Goal: Task Accomplishment & Management: Manage account settings

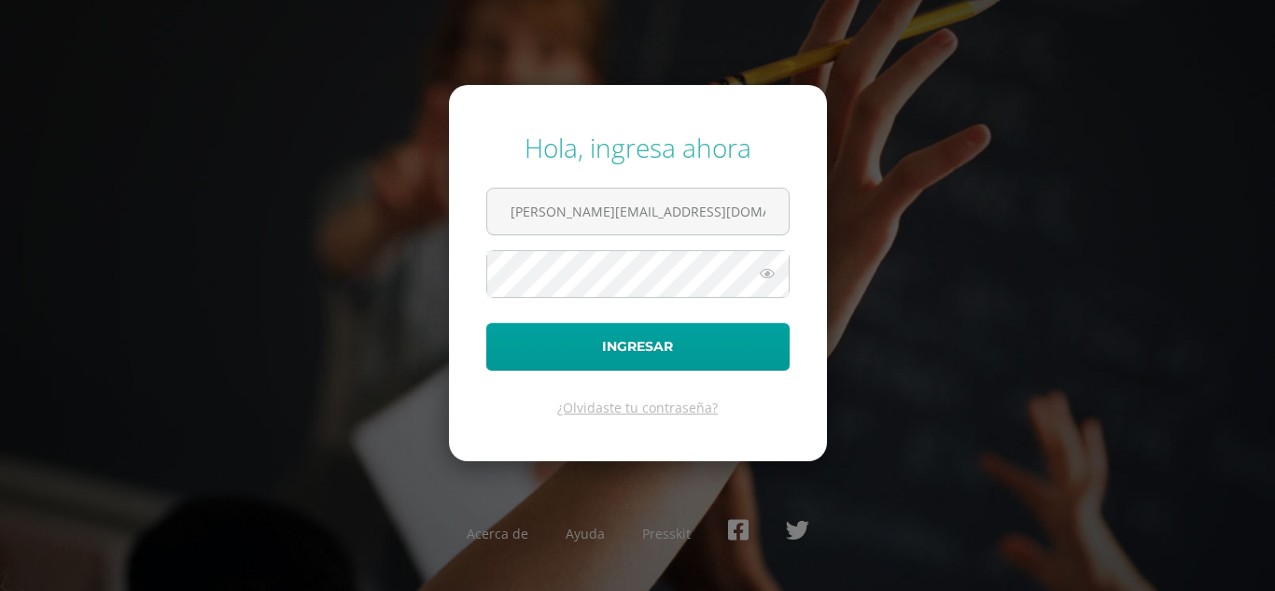
type input "alejandro_zavala@donbosco.edu.gt"
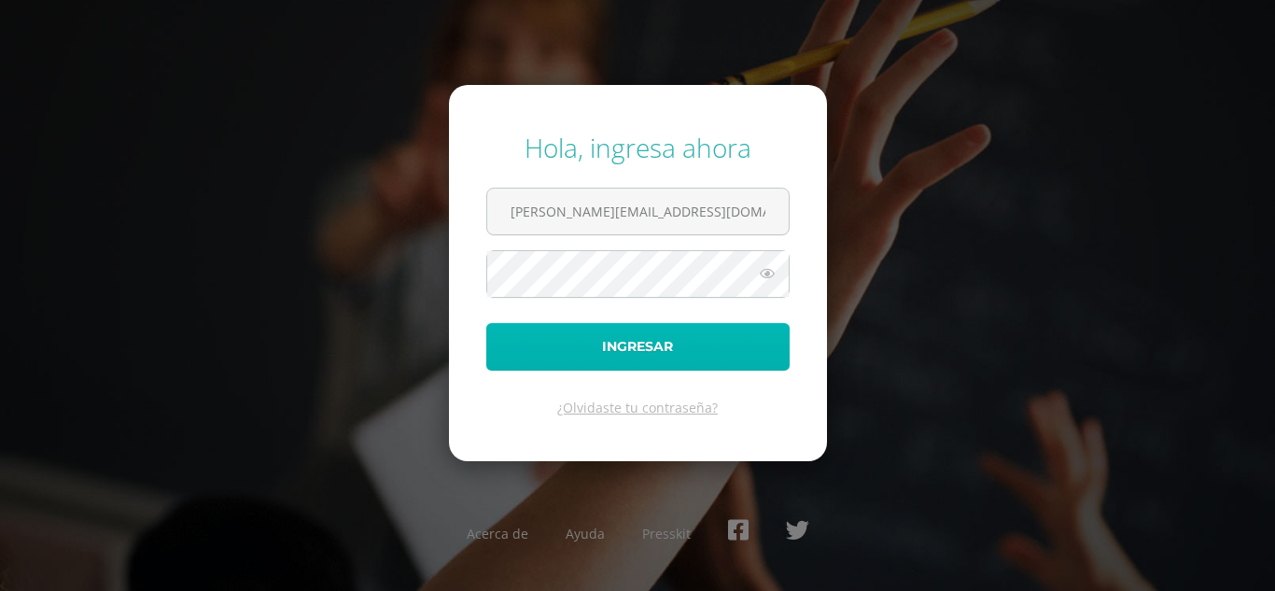
click at [581, 361] on button "Ingresar" at bounding box center [637, 347] width 303 height 48
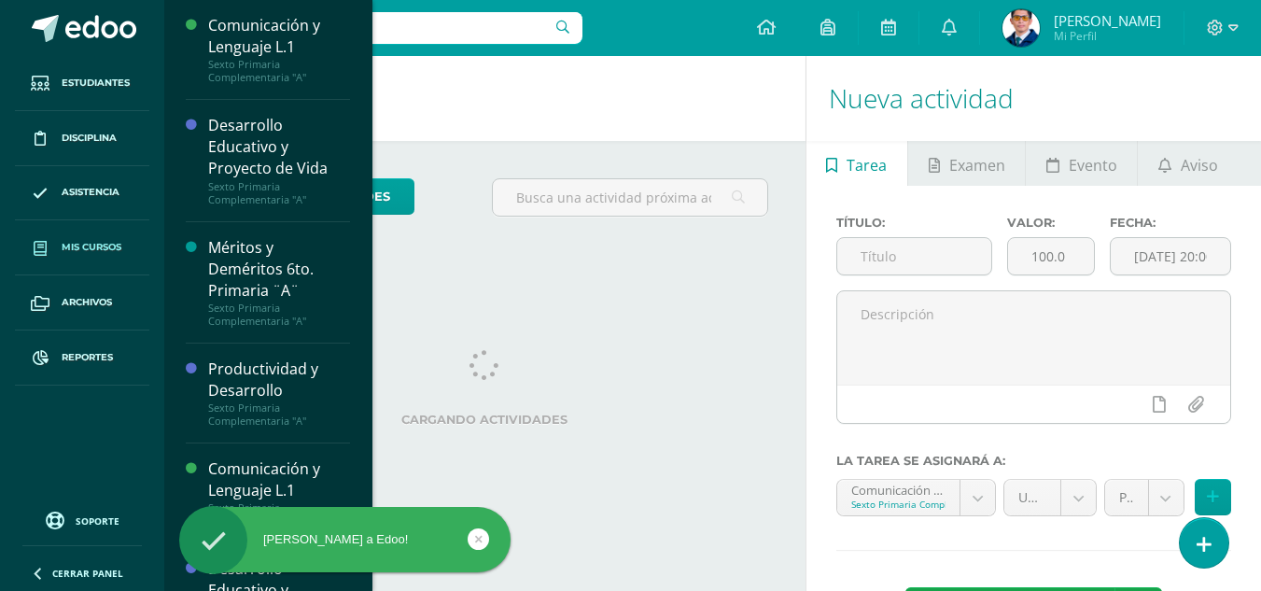
click at [95, 246] on span "Mis cursos" at bounding box center [92, 247] width 60 height 15
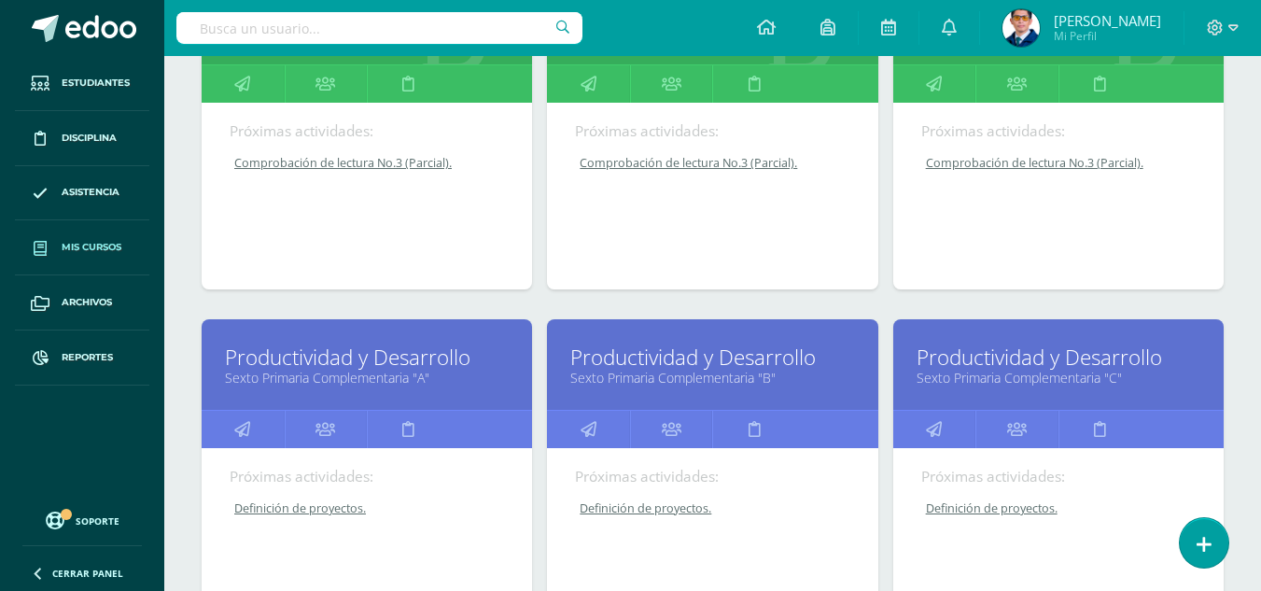
scroll to position [187, 0]
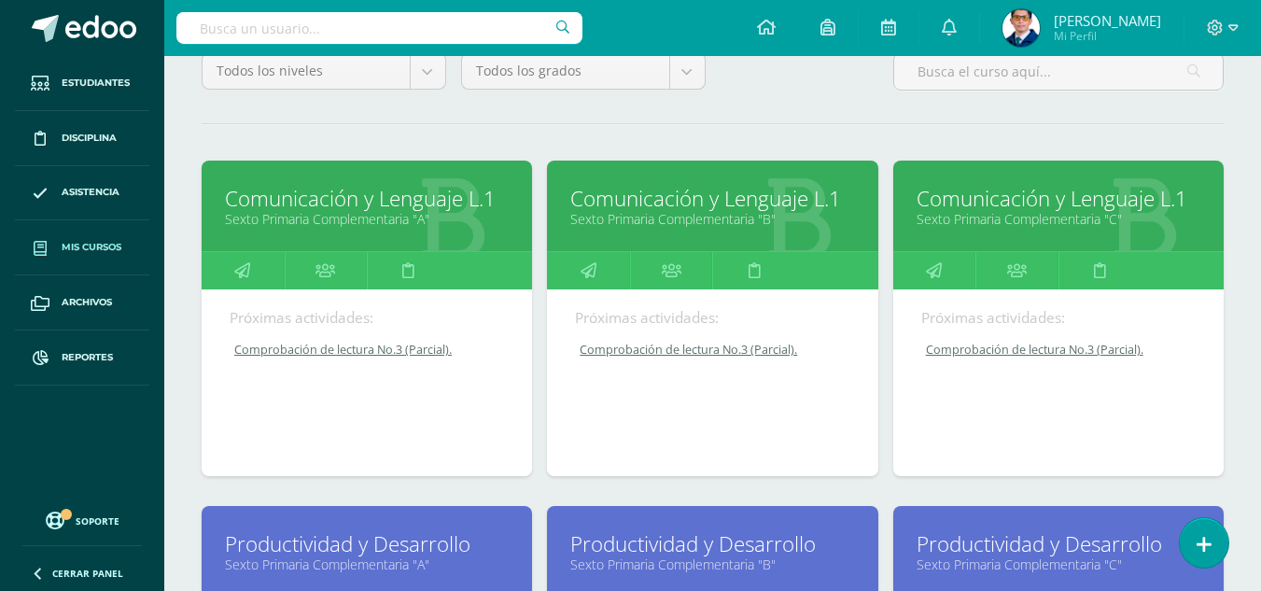
click at [400, 222] on link "Sexto Primaria Complementaria "A"" at bounding box center [367, 219] width 284 height 18
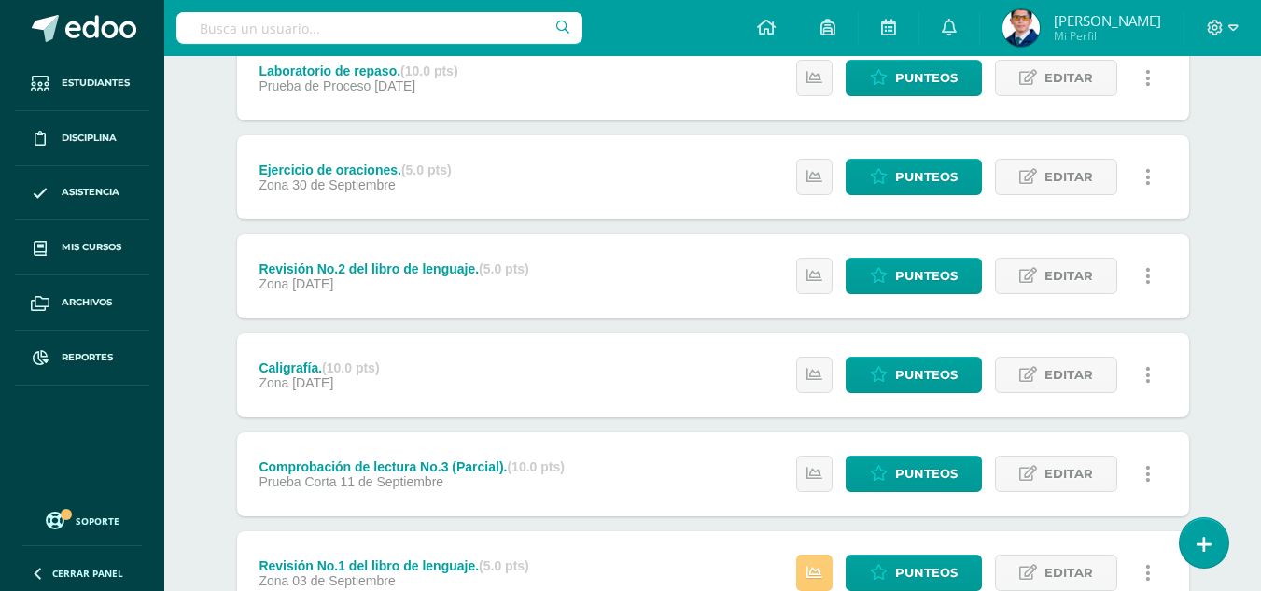
scroll to position [560, 0]
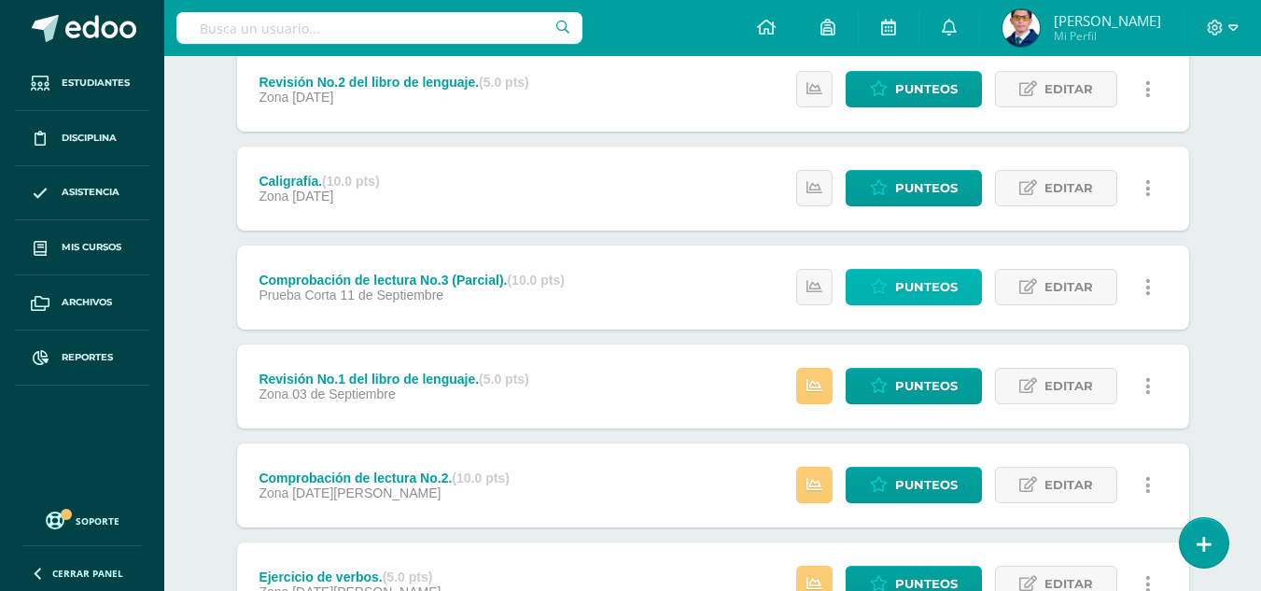
click at [919, 285] on span "Punteos" at bounding box center [926, 287] width 63 height 35
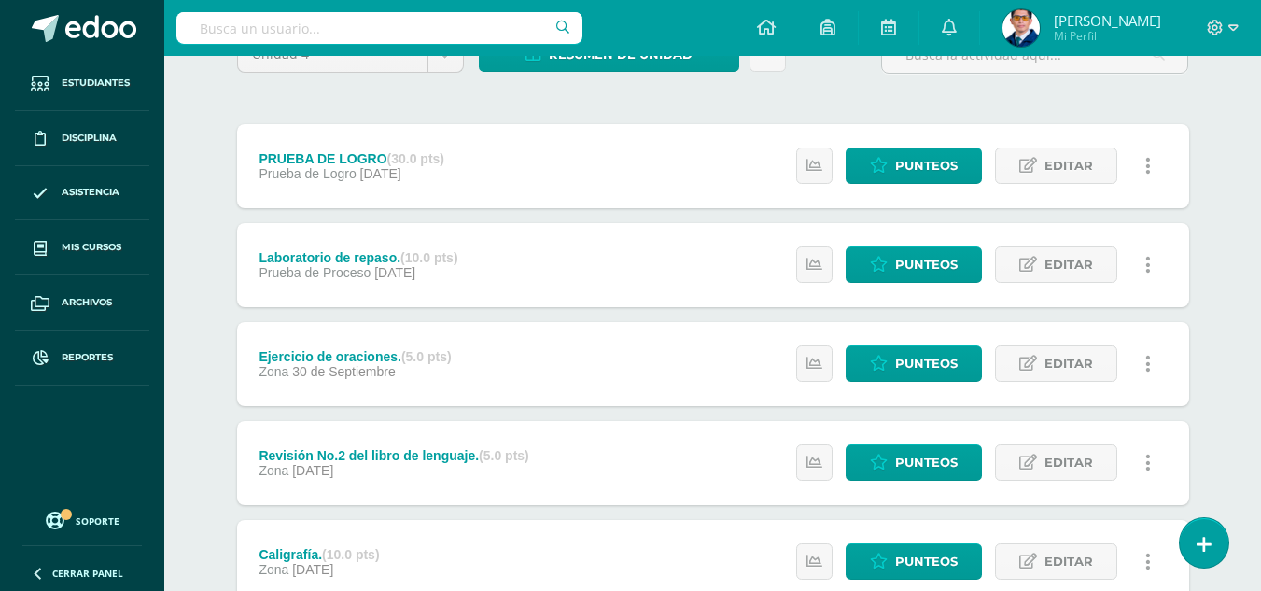
scroll to position [280, 0]
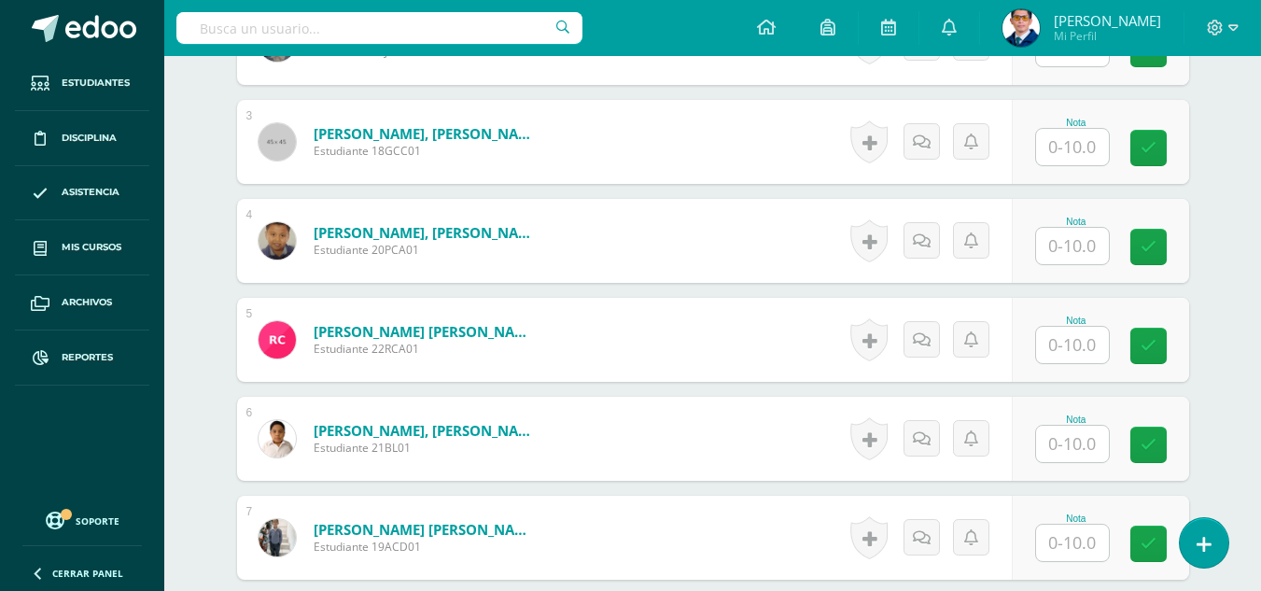
scroll to position [467, 0]
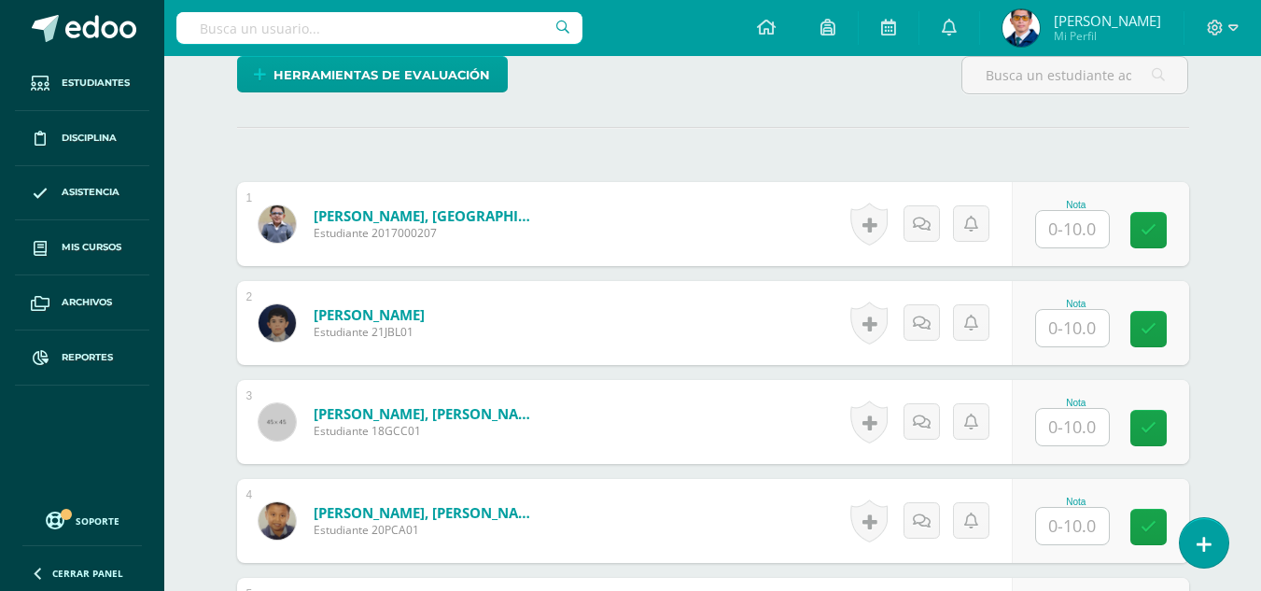
click at [1108, 229] on input "text" at bounding box center [1072, 229] width 73 height 36
type input "10"
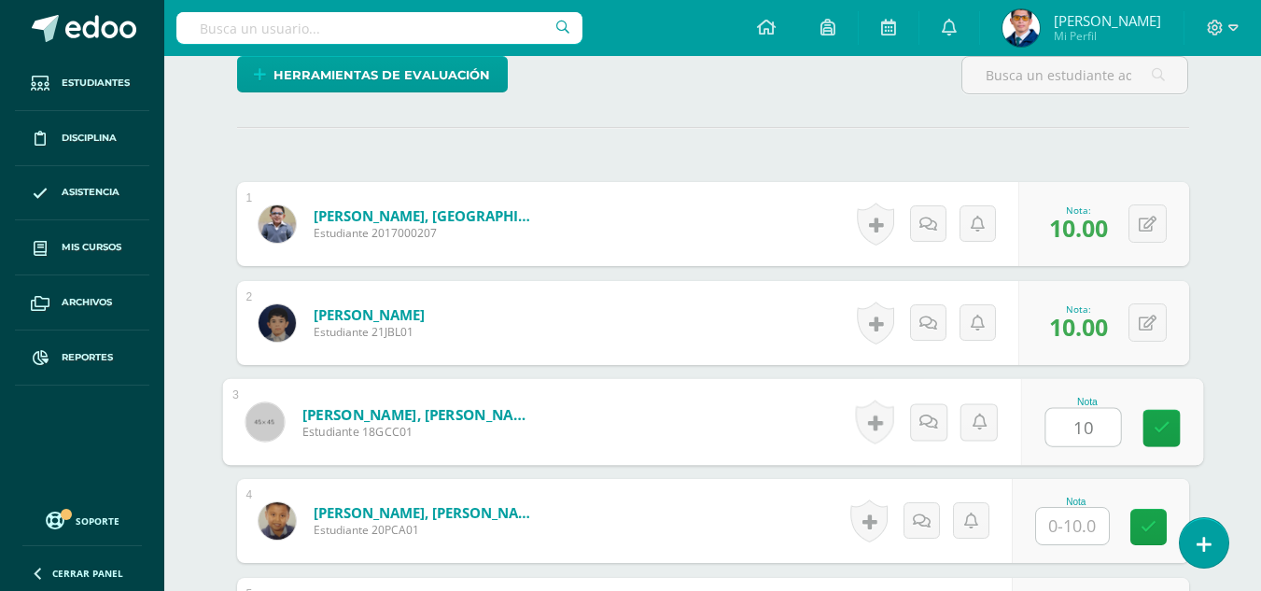
type input "10"
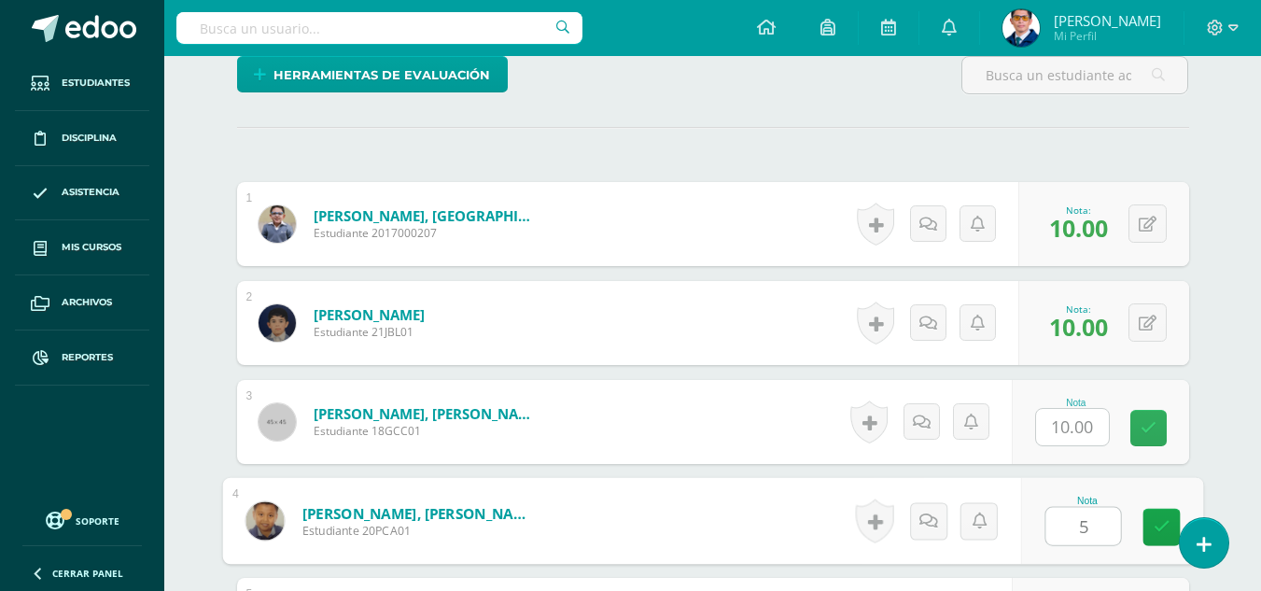
type input "5"
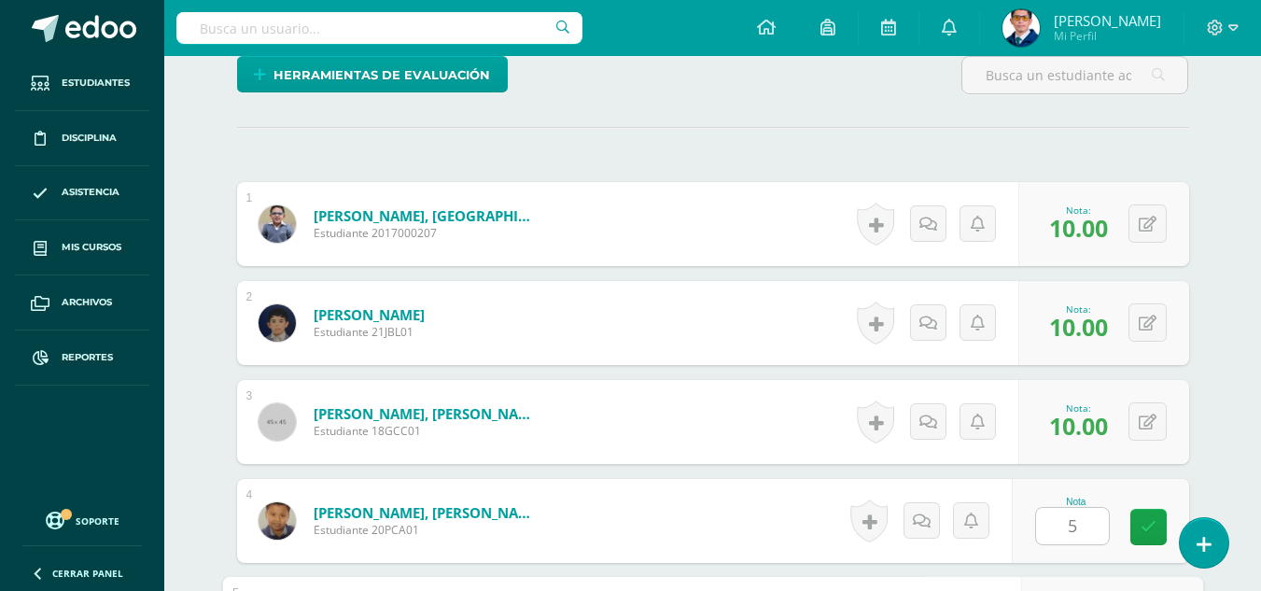
scroll to position [797, 0]
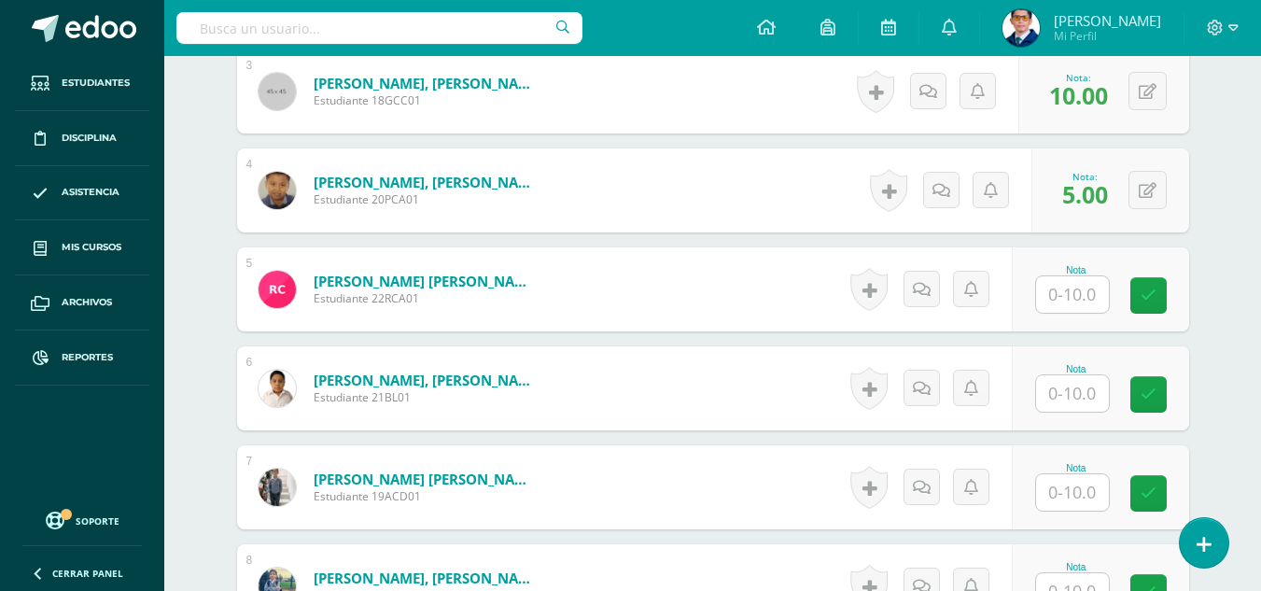
click at [1082, 373] on div "Nota" at bounding box center [1076, 369] width 82 height 10
click at [1082, 376] on div "Nota" at bounding box center [1076, 388] width 82 height 49
click at [1085, 379] on input "text" at bounding box center [1082, 393] width 75 height 37
type input "10"
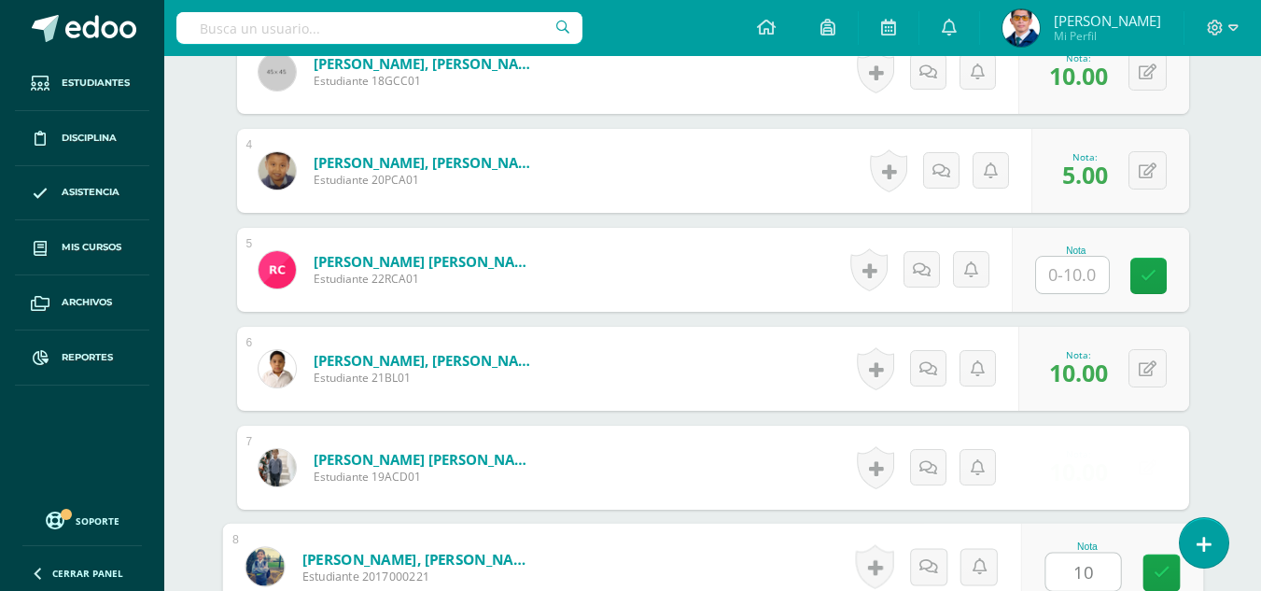
type input "10"
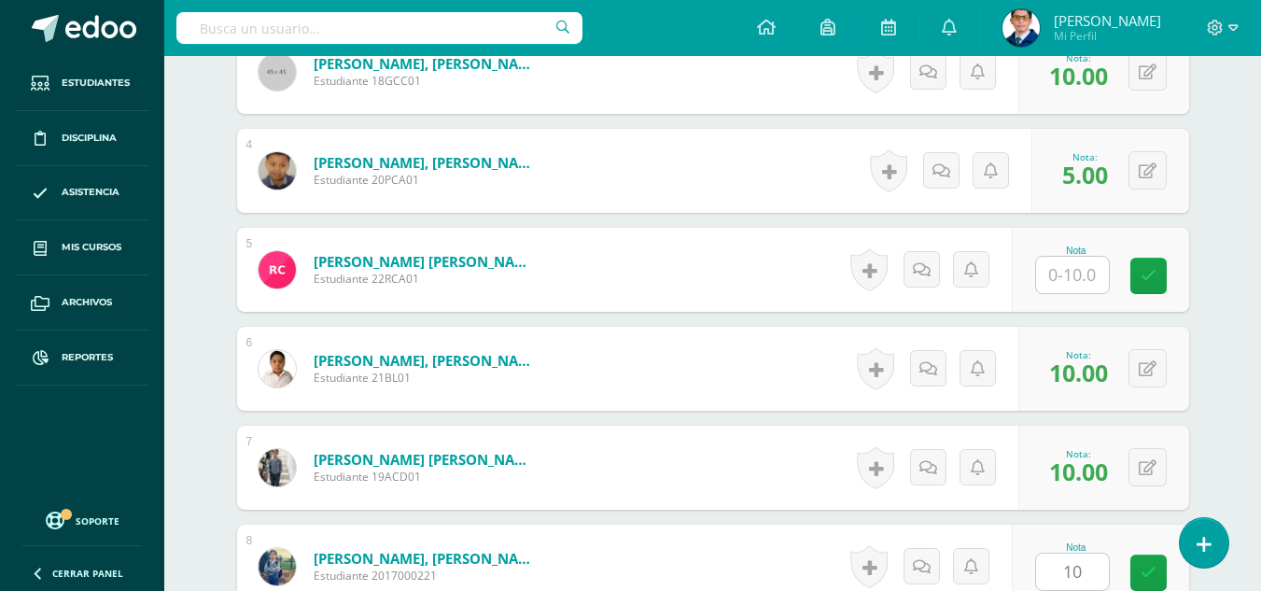
scroll to position [1192, 0]
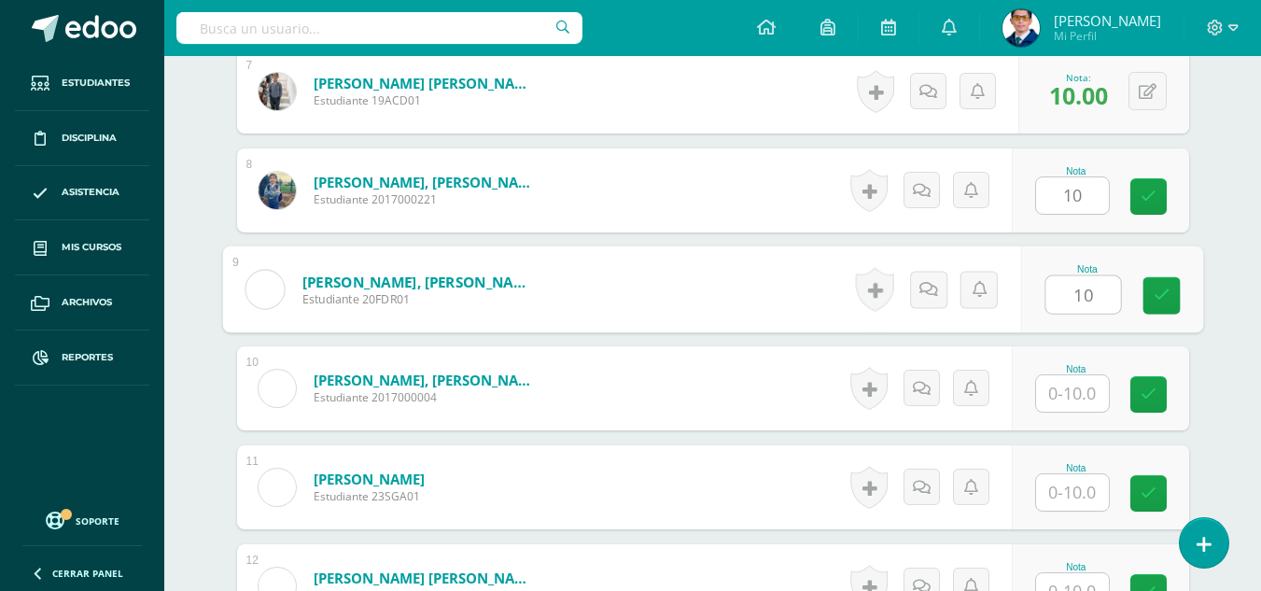
type input "10"
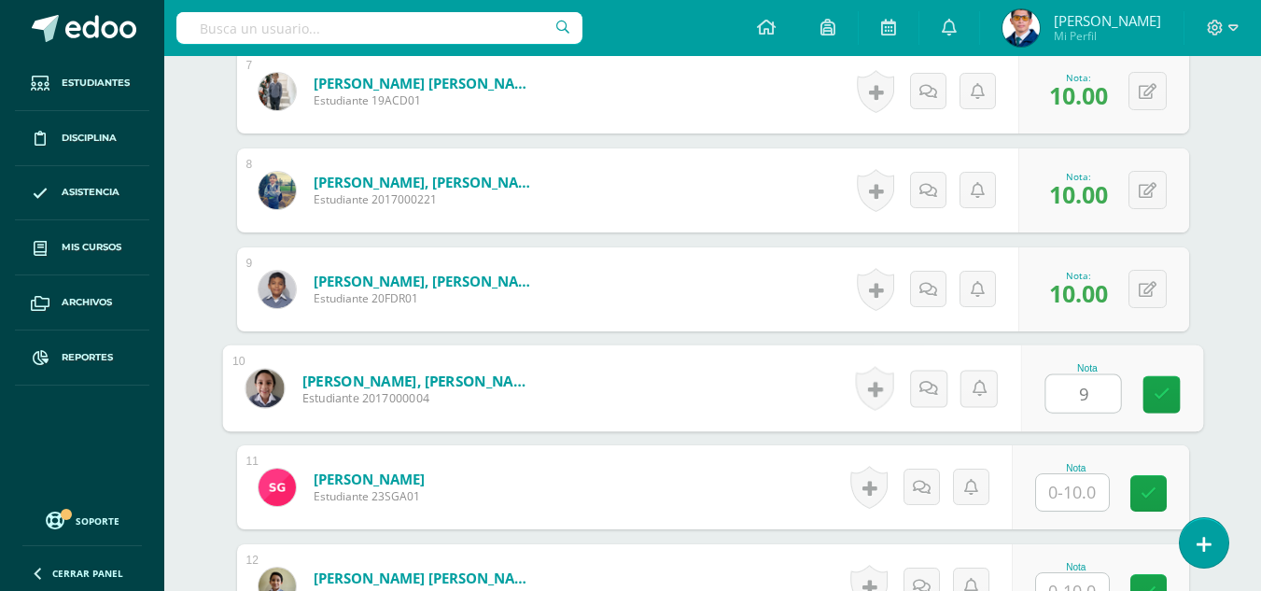
type input "9"
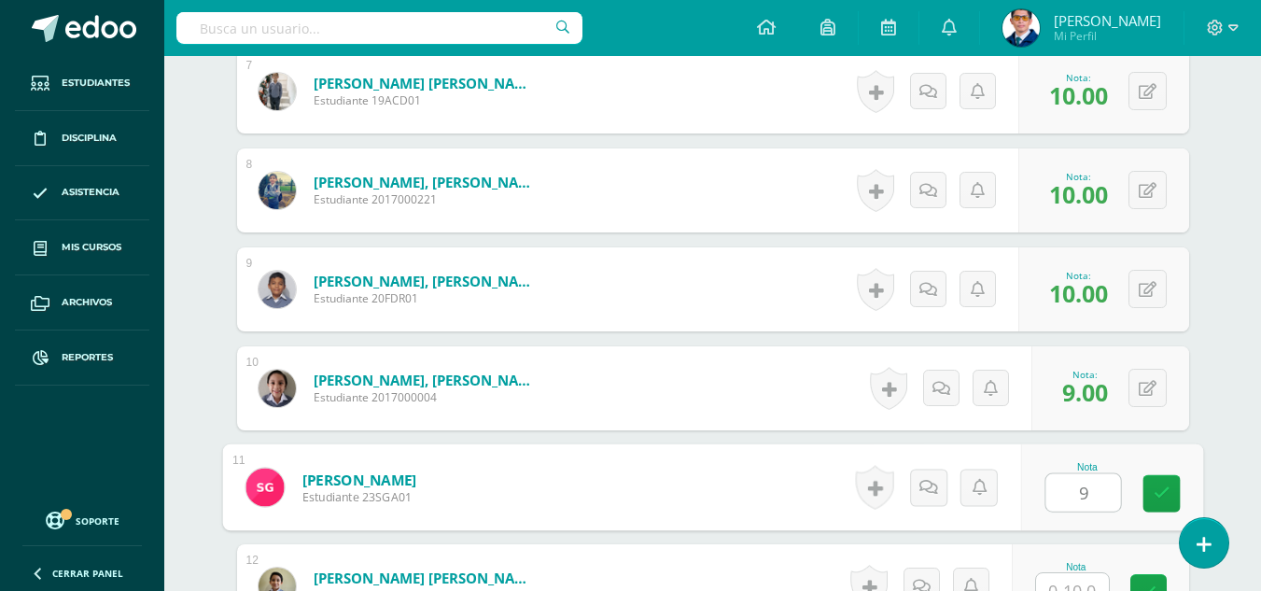
type input "9"
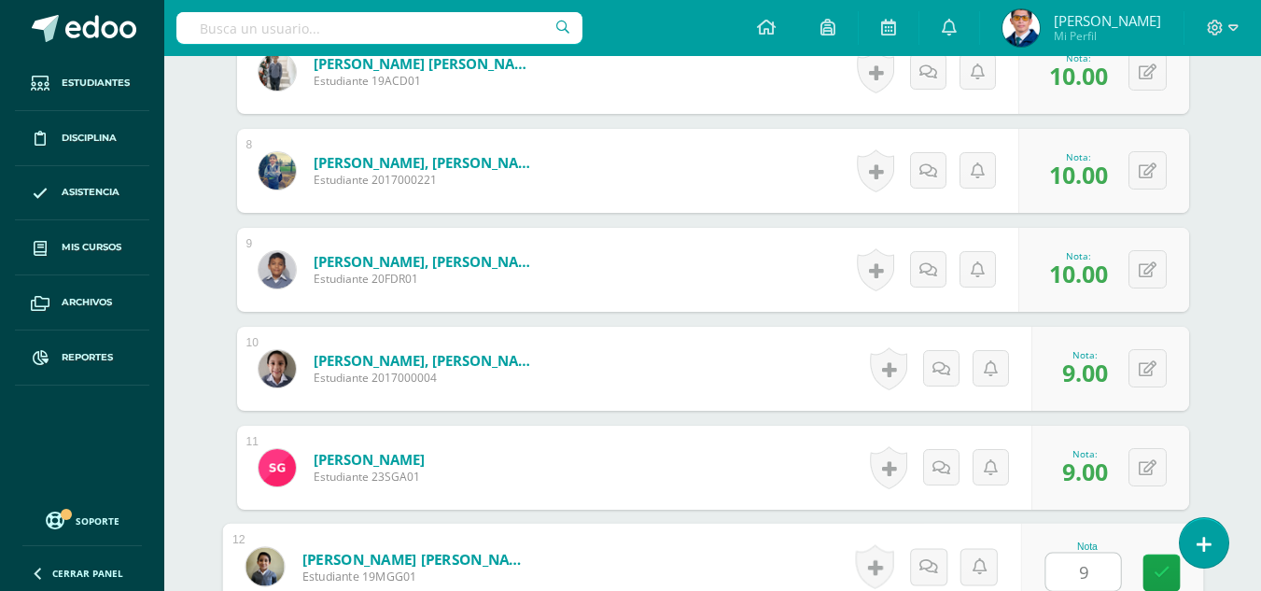
type input "9"
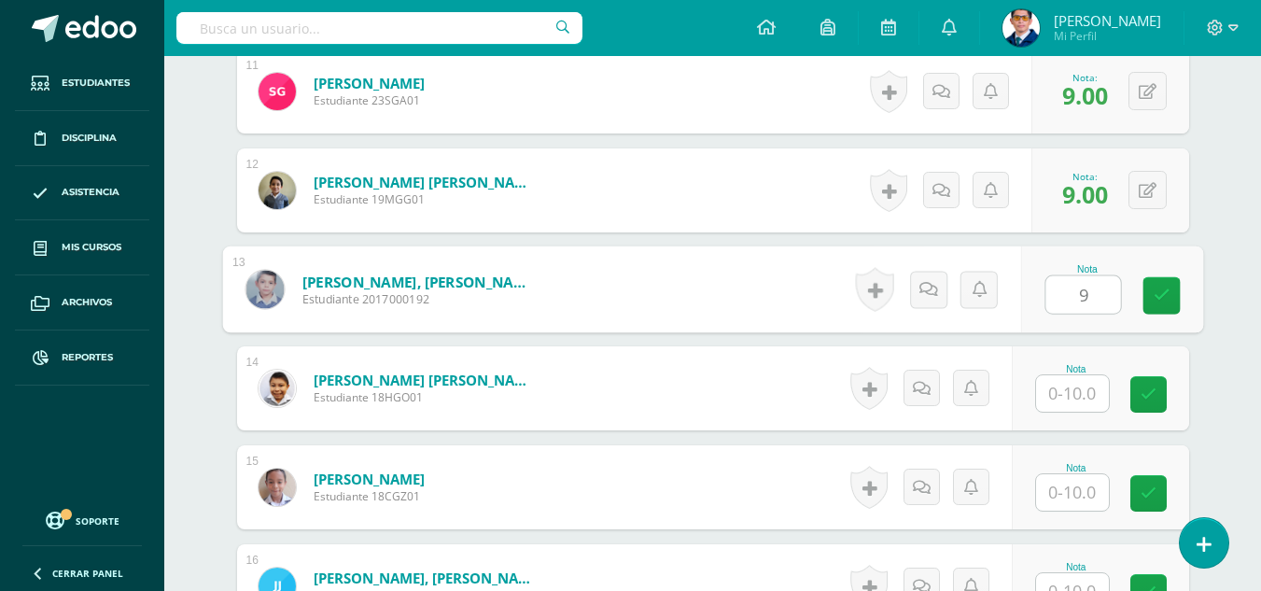
type input "9"
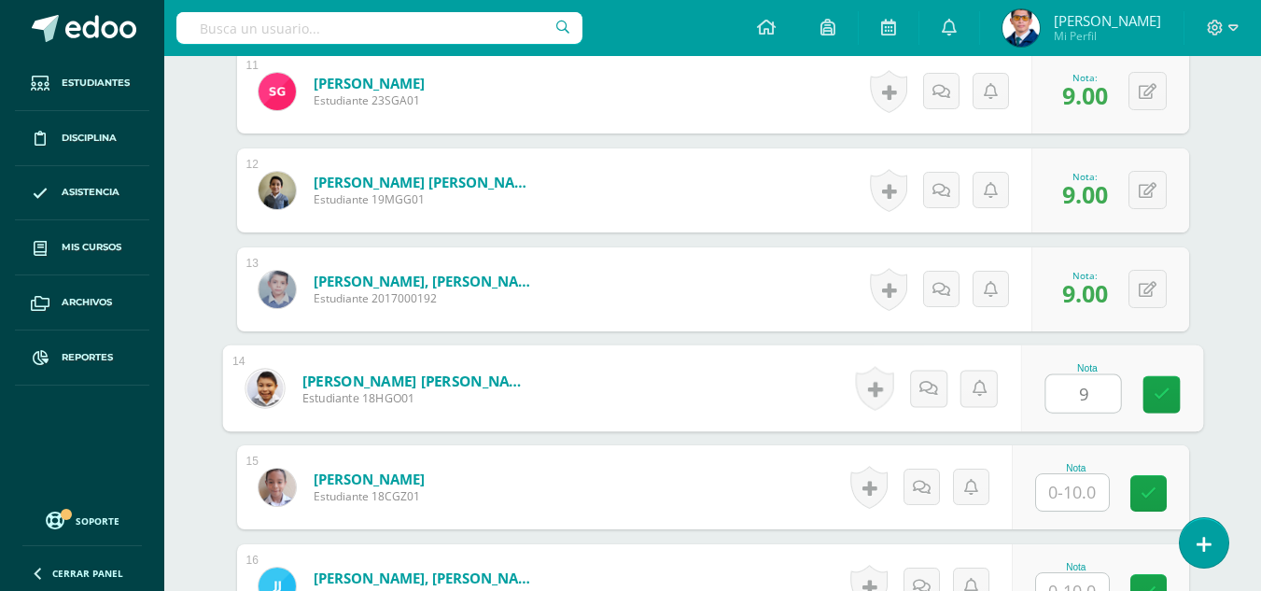
type input "9"
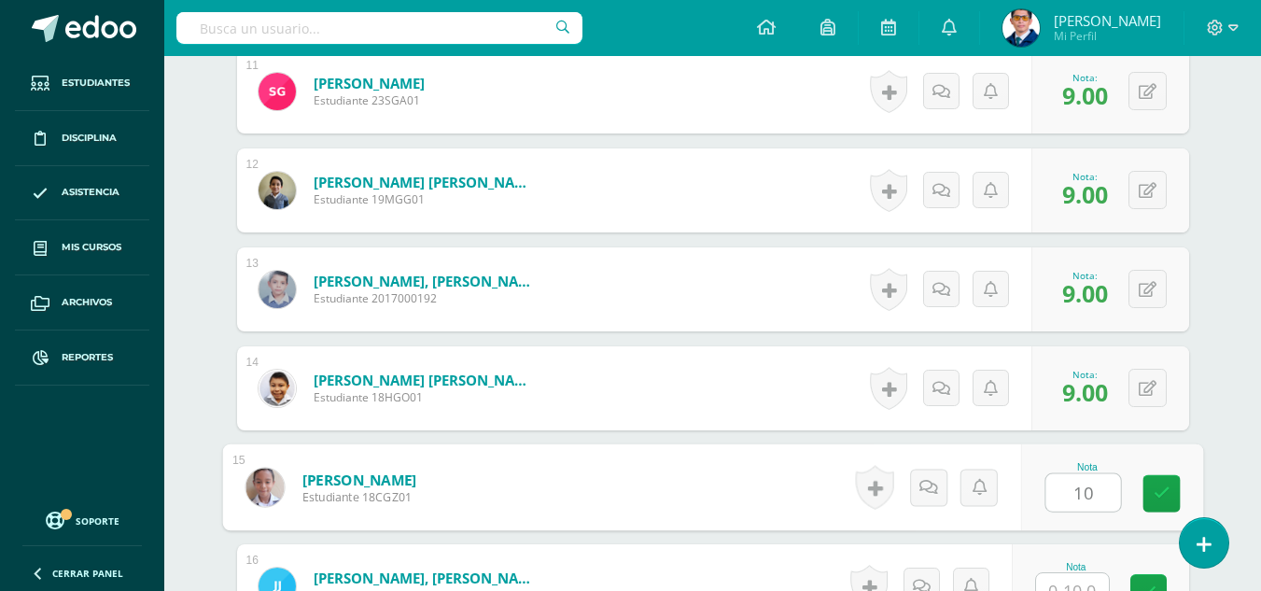
type input "10"
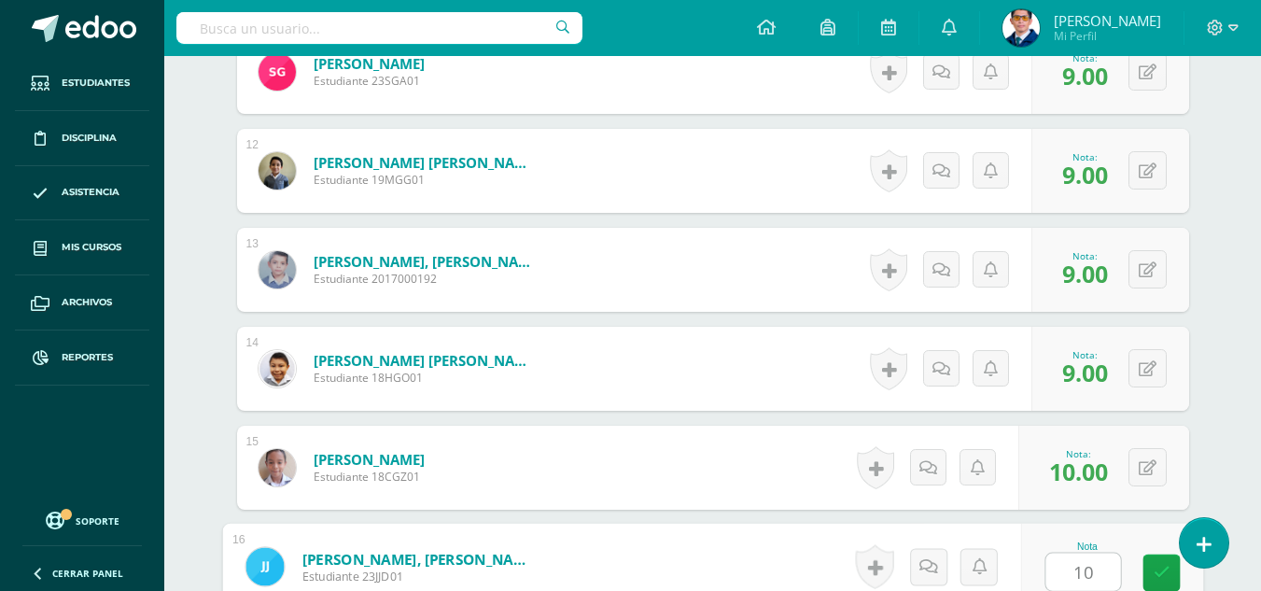
type input "10"
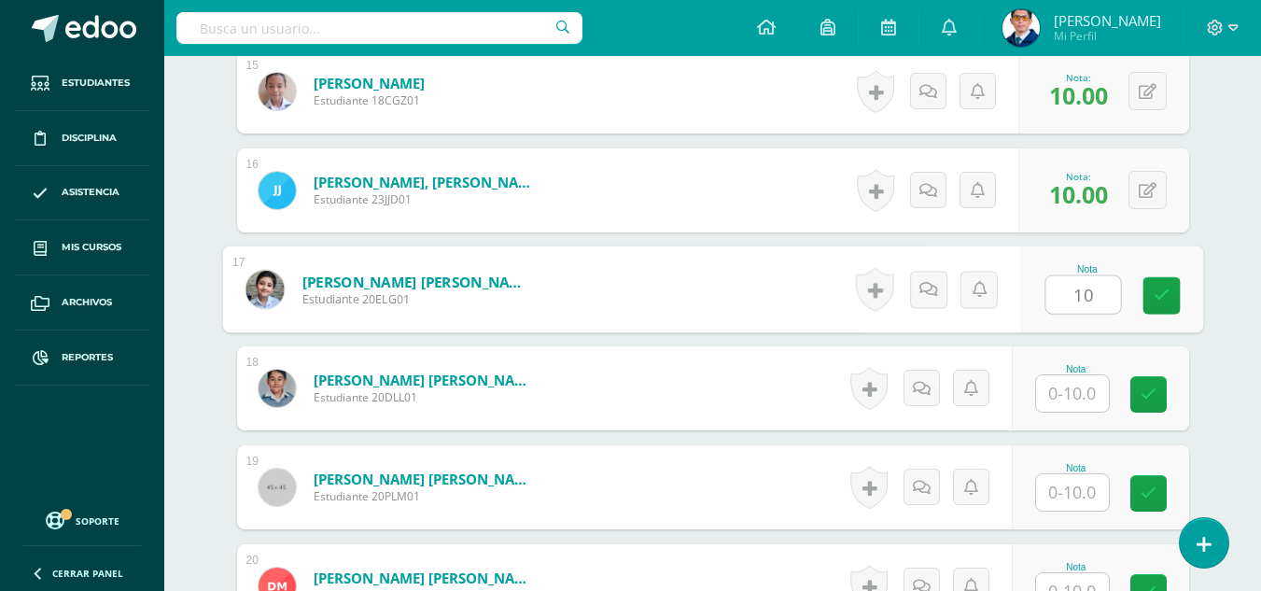
type input "10"
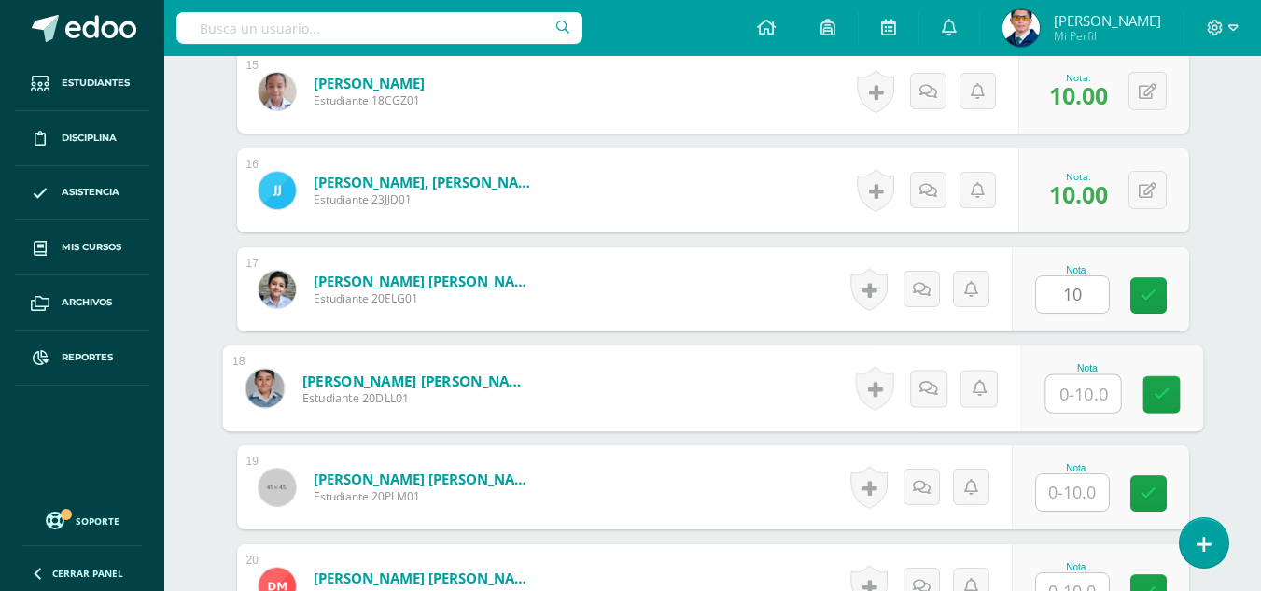
click at [1090, 398] on input "text" at bounding box center [1082, 393] width 75 height 37
type input "10"
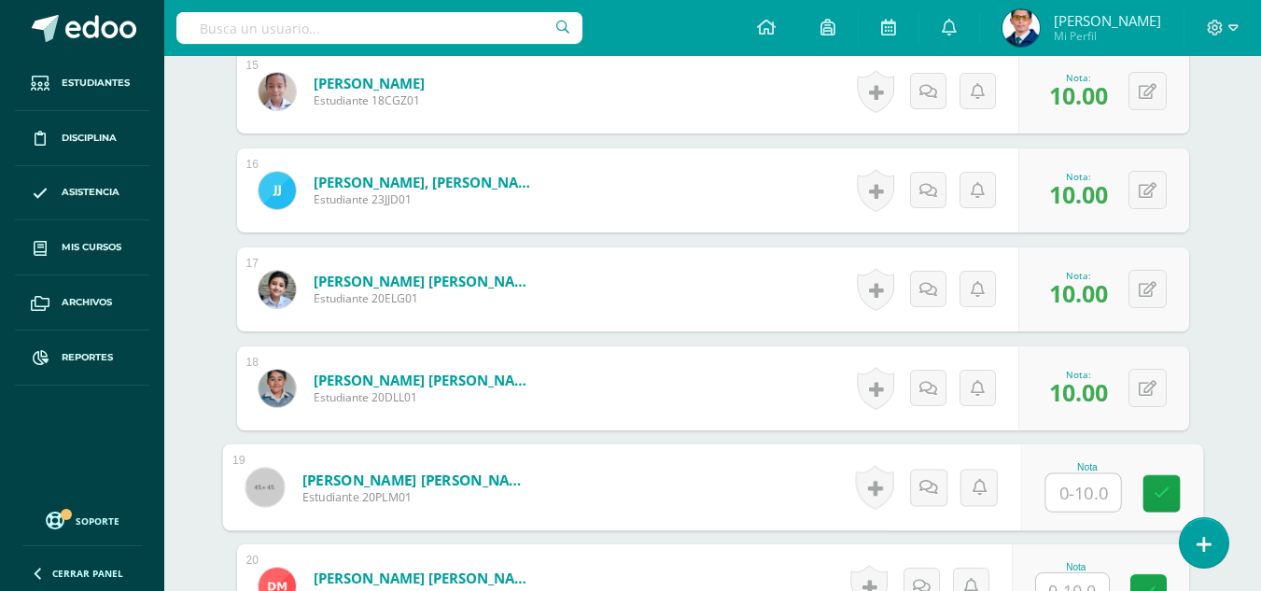
scroll to position [2077, 0]
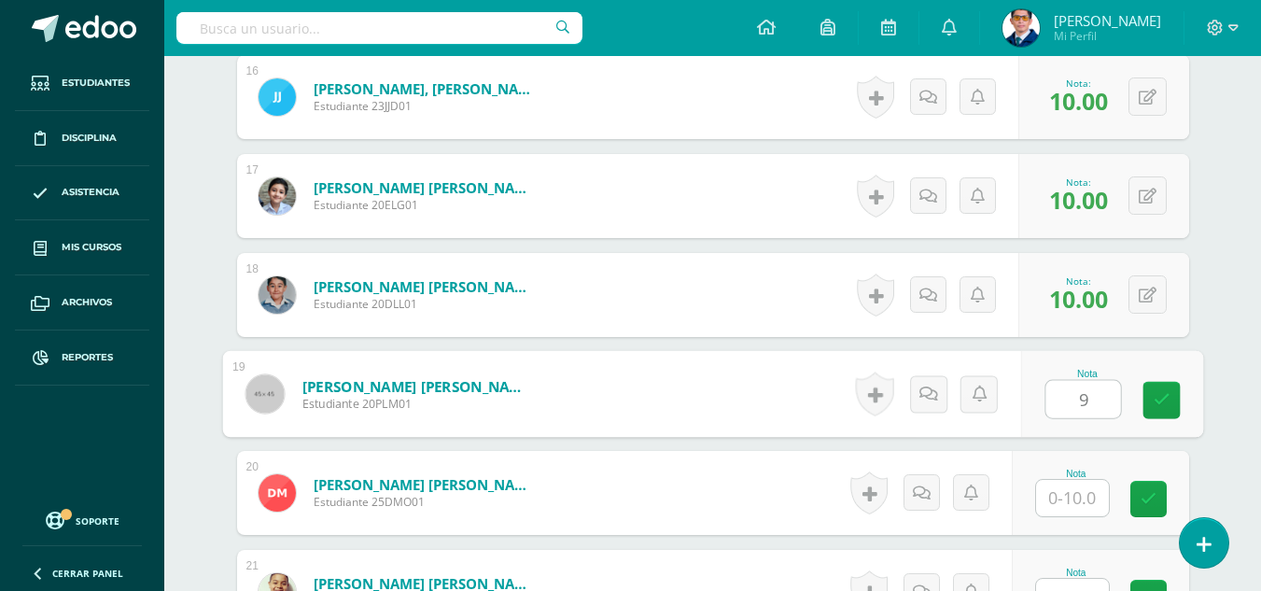
type input "9"
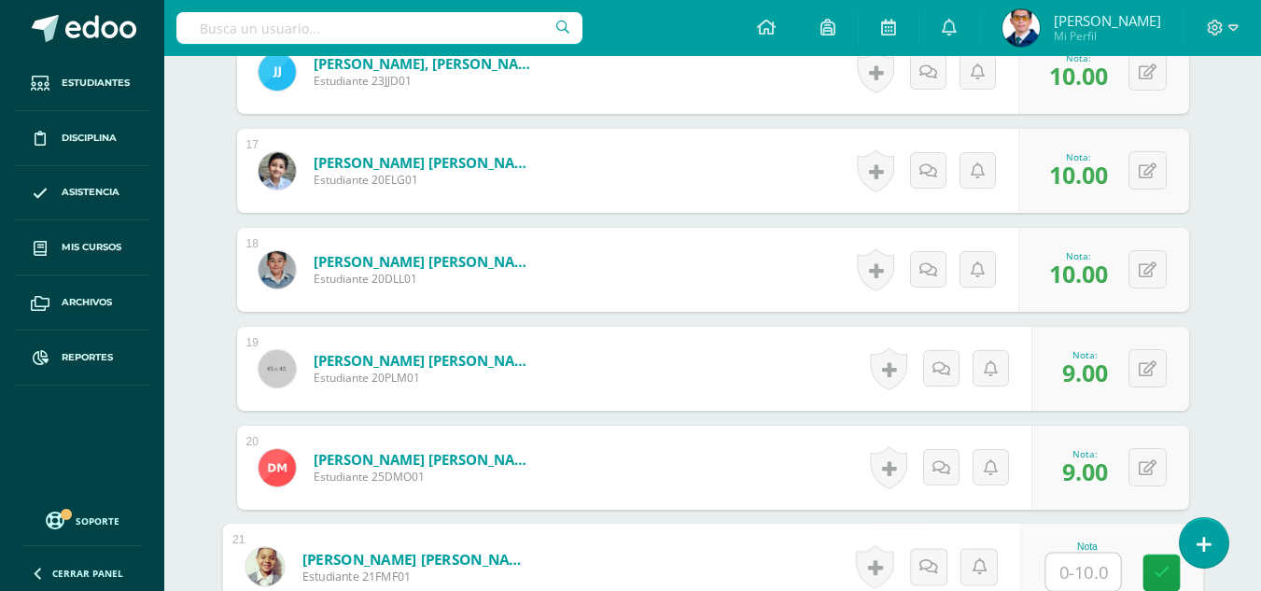
scroll to position [2195, 0]
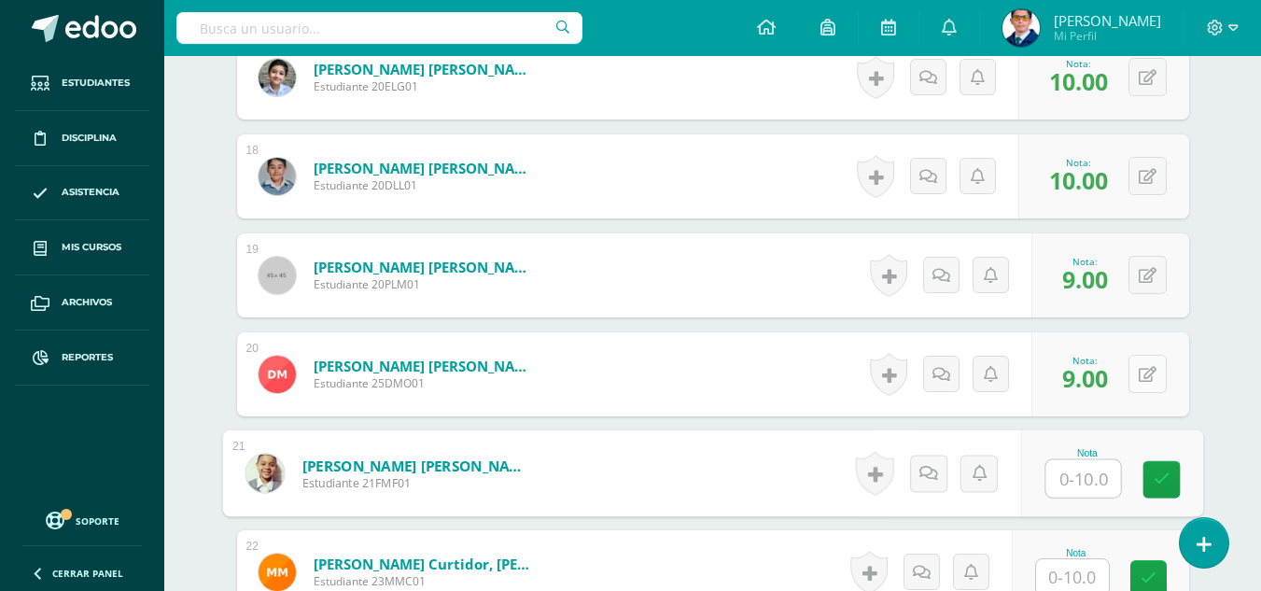
click at [1139, 376] on div "0 Logros Logros obtenidos Aún no hay logros agregados Nota: 9.00" at bounding box center [1110, 374] width 158 height 84
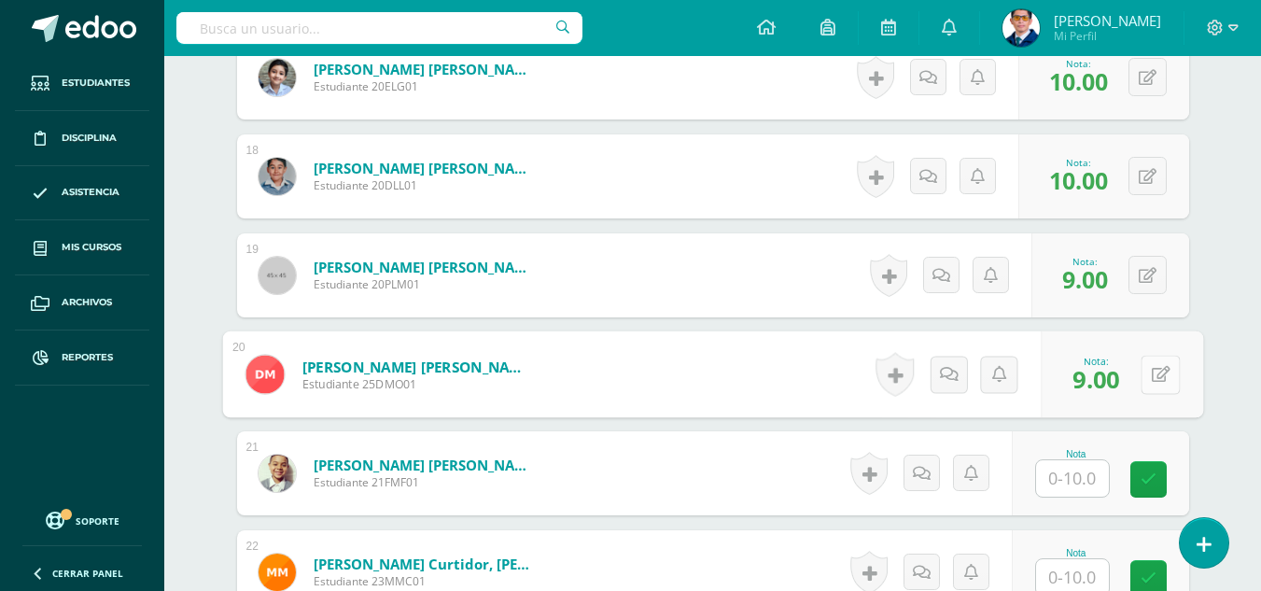
click at [1153, 382] on icon at bounding box center [1159, 374] width 19 height 16
type input "10"
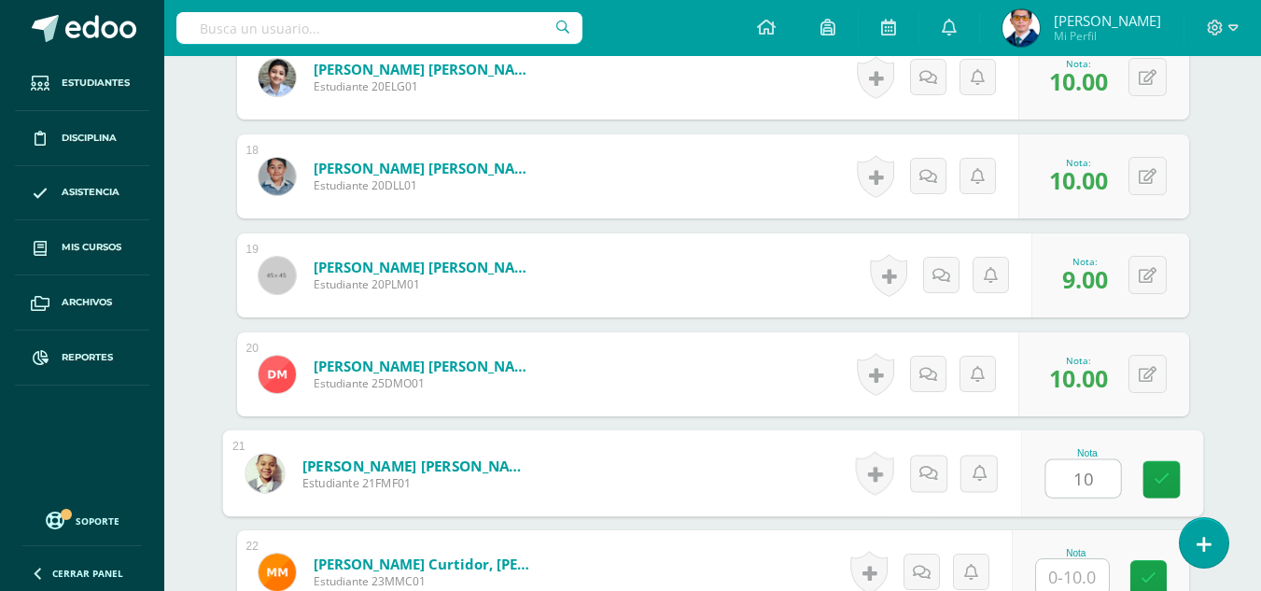
type input "10"
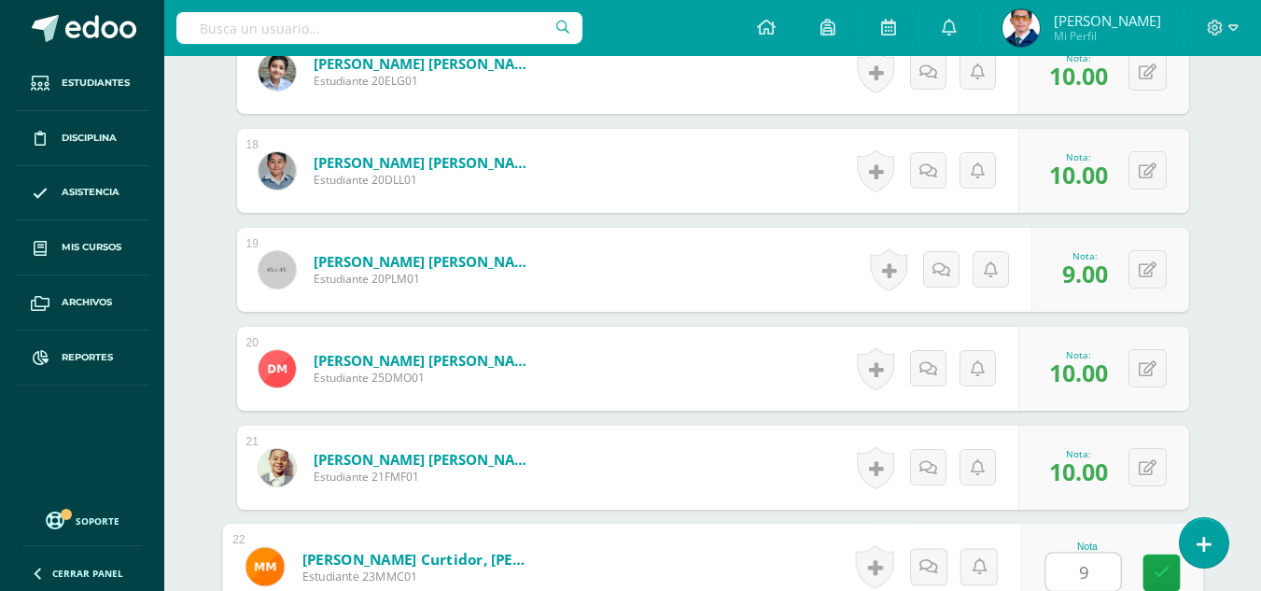
type input "9"
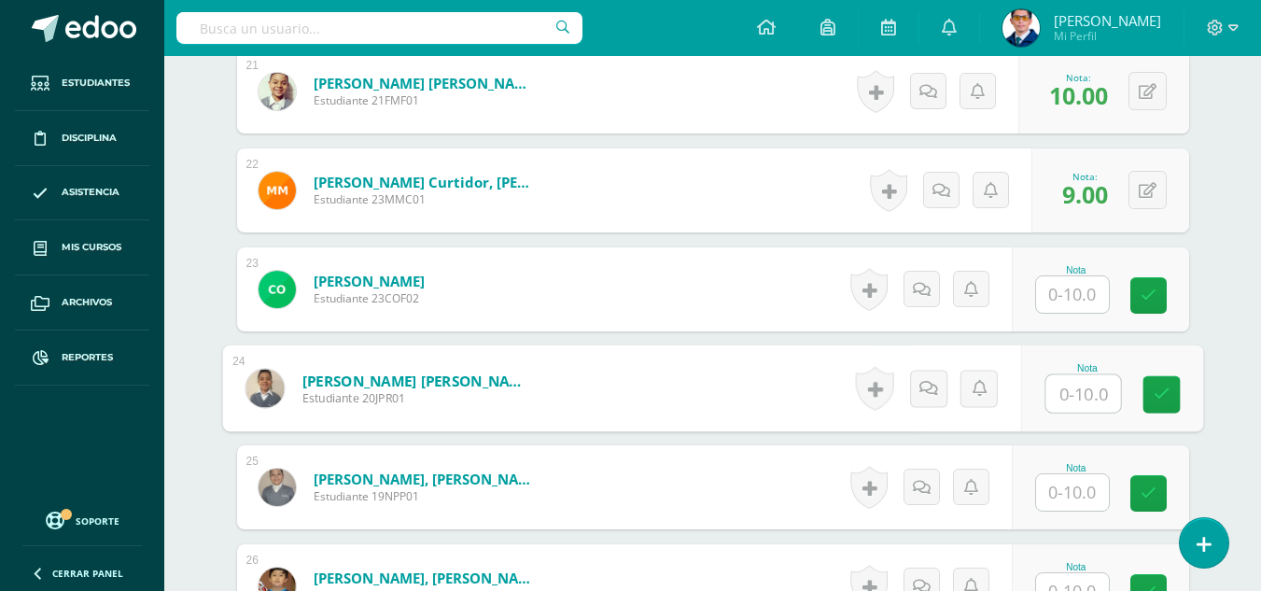
click at [1092, 406] on input "text" at bounding box center [1082, 393] width 75 height 37
type input "10"
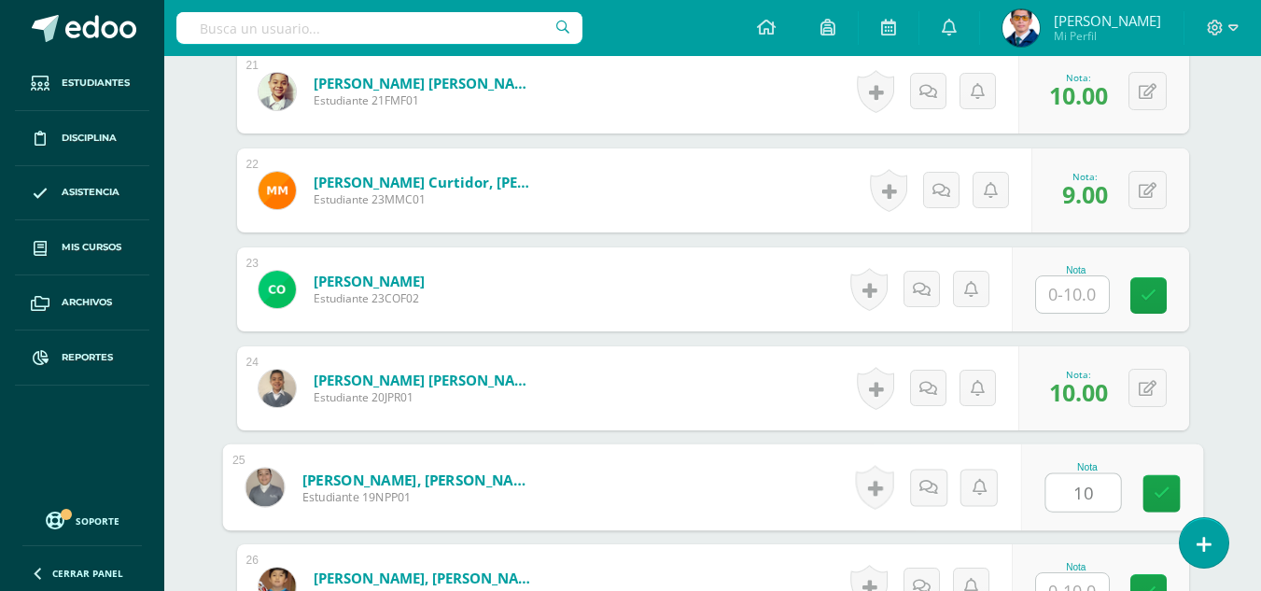
type input "10"
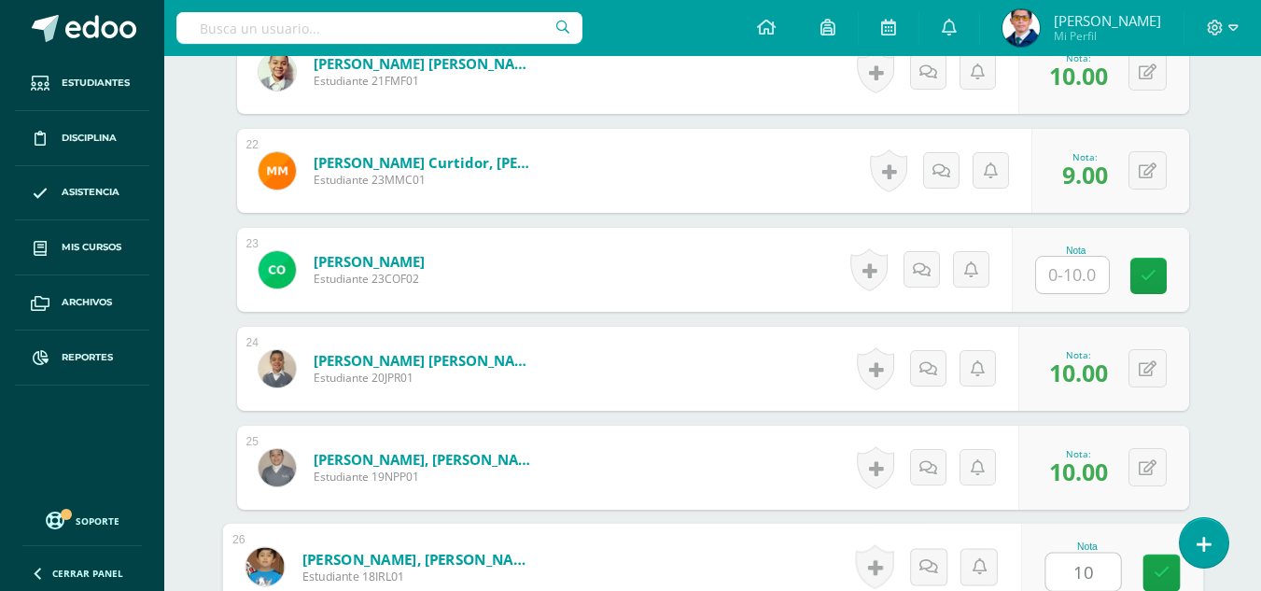
type input "10"
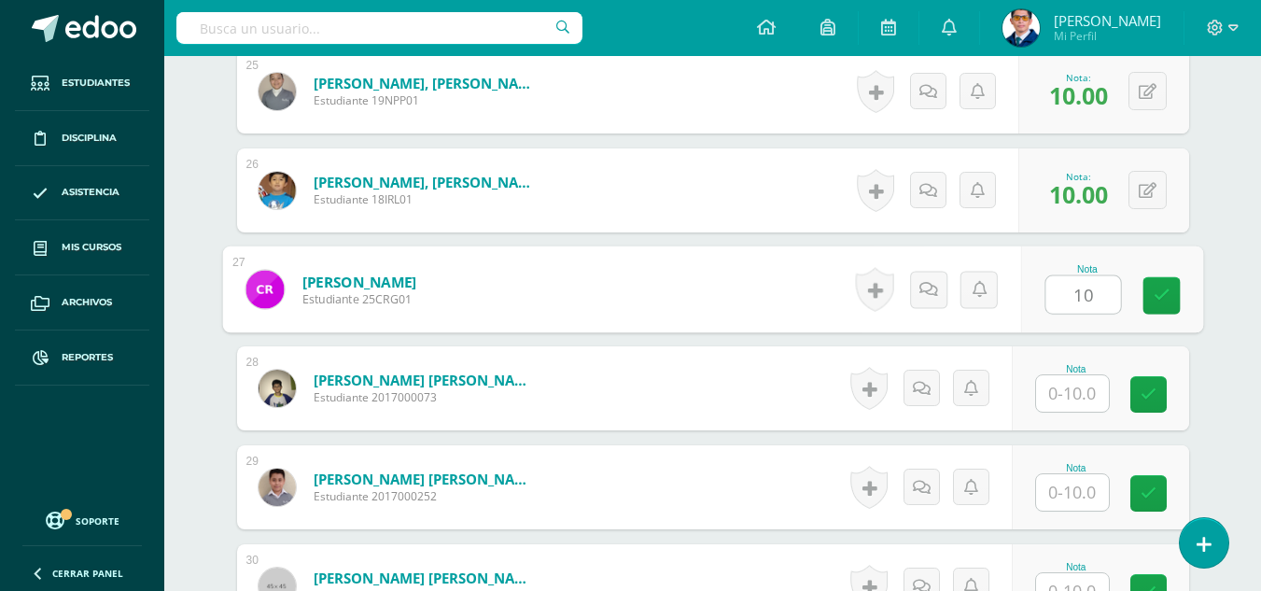
type input "10"
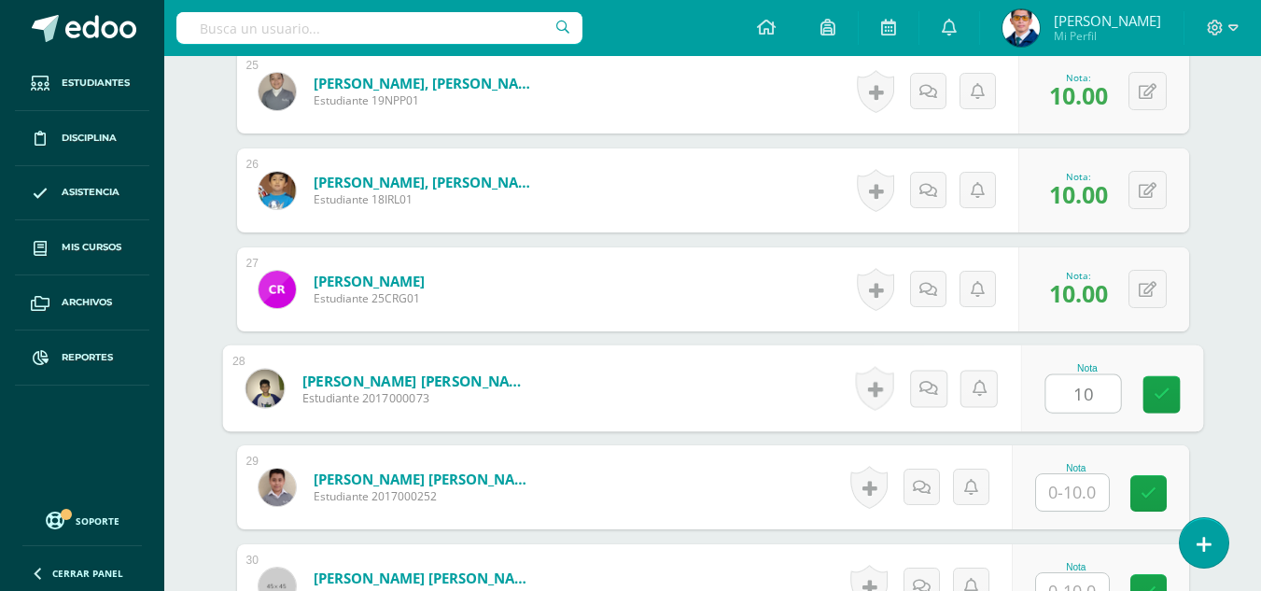
type input "10"
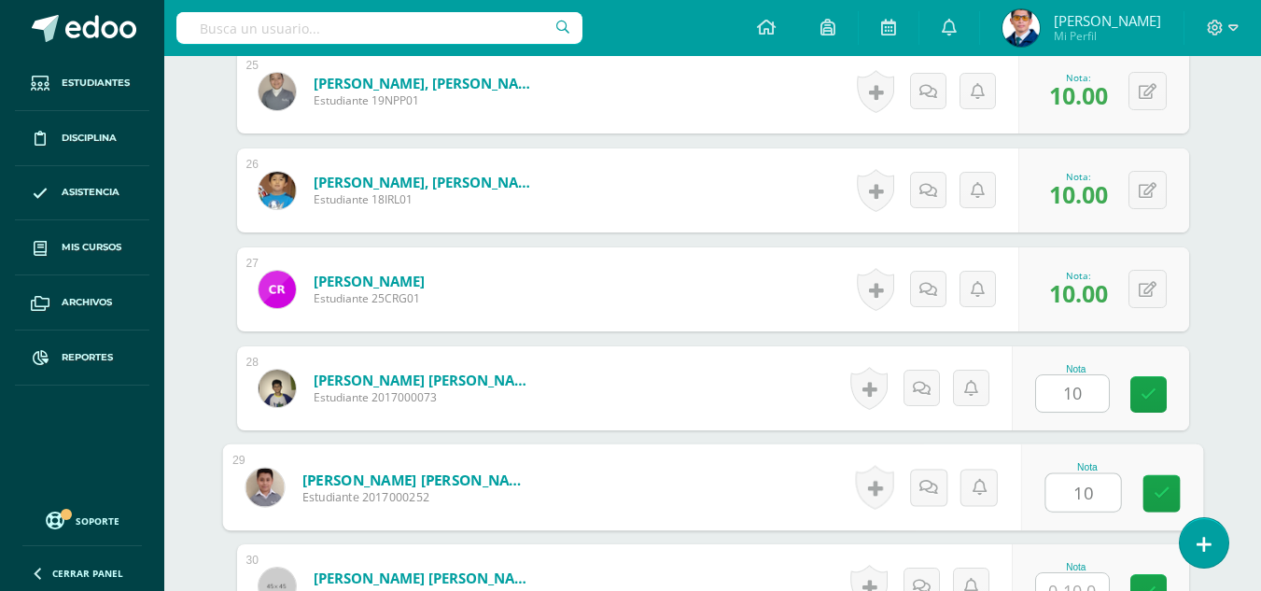
type input "10"
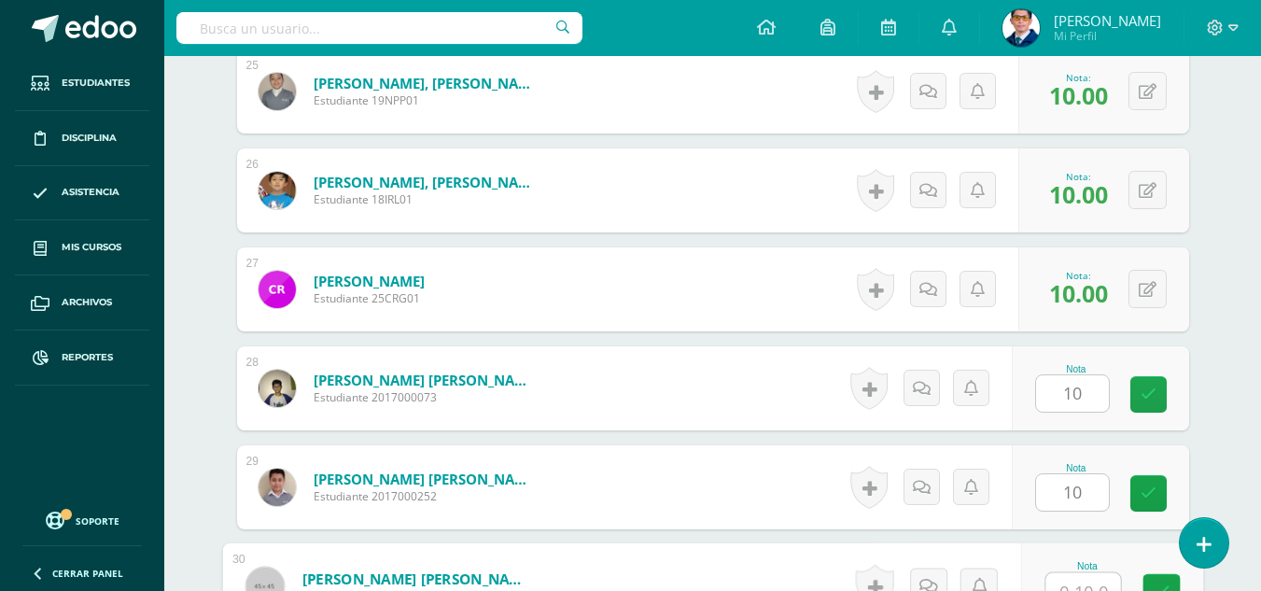
scroll to position [2992, 0]
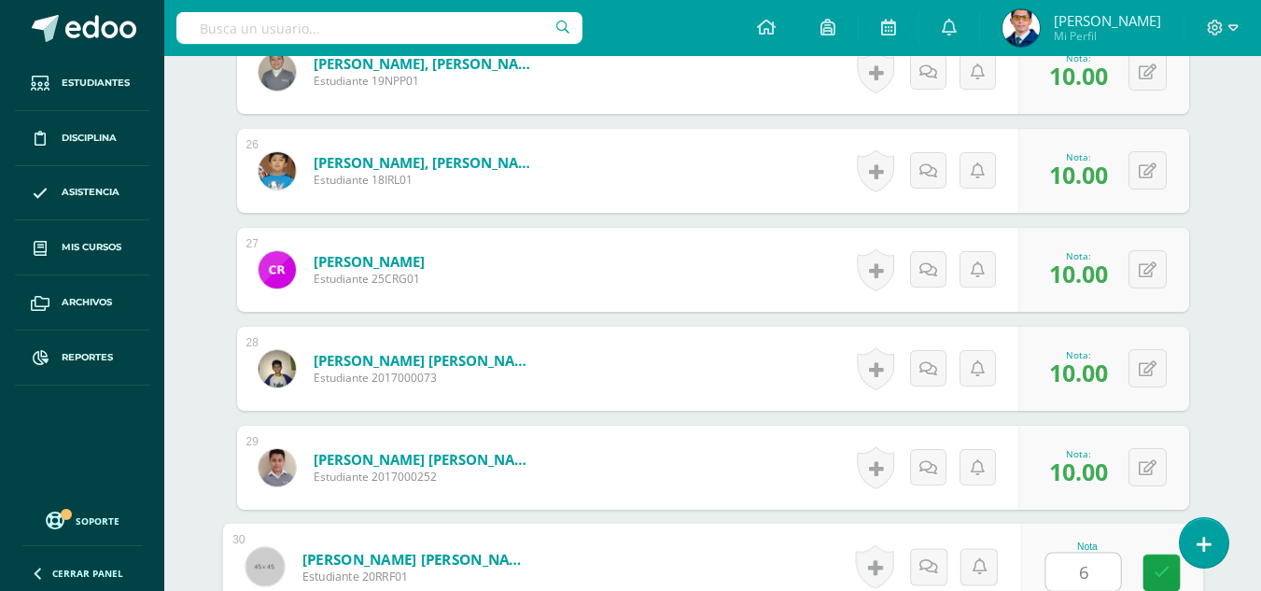
type input "6"
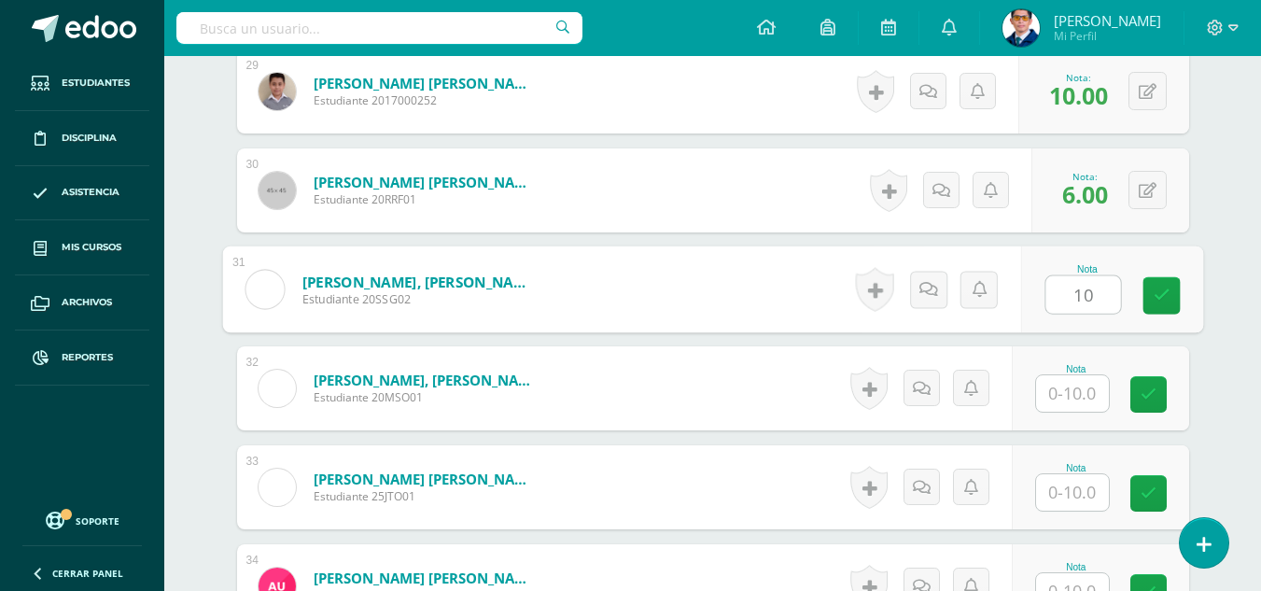
type input "10"
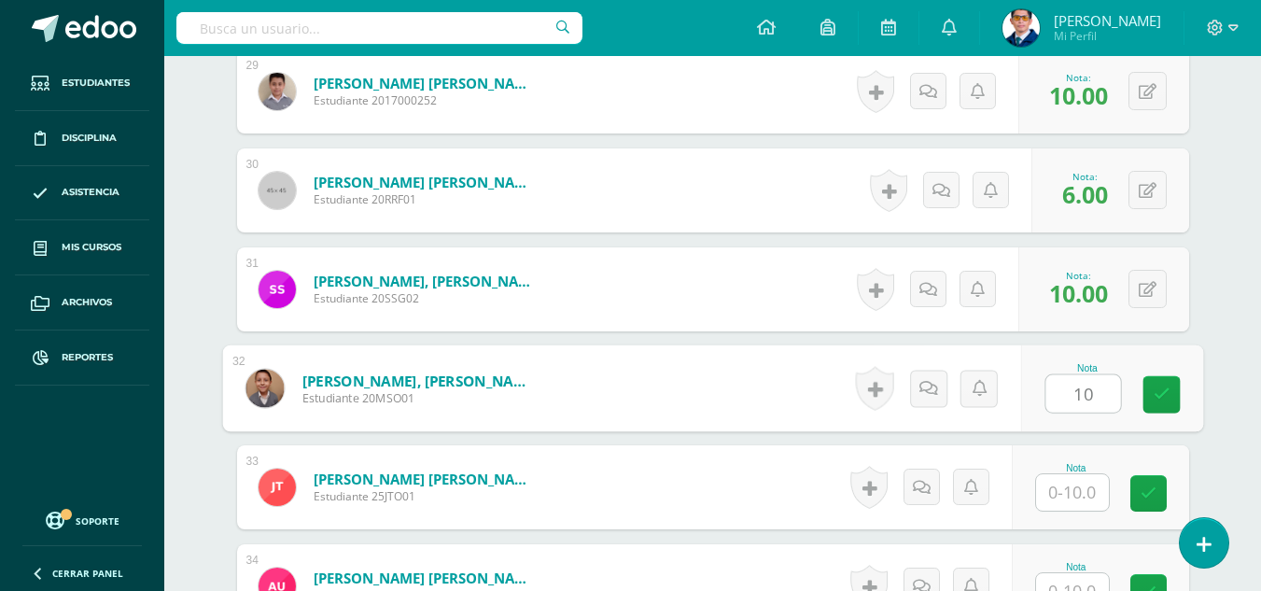
type input "10"
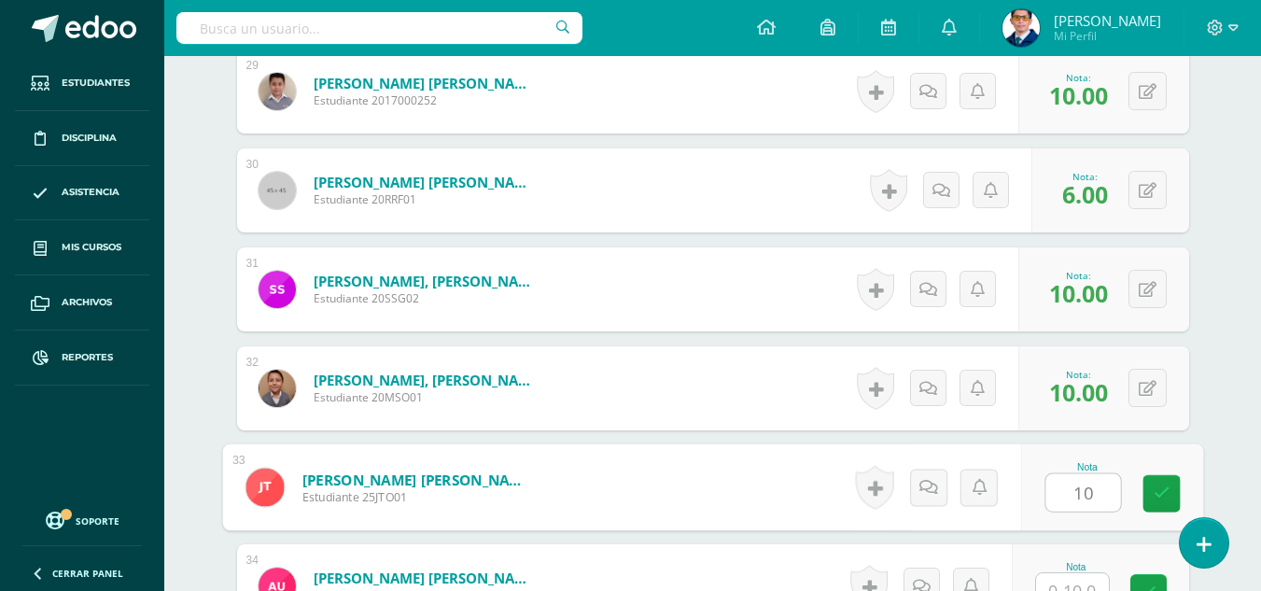
type input "10"
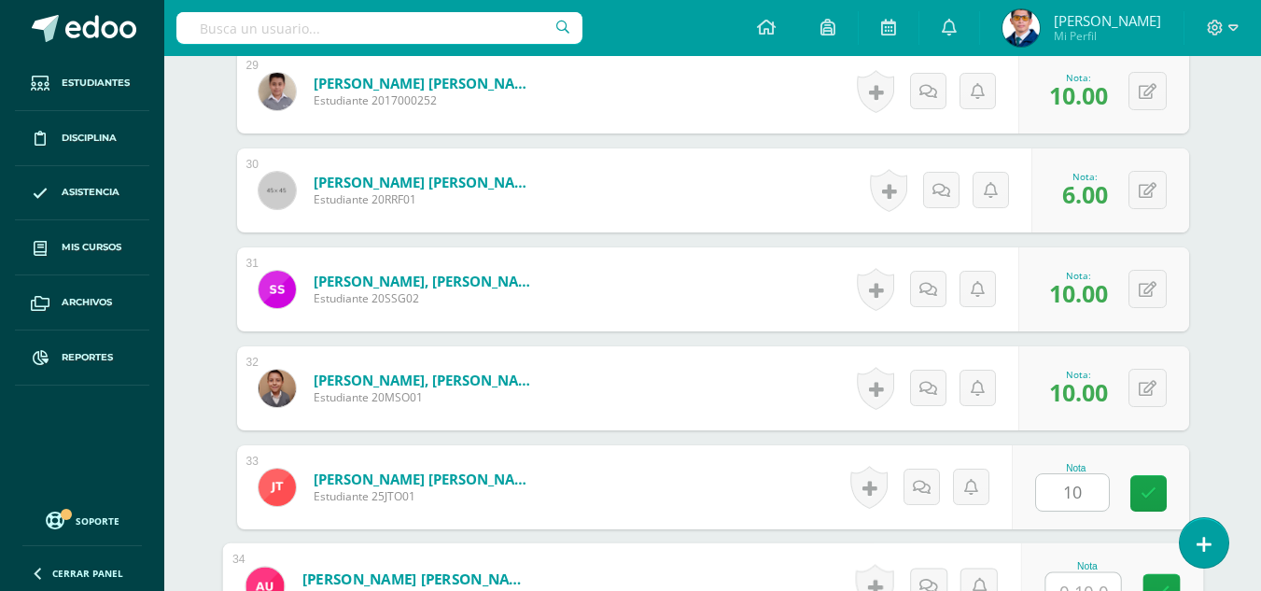
scroll to position [3388, 0]
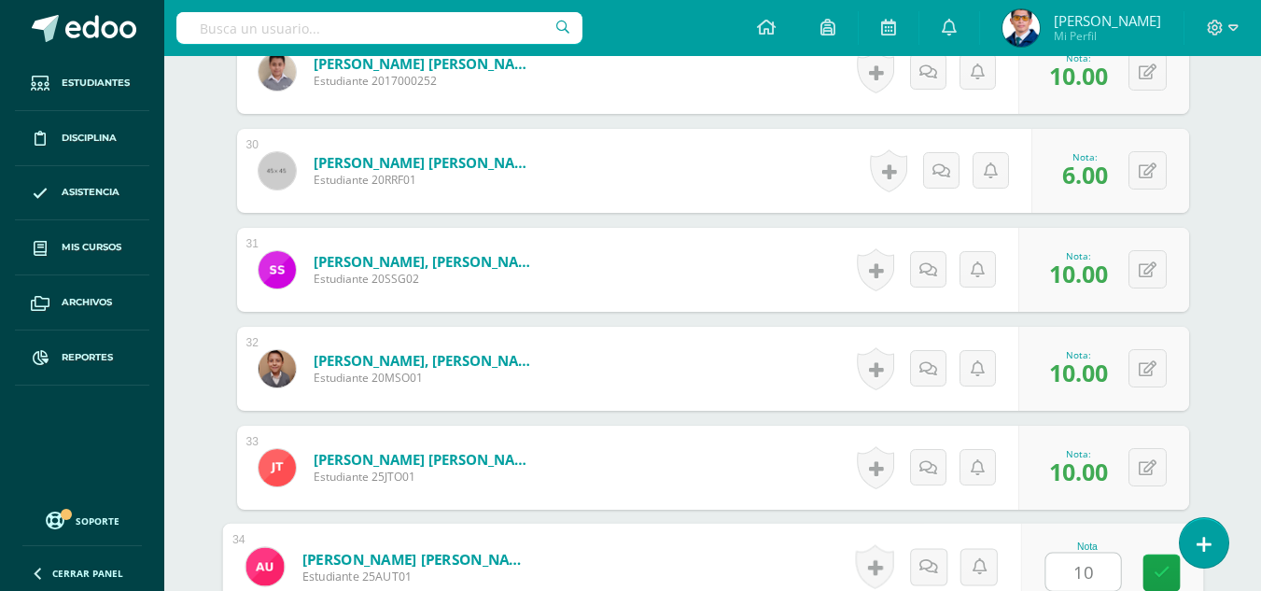
type input "10"
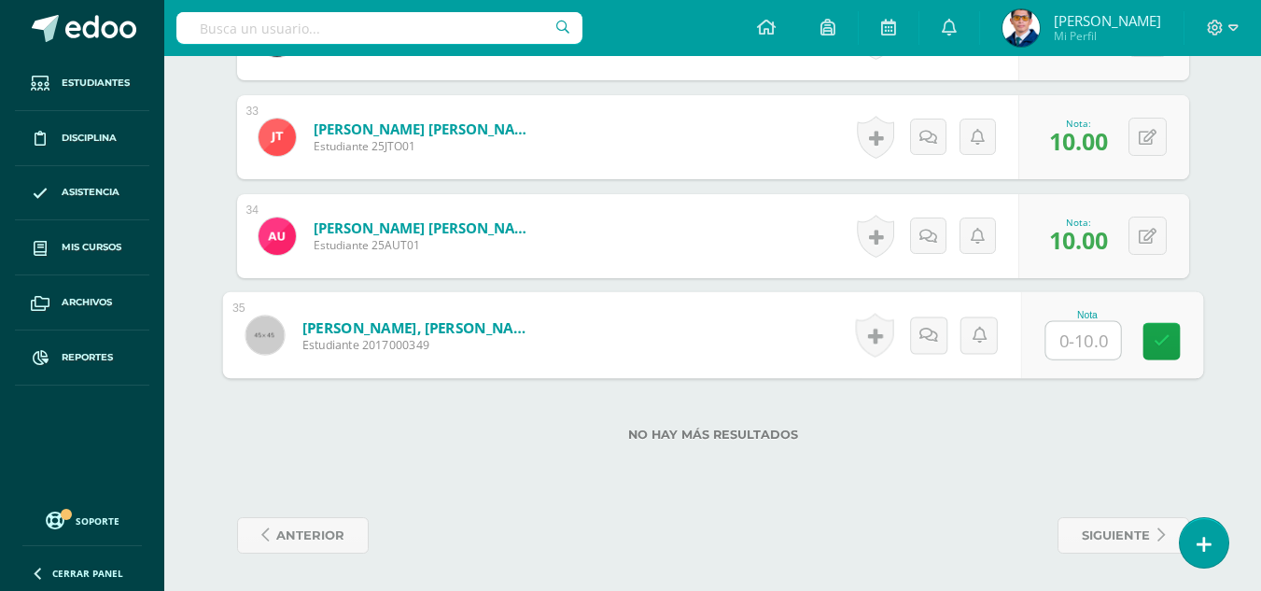
type input "8"
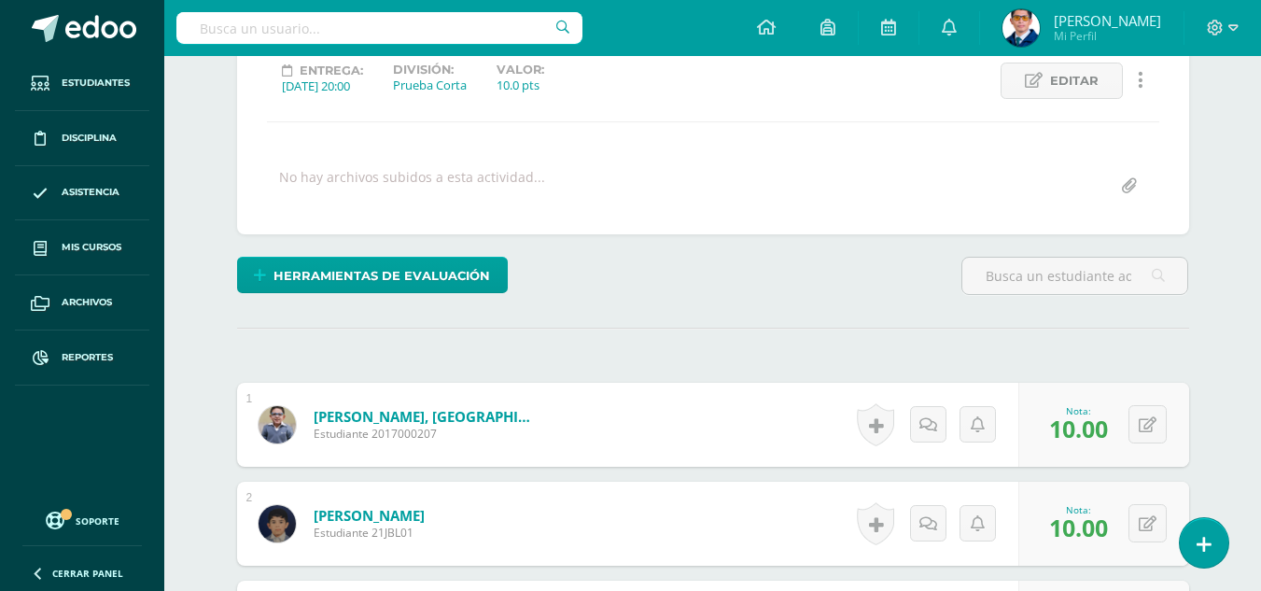
scroll to position [453, 0]
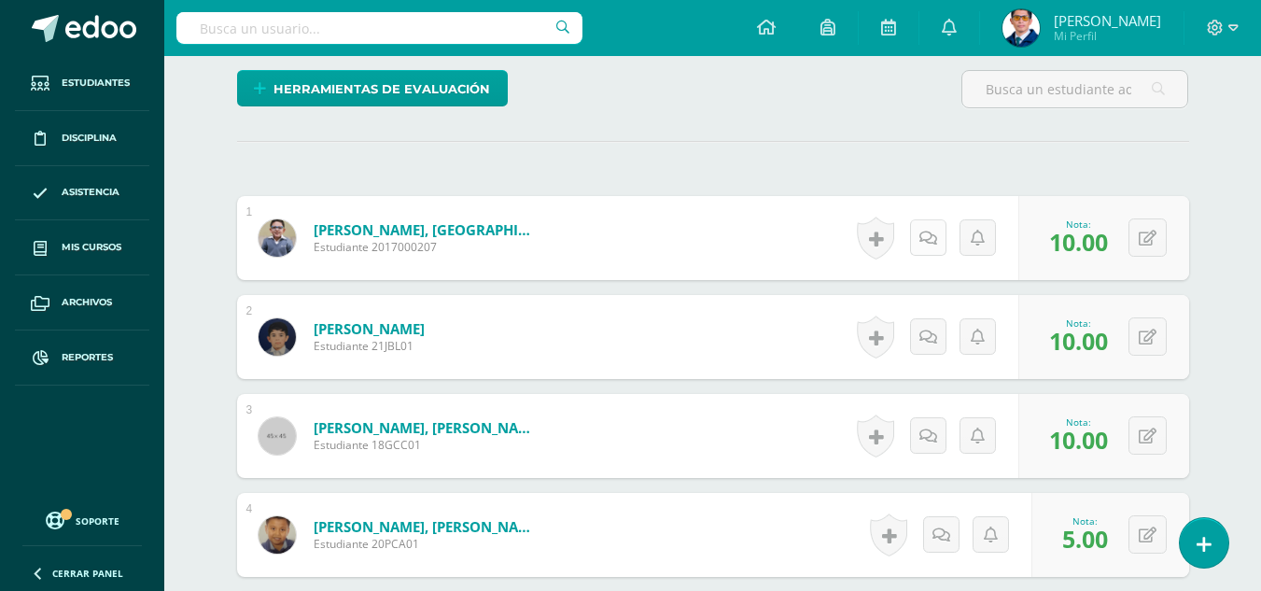
click at [916, 245] on link at bounding box center [928, 237] width 36 height 36
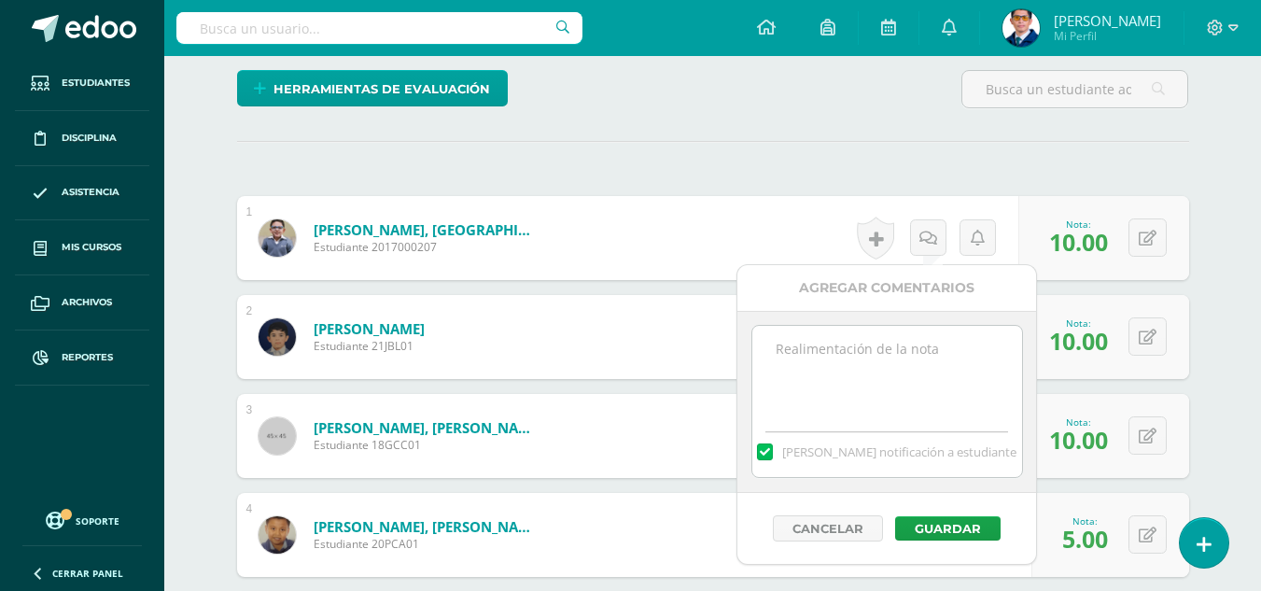
click at [941, 354] on textarea at bounding box center [887, 372] width 270 height 93
drag, startPoint x: 868, startPoint y: 365, endPoint x: 777, endPoint y: 348, distance: 92.1
click at [777, 348] on textarea "Tu prueba parcial ha sido calificada." at bounding box center [887, 372] width 270 height 93
type textarea "Tu prueba parcial ha sido calificada."
click at [967, 521] on button "Guardar" at bounding box center [947, 528] width 105 height 24
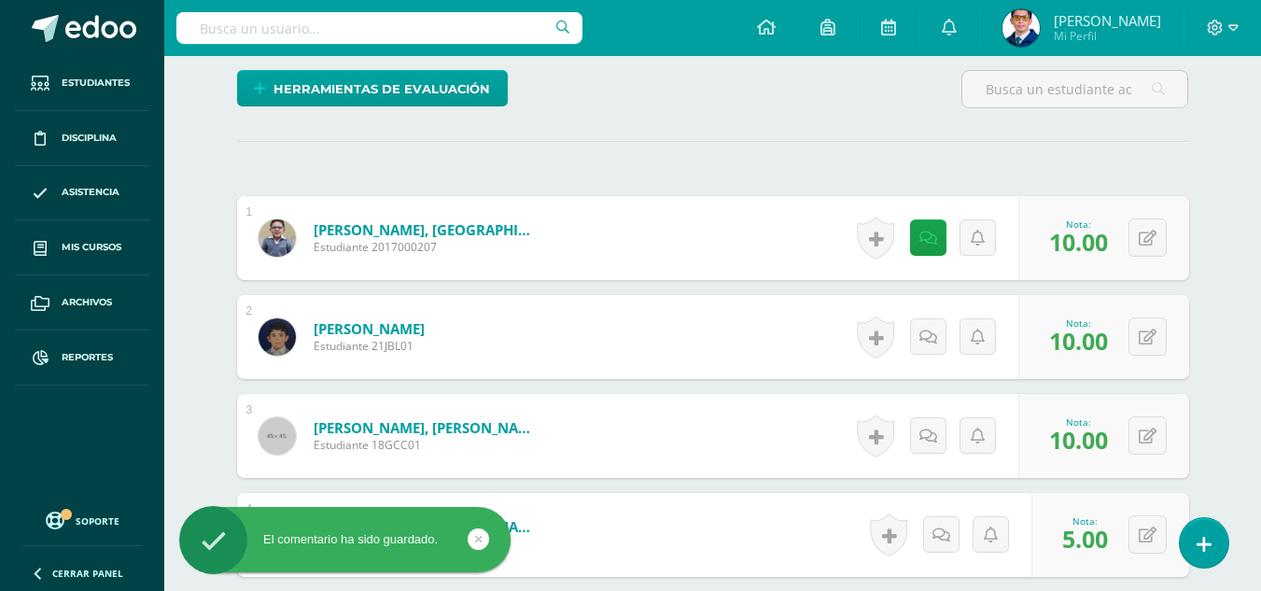
scroll to position [546, 0]
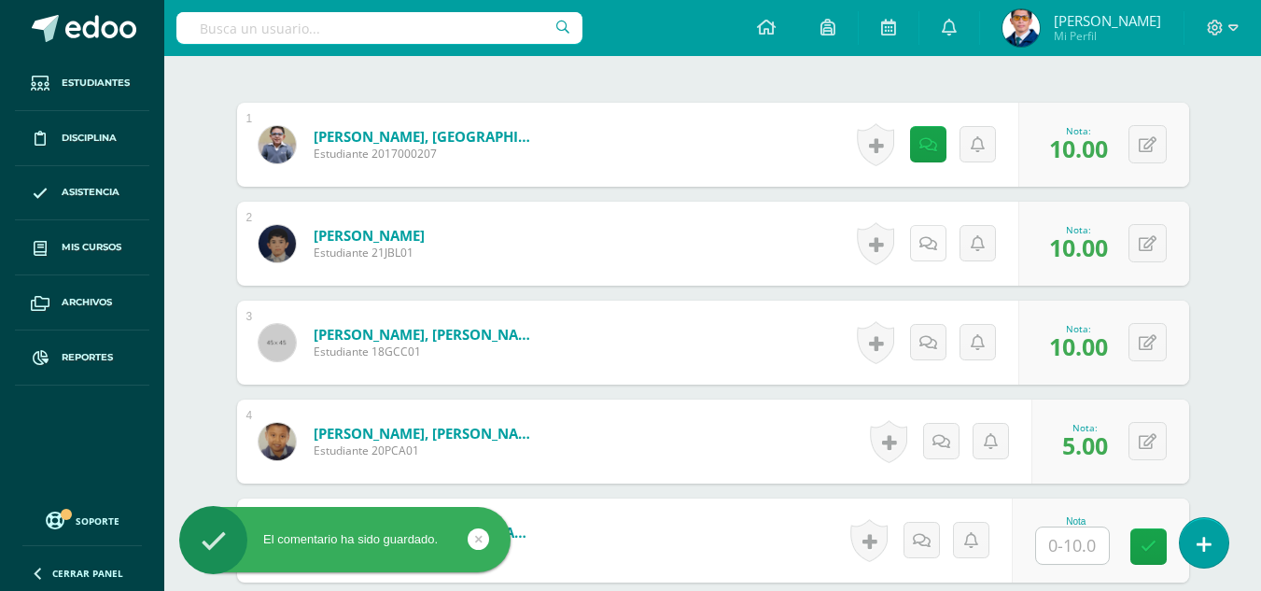
click at [926, 249] on icon at bounding box center [928, 244] width 18 height 16
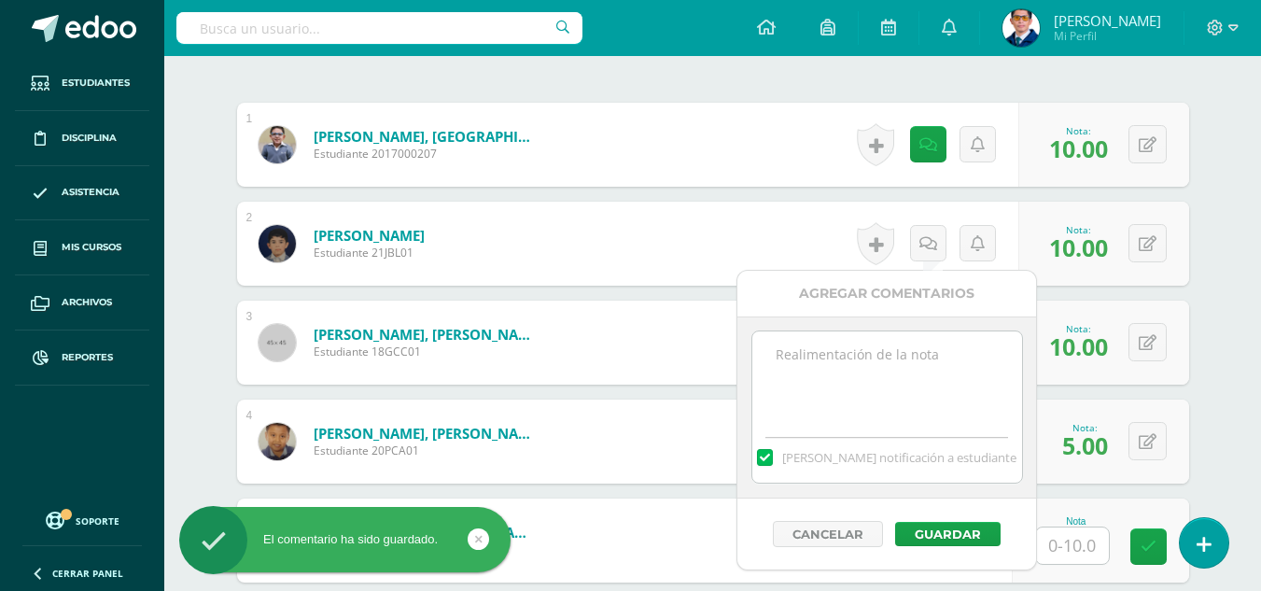
click at [922, 383] on textarea at bounding box center [887, 377] width 270 height 93
paste textarea "Tu prueba parcial ha sido calificada."
type textarea "Tu prueba parcial ha sido calificada."
click at [973, 542] on button "Guardar" at bounding box center [947, 534] width 105 height 24
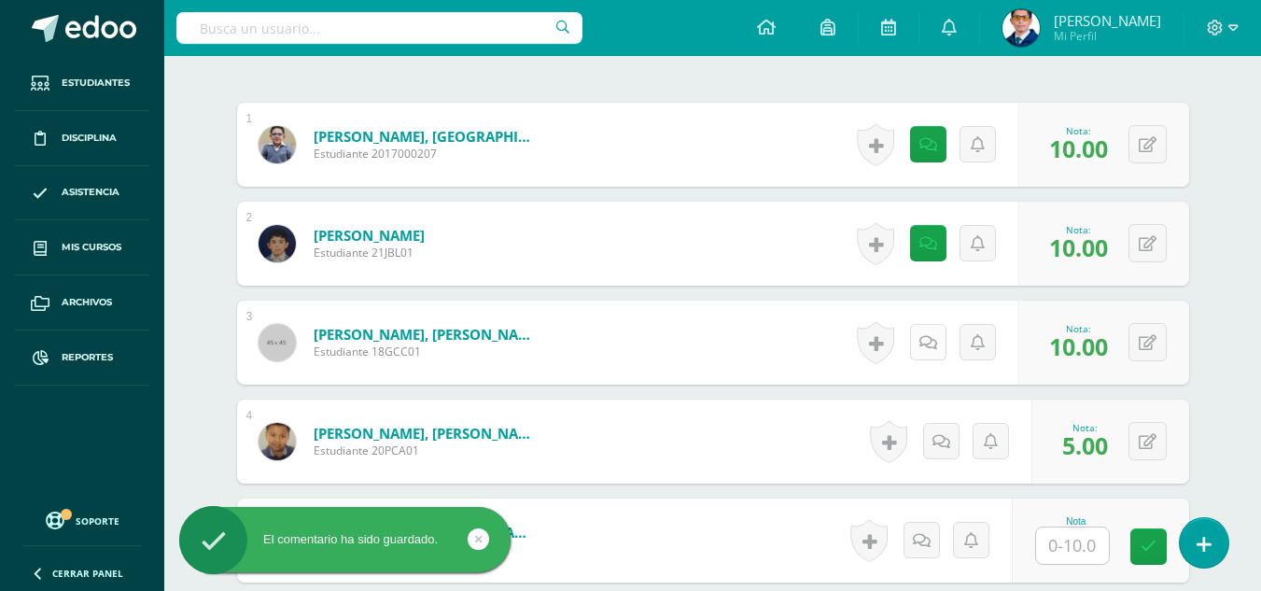
click at [934, 345] on icon at bounding box center [928, 343] width 18 height 16
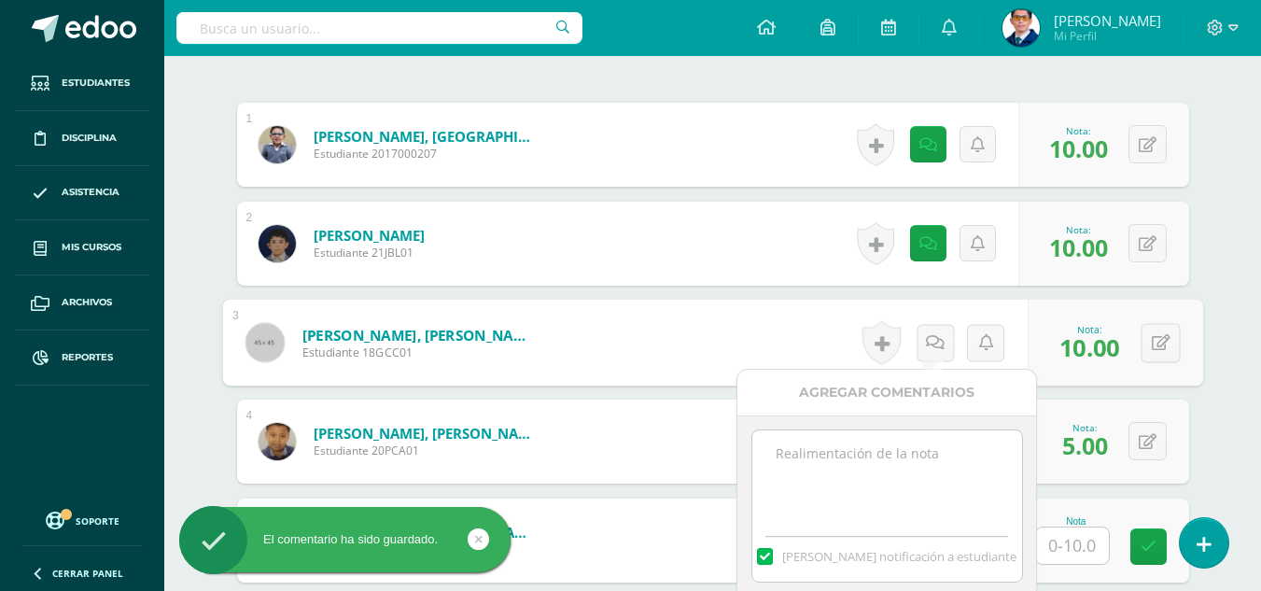
click at [921, 457] on textarea at bounding box center [887, 476] width 270 height 93
paste textarea "Tu prueba parcial ha sido calificada."
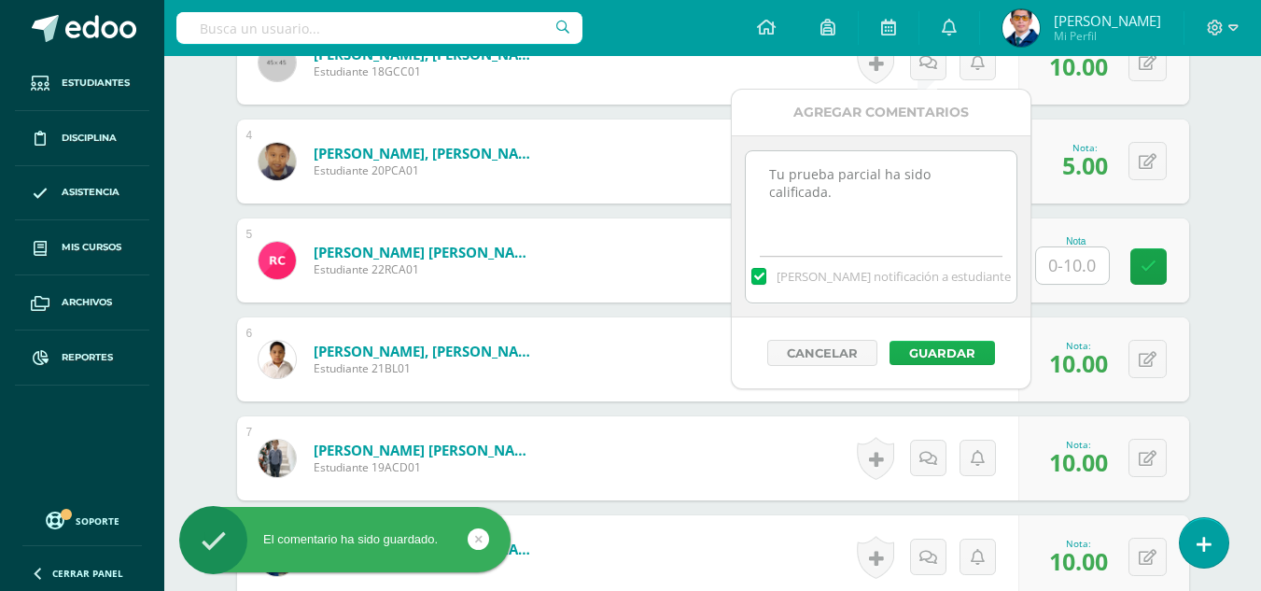
type textarea "Tu prueba parcial ha sido calificada."
click at [935, 363] on button "Guardar" at bounding box center [941, 353] width 105 height 24
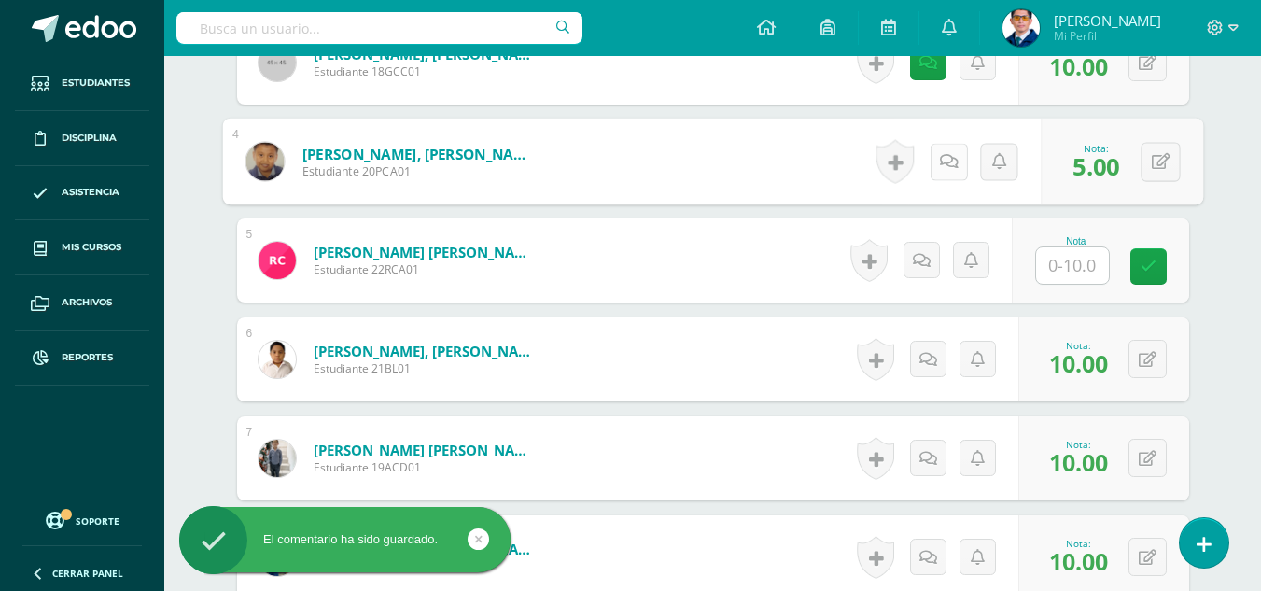
click at [948, 166] on icon at bounding box center [948, 161] width 19 height 16
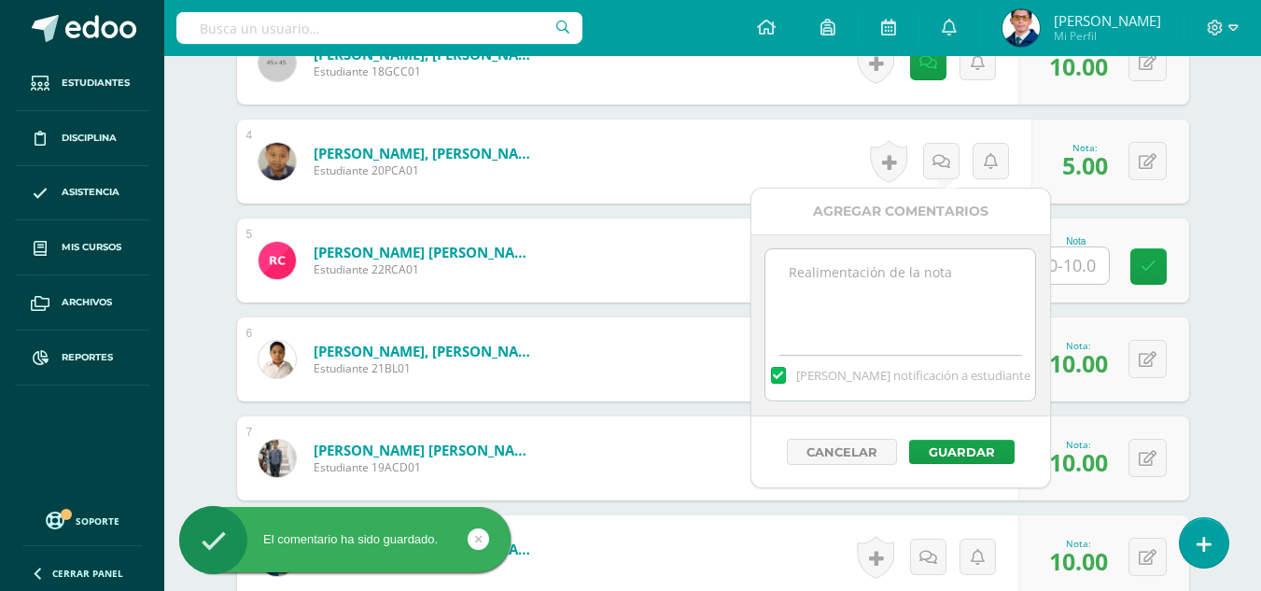
click at [931, 295] on textarea at bounding box center [900, 295] width 270 height 93
paste textarea "Tu prueba parcial ha sido calificada."
type textarea "Tu prueba parcial ha sido calificada."
click at [970, 439] on button "Guardar" at bounding box center [961, 451] width 105 height 24
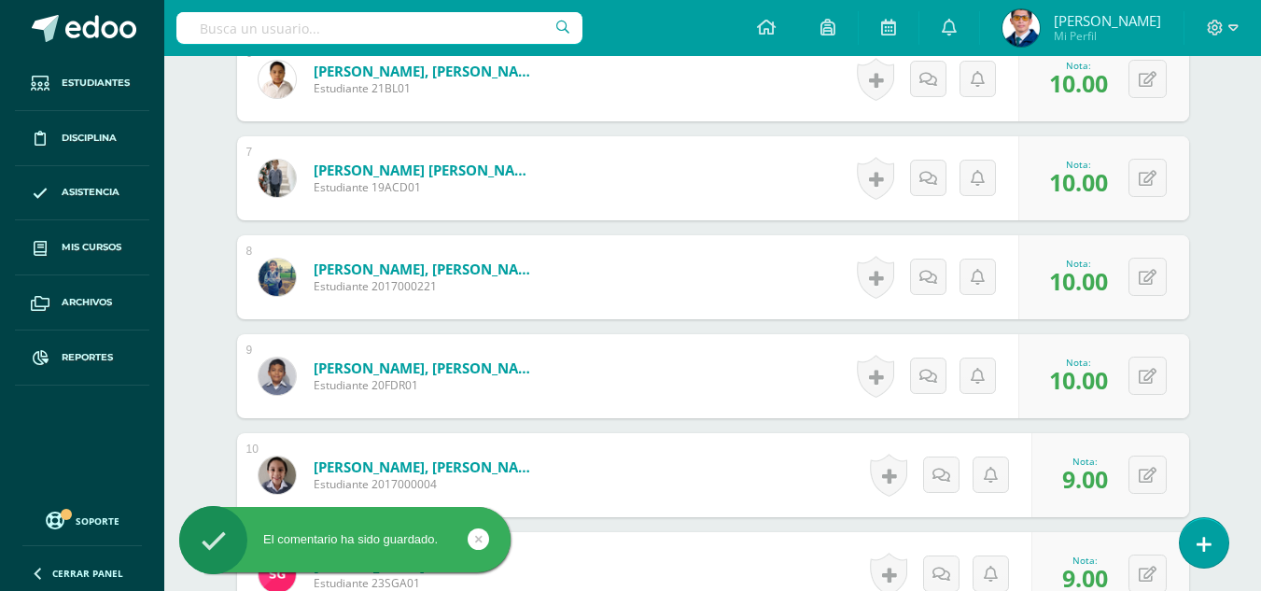
scroll to position [1012, 0]
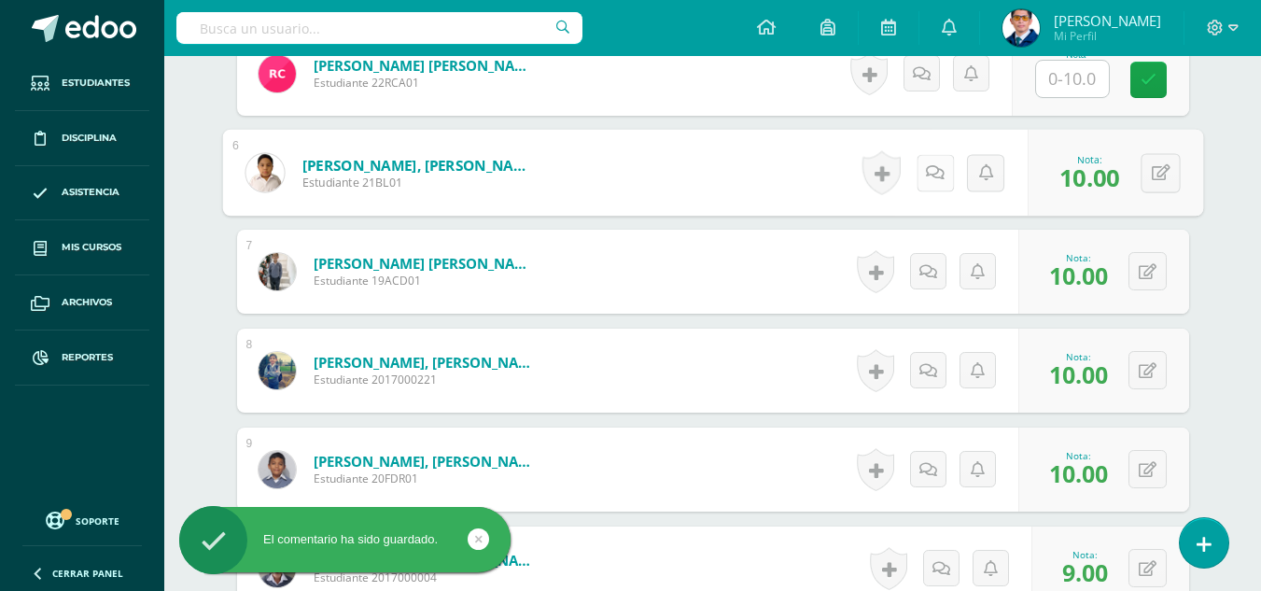
click at [921, 177] on link at bounding box center [933, 172] width 37 height 37
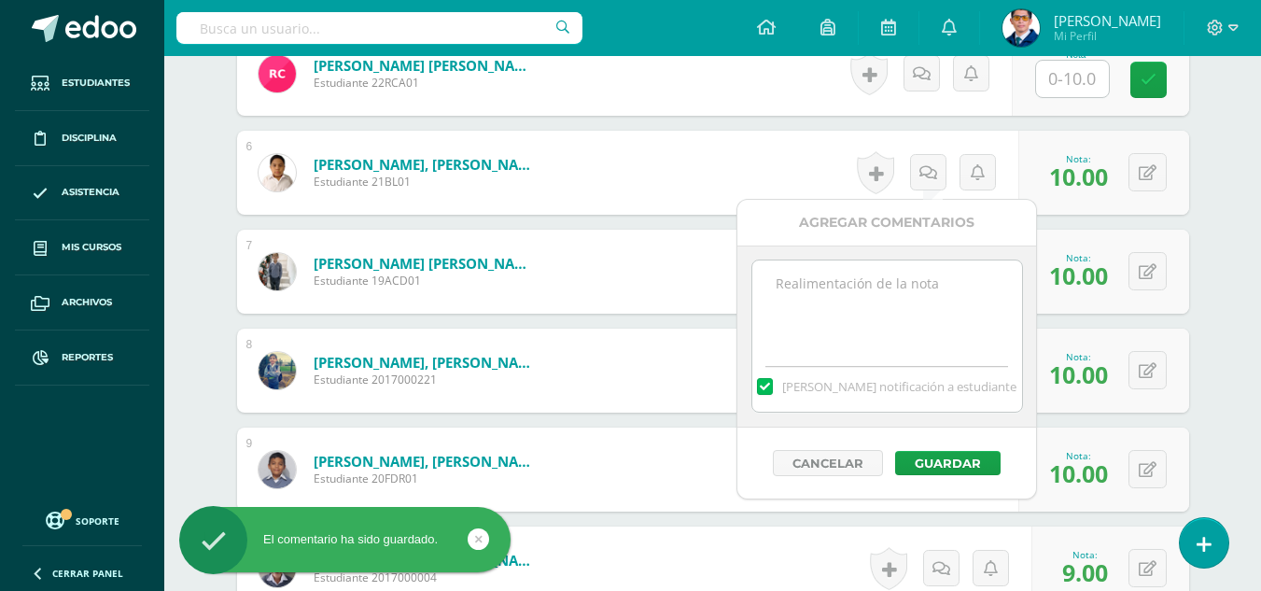
click at [899, 296] on textarea at bounding box center [887, 306] width 270 height 93
paste textarea "Tu prueba parcial ha sido calificada."
type textarea "Tu prueba parcial ha sido calificada."
click at [955, 463] on button "Guardar" at bounding box center [947, 463] width 105 height 24
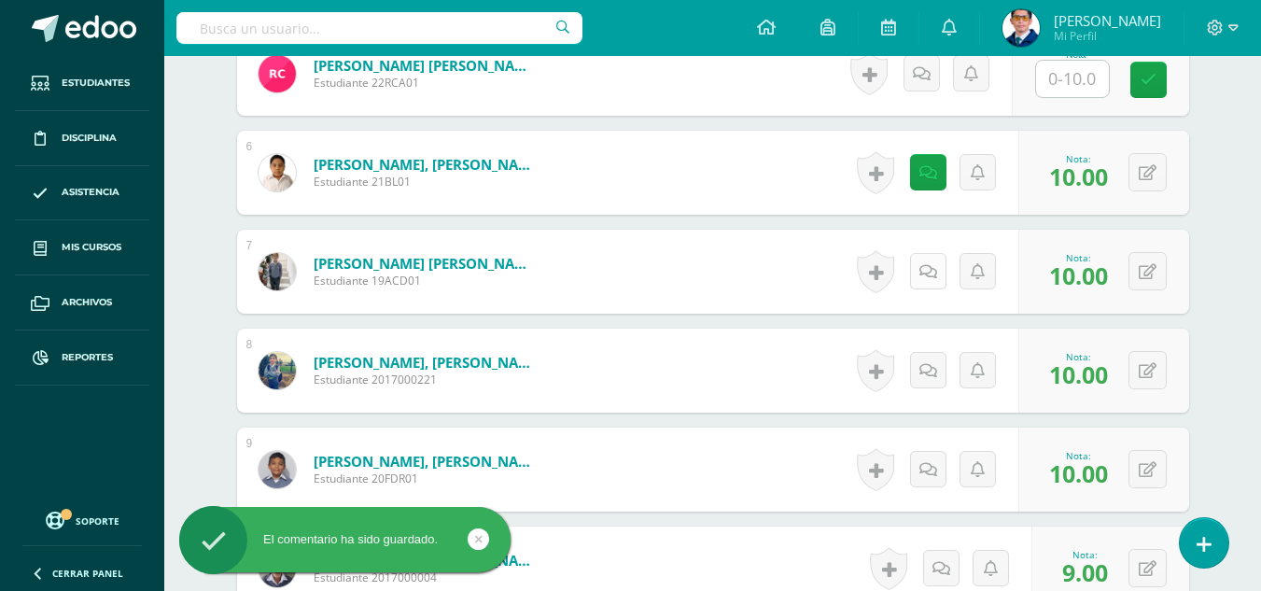
click at [933, 273] on icon at bounding box center [928, 272] width 18 height 16
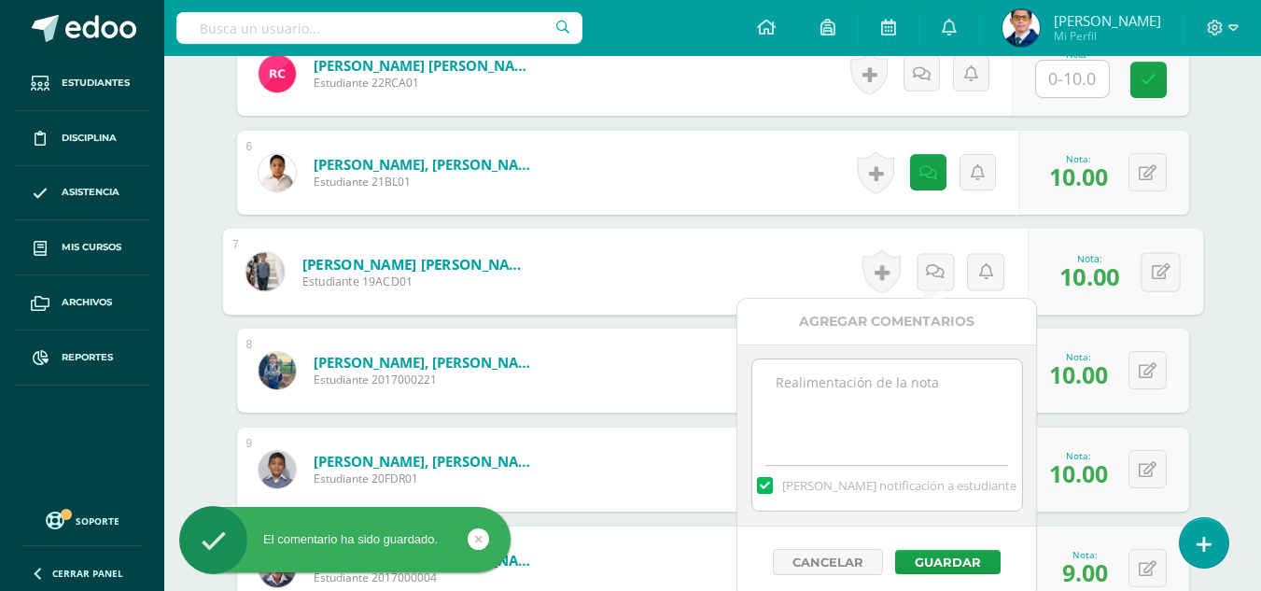
click at [926, 373] on textarea at bounding box center [887, 405] width 270 height 93
paste textarea "Tu prueba parcial ha sido calificada."
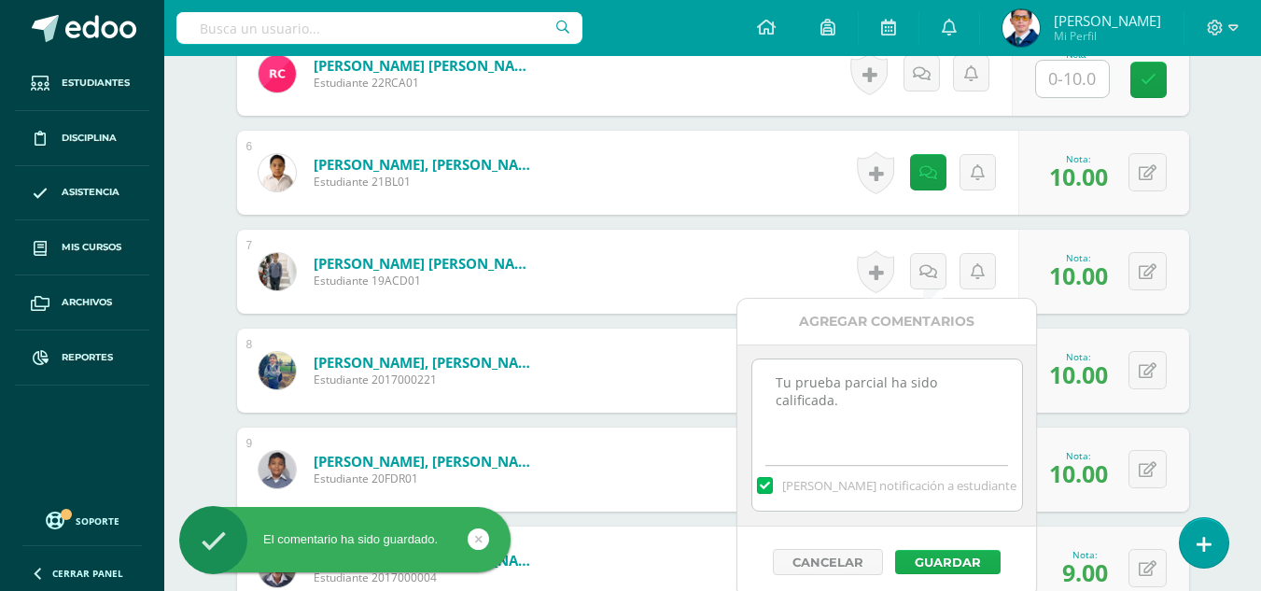
type textarea "Tu prueba parcial ha sido calificada."
click at [983, 557] on button "Guardar" at bounding box center [947, 562] width 105 height 24
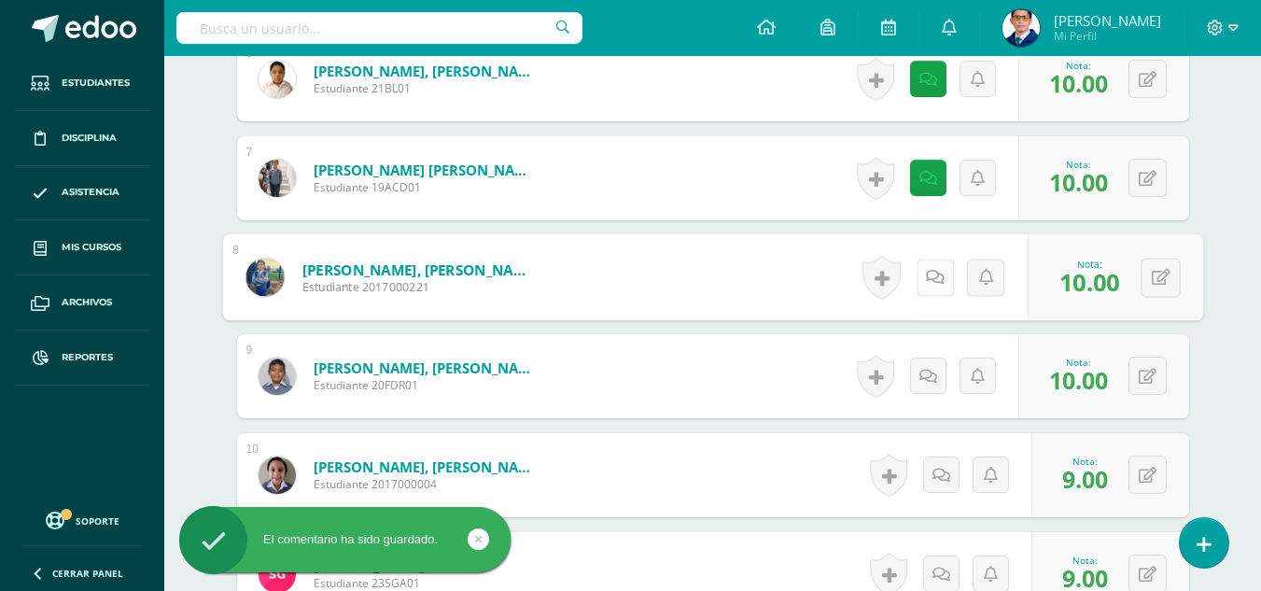
click at [928, 279] on icon at bounding box center [935, 277] width 19 height 16
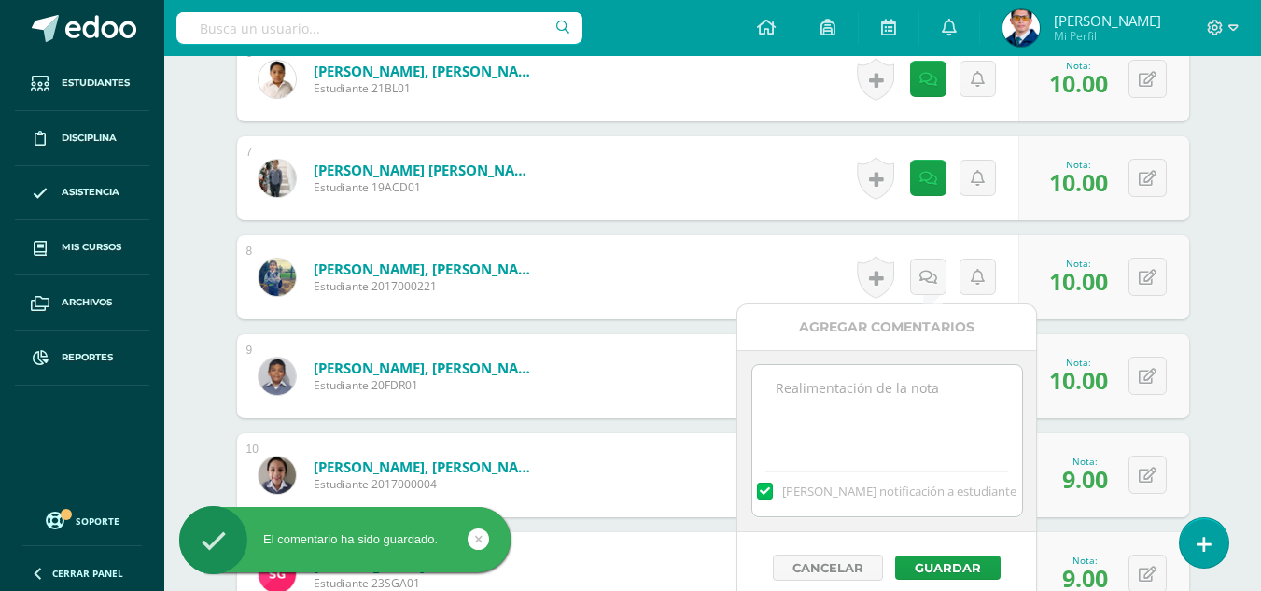
click at [958, 417] on textarea at bounding box center [887, 411] width 270 height 93
paste textarea "Tu prueba parcial ha sido calificada."
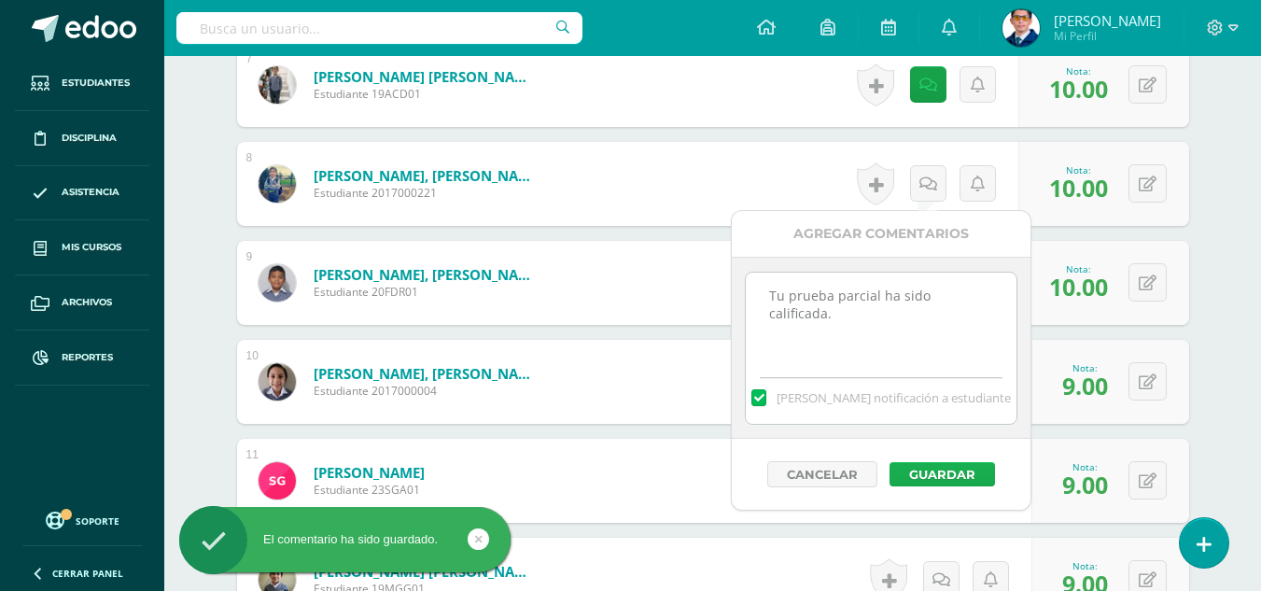
type textarea "Tu prueba parcial ha sido calificada."
click at [977, 471] on button "Guardar" at bounding box center [941, 474] width 105 height 24
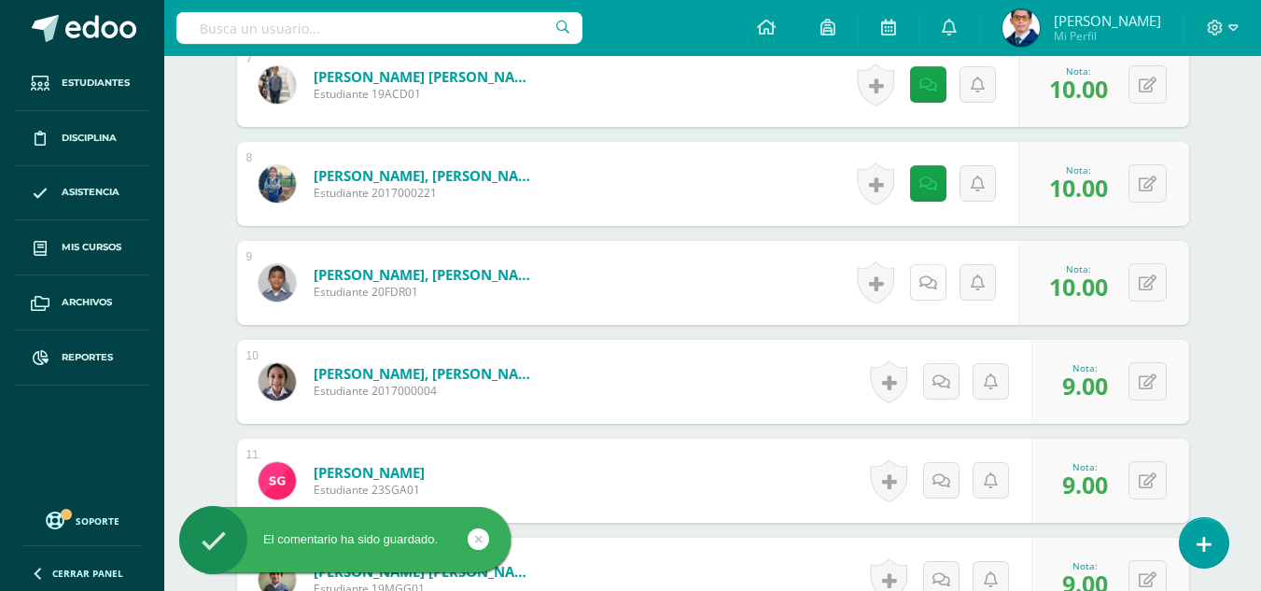
click at [925, 279] on icon at bounding box center [928, 283] width 18 height 16
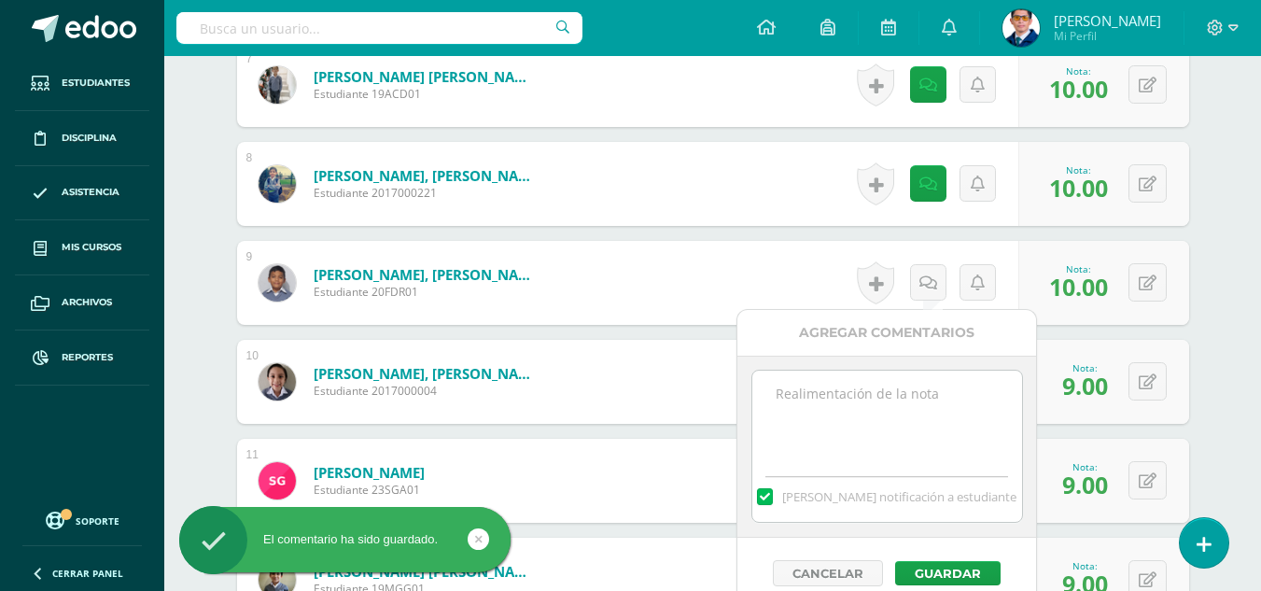
paste textarea "Tu prueba parcial ha sido calificada."
click at [942, 432] on textarea "Tu prueba parcial ha sido calificada." at bounding box center [887, 416] width 270 height 93
type textarea "Tu prueba parcial ha sido calificada."
click at [955, 568] on button "Guardar" at bounding box center [947, 573] width 105 height 24
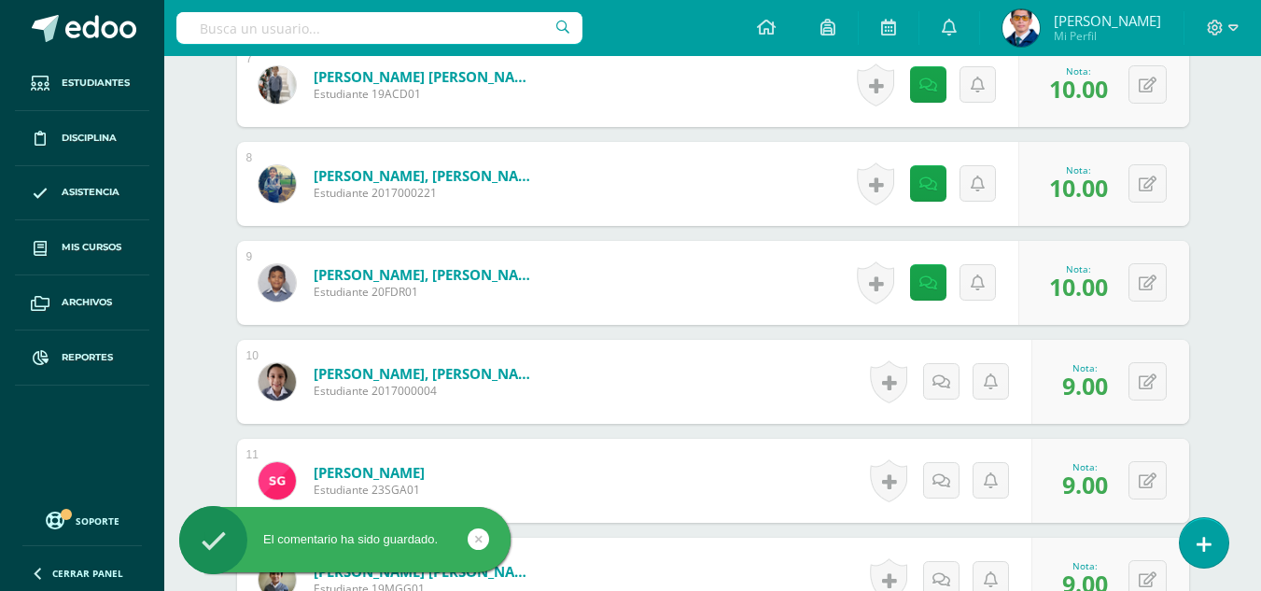
scroll to position [1386, 0]
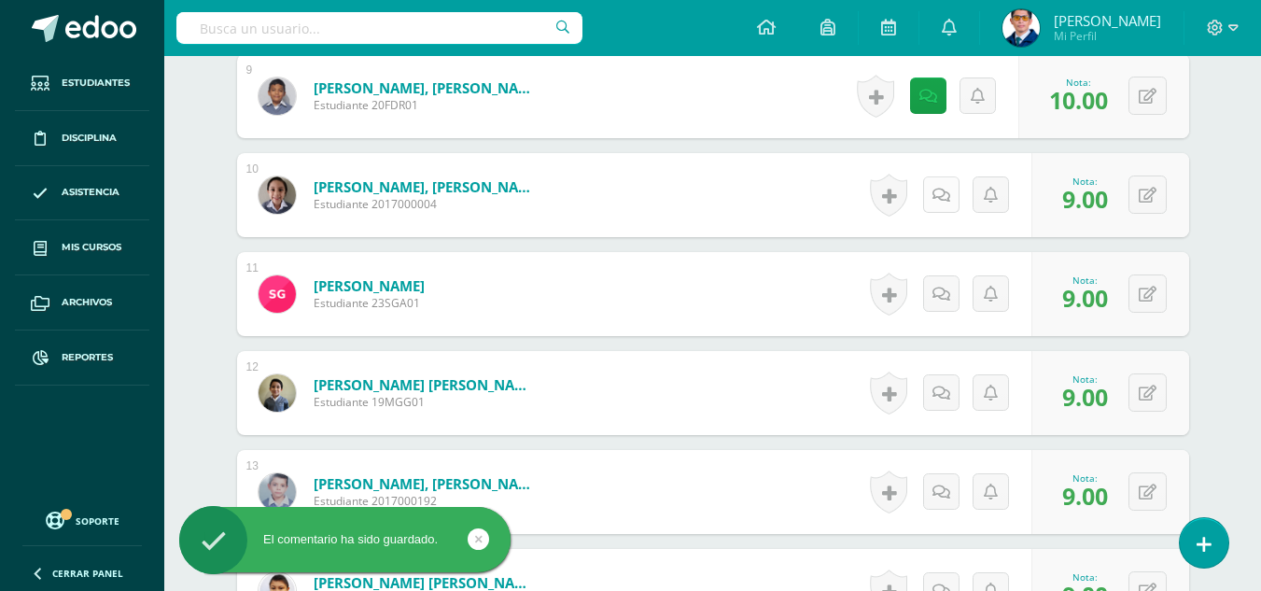
click at [942, 204] on link at bounding box center [941, 194] width 36 height 36
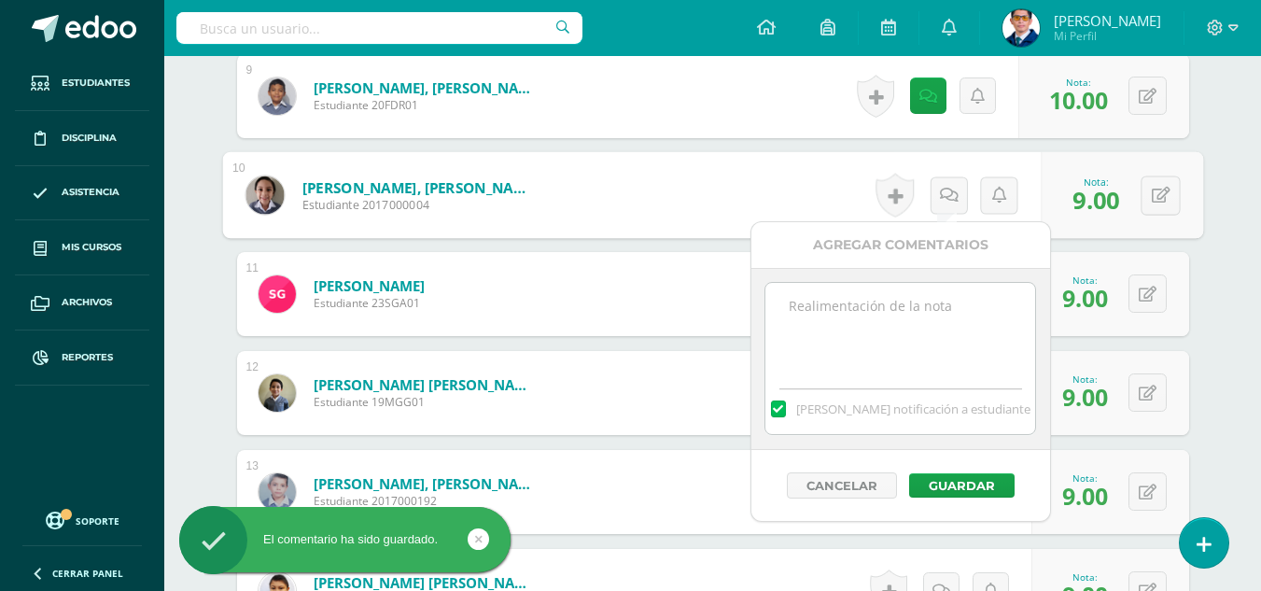
click at [946, 328] on textarea at bounding box center [900, 329] width 270 height 93
paste textarea "Tu prueba parcial ha sido calificada."
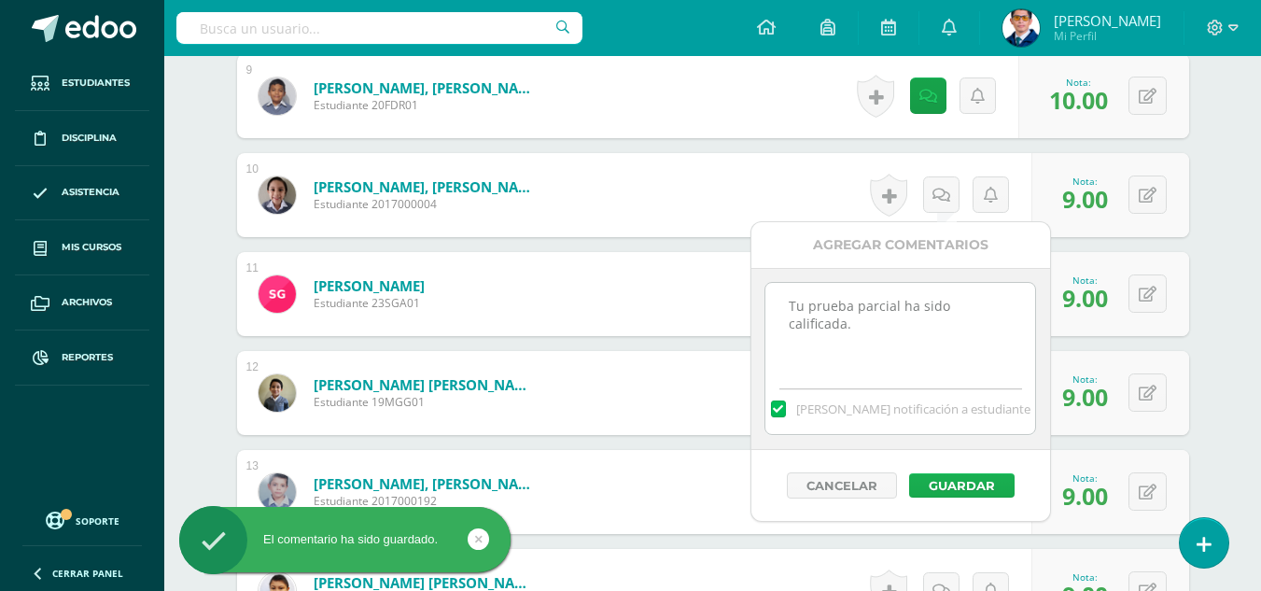
type textarea "Tu prueba parcial ha sido calificada."
click at [978, 485] on button "Guardar" at bounding box center [961, 485] width 105 height 24
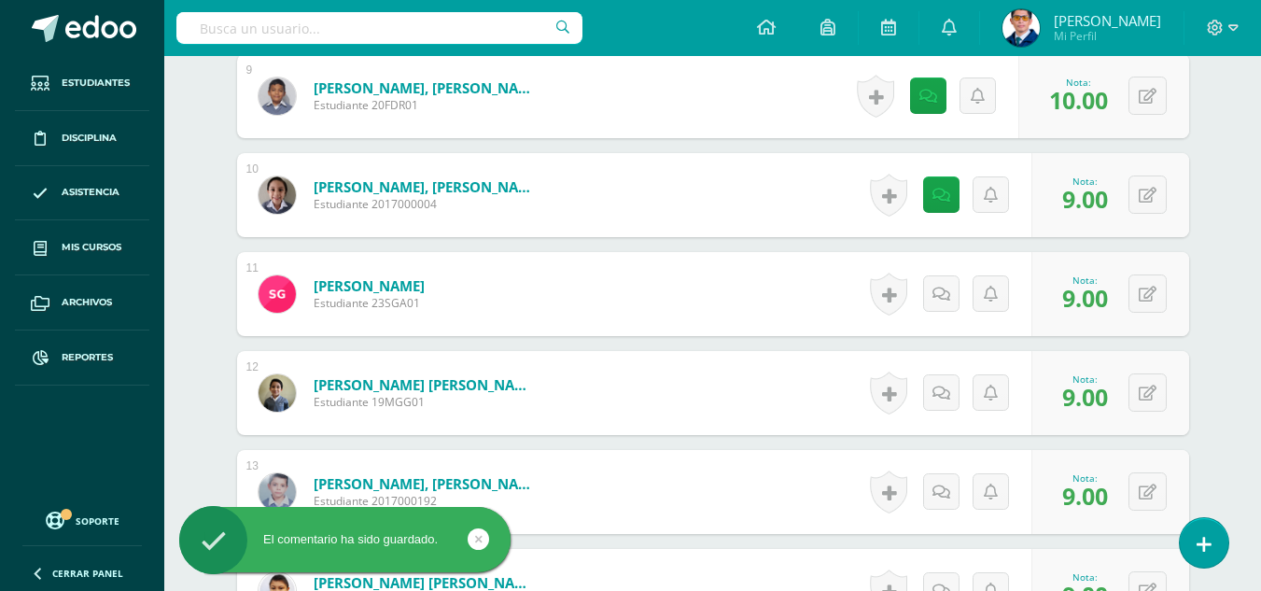
scroll to position [1479, 0]
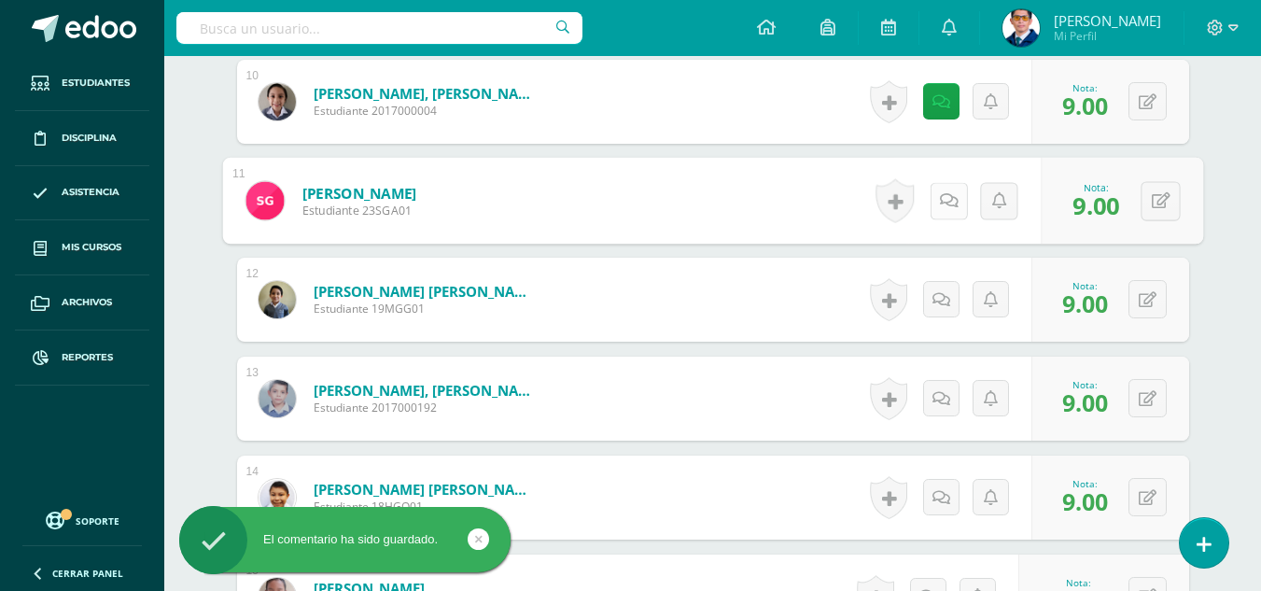
click at [948, 194] on icon at bounding box center [948, 200] width 19 height 16
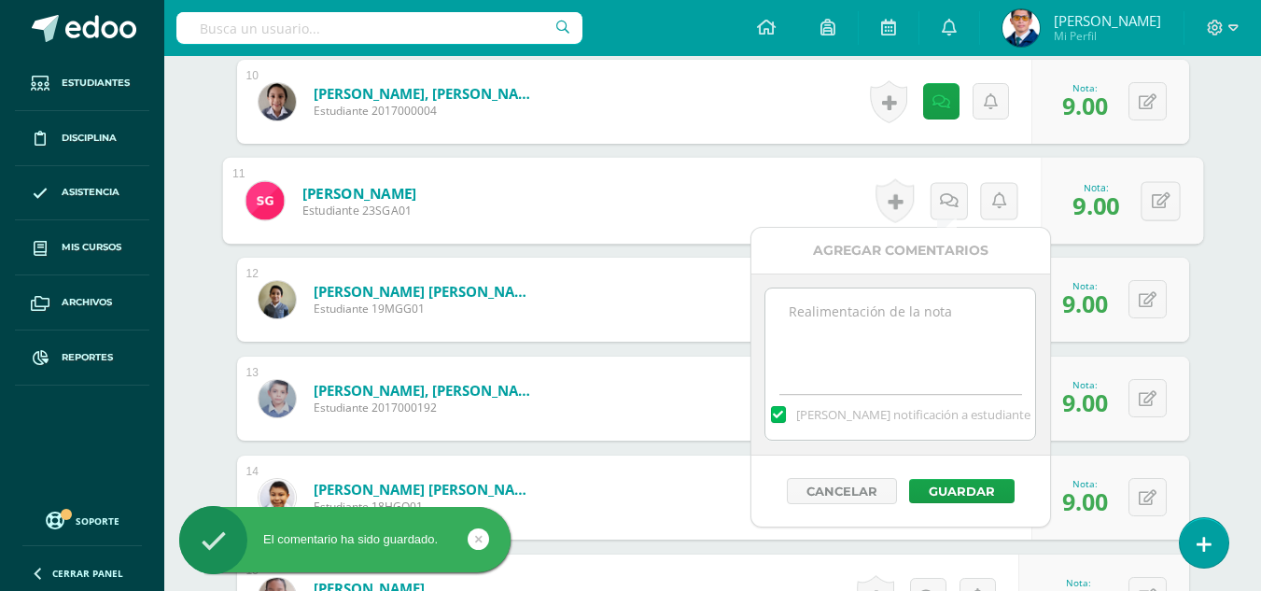
click at [910, 335] on textarea at bounding box center [900, 334] width 270 height 93
paste textarea "Tu prueba parcial ha sido calificada."
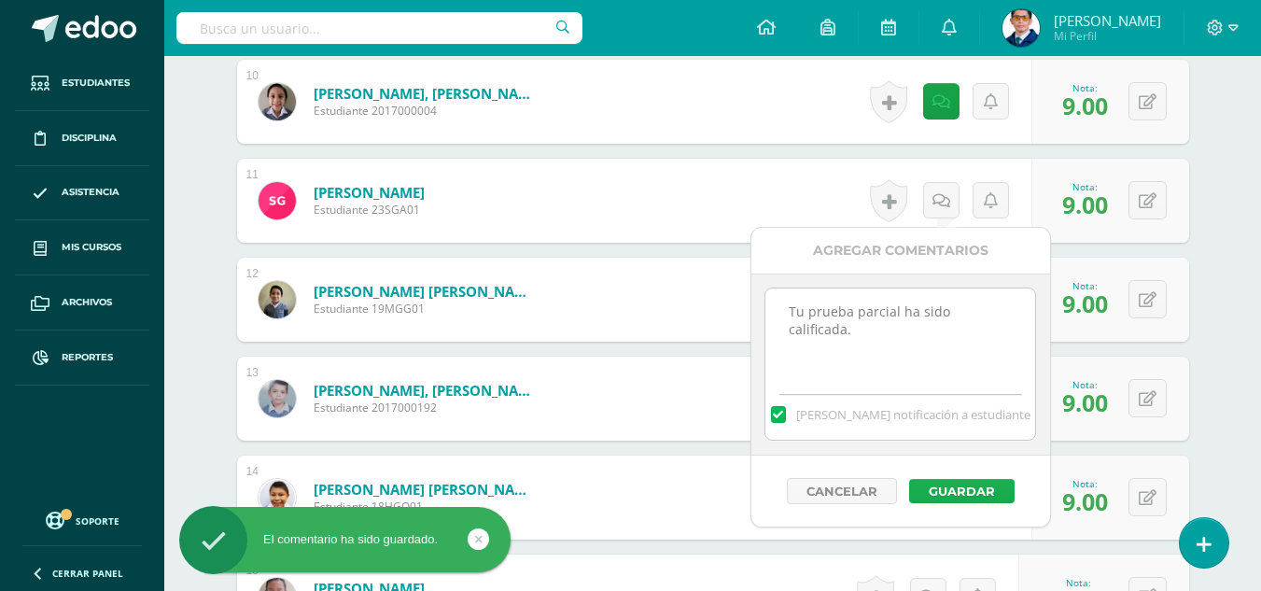
type textarea "Tu prueba parcial ha sido calificada."
click at [952, 486] on button "Guardar" at bounding box center [961, 491] width 105 height 24
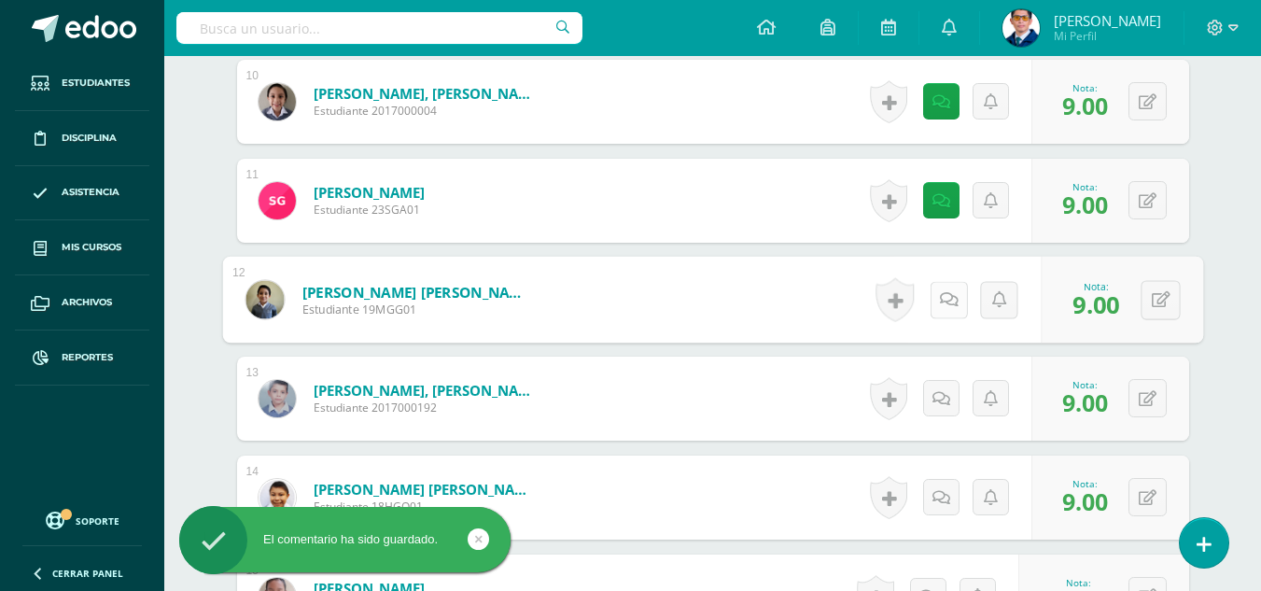
click at [940, 305] on icon at bounding box center [948, 299] width 19 height 16
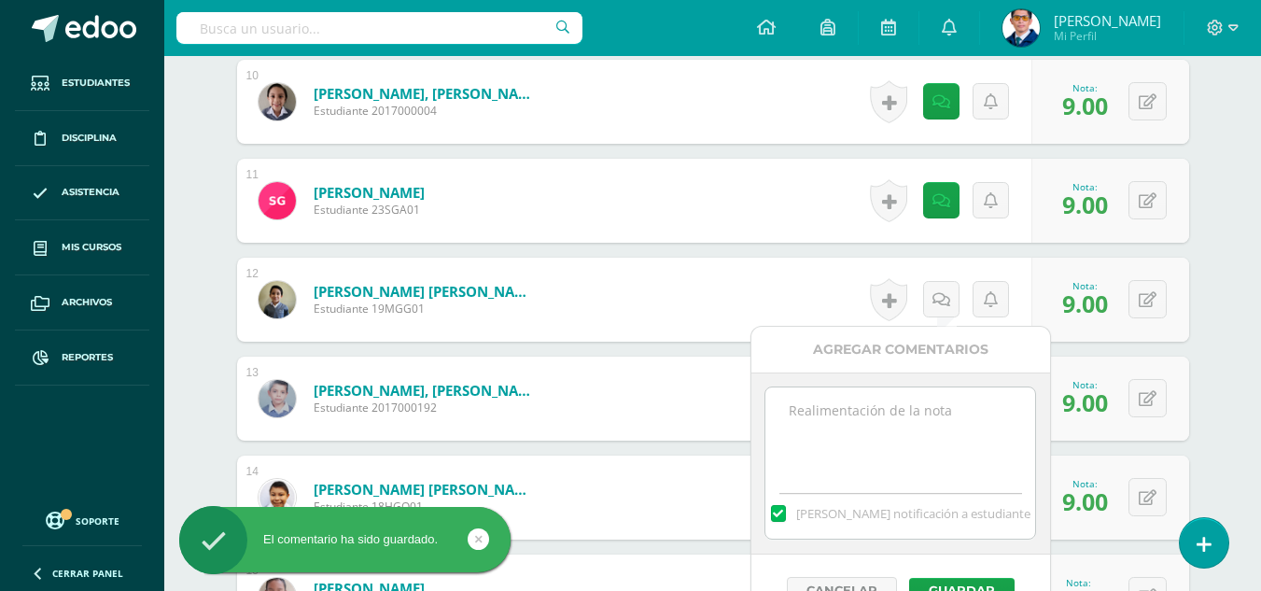
click at [928, 407] on textarea at bounding box center [900, 433] width 270 height 93
paste textarea "Tu prueba parcial ha sido calificada."
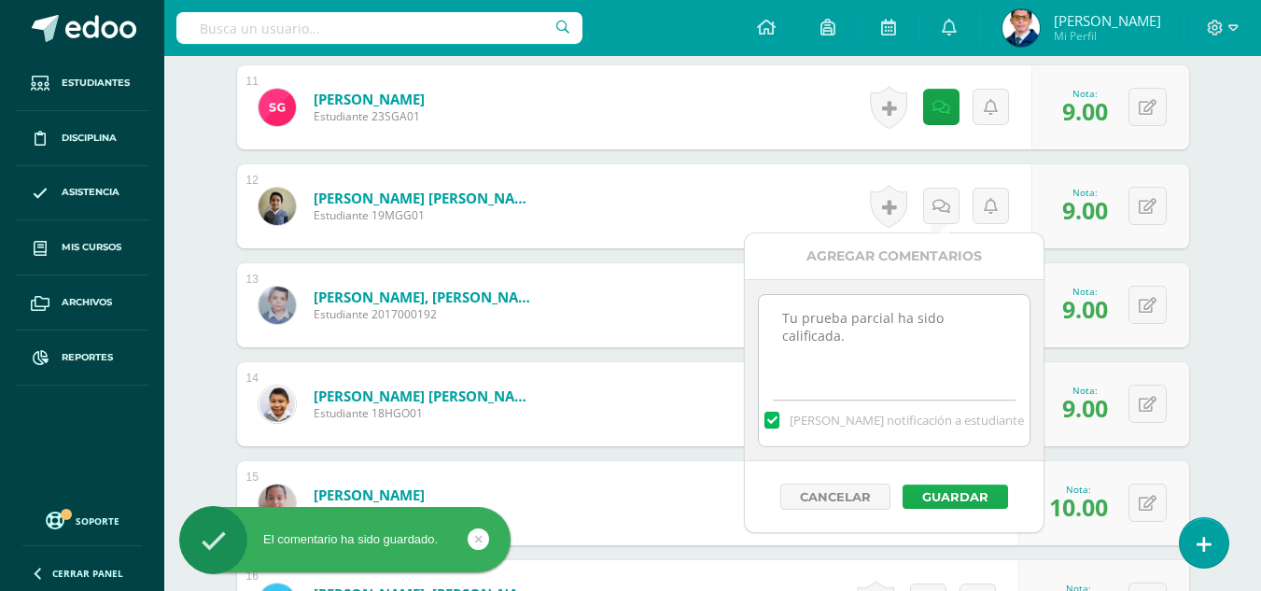
type textarea "Tu prueba parcial ha sido calificada."
click at [978, 495] on button "Guardar" at bounding box center [954, 496] width 105 height 24
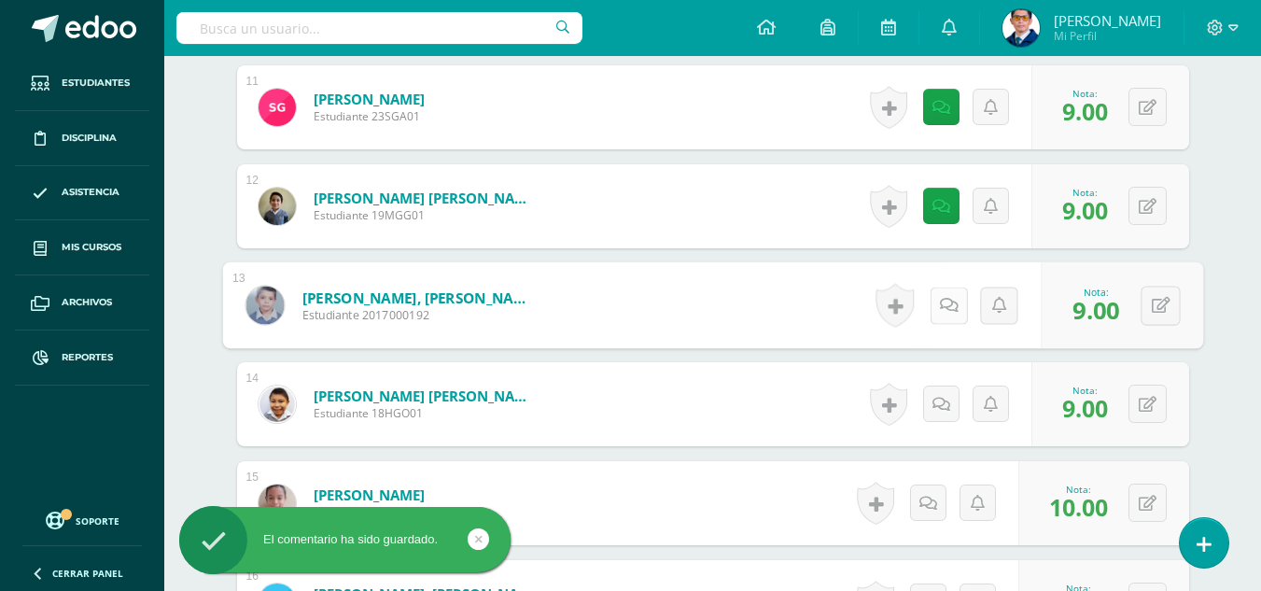
click at [949, 323] on link at bounding box center [947, 304] width 37 height 37
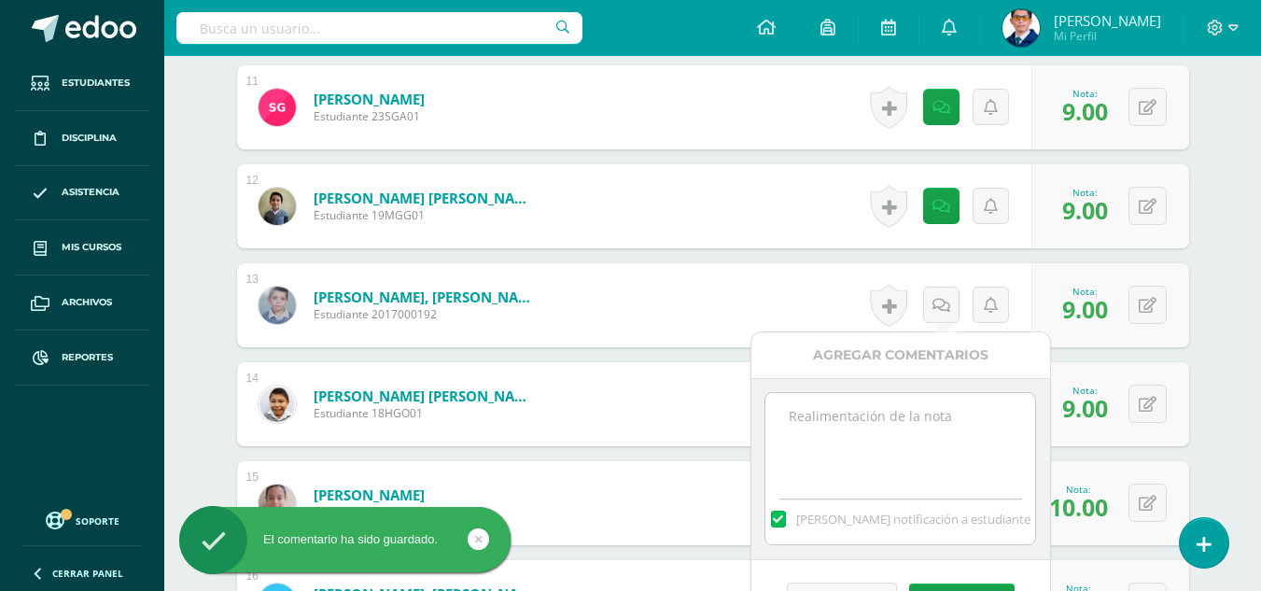
paste textarea "Tu prueba parcial ha sido calificada."
click at [940, 424] on textarea at bounding box center [900, 439] width 270 height 93
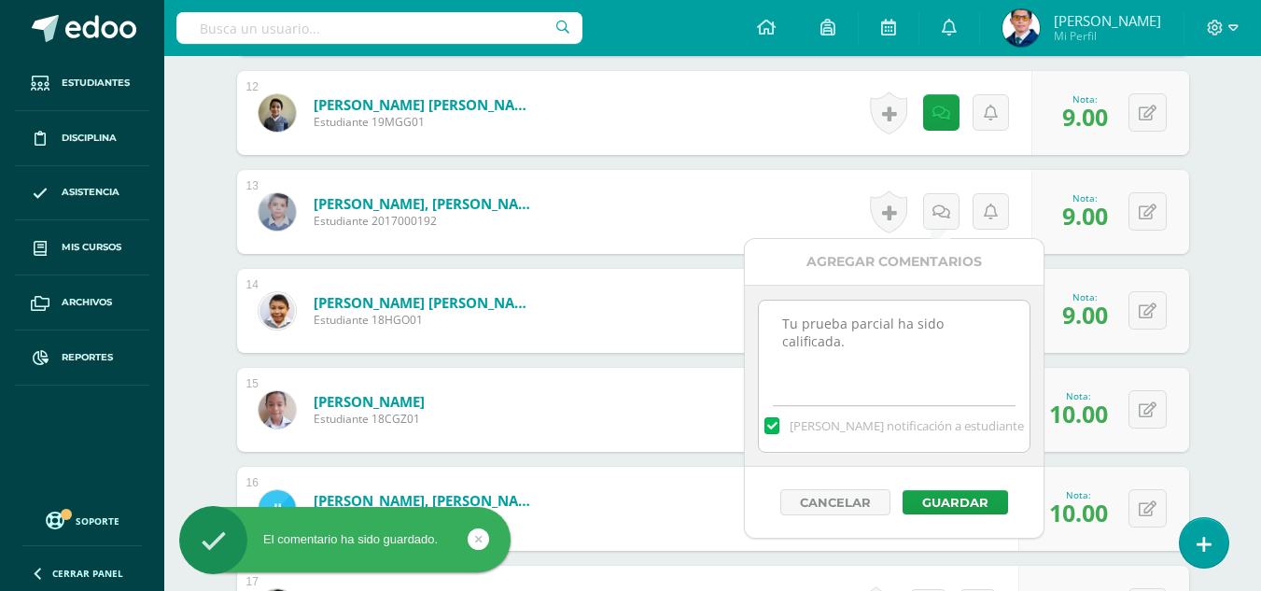
type textarea "Tu prueba parcial ha sido calificada."
click at [959, 489] on div "Cancelar Guardar" at bounding box center [894, 502] width 299 height 71
click at [960, 503] on button "Guardar" at bounding box center [954, 502] width 105 height 24
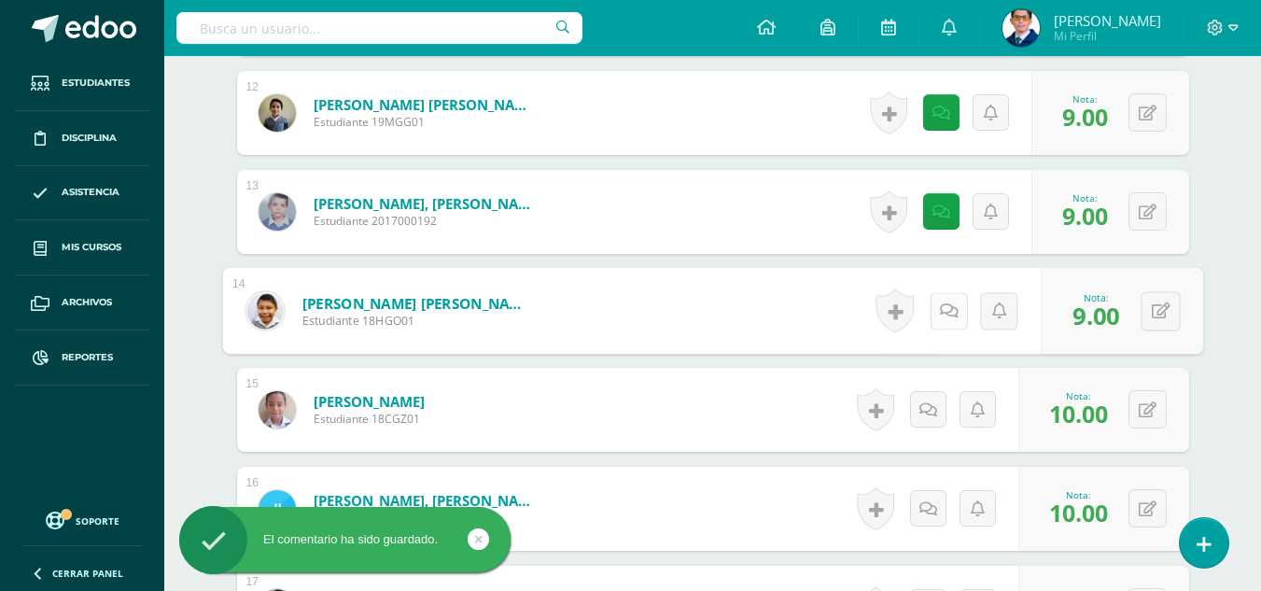
click at [946, 314] on icon at bounding box center [948, 310] width 19 height 16
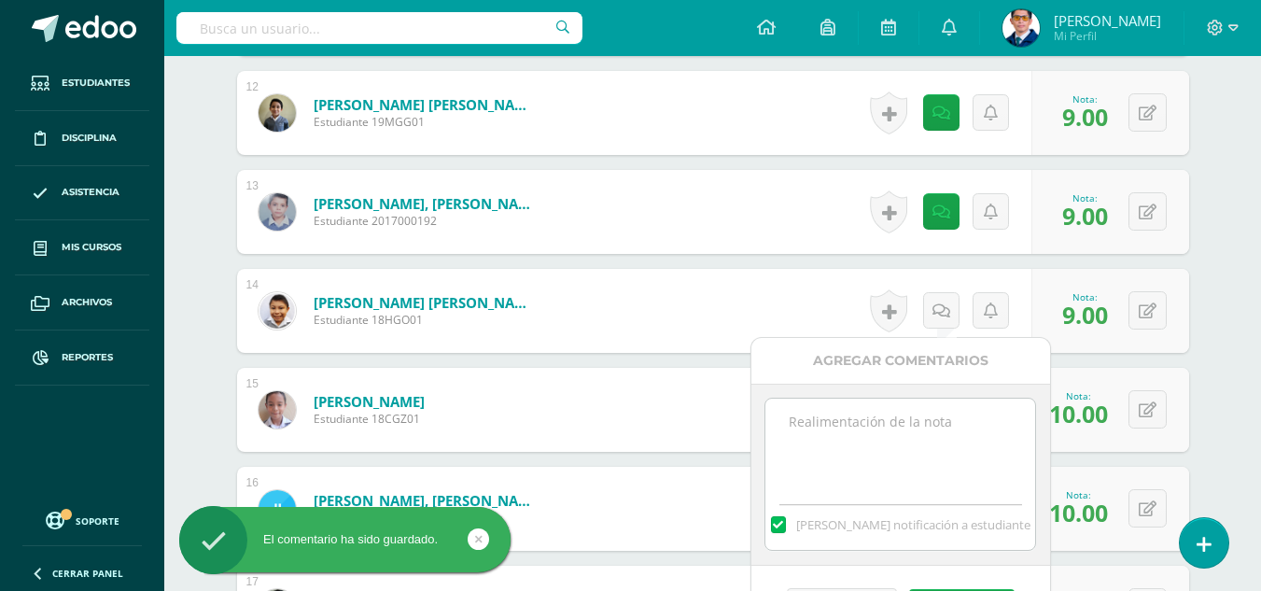
paste textarea "Tu prueba parcial ha sido calificada."
click at [927, 418] on textarea at bounding box center [900, 444] width 270 height 93
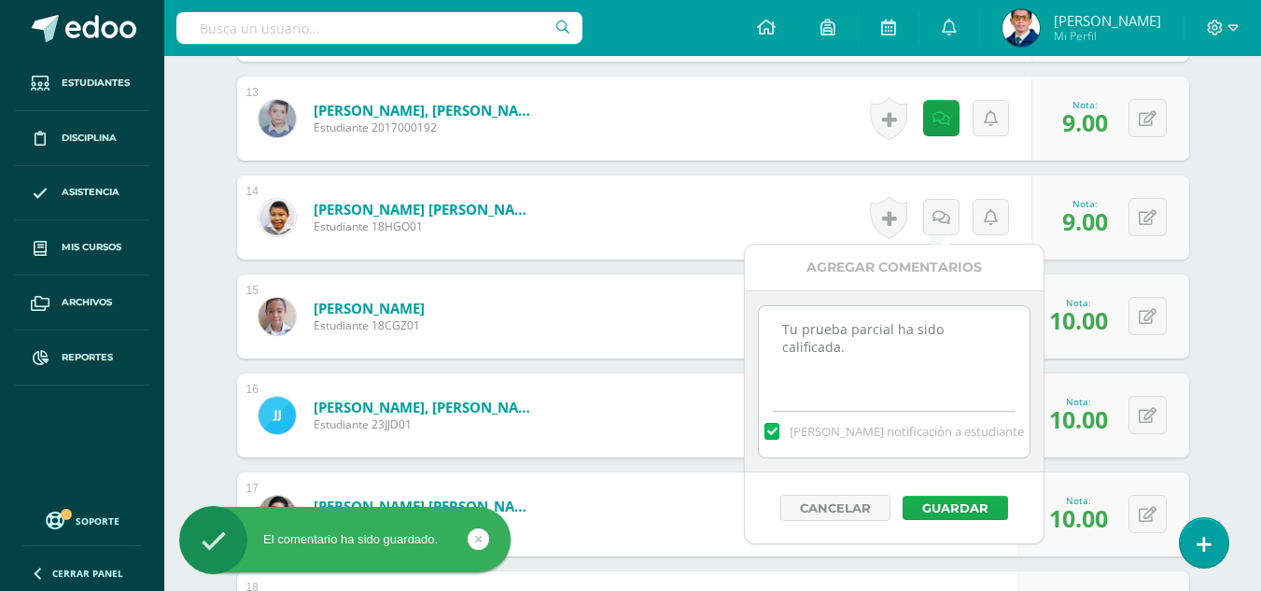
type textarea "Tu prueba parcial ha sido calificada."
click at [983, 505] on button "Guardar" at bounding box center [954, 507] width 105 height 24
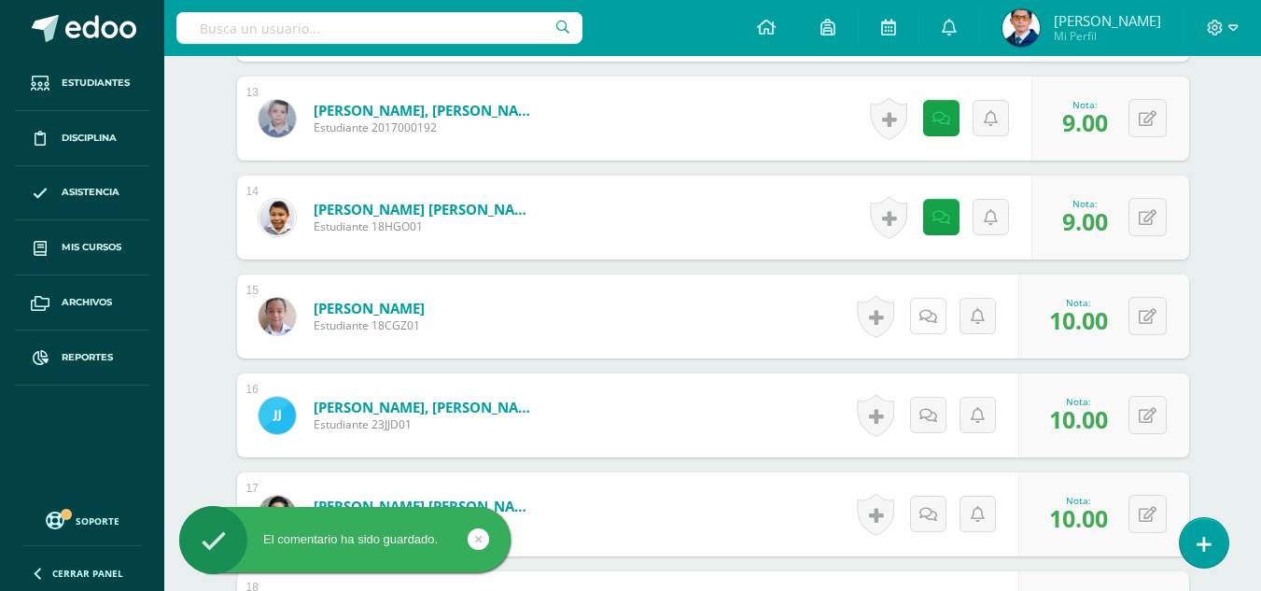
click at [928, 322] on icon at bounding box center [928, 317] width 18 height 16
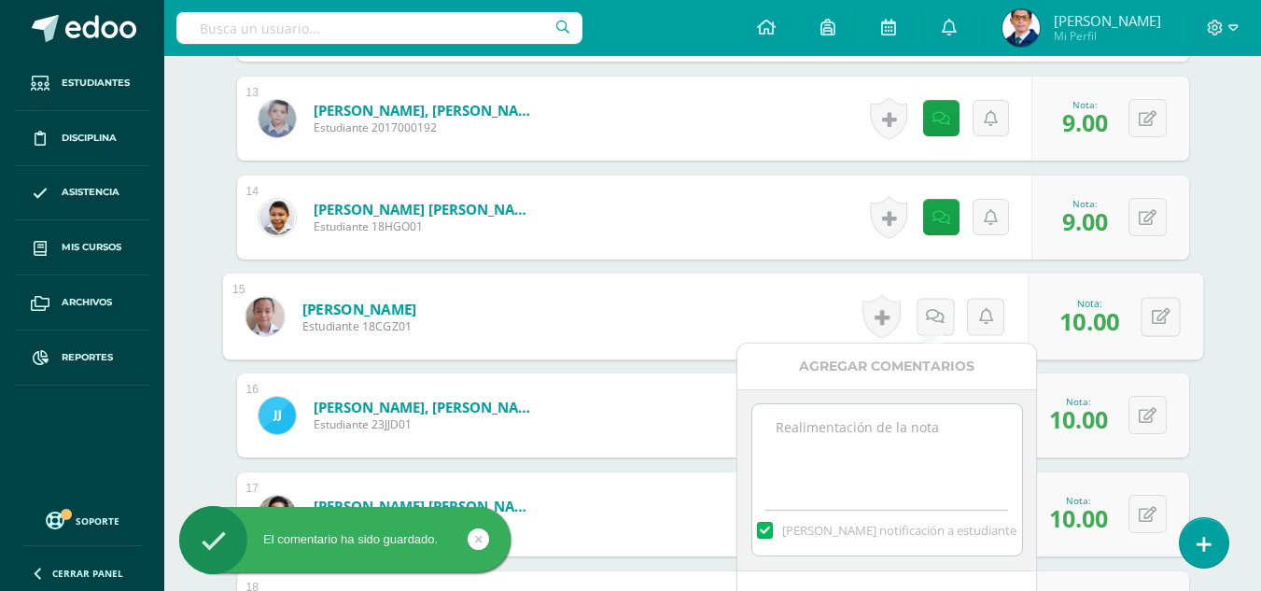
click at [907, 422] on textarea at bounding box center [887, 450] width 270 height 93
paste textarea "Tu prueba parcial ha sido calificada."
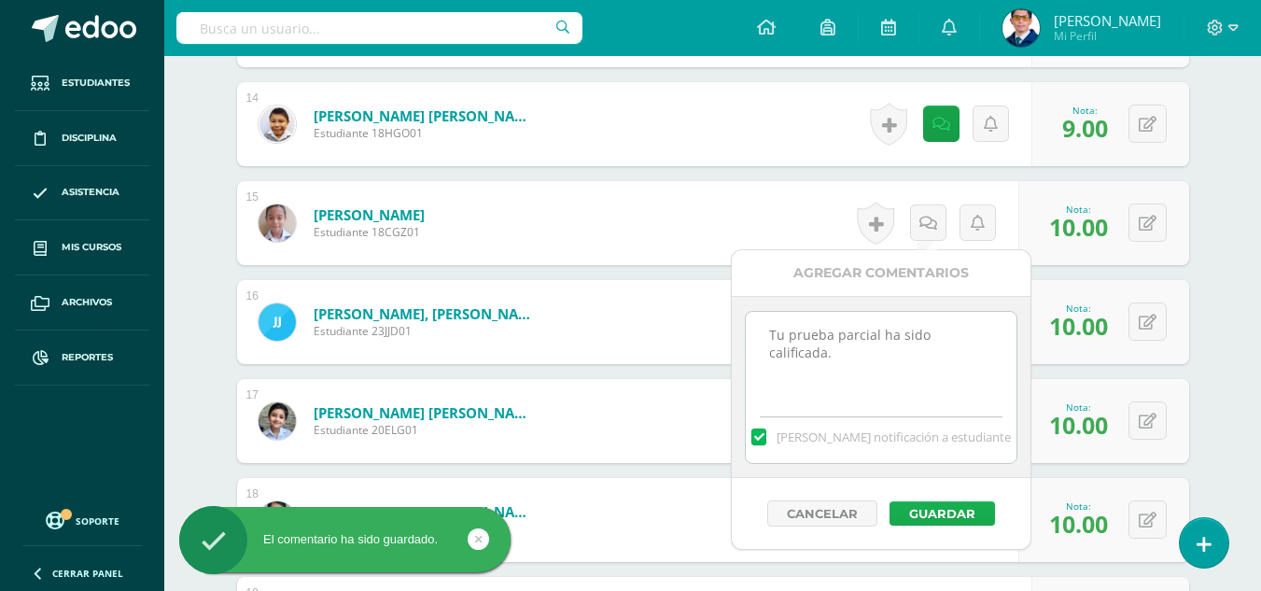
type textarea "Tu prueba parcial ha sido calificada."
click at [976, 503] on button "Guardar" at bounding box center [941, 513] width 105 height 24
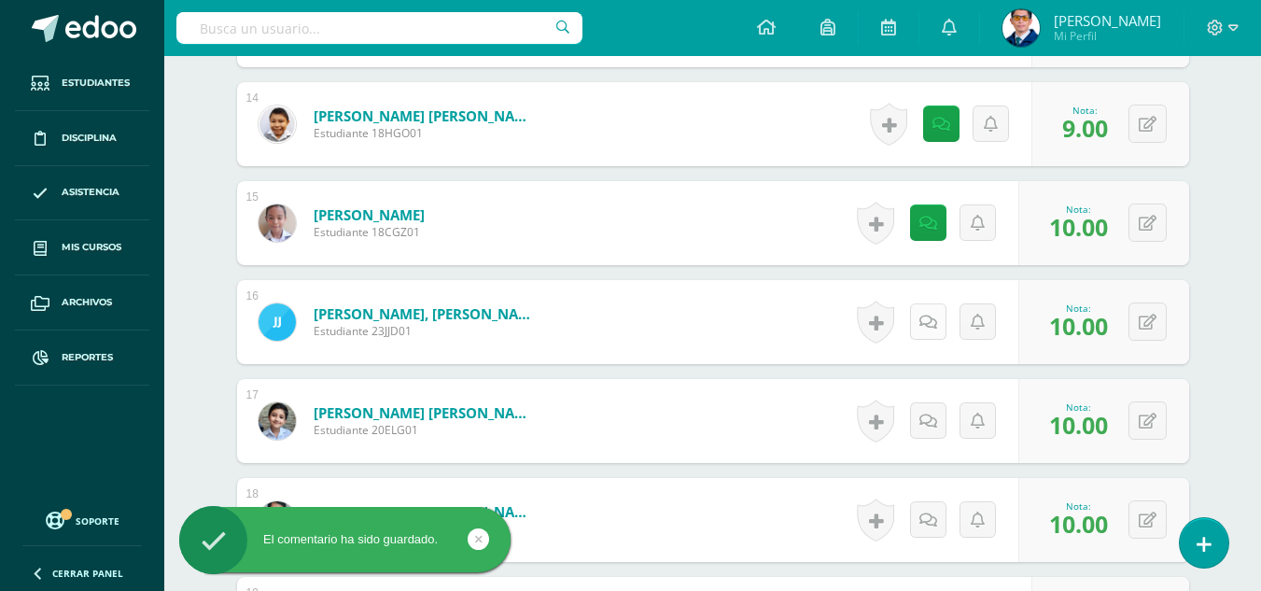
click at [938, 318] on link at bounding box center [928, 321] width 36 height 36
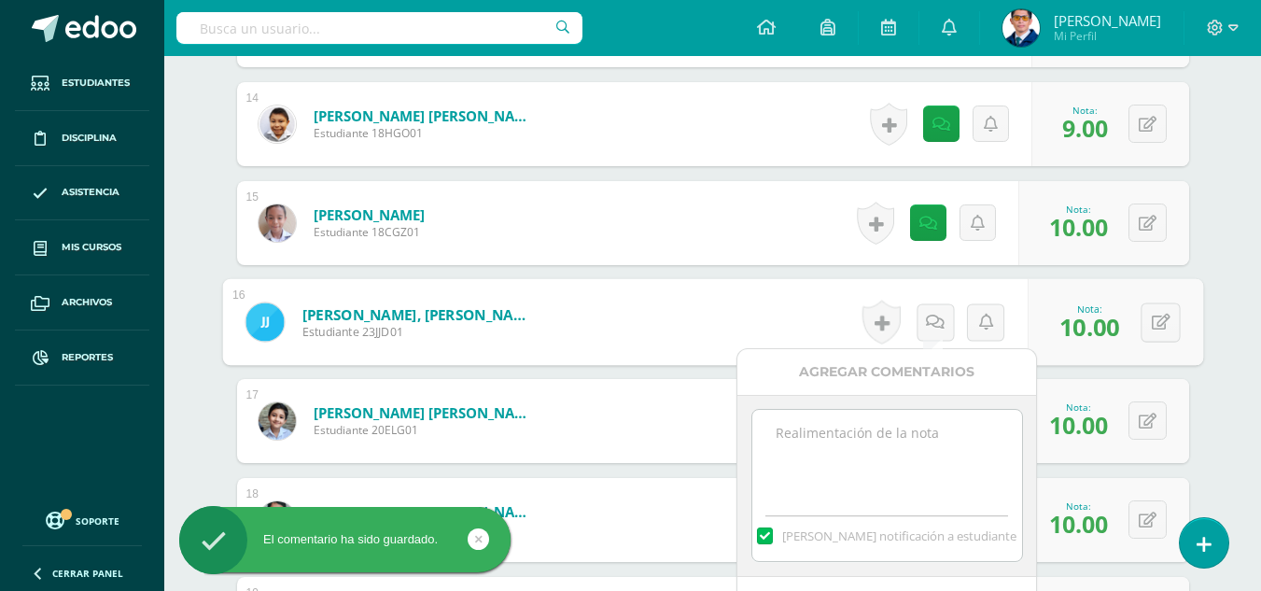
click at [932, 437] on textarea at bounding box center [887, 456] width 270 height 93
paste textarea "Tu prueba parcial ha sido calificada."
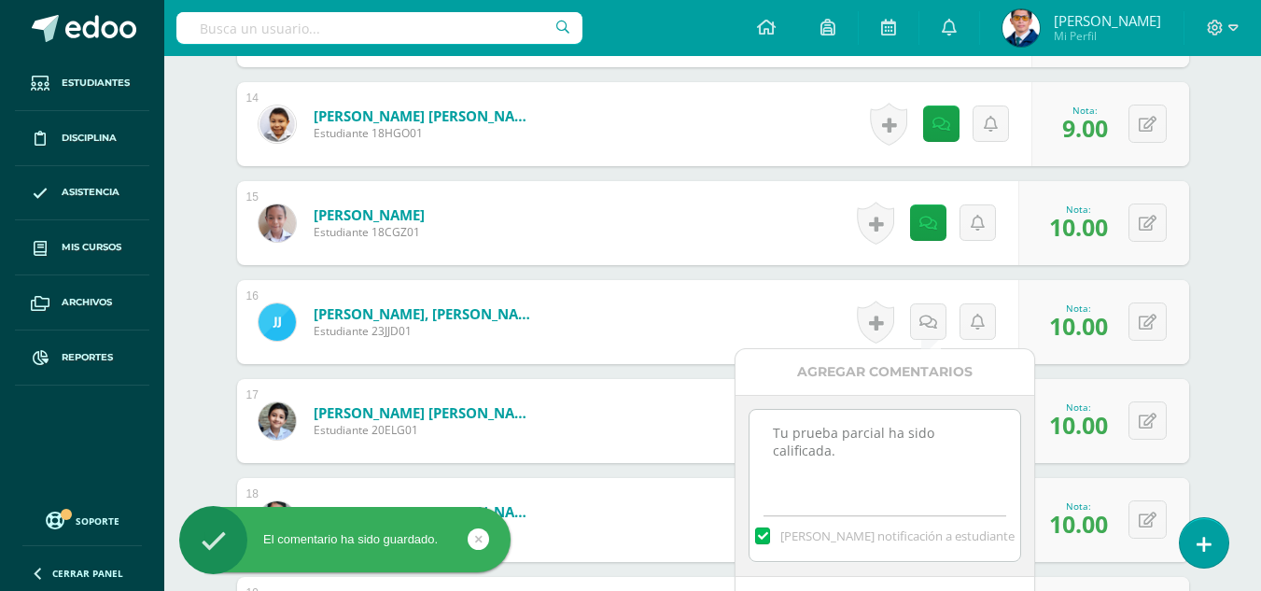
scroll to position [2039, 0]
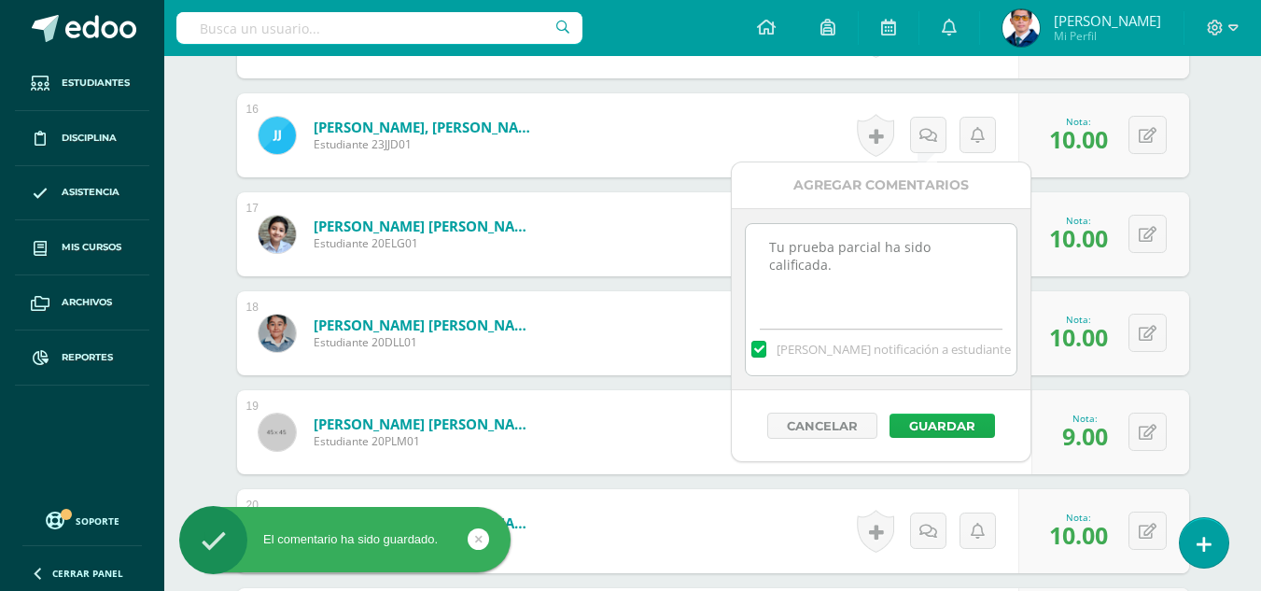
type textarea "Tu prueba parcial ha sido calificada."
click at [961, 425] on button "Guardar" at bounding box center [941, 425] width 105 height 24
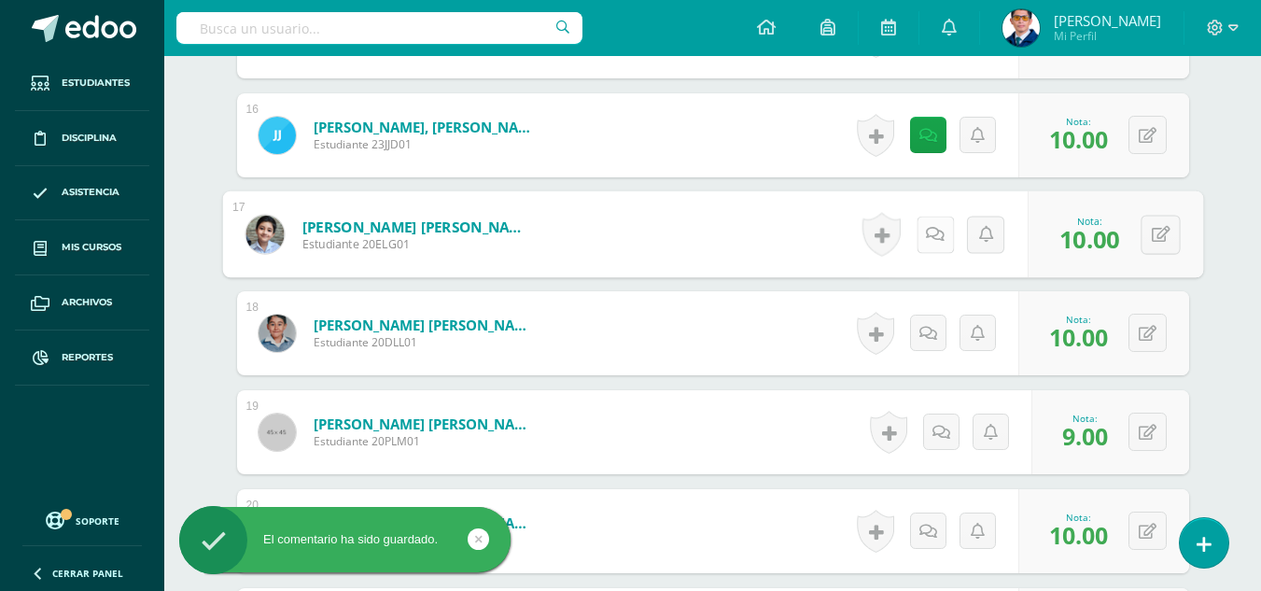
click at [935, 231] on icon at bounding box center [935, 234] width 19 height 16
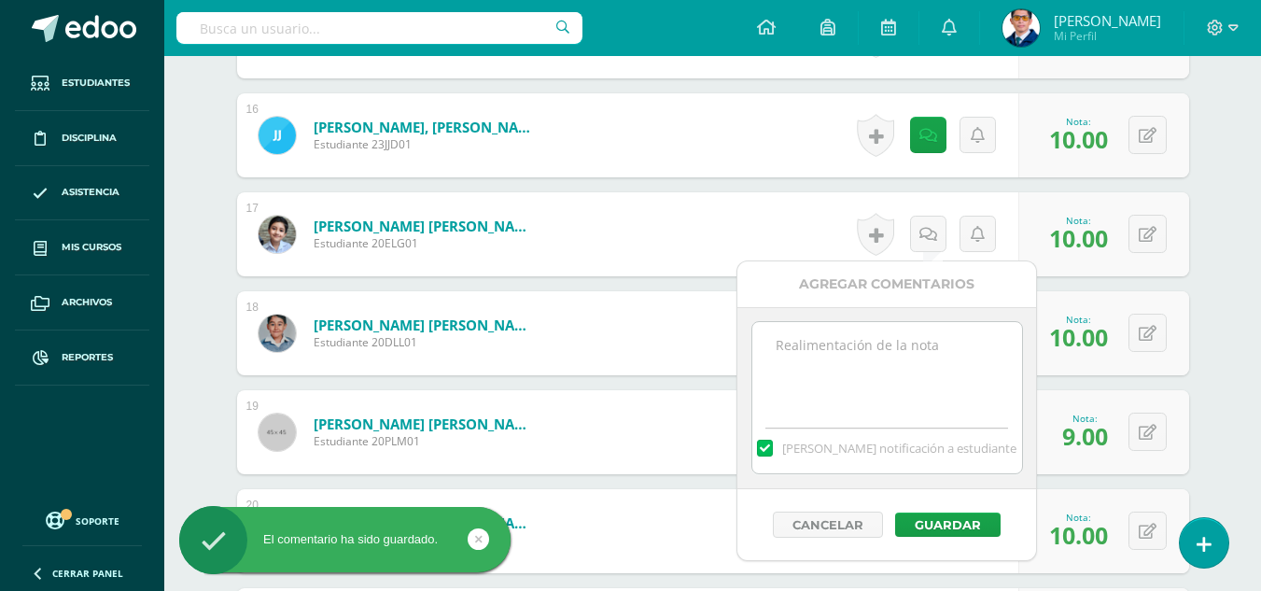
click at [947, 348] on textarea at bounding box center [887, 368] width 270 height 93
paste textarea "Tu prueba parcial ha sido calificada."
type textarea "Tu prueba parcial ha sido calificada."
click at [961, 521] on button "Guardar" at bounding box center [947, 524] width 105 height 24
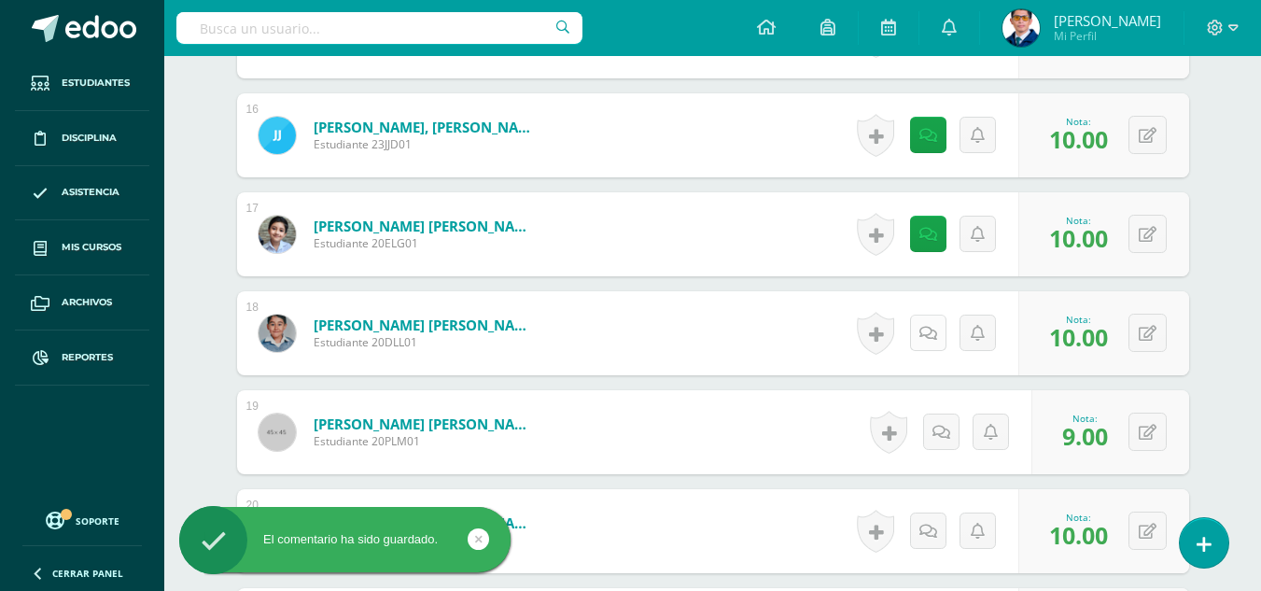
click at [937, 342] on link at bounding box center [928, 332] width 36 height 36
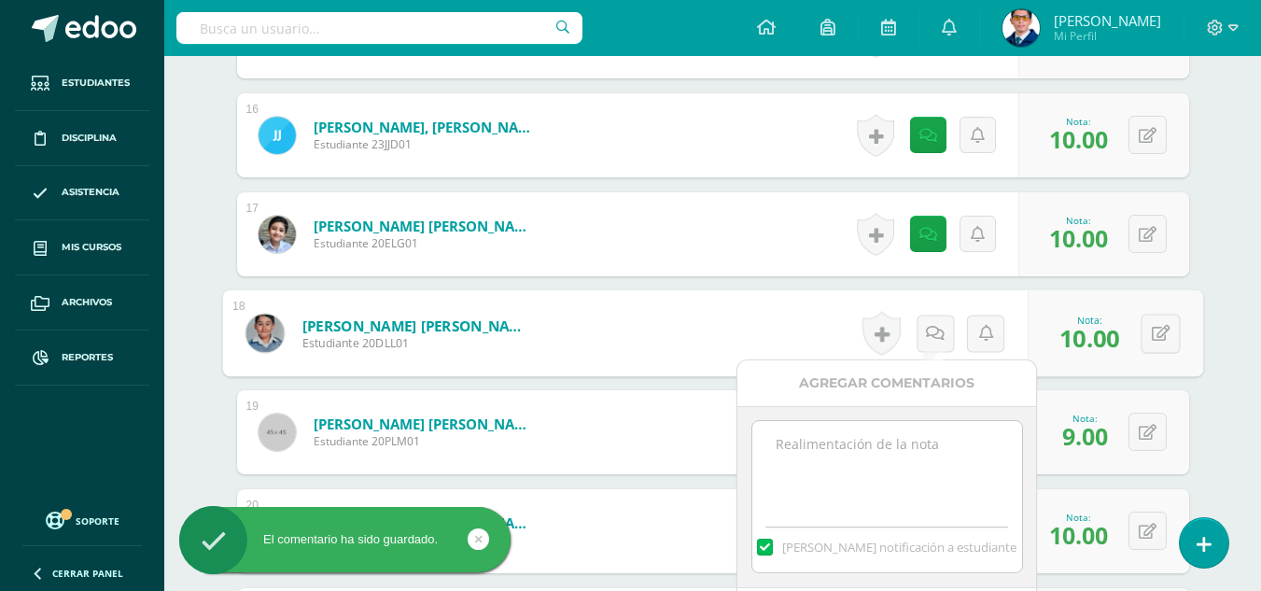
click at [934, 419] on div "Mandar notificación a estudiante" at bounding box center [886, 497] width 299 height 182
paste textarea "Tu prueba parcial ha sido calificada."
click at [943, 464] on textarea "Tu prueba parcial ha sido calificada." at bounding box center [887, 467] width 270 height 93
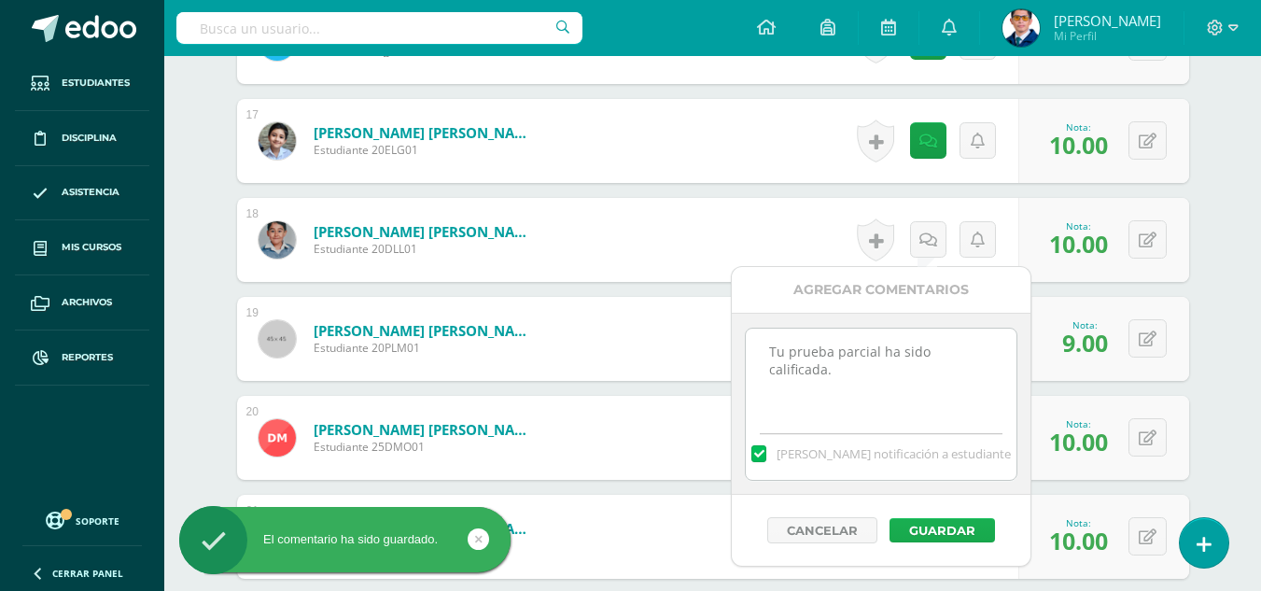
type textarea "Tu prueba parcial ha sido calificada."
click at [976, 526] on button "Guardar" at bounding box center [941, 530] width 105 height 24
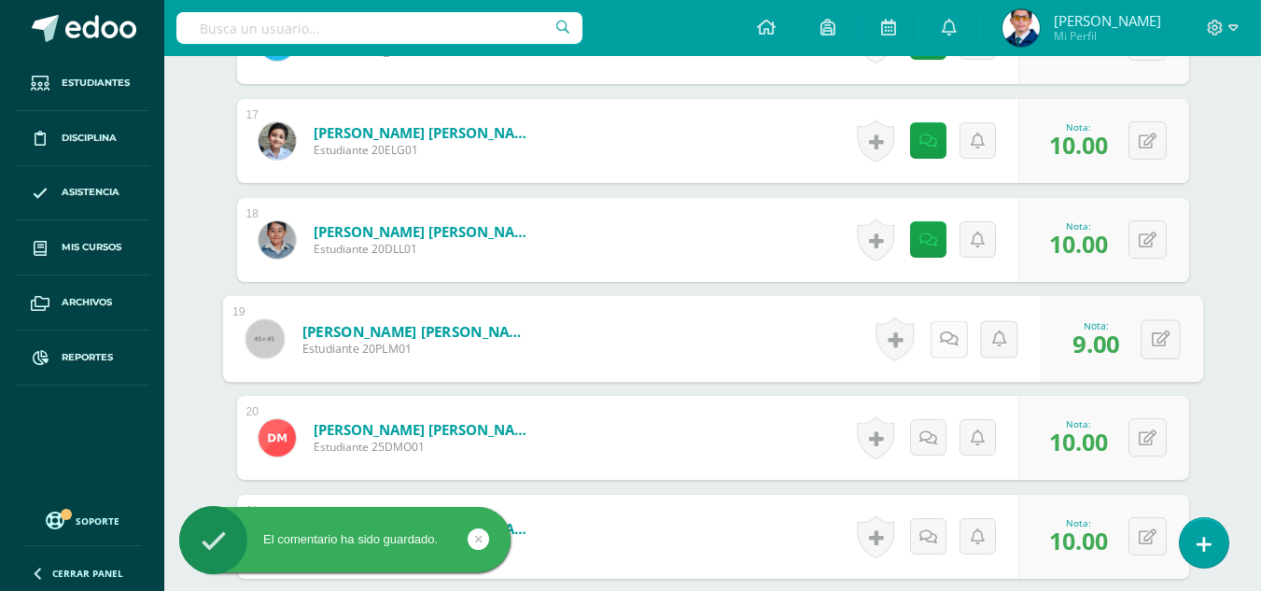
click at [930, 341] on link at bounding box center [947, 338] width 37 height 37
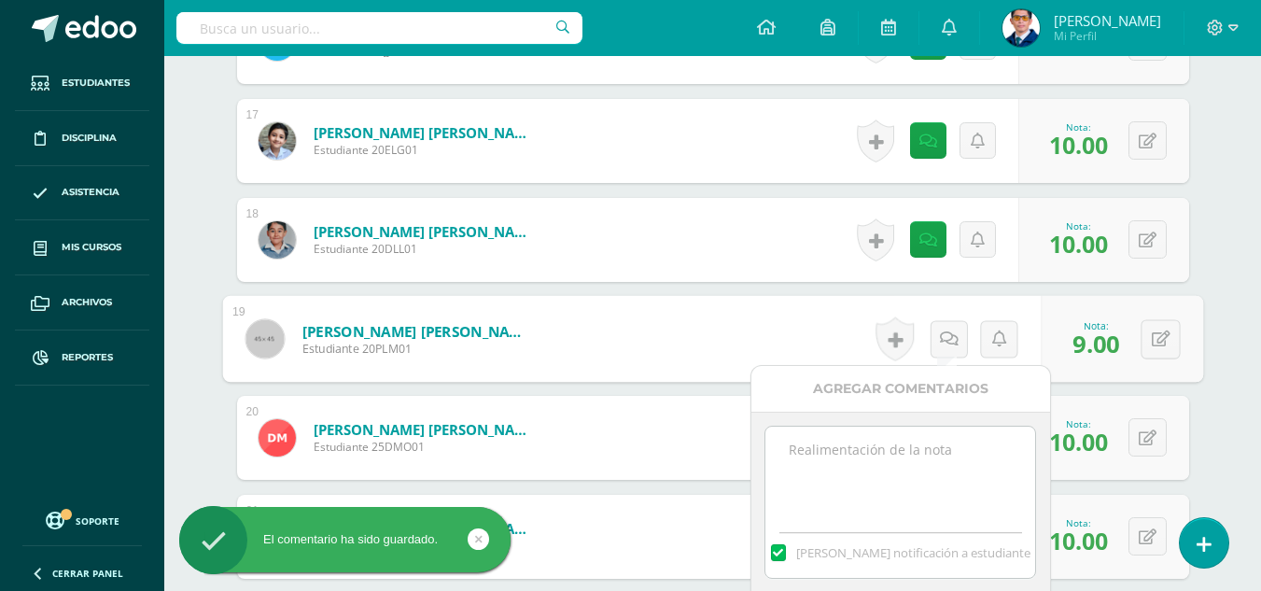
paste textarea "Tu prueba parcial ha sido calificada."
click at [947, 471] on textarea "Tu prueba parcial ha sido calificada." at bounding box center [900, 472] width 270 height 93
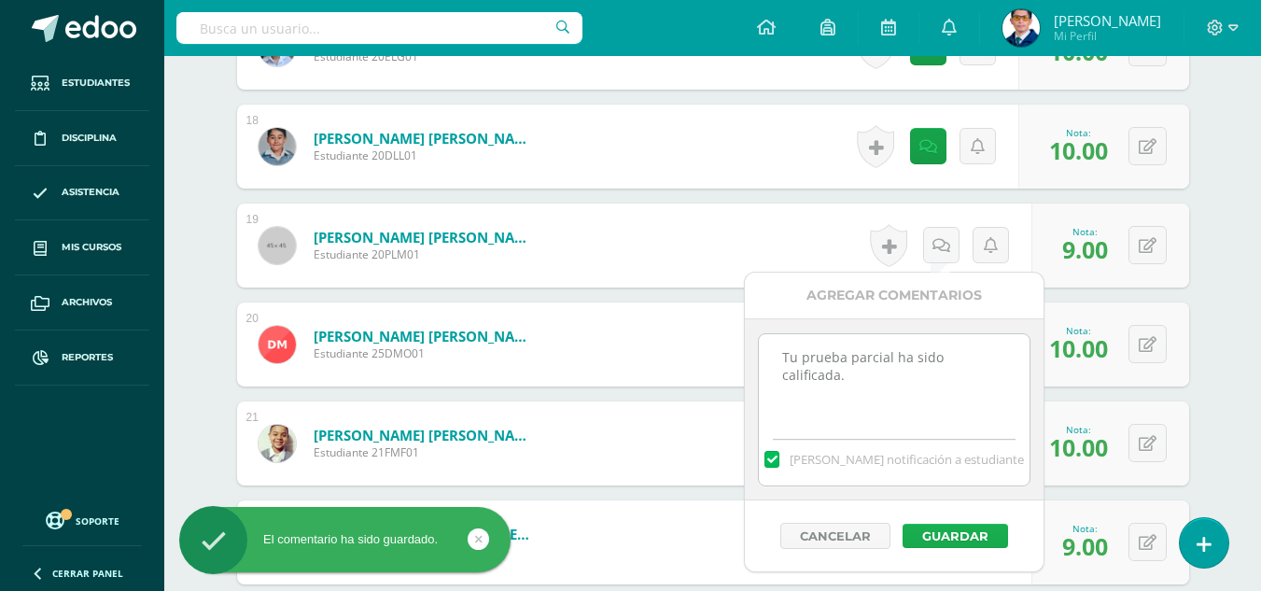
type textarea "Tu prueba parcial ha sido calificada."
click at [966, 537] on button "Guardar" at bounding box center [954, 535] width 105 height 24
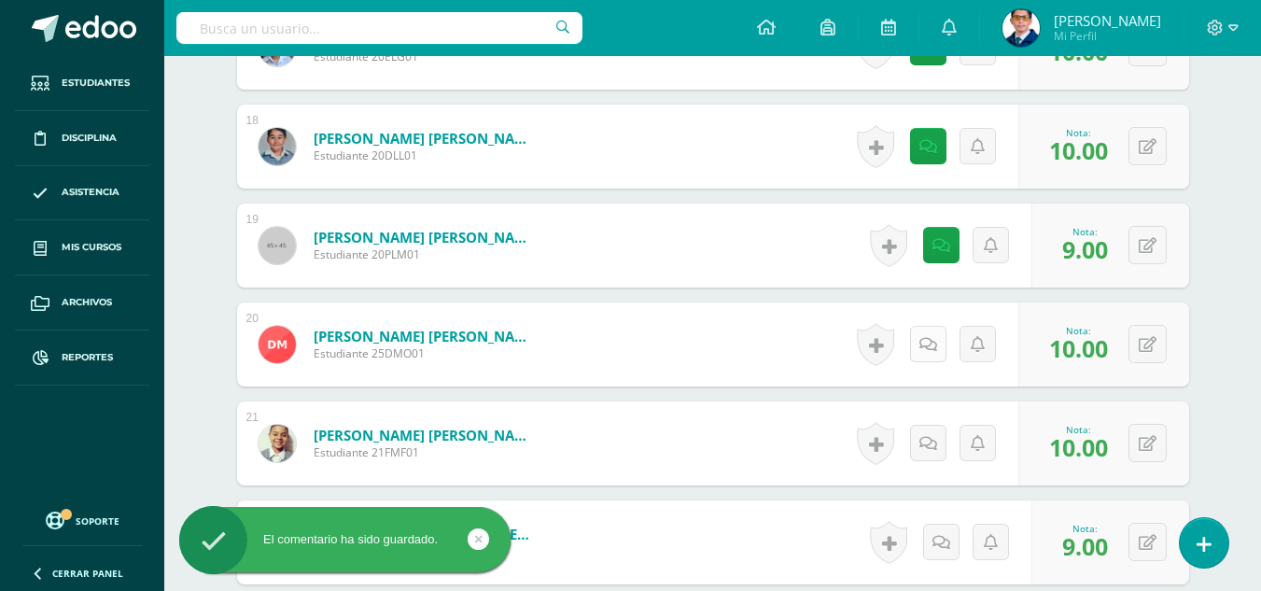
click at [935, 351] on icon at bounding box center [928, 345] width 18 height 16
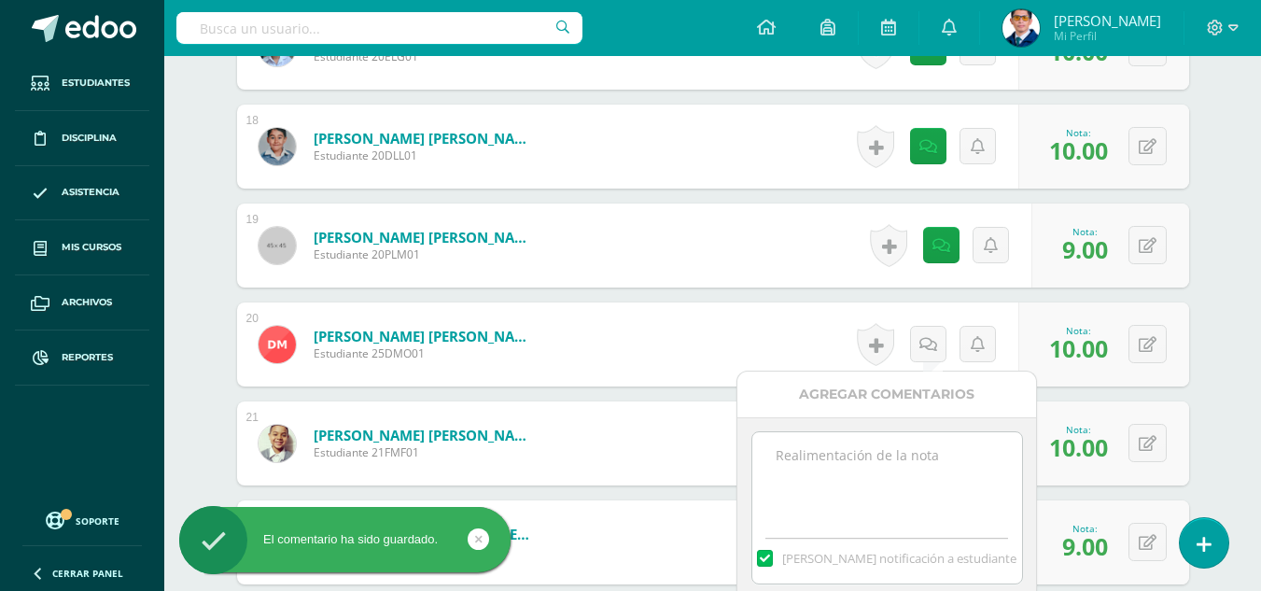
click at [955, 454] on textarea at bounding box center [887, 478] width 270 height 93
paste textarea "Tu prueba parcial ha sido calificada."
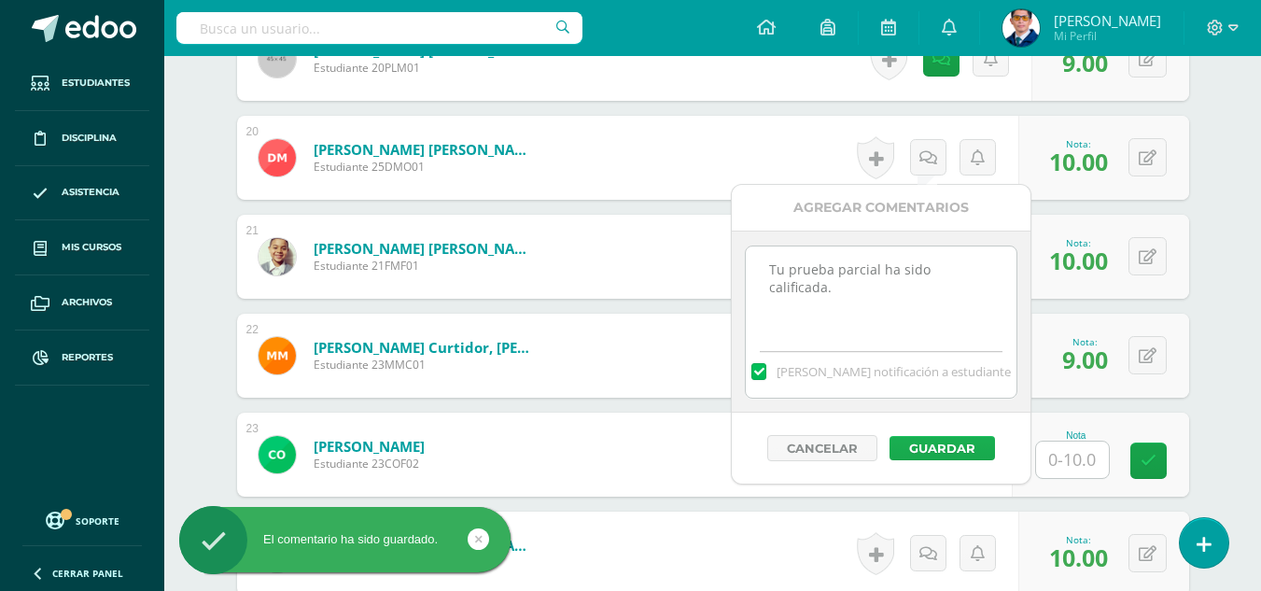
type textarea "Tu prueba parcial ha sido calificada."
click at [968, 449] on button "Guardar" at bounding box center [941, 448] width 105 height 24
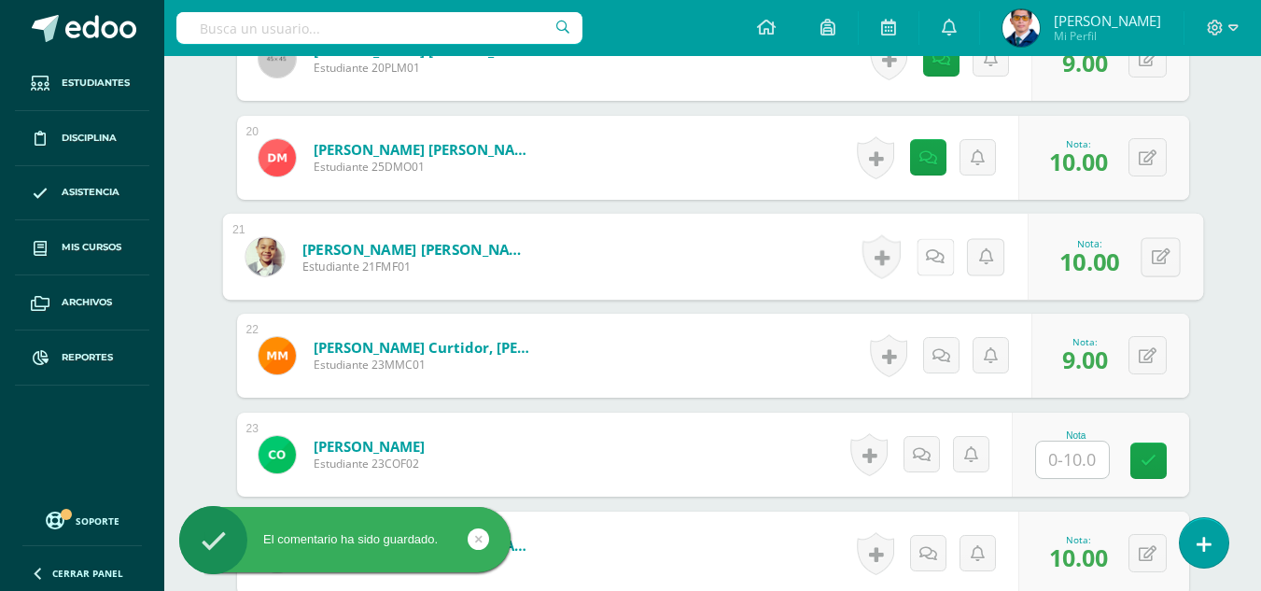
click at [933, 264] on icon at bounding box center [935, 256] width 19 height 16
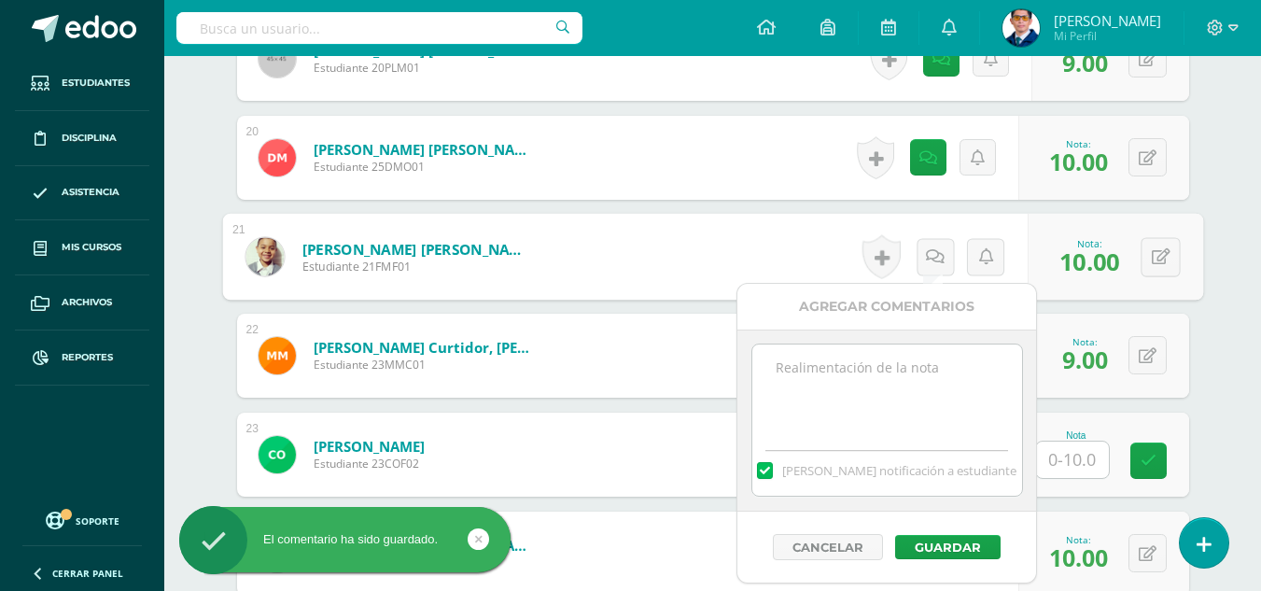
paste textarea "Tu prueba parcial ha sido calificada."
click at [940, 367] on textarea at bounding box center [887, 390] width 270 height 93
type textarea "Tu prueba parcial ha sido calificada."
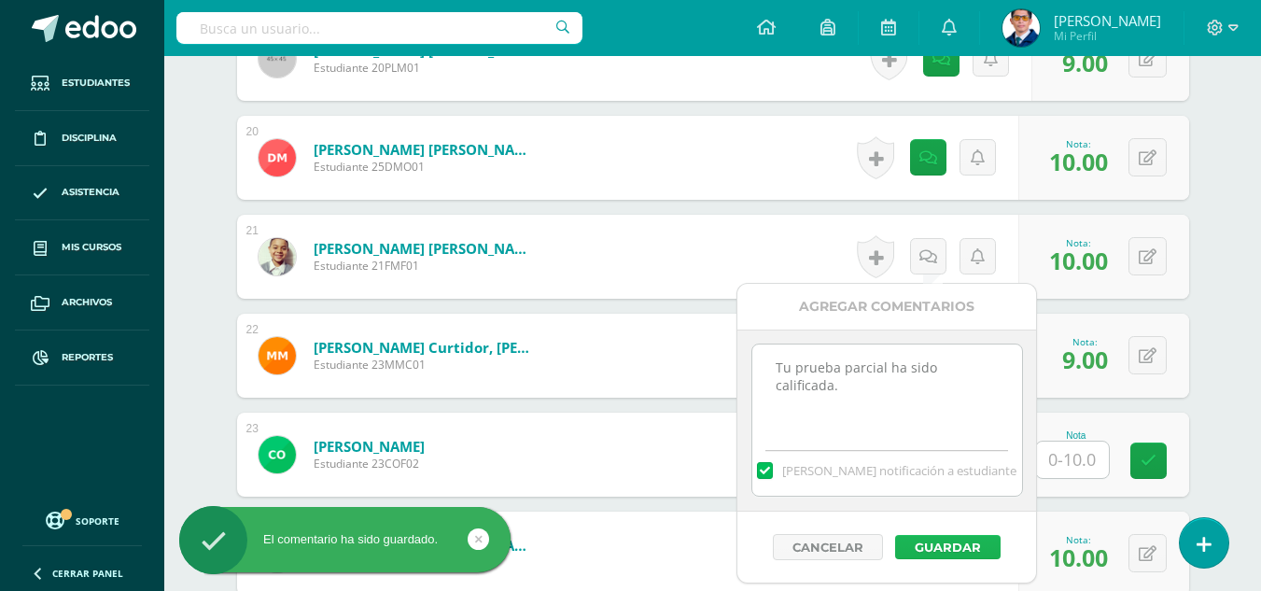
click at [963, 545] on button "Guardar" at bounding box center [947, 547] width 105 height 24
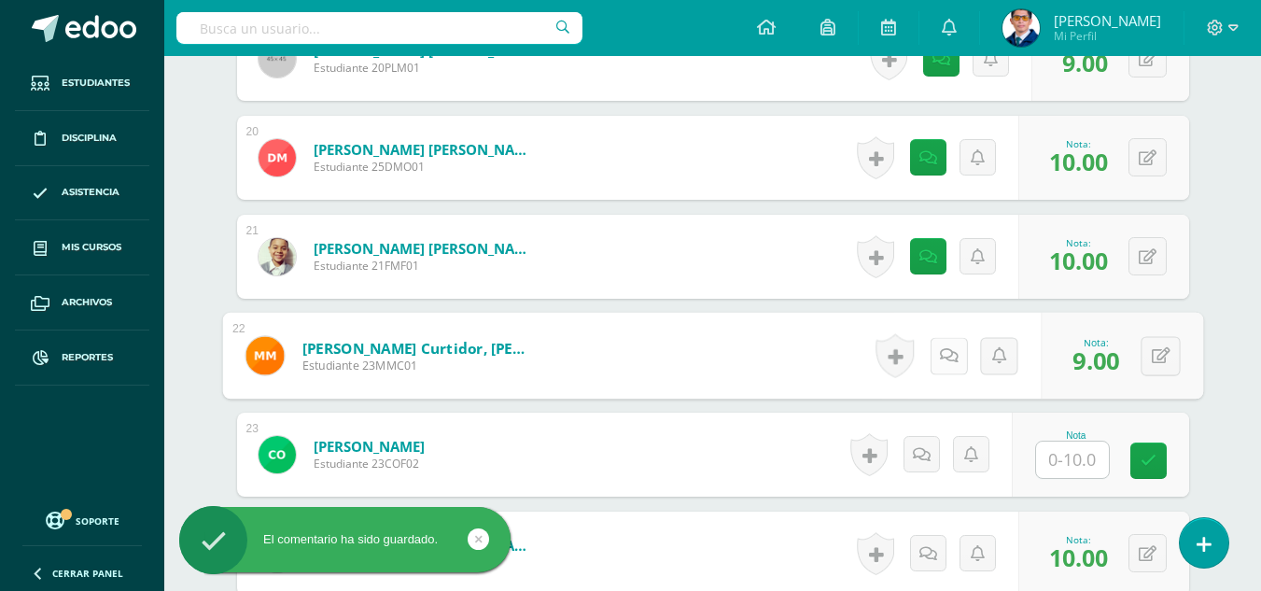
click at [939, 358] on icon at bounding box center [948, 355] width 19 height 16
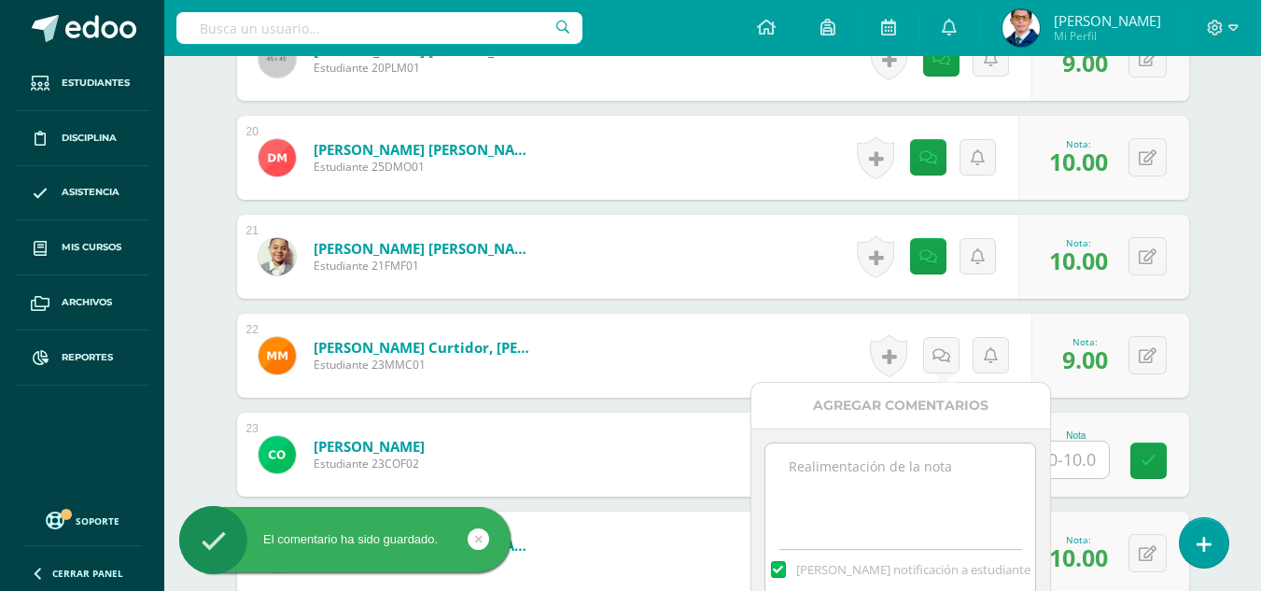
click at [941, 466] on textarea at bounding box center [900, 489] width 270 height 93
paste textarea "Tu prueba parcial ha sido calificada."
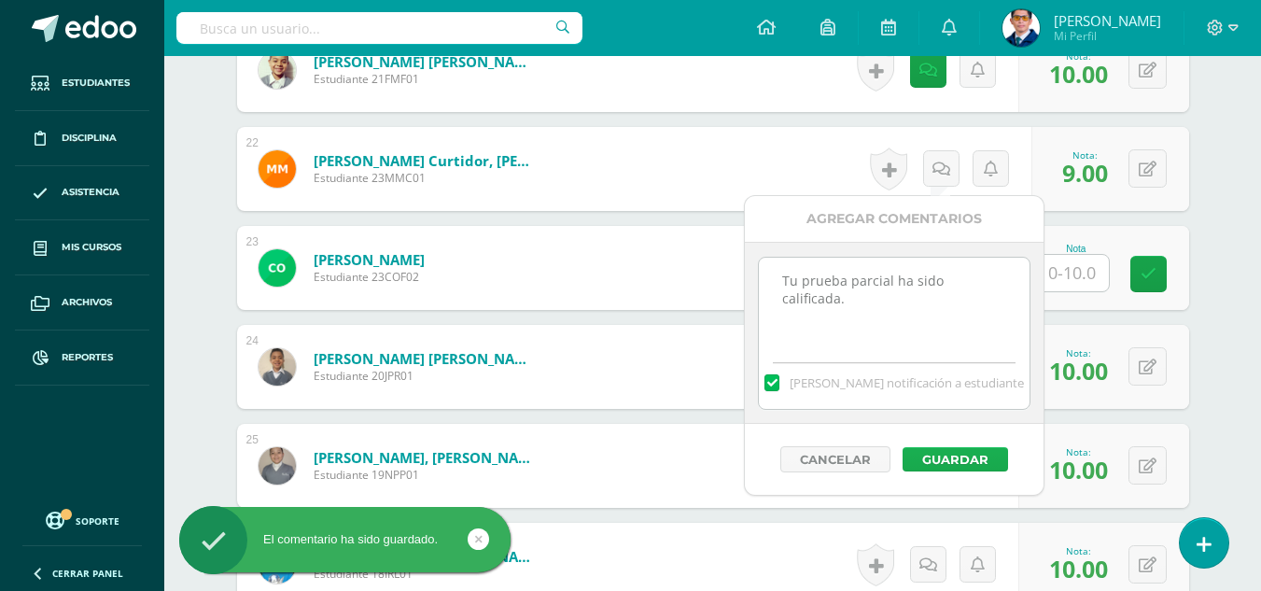
type textarea "Tu prueba parcial ha sido calificada."
click at [964, 462] on button "Guardar" at bounding box center [954, 459] width 105 height 24
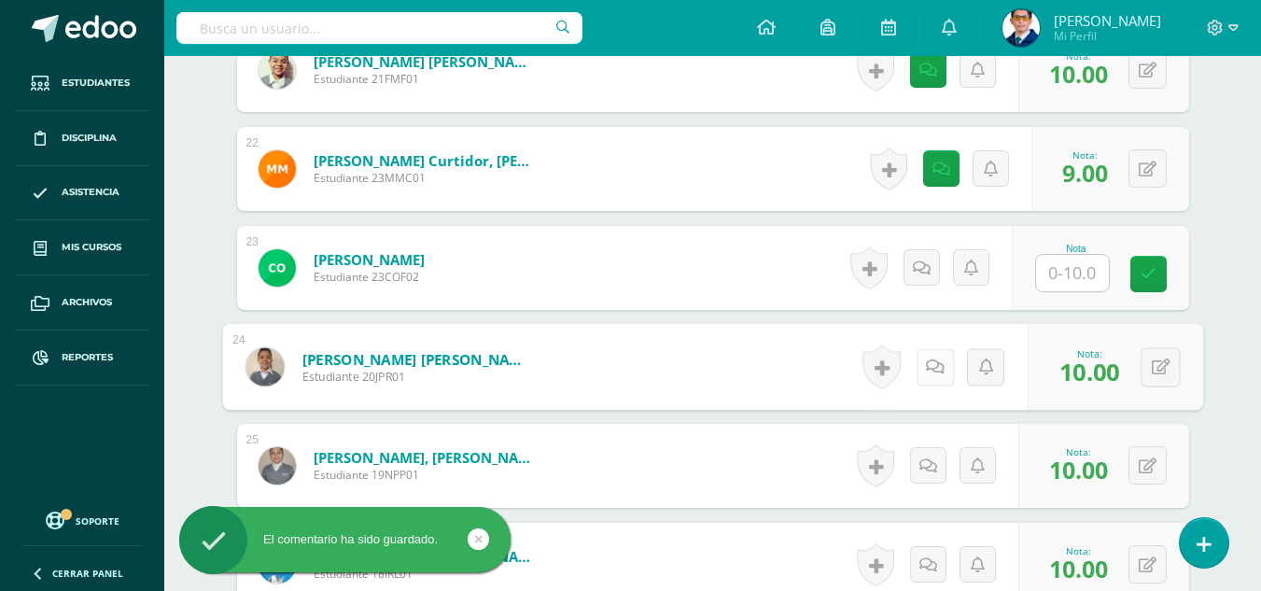
click at [927, 370] on icon at bounding box center [935, 366] width 19 height 16
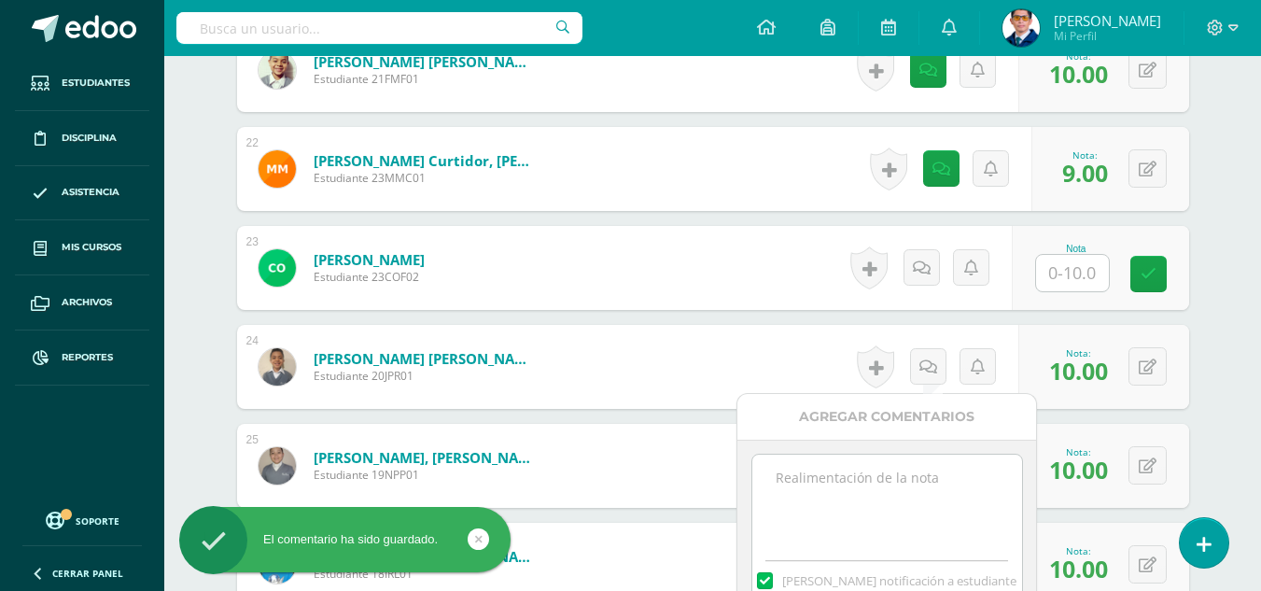
drag, startPoint x: 941, startPoint y: 449, endPoint x: 949, endPoint y: 471, distance: 23.6
click at [949, 471] on div "Mandar notificación a estudiante" at bounding box center [886, 530] width 299 height 182
paste textarea "Tu prueba parcial ha sido calificada."
click at [949, 472] on textarea "Tu prueba parcial ha sido calificada." at bounding box center [887, 500] width 270 height 93
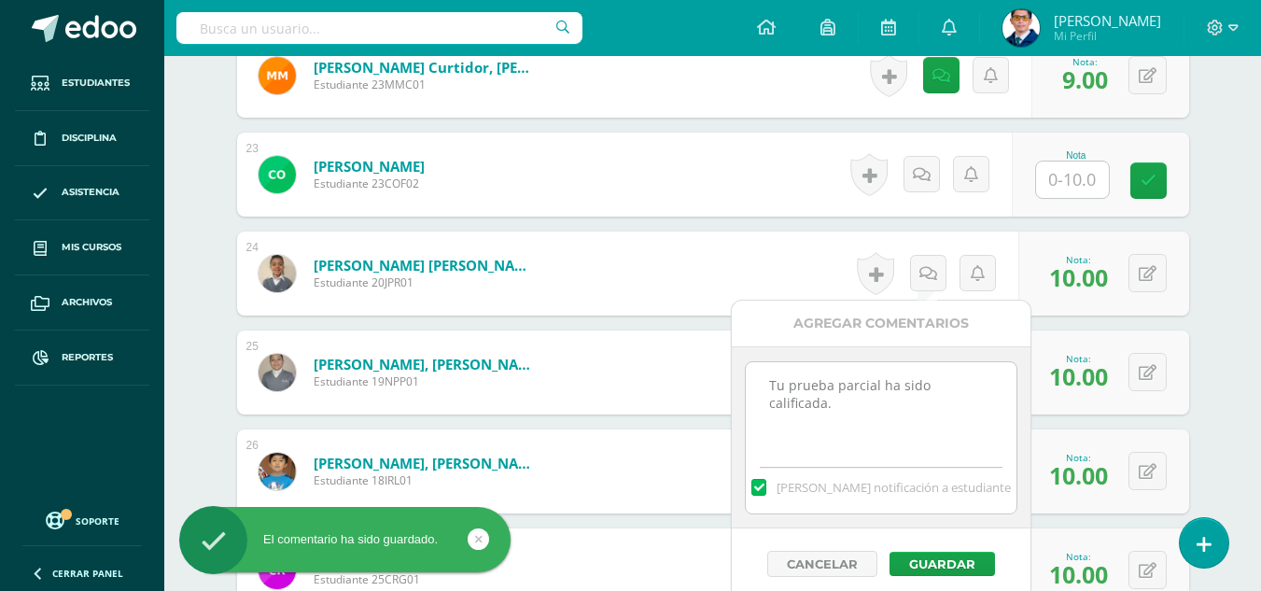
scroll to position [2785, 0]
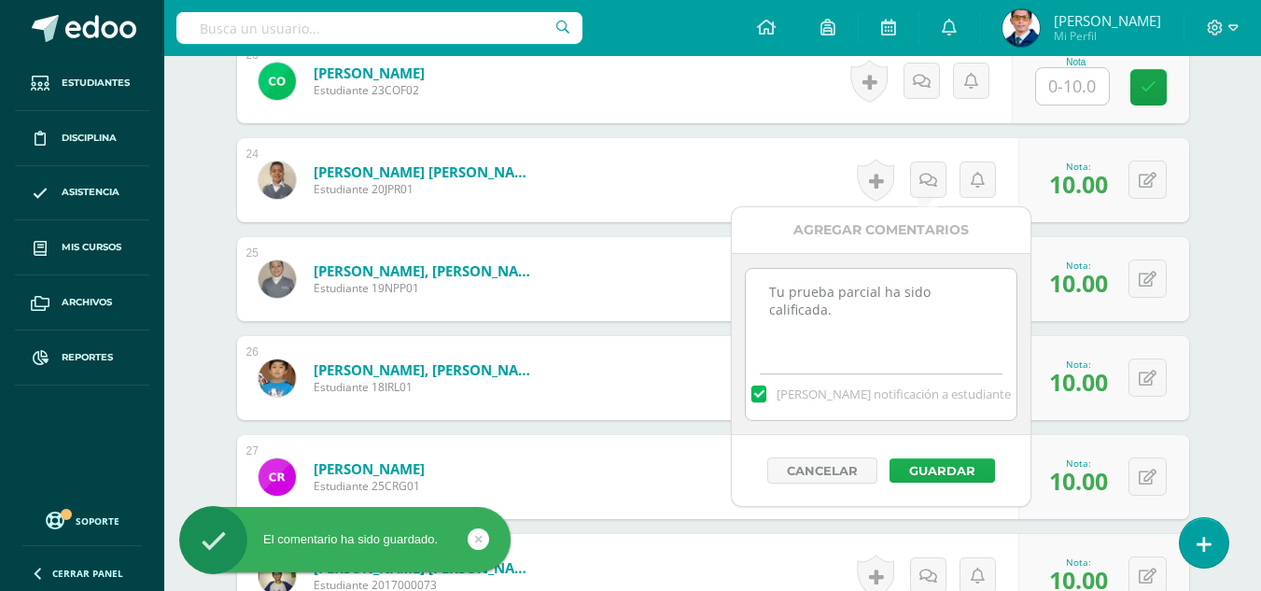
type textarea "Tu prueba parcial ha sido calificada."
click at [962, 467] on button "Guardar" at bounding box center [941, 470] width 105 height 24
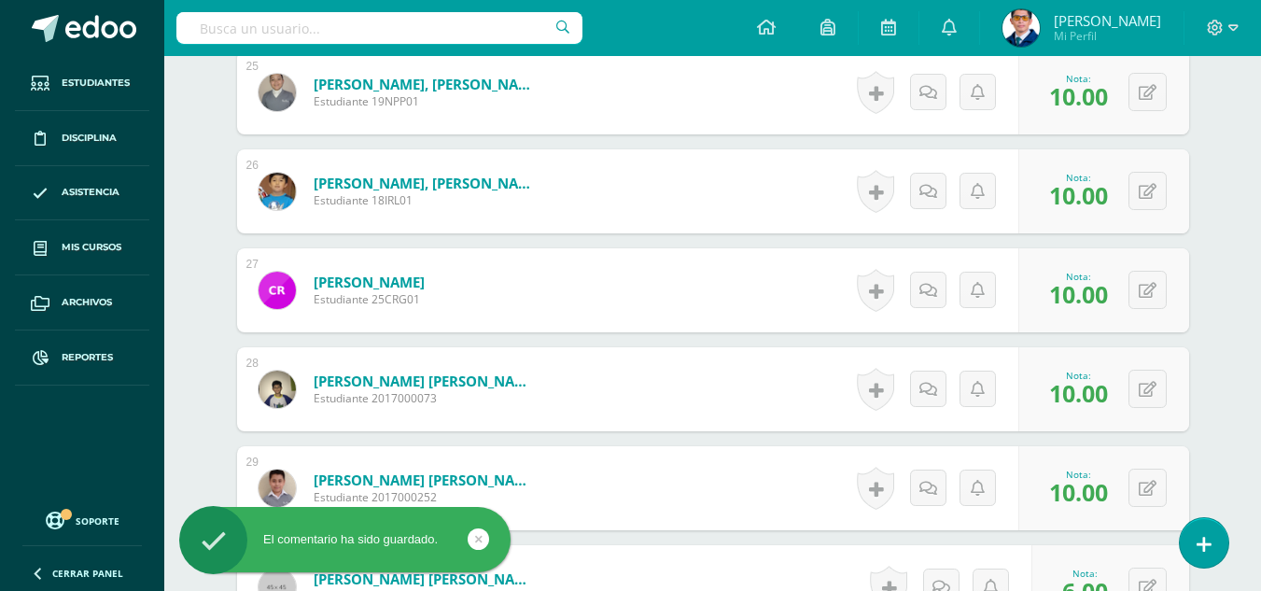
scroll to position [2878, 0]
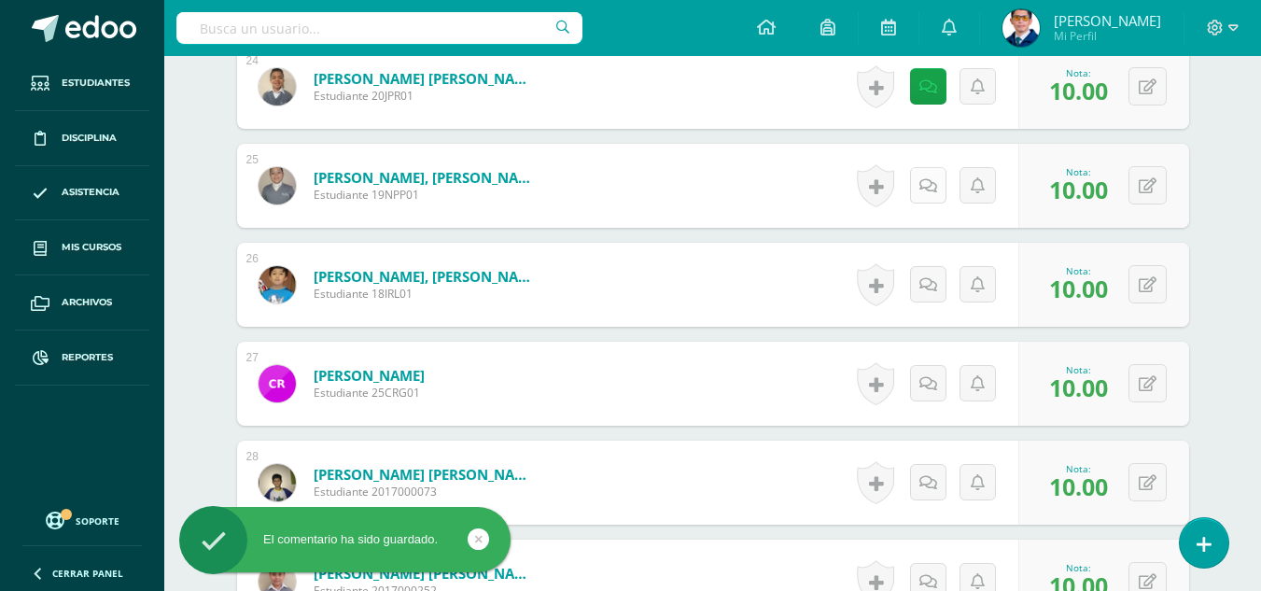
click at [929, 186] on icon at bounding box center [928, 186] width 18 height 16
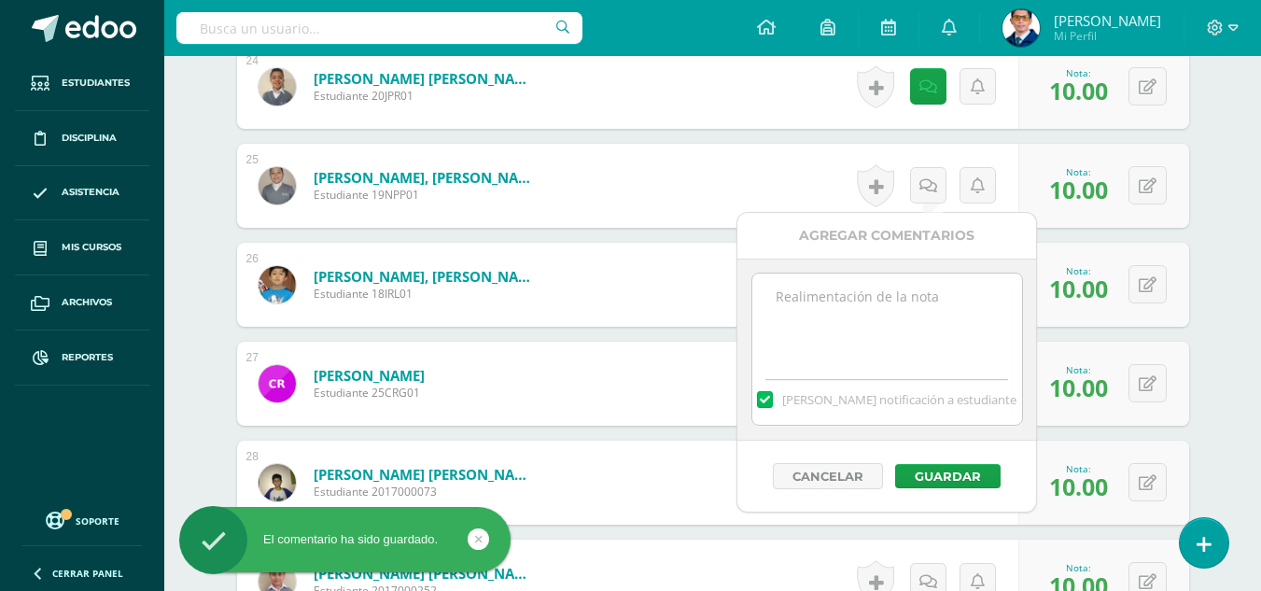
click at [946, 302] on textarea at bounding box center [887, 319] width 270 height 93
paste textarea "Tu prueba parcial ha sido calificada."
type textarea "Tu prueba parcial ha sido calificada."
click at [963, 478] on button "Guardar" at bounding box center [947, 476] width 105 height 24
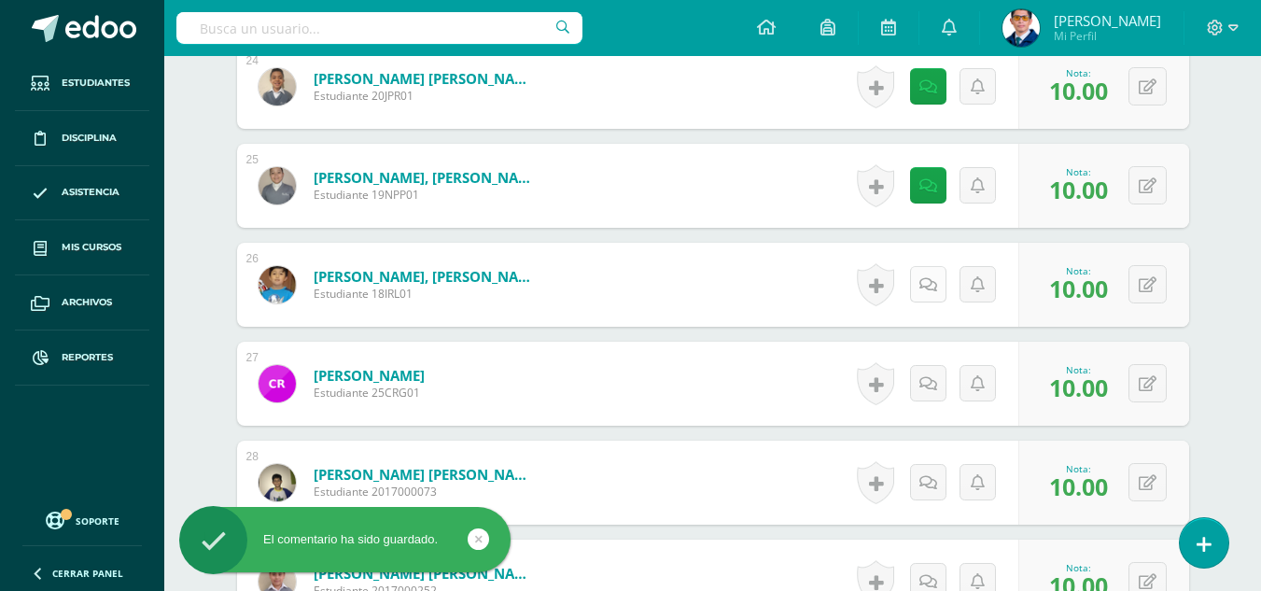
click at [920, 285] on link at bounding box center [928, 284] width 36 height 36
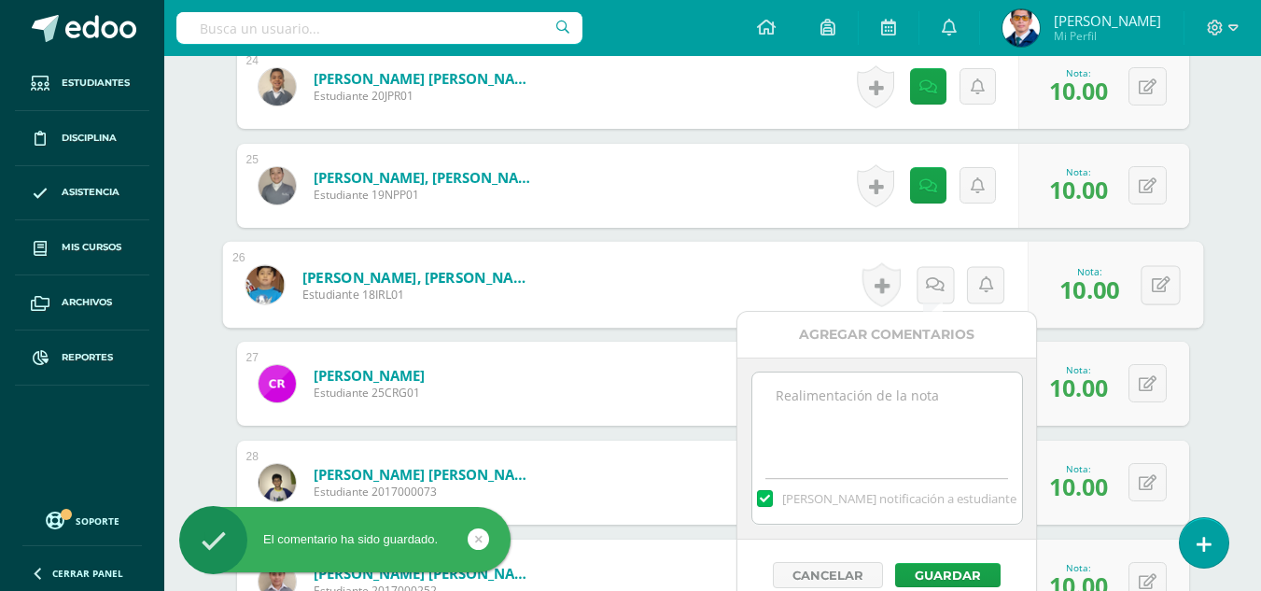
paste textarea "Tu prueba parcial ha sido calificada."
click at [912, 411] on textarea at bounding box center [887, 418] width 270 height 93
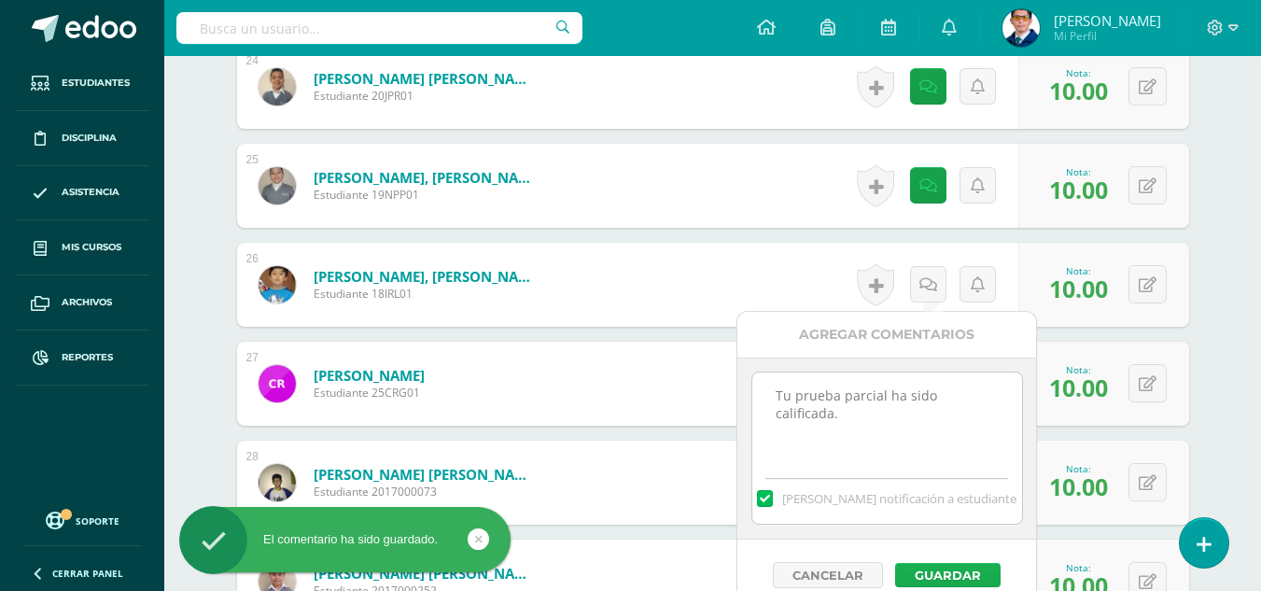
type textarea "Tu prueba parcial ha sido calificada."
click at [968, 570] on button "Guardar" at bounding box center [947, 575] width 105 height 24
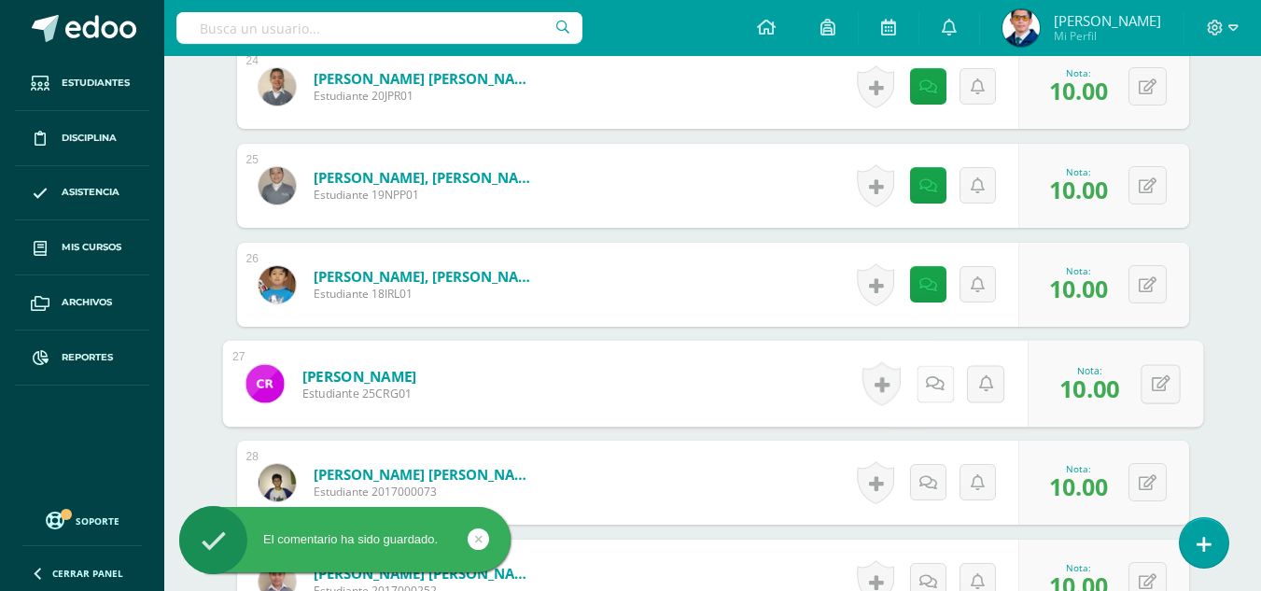
click at [931, 380] on icon at bounding box center [935, 383] width 19 height 16
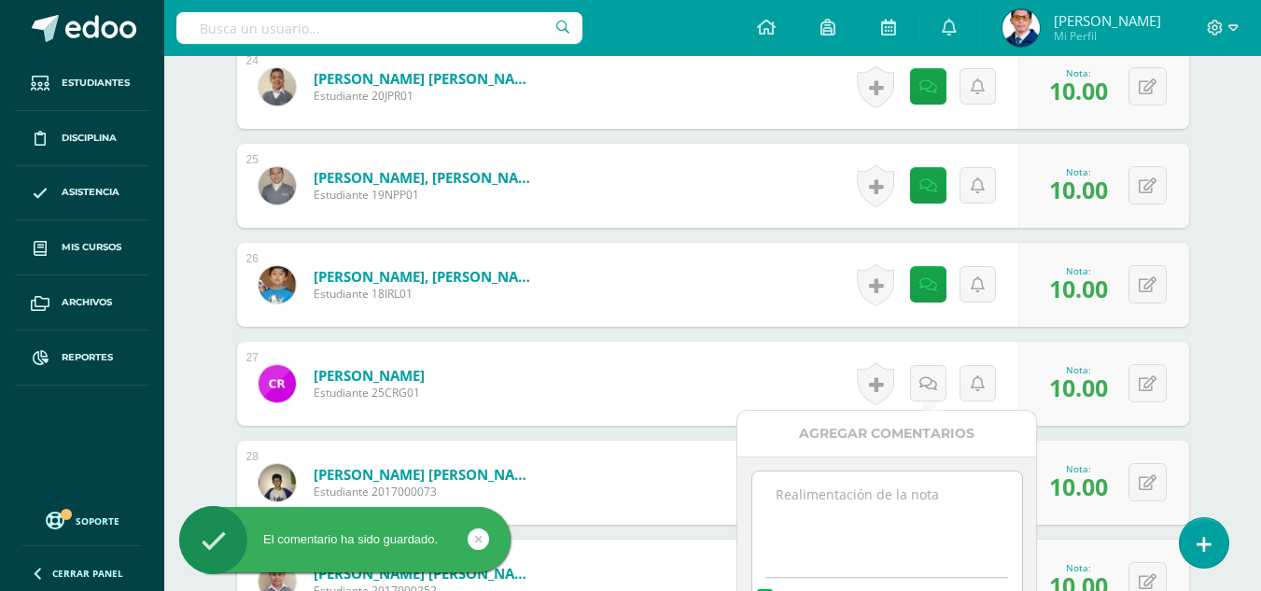
click at [933, 488] on textarea at bounding box center [887, 517] width 270 height 93
paste textarea "Tu prueba parcial ha sido calificada."
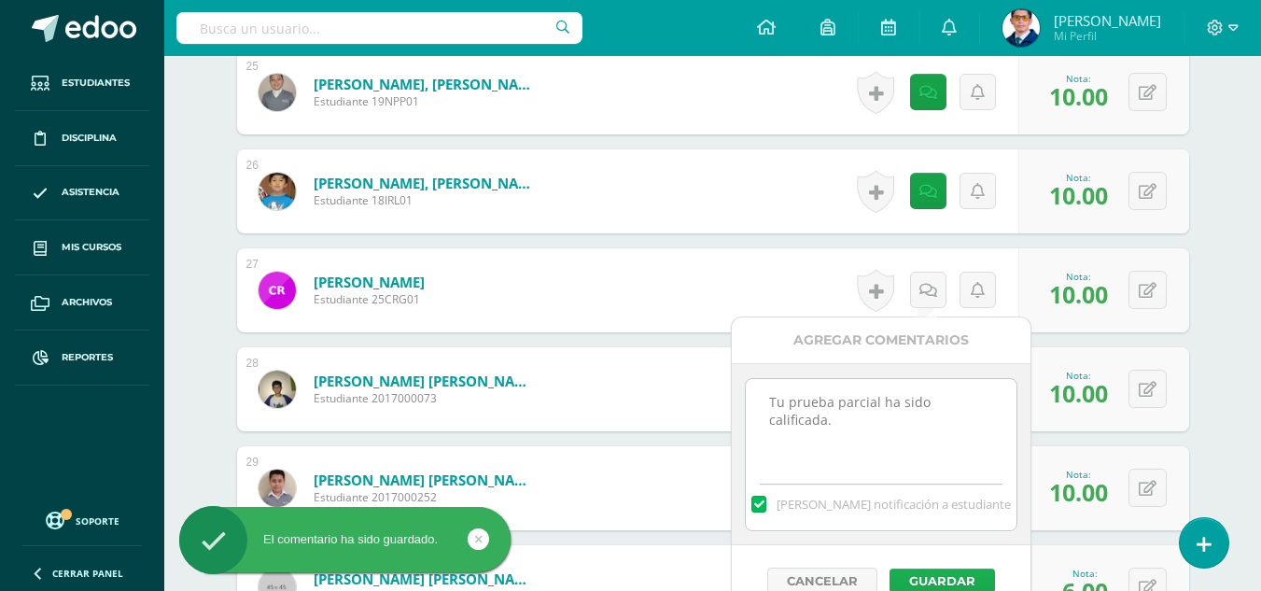
type textarea "Tu prueba parcial ha sido calificada."
click at [962, 578] on button "Guardar" at bounding box center [941, 580] width 105 height 24
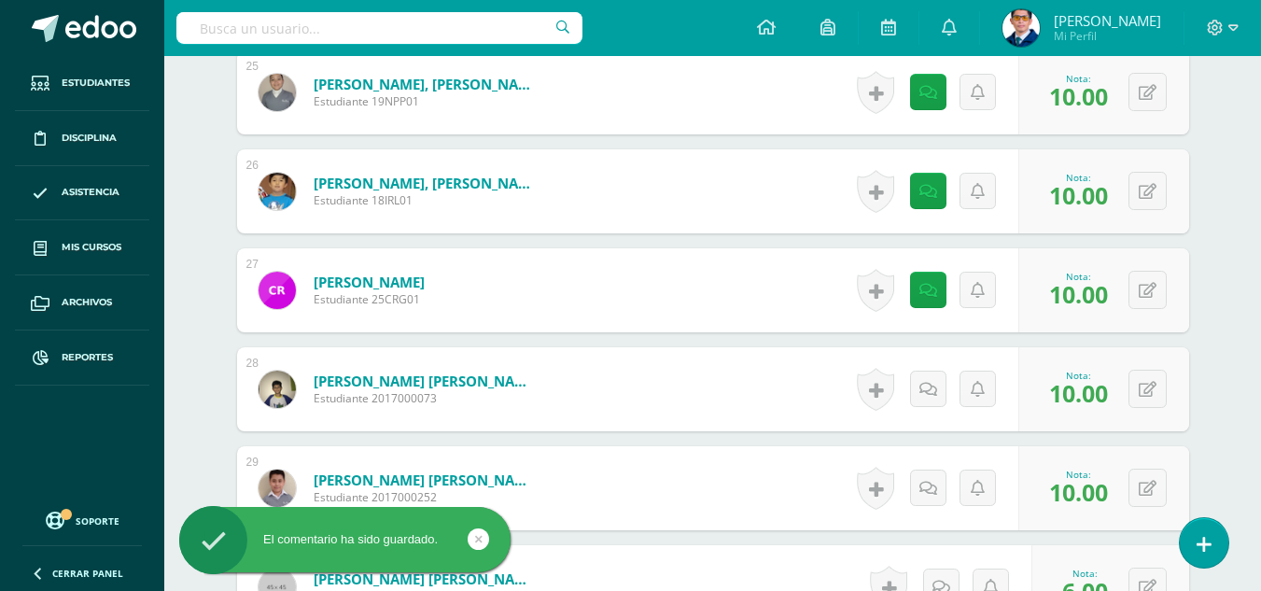
scroll to position [3065, 0]
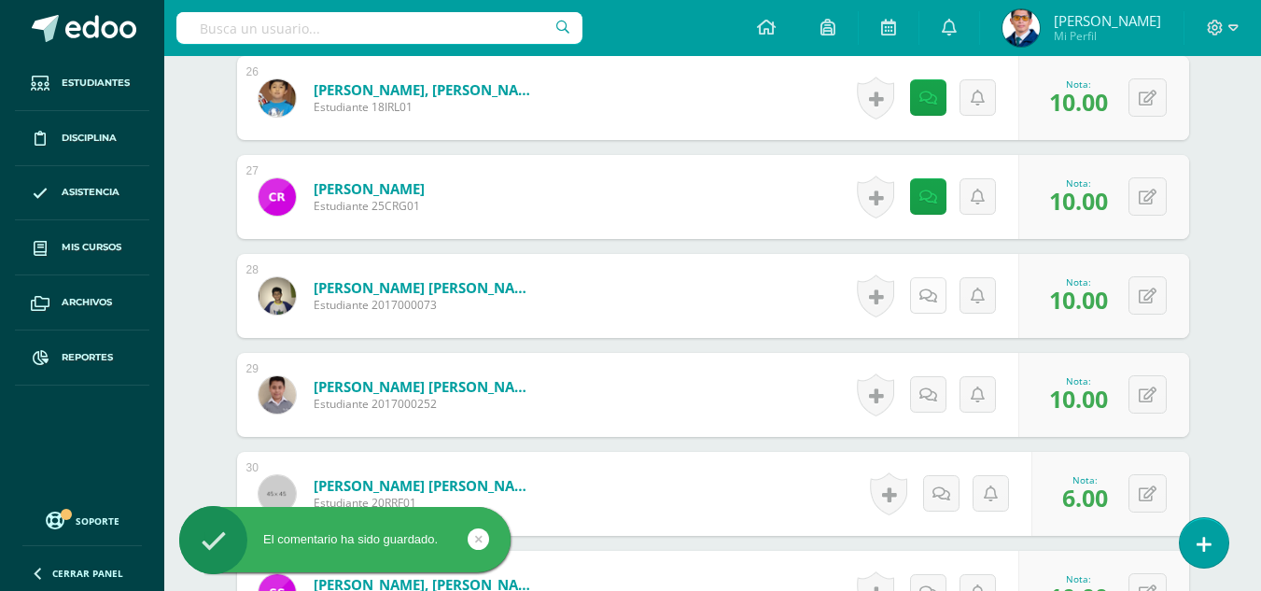
click at [925, 303] on icon at bounding box center [928, 296] width 18 height 16
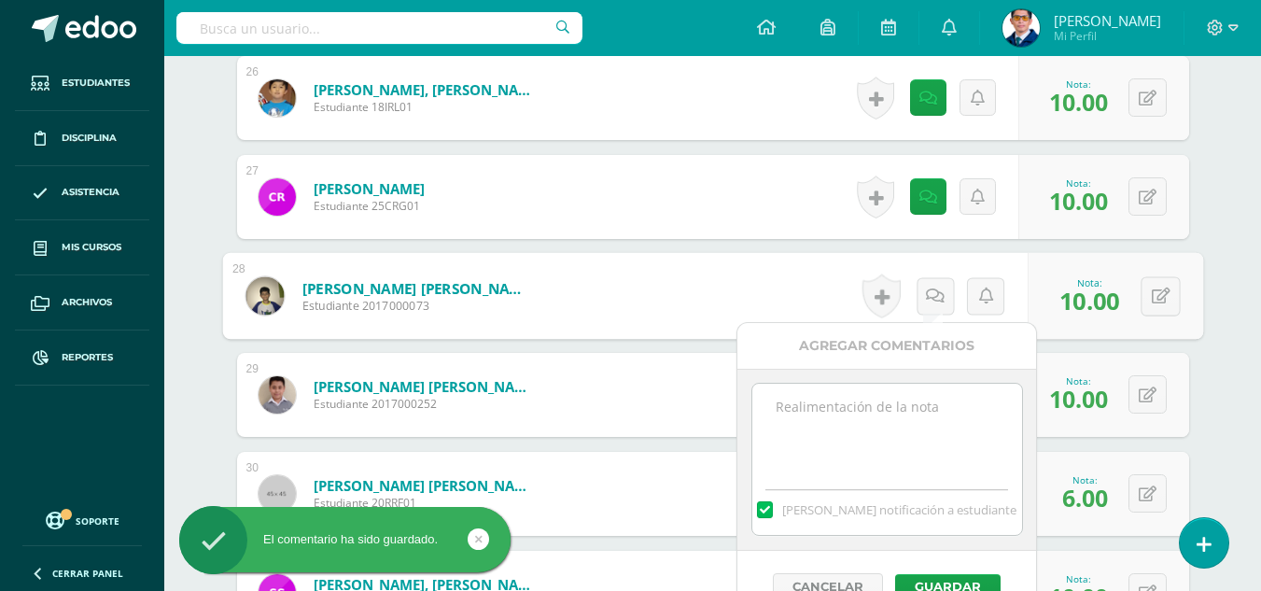
click at [913, 442] on textarea at bounding box center [887, 429] width 270 height 93
paste textarea "Tu prueba parcial ha sido calificada."
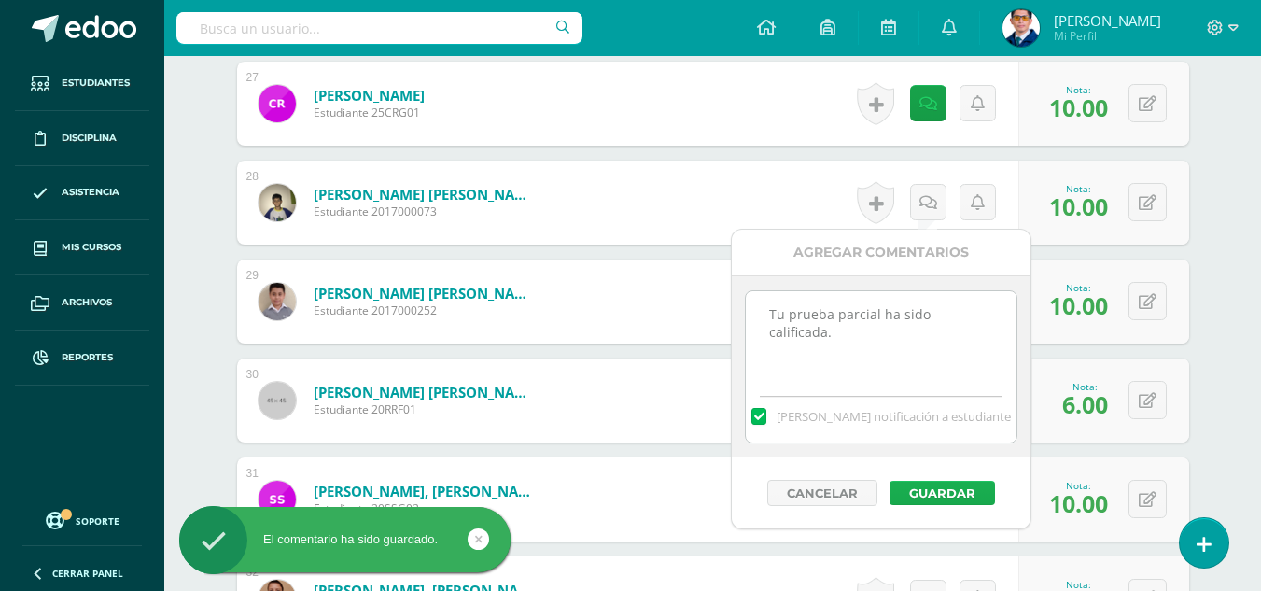
type textarea "Tu prueba parcial ha sido calificada."
click at [961, 482] on button "Guardar" at bounding box center [941, 493] width 105 height 24
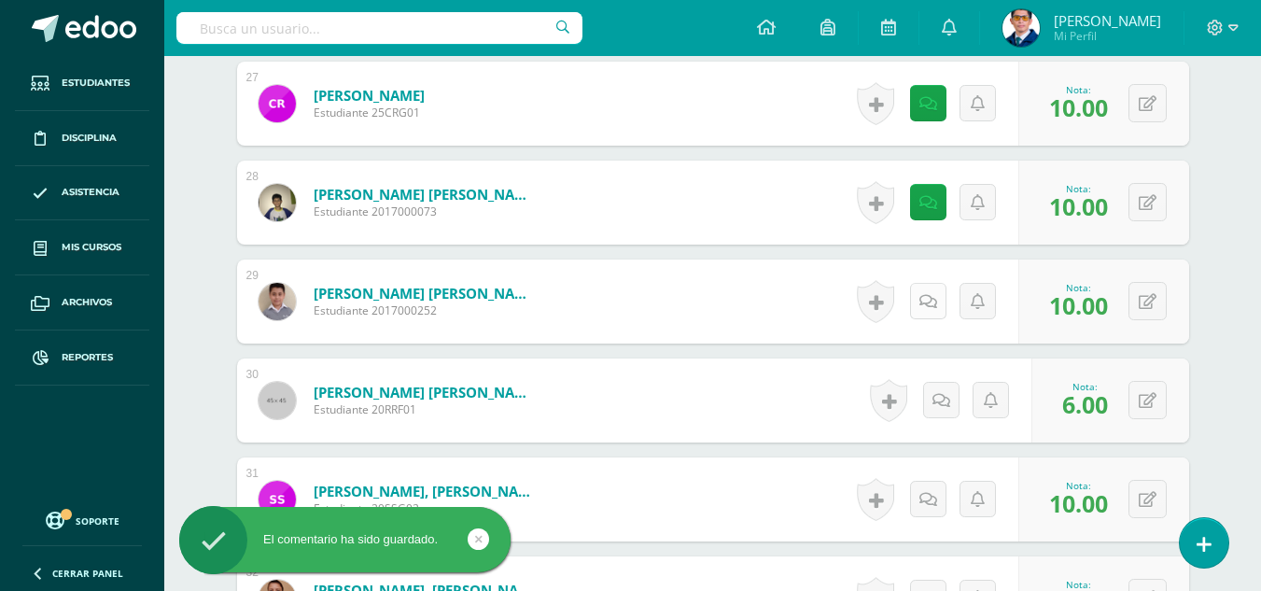
click at [934, 305] on icon at bounding box center [928, 302] width 18 height 16
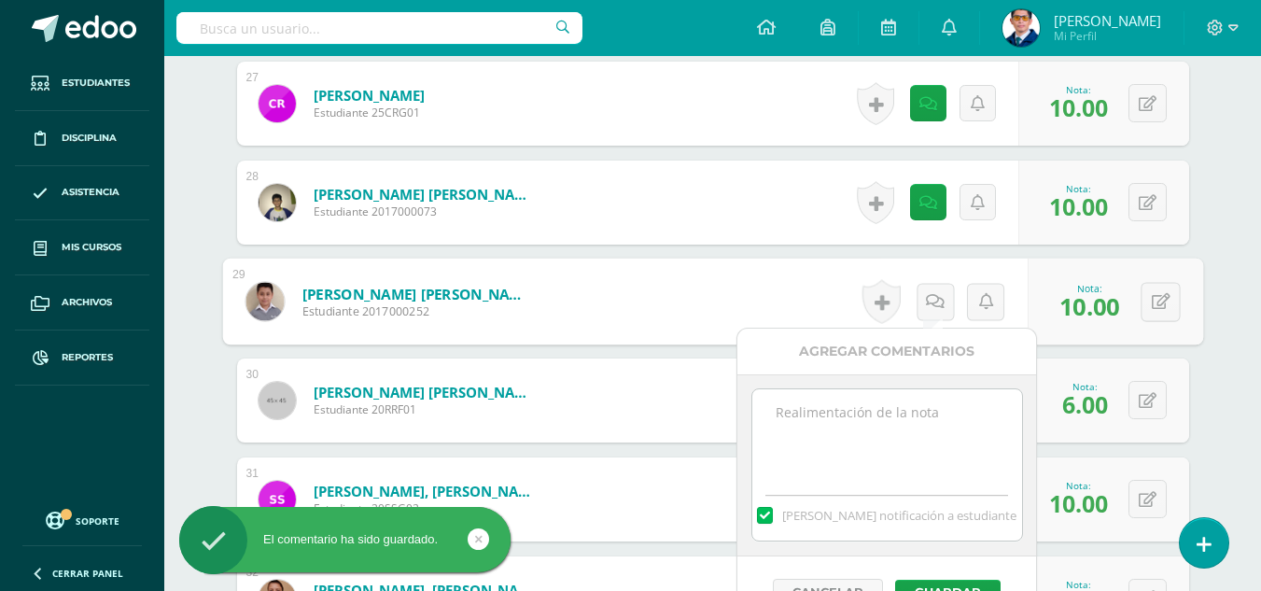
click at [893, 448] on textarea at bounding box center [887, 435] width 270 height 93
paste textarea "Tu prueba parcial ha sido calificada."
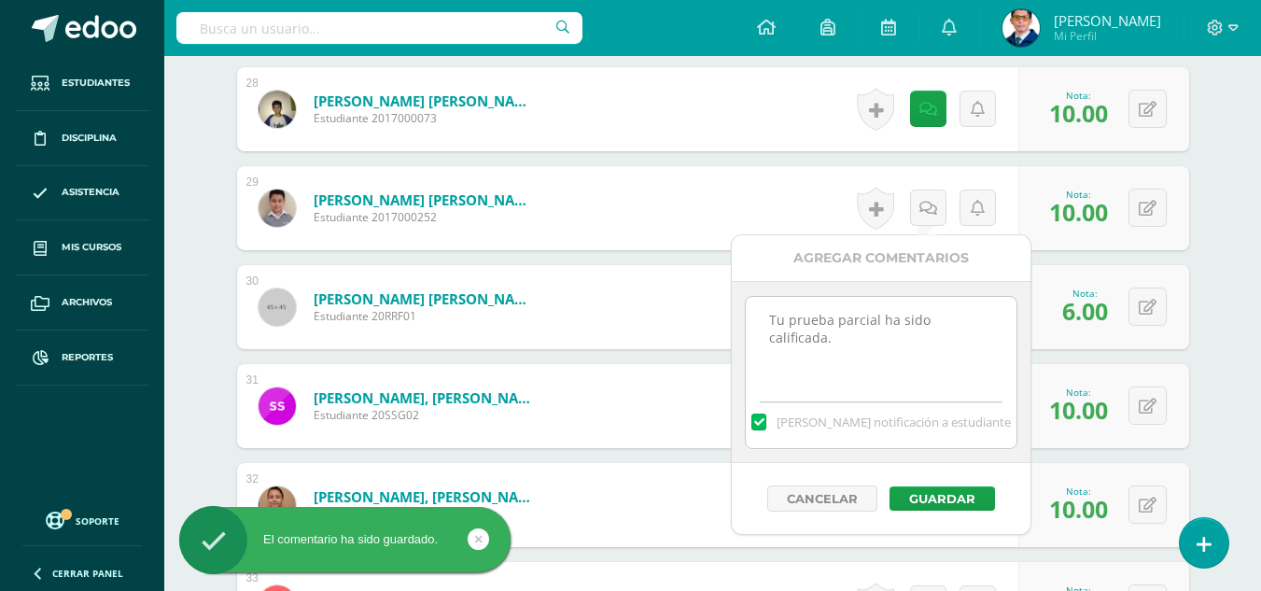
type textarea "Tu prueba parcial ha sido calificada."
click at [953, 483] on div "Cancelar Guardar" at bounding box center [881, 498] width 299 height 71
click at [954, 495] on button "Guardar" at bounding box center [941, 498] width 105 height 24
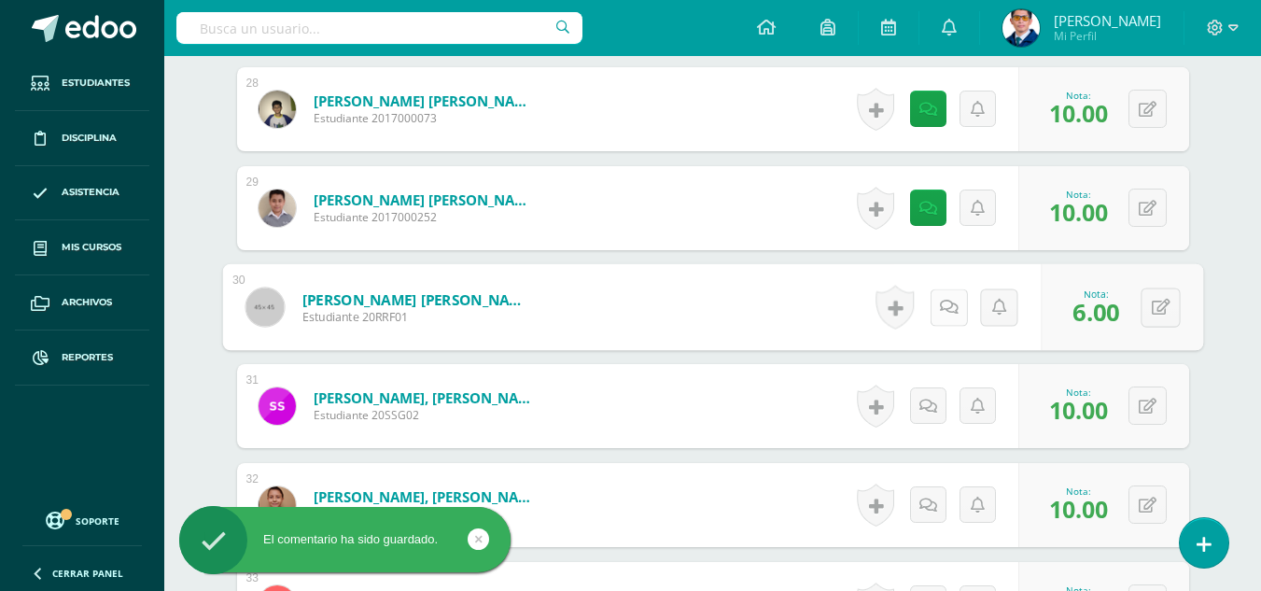
click at [940, 307] on icon at bounding box center [948, 307] width 19 height 16
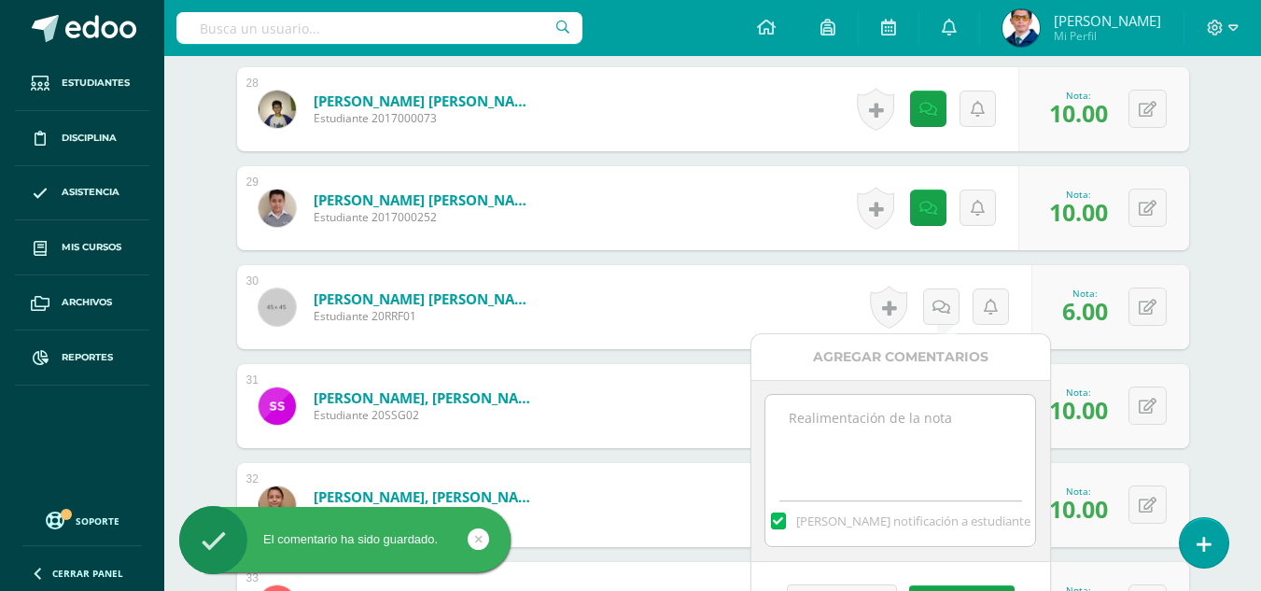
paste textarea "Tu prueba parcial ha sido calificada."
click at [958, 413] on textarea "Tu prueba parcial ha sido calificada." at bounding box center [900, 441] width 270 height 93
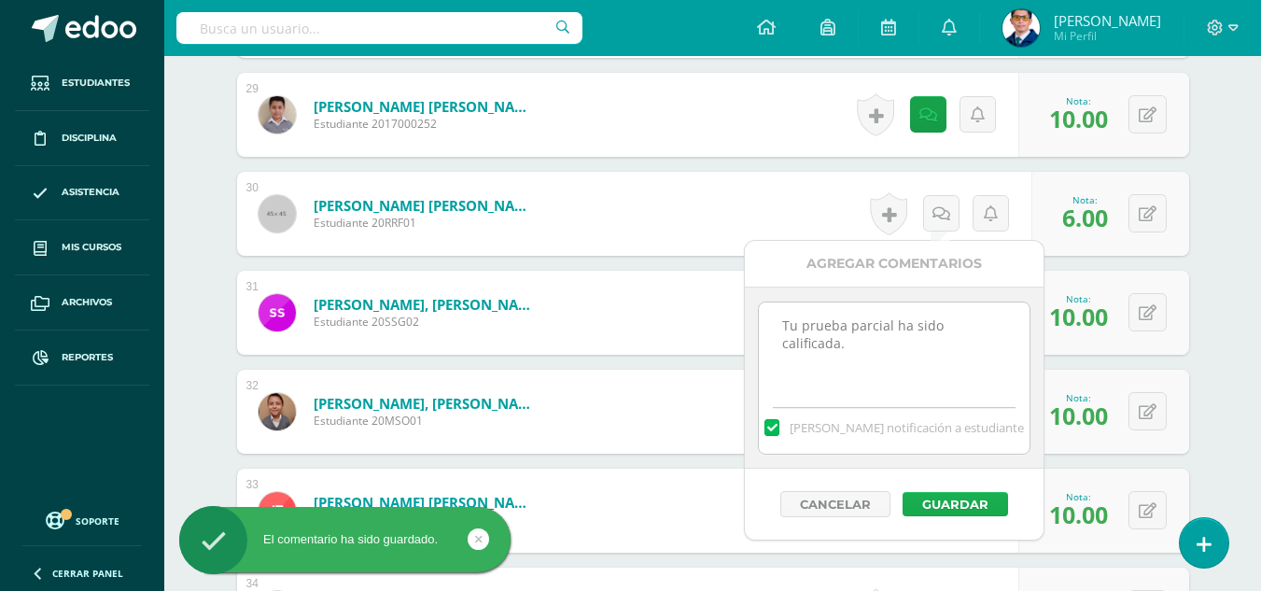
type textarea "Tu prueba parcial ha sido calificada."
click at [994, 510] on button "Guardar" at bounding box center [954, 504] width 105 height 24
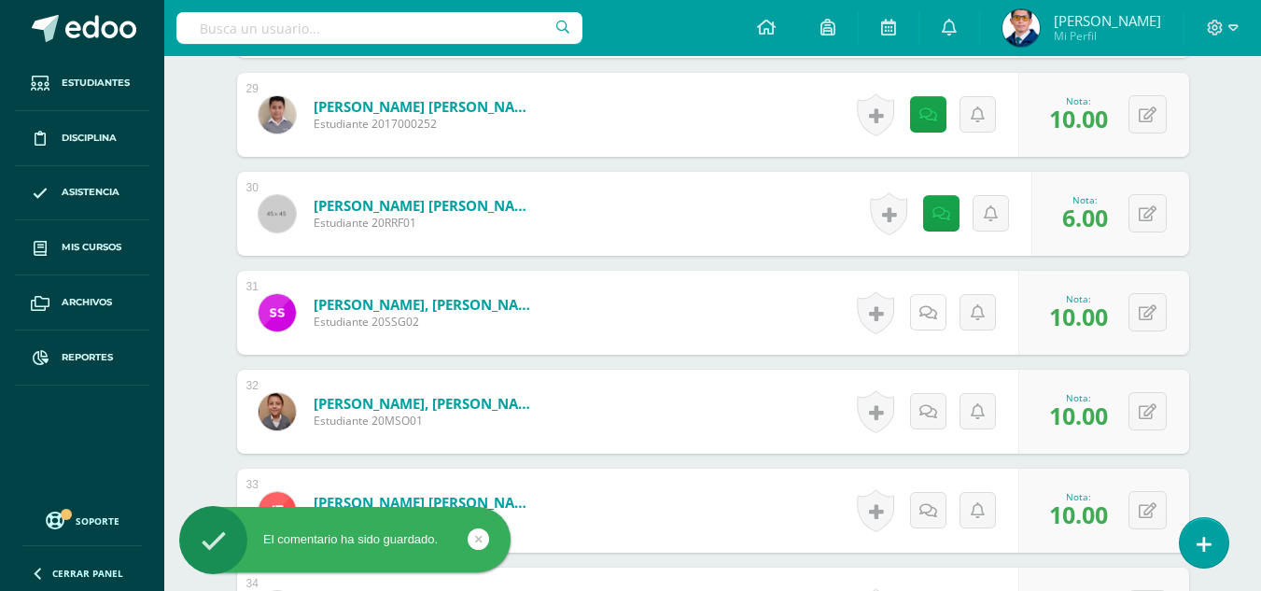
click at [937, 328] on link at bounding box center [928, 312] width 36 height 36
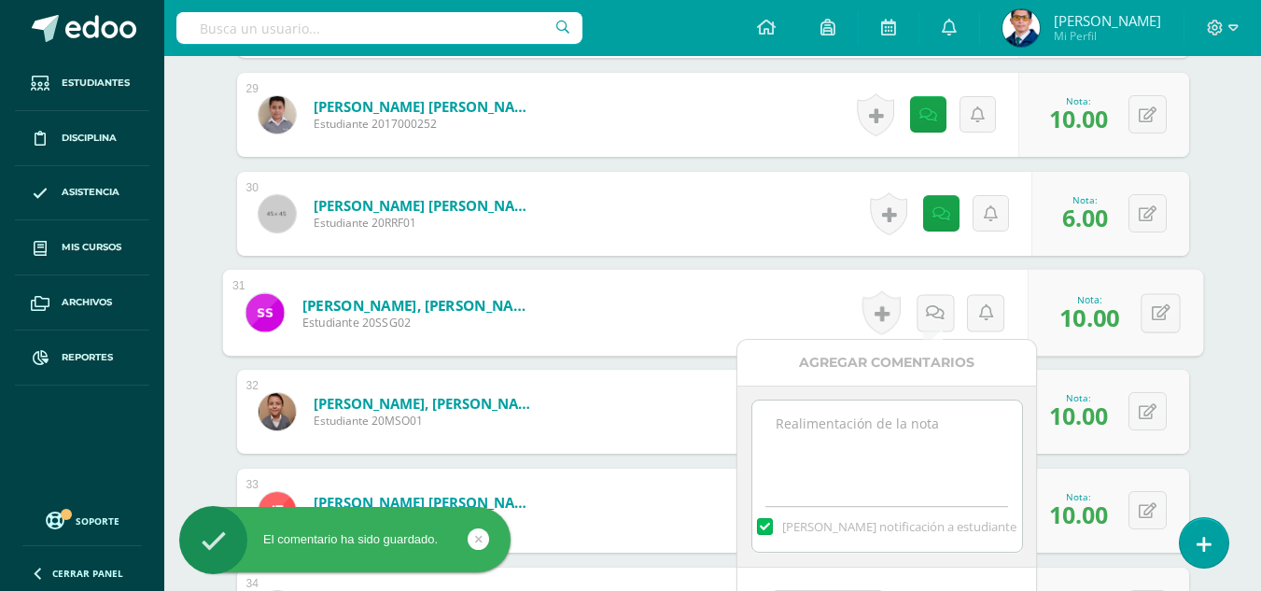
click at [922, 441] on textarea at bounding box center [887, 446] width 270 height 93
paste textarea "Tu prueba parcial ha sido calificada."
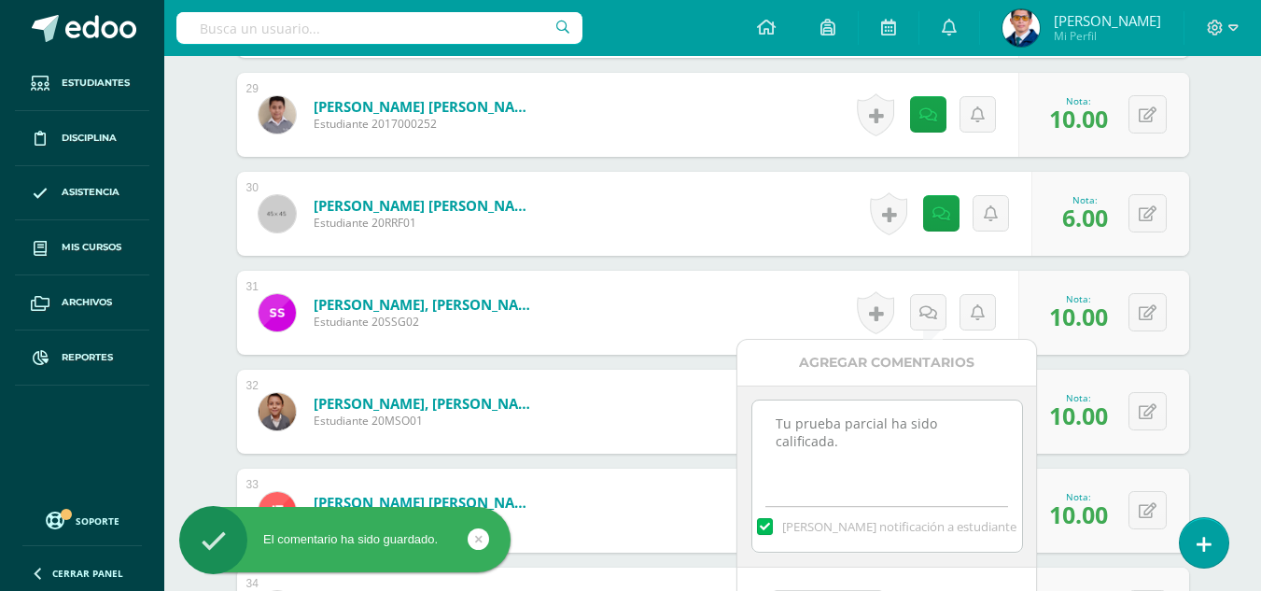
scroll to position [3438, 0]
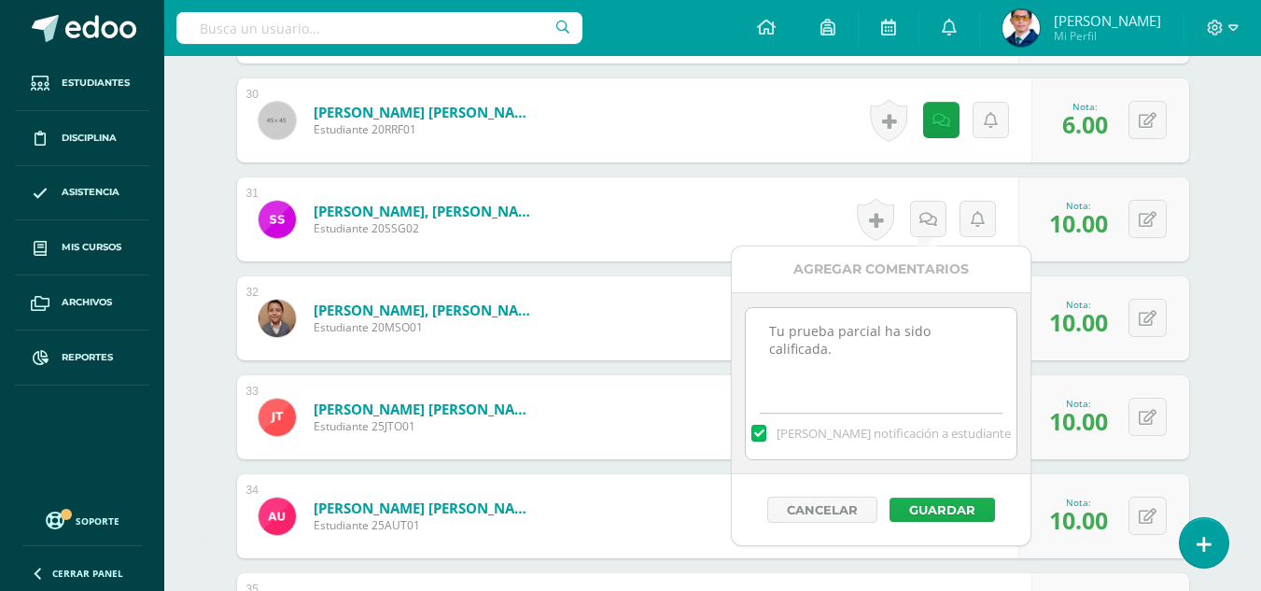
type textarea "Tu prueba parcial ha sido calificada."
click at [965, 509] on button "Guardar" at bounding box center [941, 509] width 105 height 24
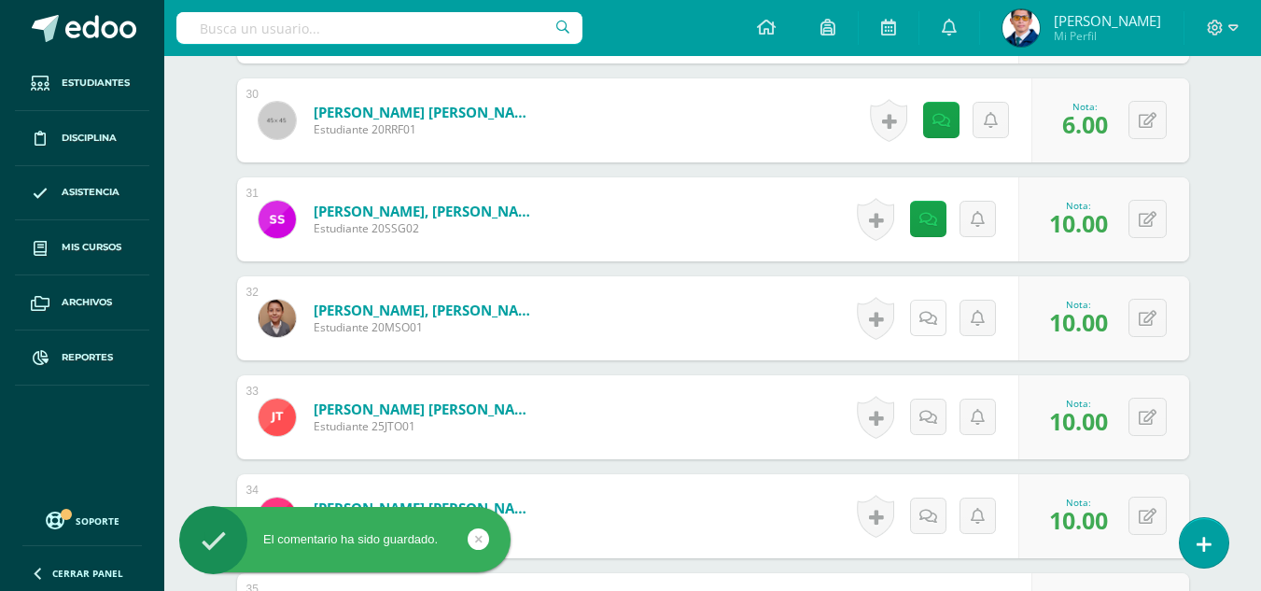
click at [931, 325] on icon at bounding box center [928, 319] width 18 height 16
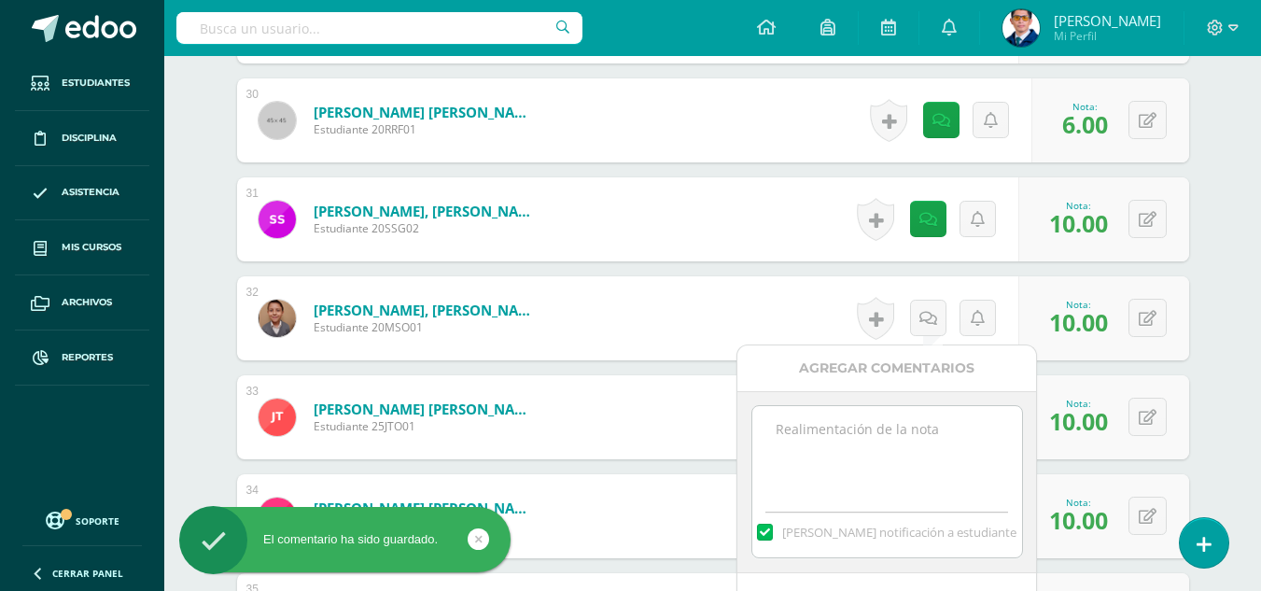
click at [933, 450] on textarea at bounding box center [887, 452] width 270 height 93
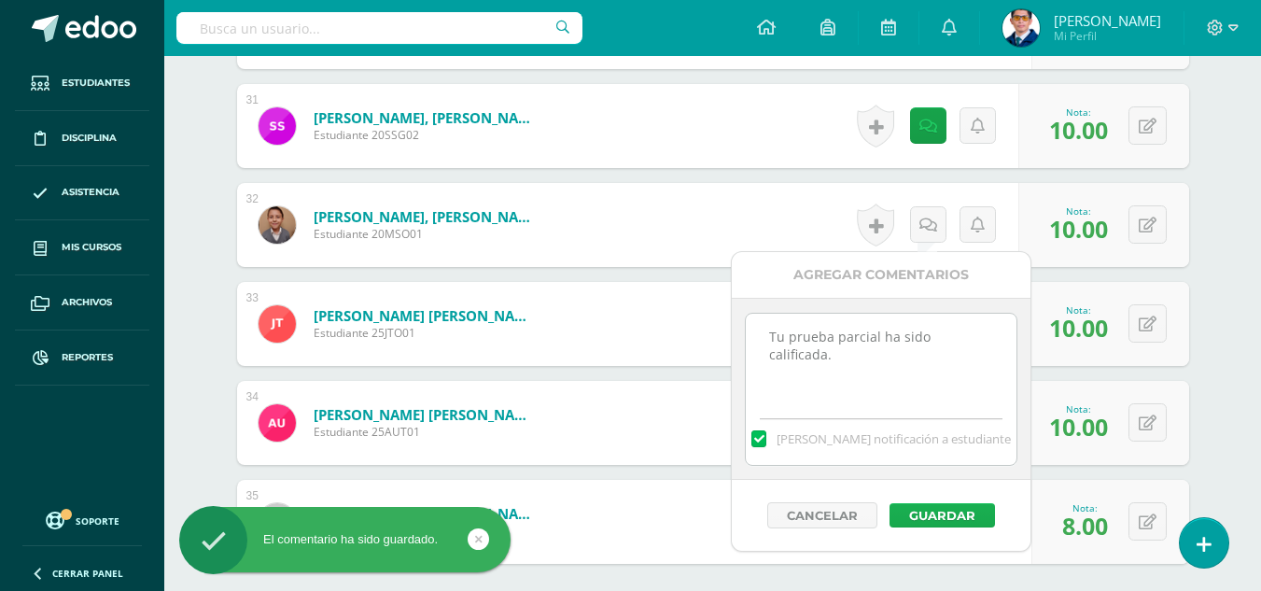
type textarea "Tu prueba parcial ha sido calificada."
click at [983, 523] on button "Guardar" at bounding box center [941, 515] width 105 height 24
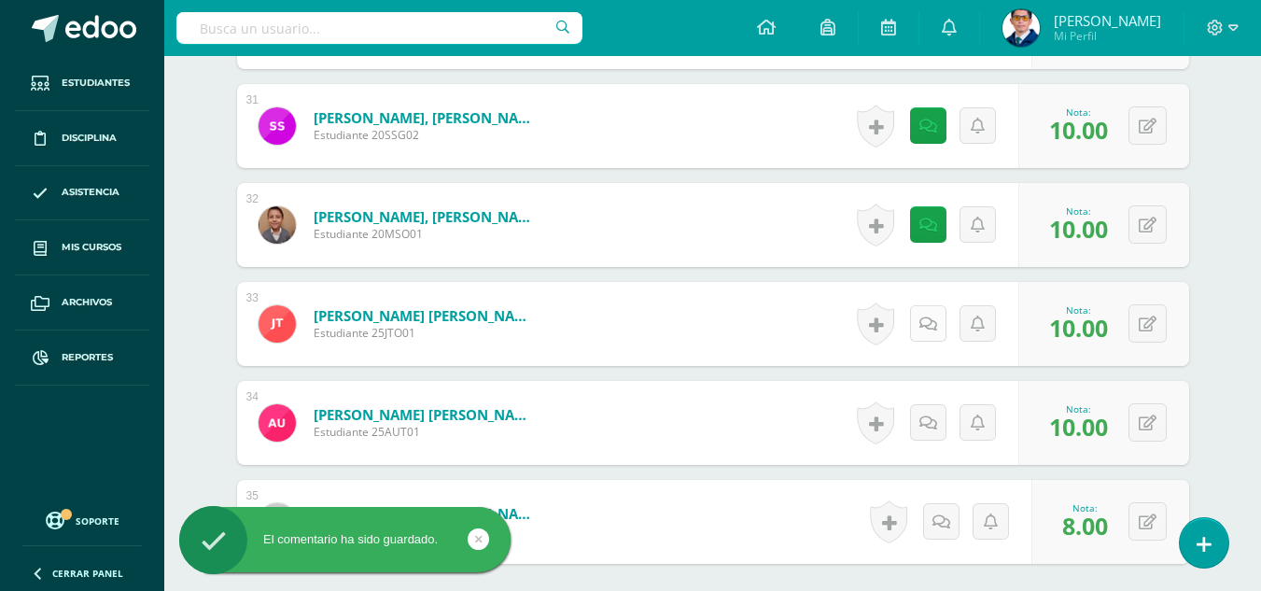
click at [926, 330] on icon at bounding box center [928, 324] width 18 height 16
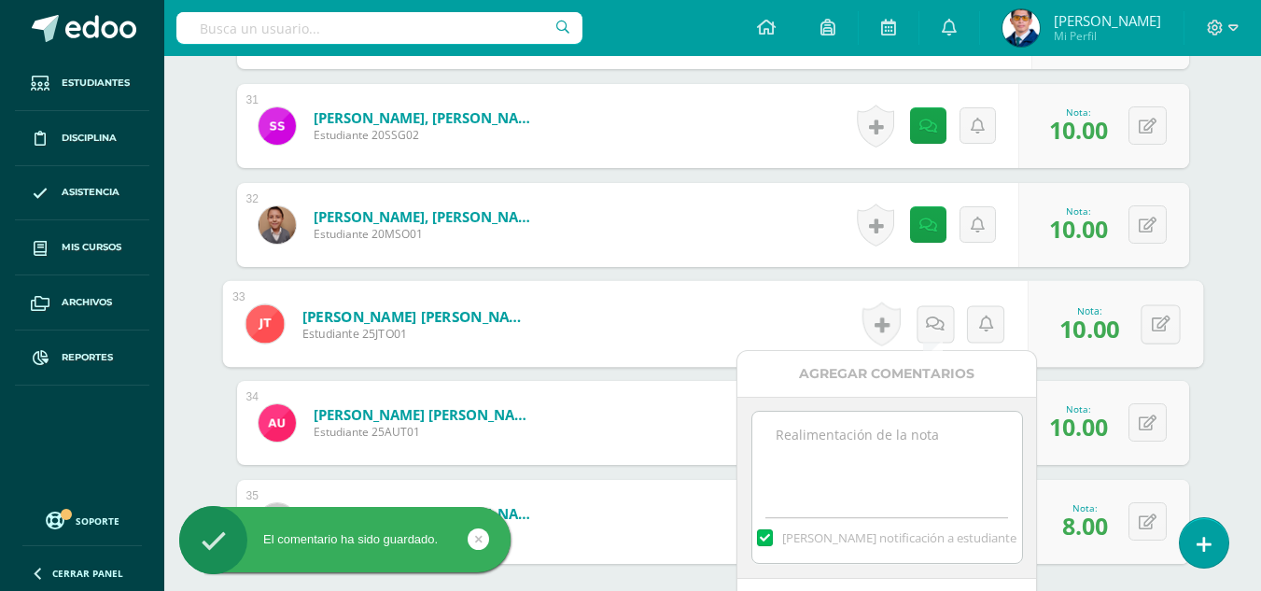
paste textarea "Tu prueba parcial ha sido calificada."
click at [947, 421] on textarea "Tu prueba parcial ha sido calificada." at bounding box center [887, 457] width 270 height 93
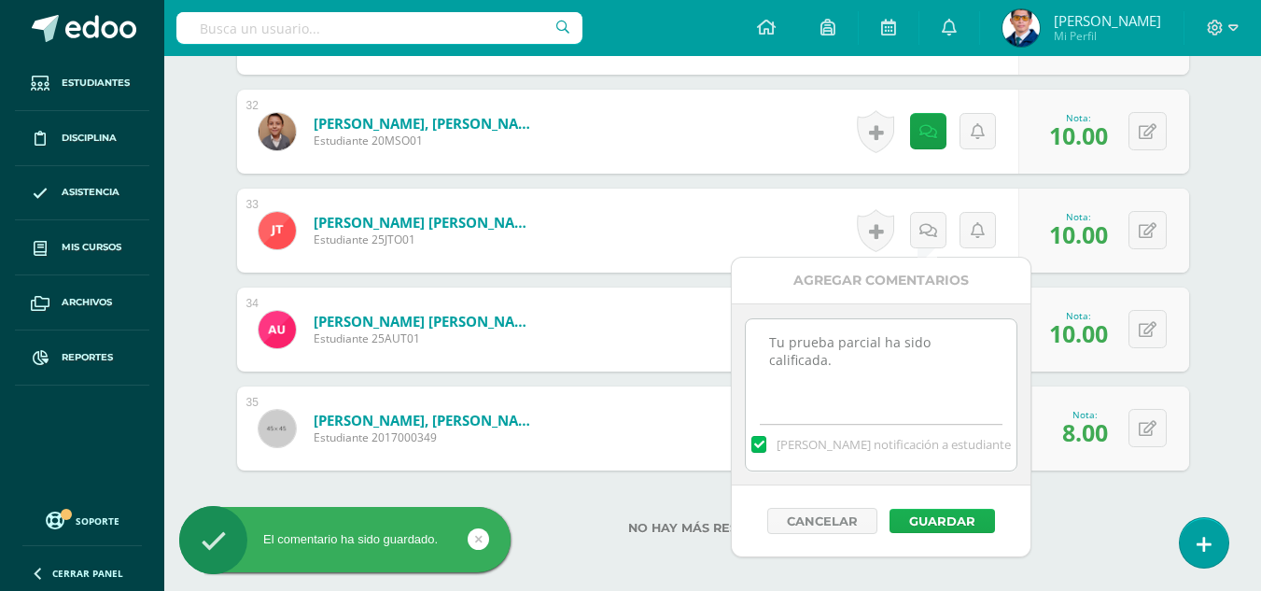
type textarea "Tu prueba parcial ha sido calificada."
click at [983, 523] on button "Guardar" at bounding box center [941, 521] width 105 height 24
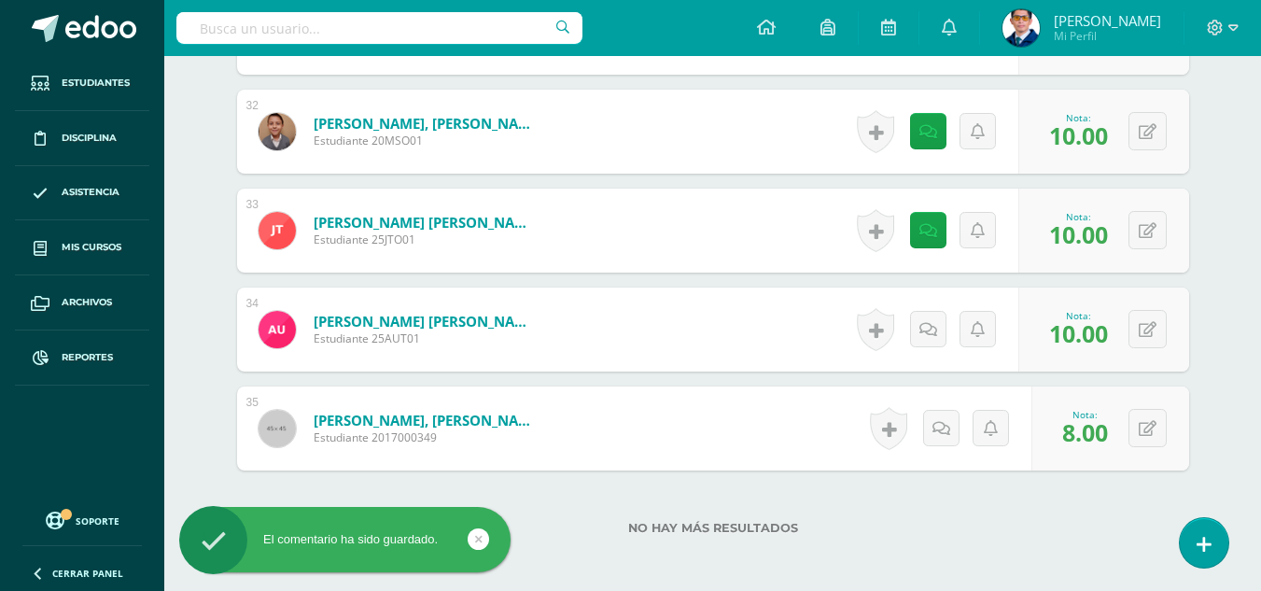
scroll to position [3718, 0]
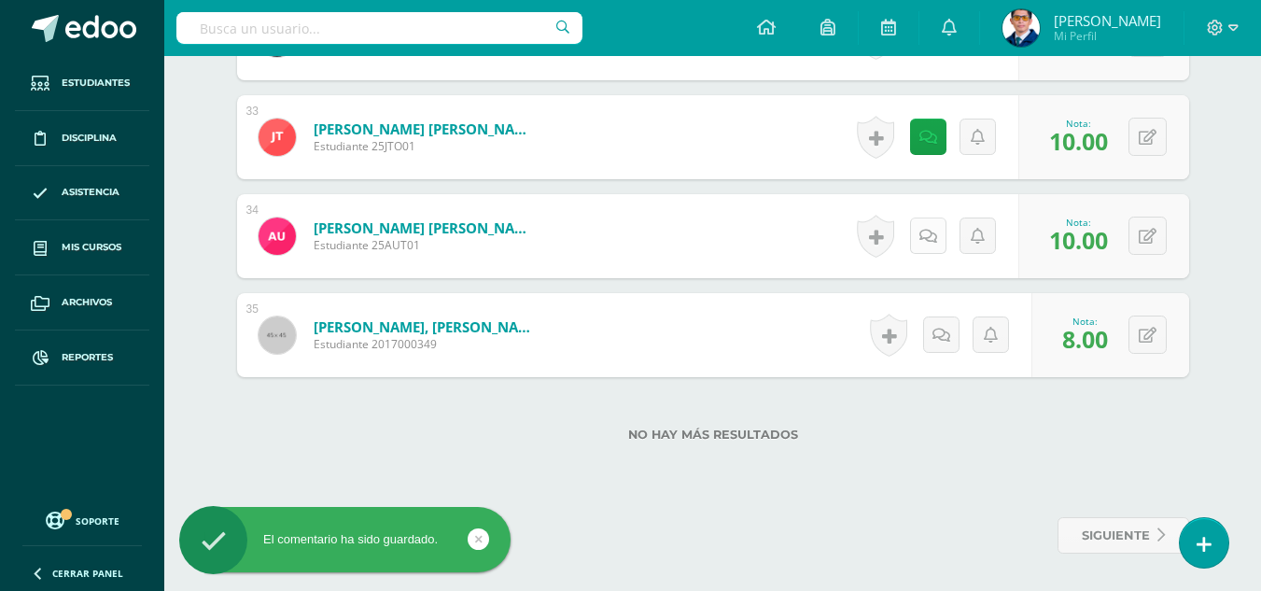
click at [921, 244] on link at bounding box center [928, 235] width 36 height 36
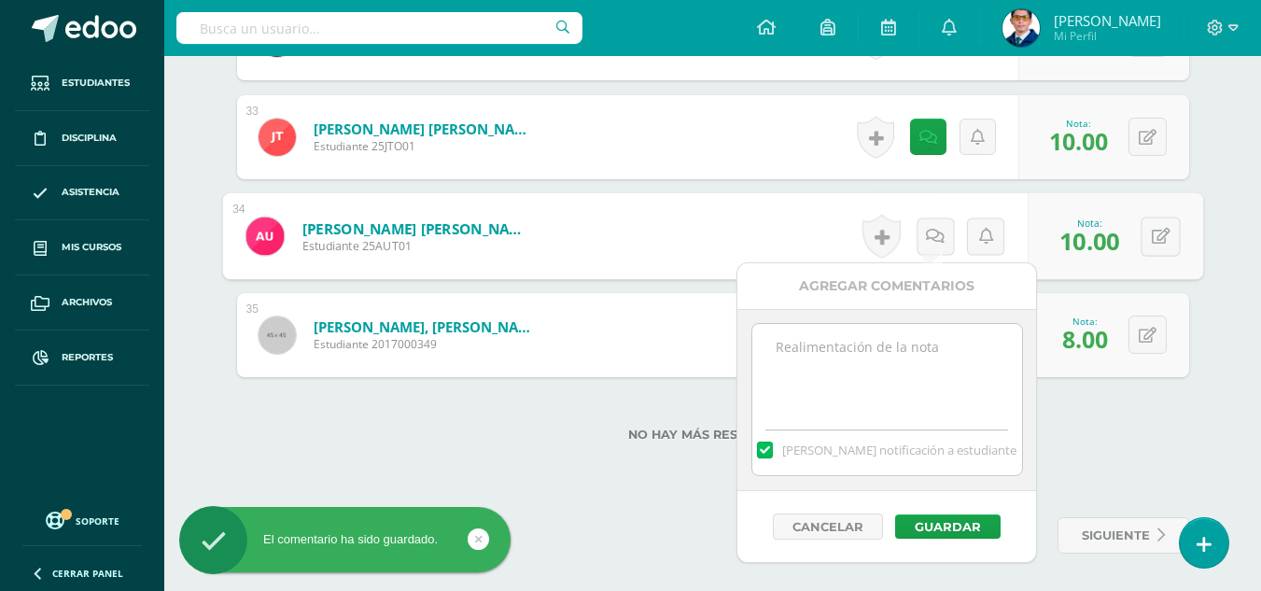
click at [920, 352] on textarea at bounding box center [887, 370] width 270 height 93
paste textarea "Tu prueba parcial ha sido calificada."
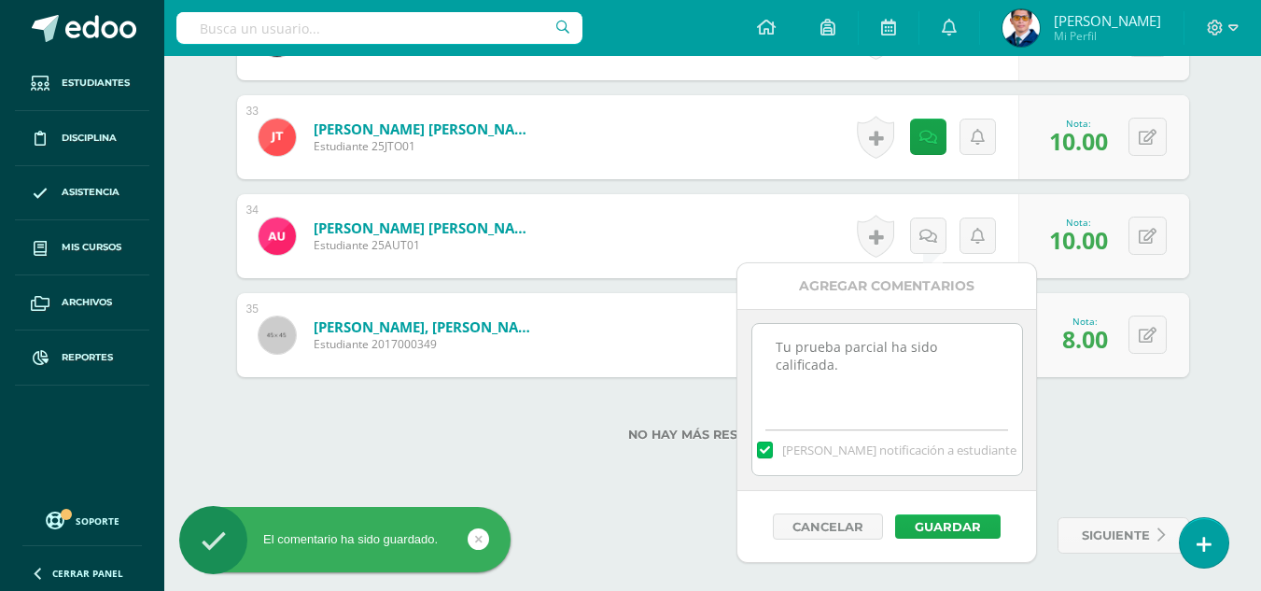
type textarea "Tu prueba parcial ha sido calificada."
click at [930, 537] on button "Guardar" at bounding box center [947, 526] width 105 height 24
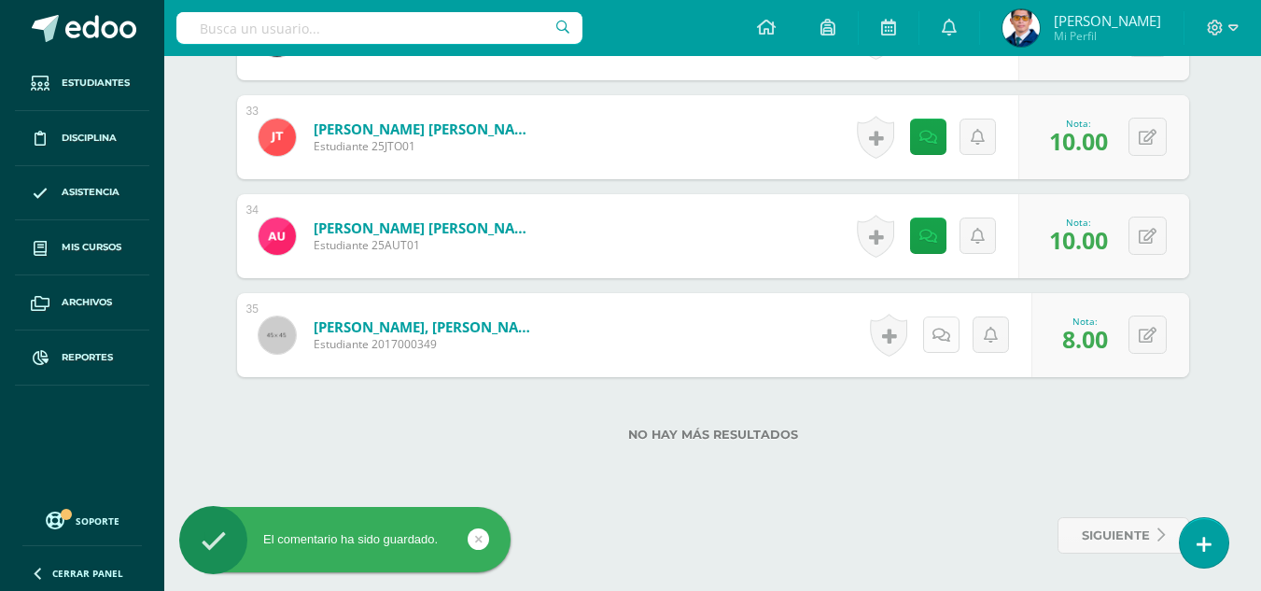
click at [939, 335] on icon at bounding box center [941, 336] width 18 height 16
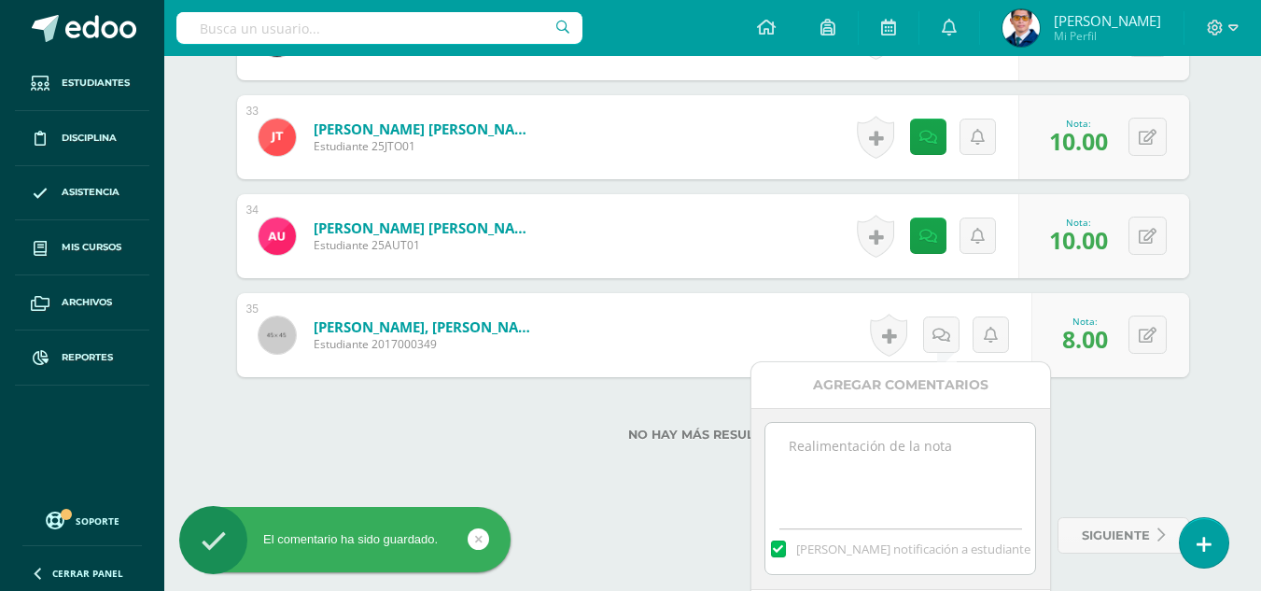
paste textarea "Tu prueba parcial ha sido calificada."
click at [941, 436] on textarea at bounding box center [900, 469] width 270 height 93
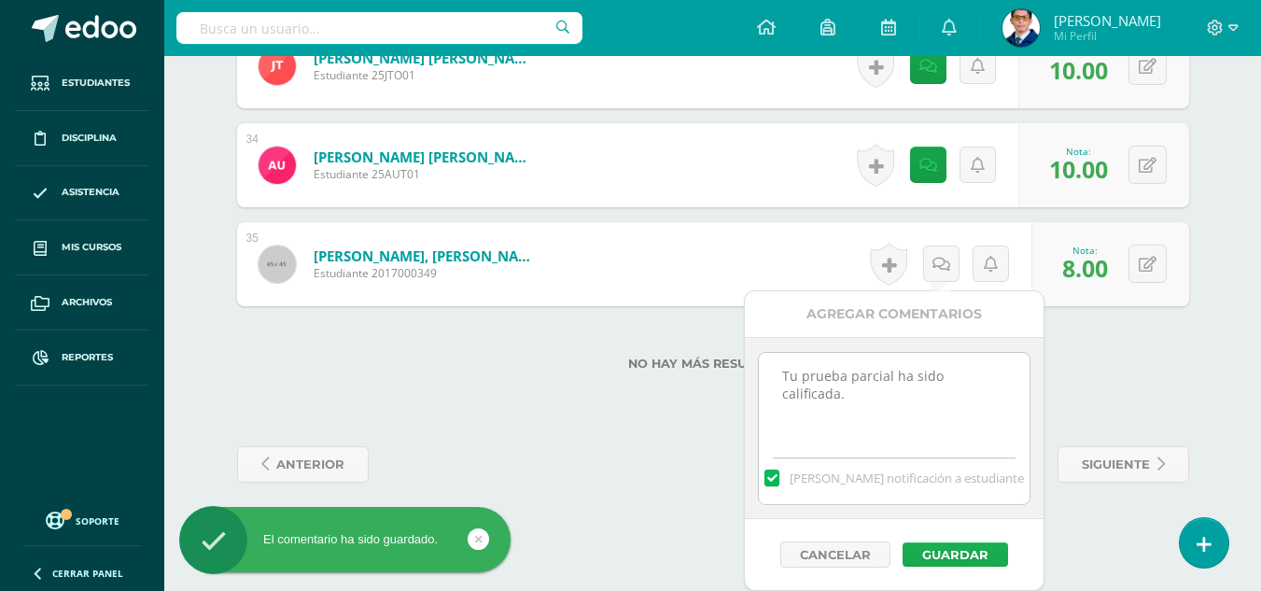
type textarea "Tu prueba parcial ha sido calificada."
click at [989, 561] on button "Guardar" at bounding box center [954, 554] width 105 height 24
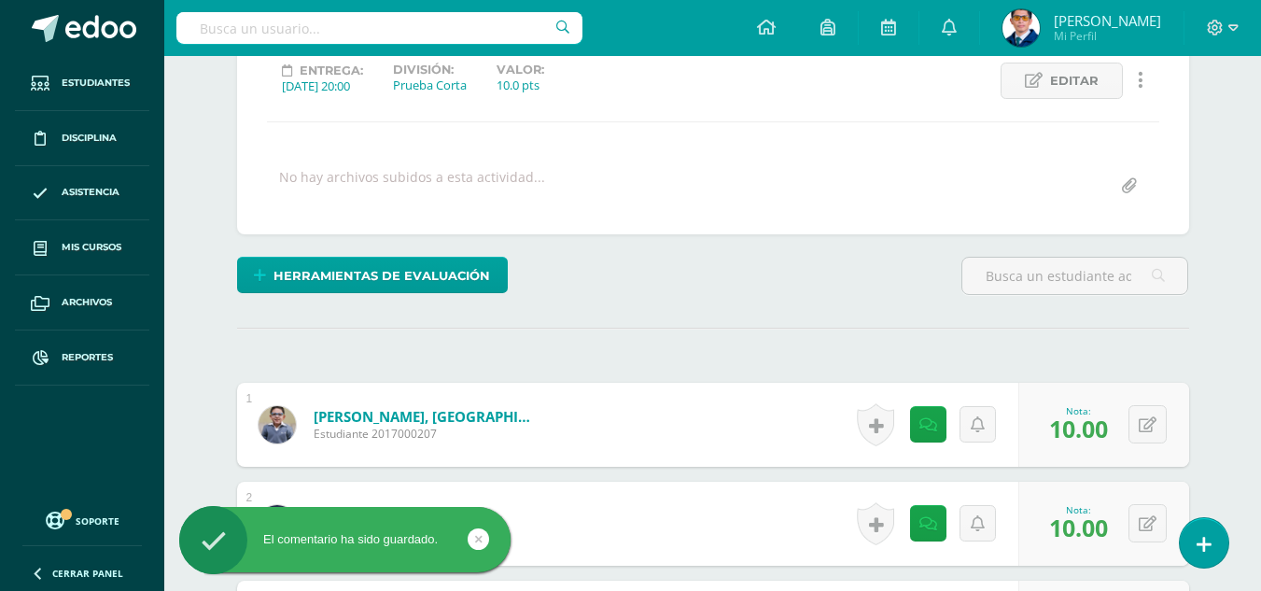
scroll to position [0, 0]
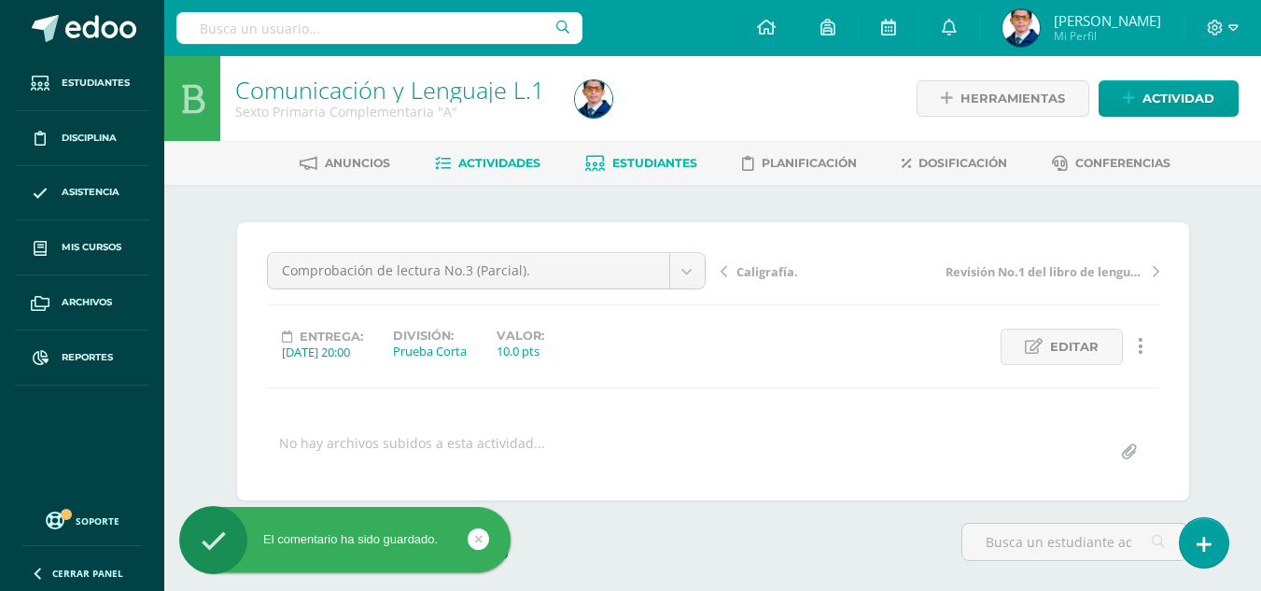
click at [619, 167] on span "Estudiantes" at bounding box center [654, 163] width 85 height 14
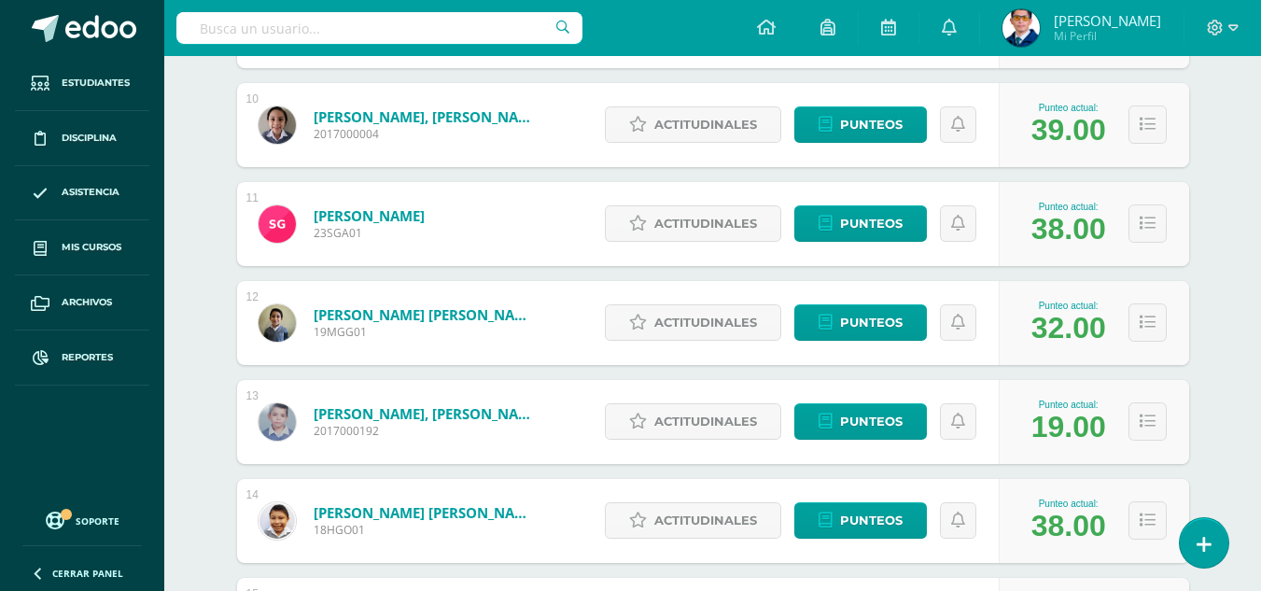
scroll to position [1400, 0]
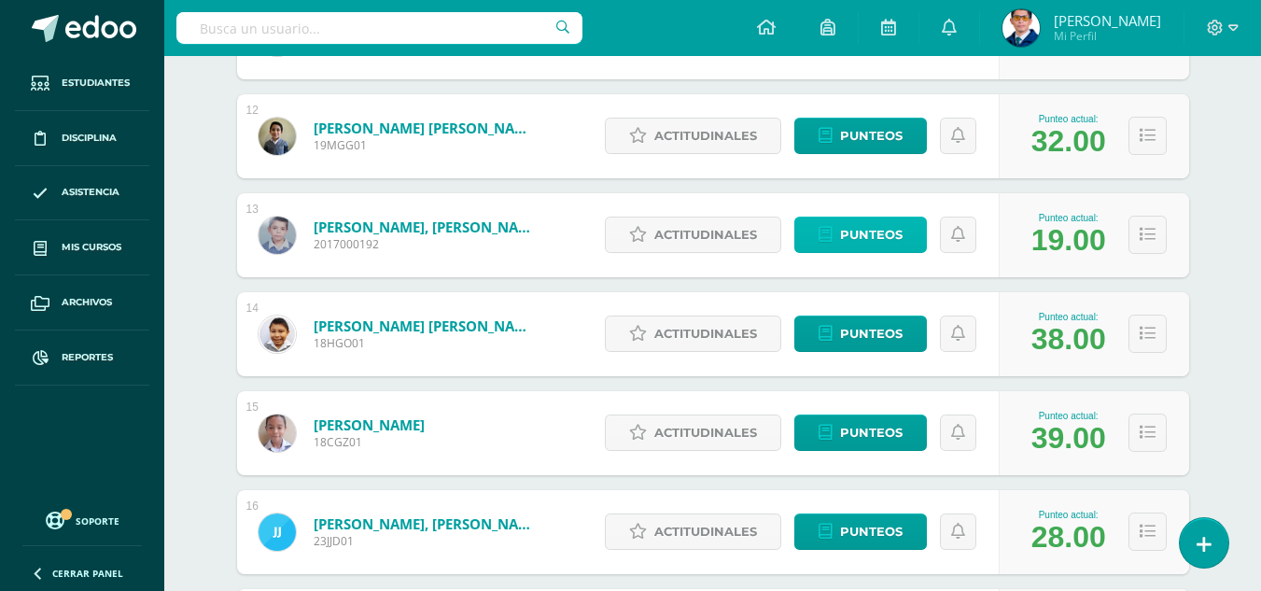
click at [882, 241] on span "Punteos" at bounding box center [871, 234] width 63 height 35
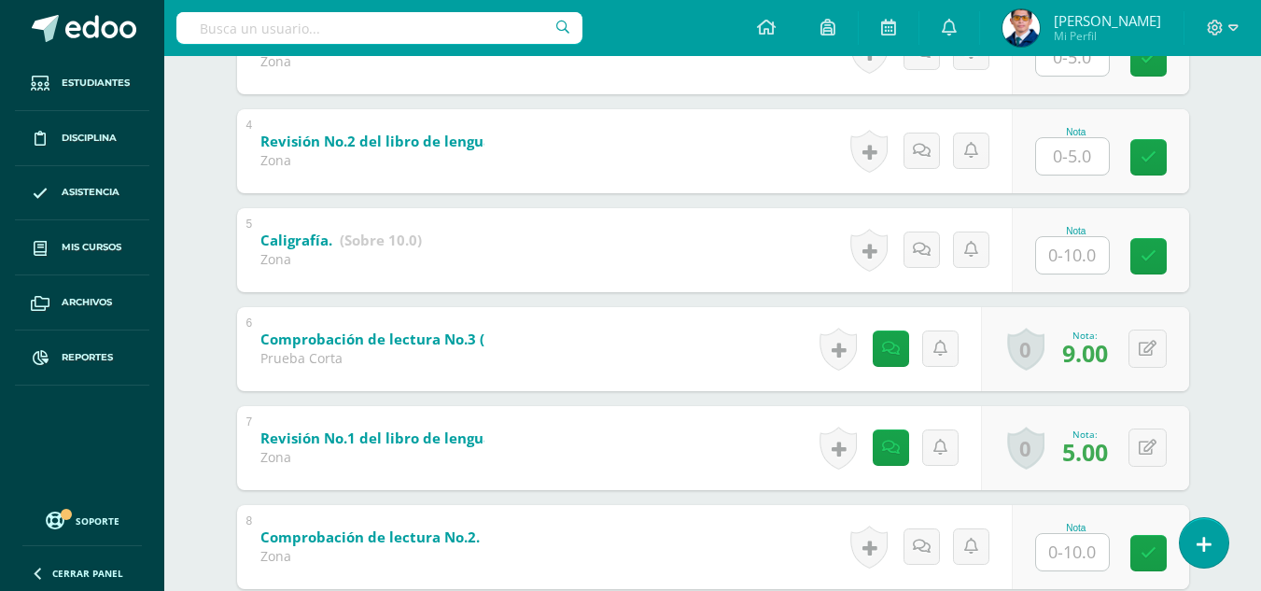
scroll to position [840, 0]
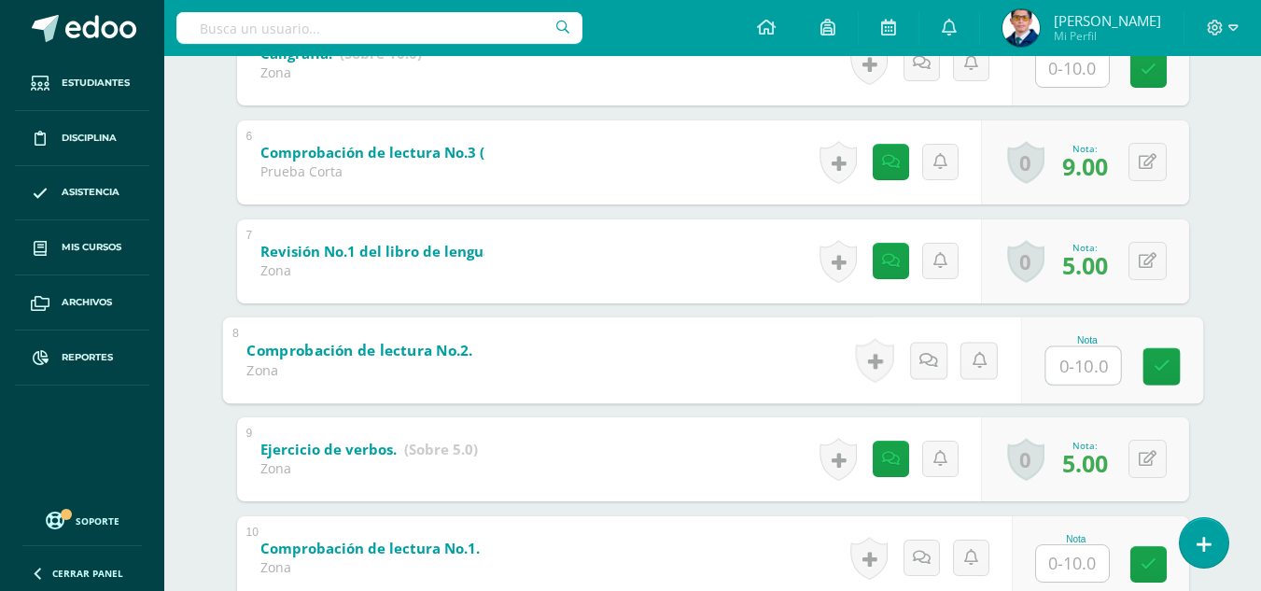
click at [1096, 371] on input "text" at bounding box center [1082, 364] width 75 height 37
type input "9"
click at [1154, 359] on icon at bounding box center [1160, 366] width 17 height 16
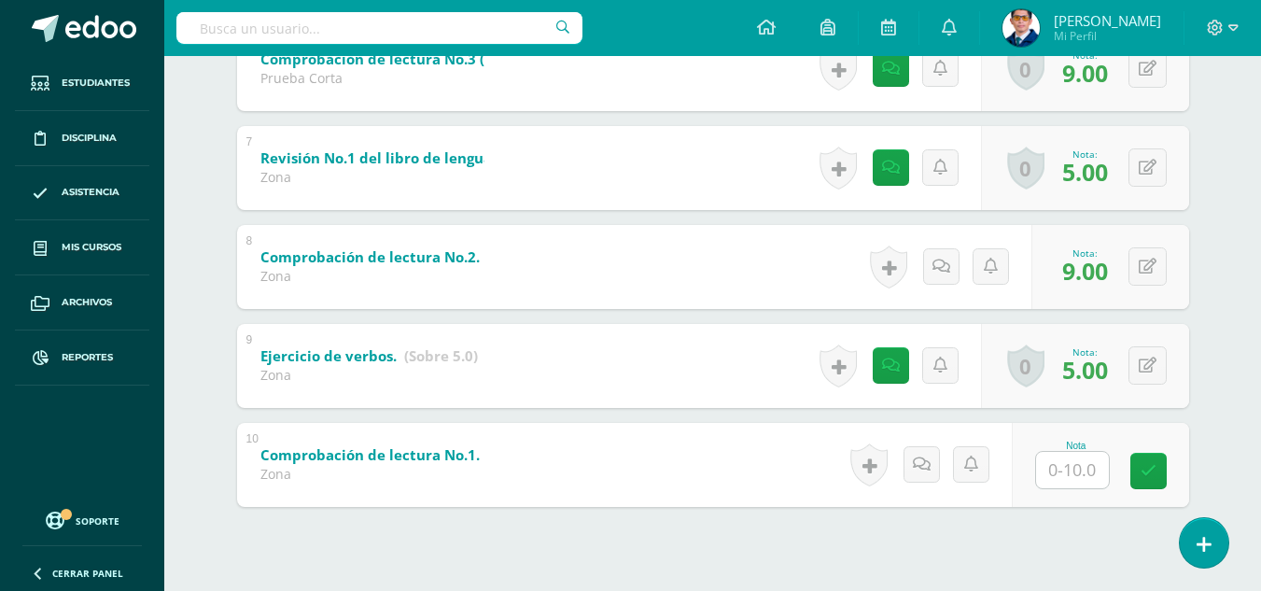
click at [1078, 473] on input "text" at bounding box center [1072, 470] width 73 height 36
type input "9"
click at [1164, 463] on icon at bounding box center [1160, 471] width 17 height 16
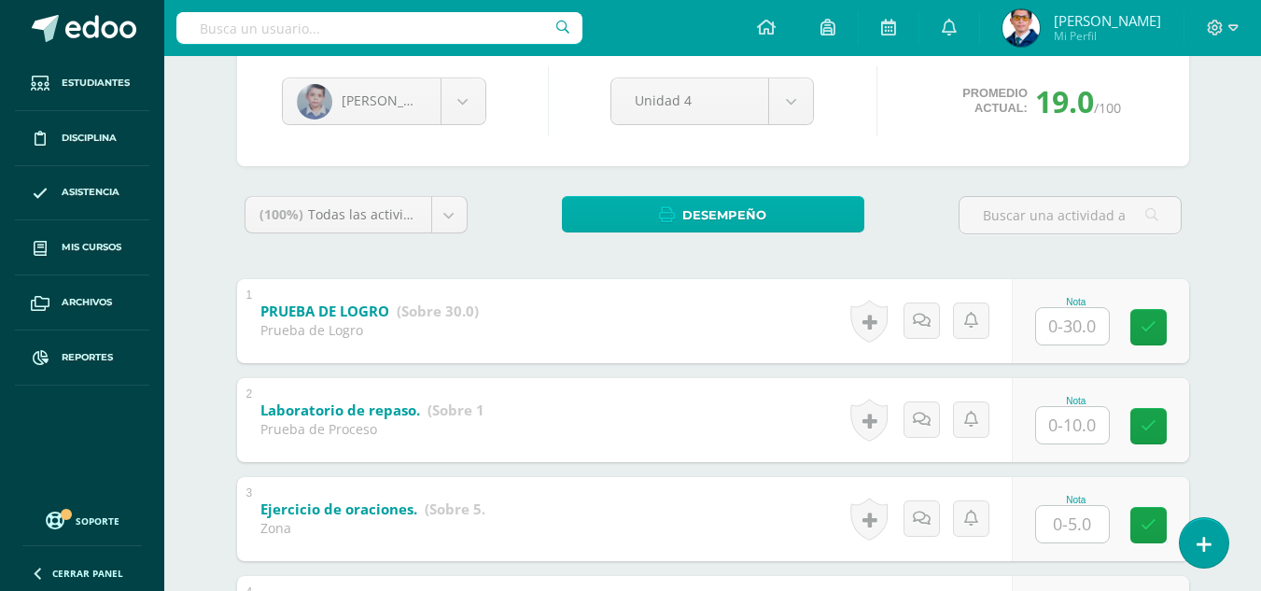
scroll to position [0, 0]
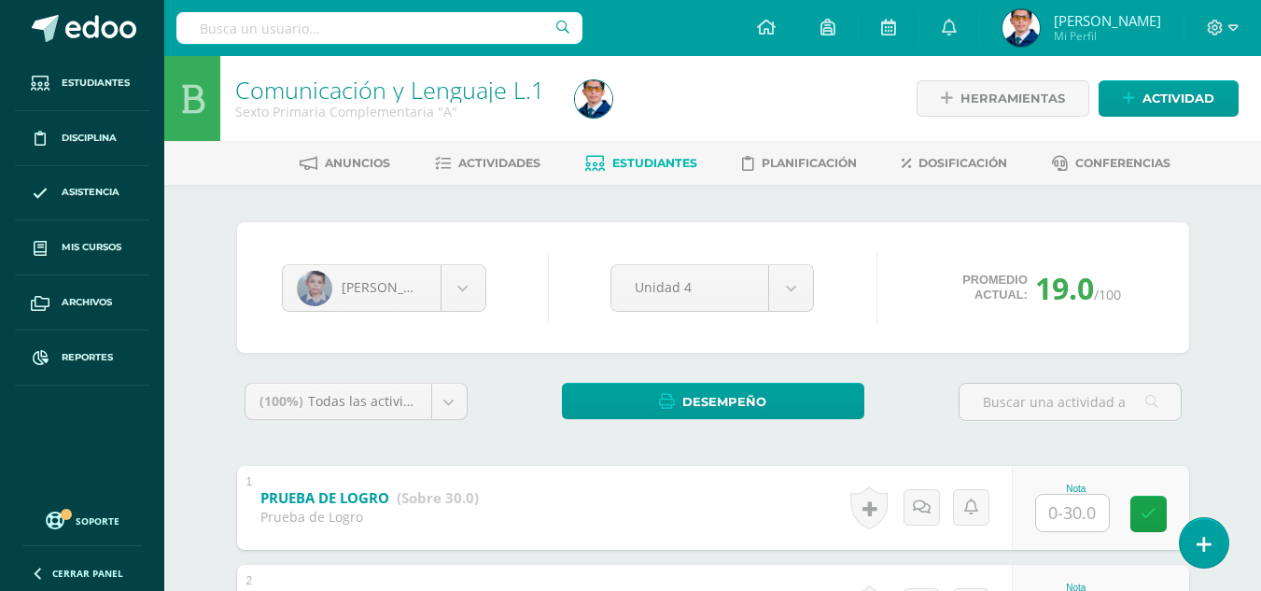
click at [678, 166] on span "Estudiantes" at bounding box center [654, 163] width 85 height 14
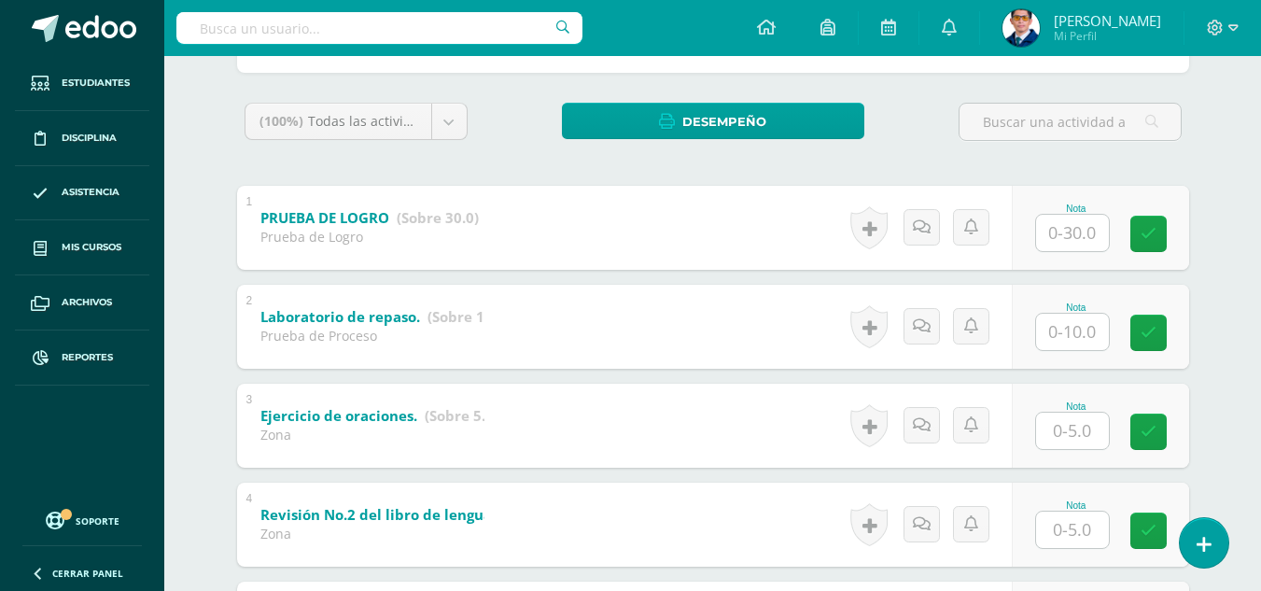
scroll to position [560, 0]
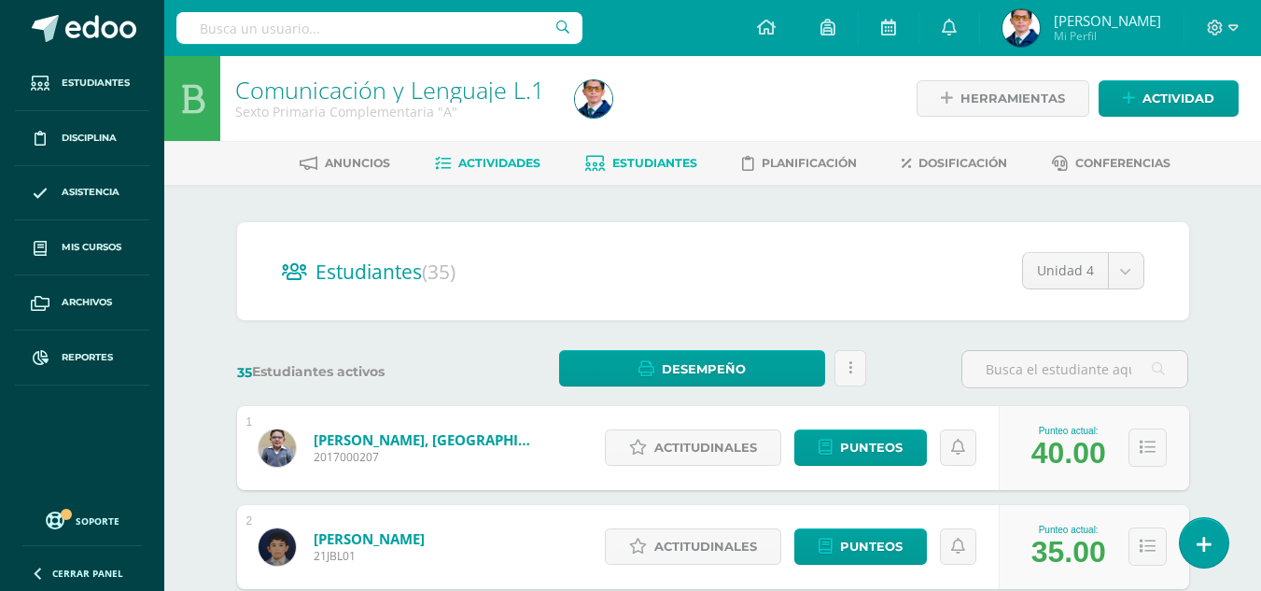
click at [486, 169] on span "Actividades" at bounding box center [499, 163] width 82 height 14
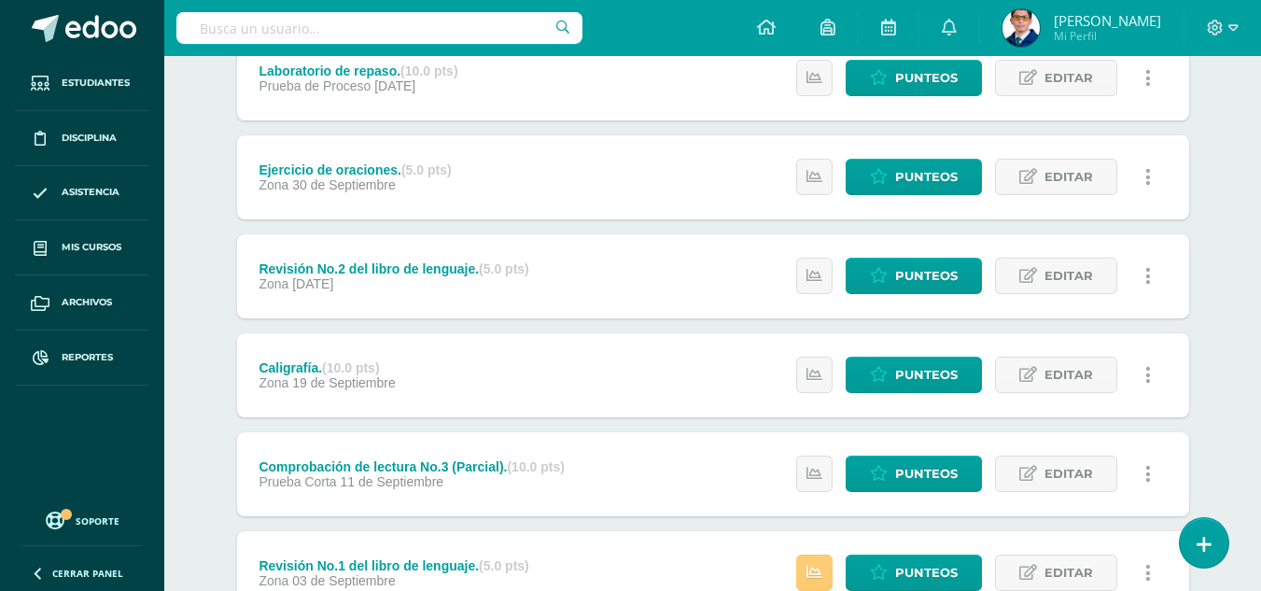
scroll to position [560, 0]
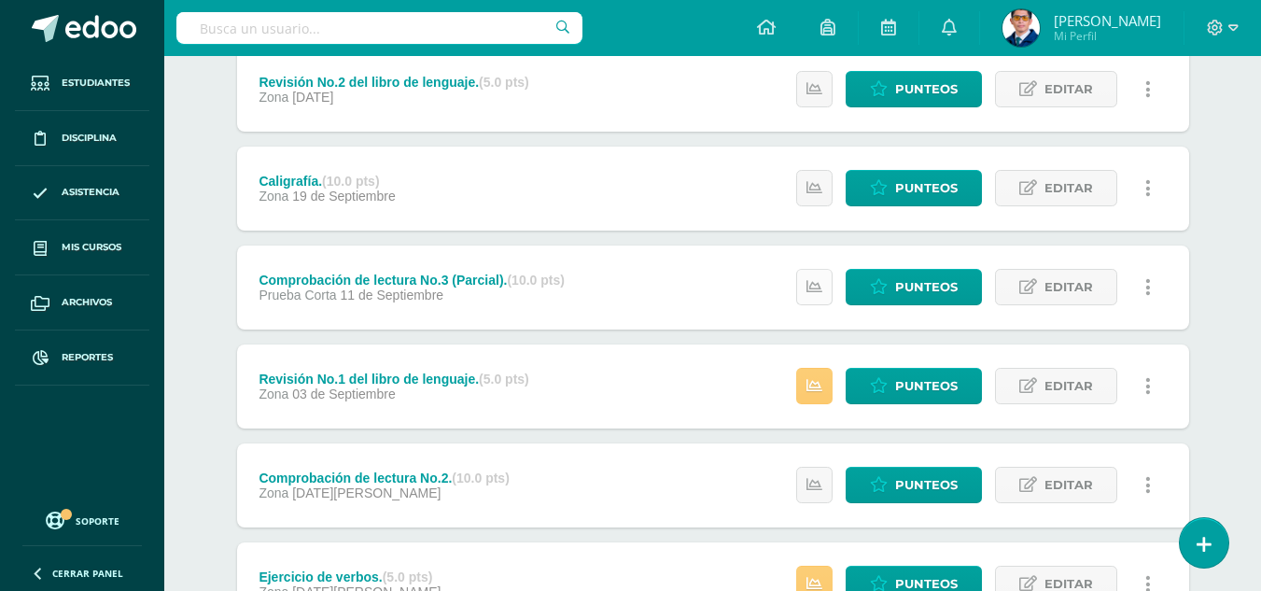
click at [822, 294] on link at bounding box center [814, 287] width 36 height 36
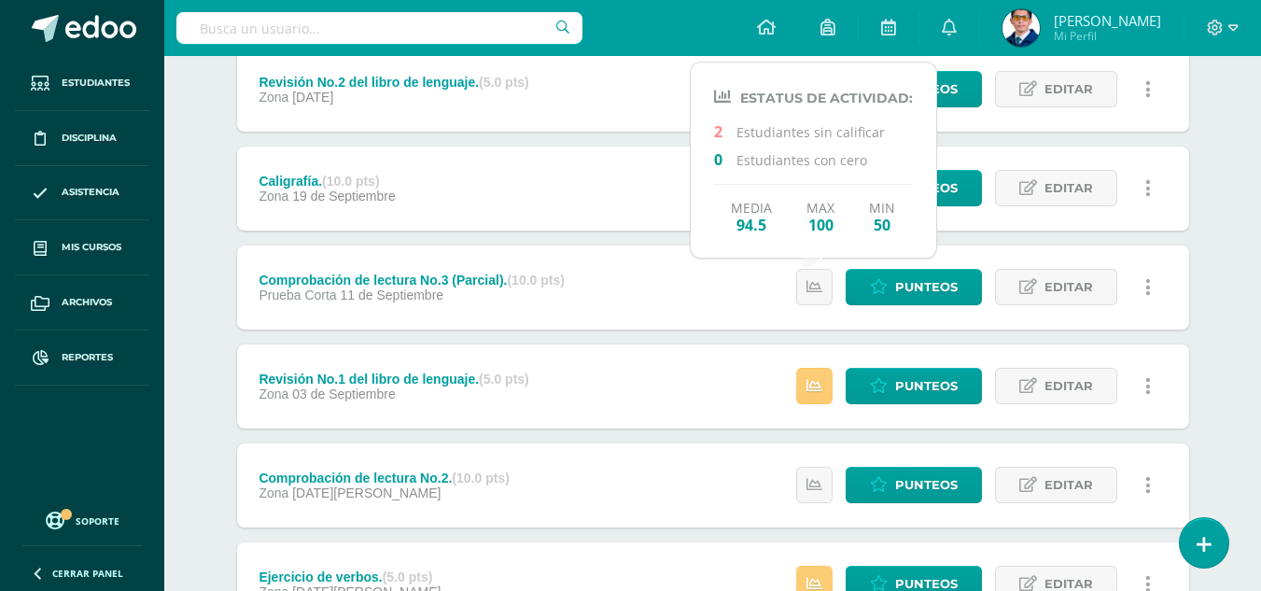
click at [204, 358] on div "Unidad 4 Unidad 1 Unidad 2 Unidad 3 Unidad 4 Resumen de unidad Descargar como H…" at bounding box center [713, 237] width 1026 height 1224
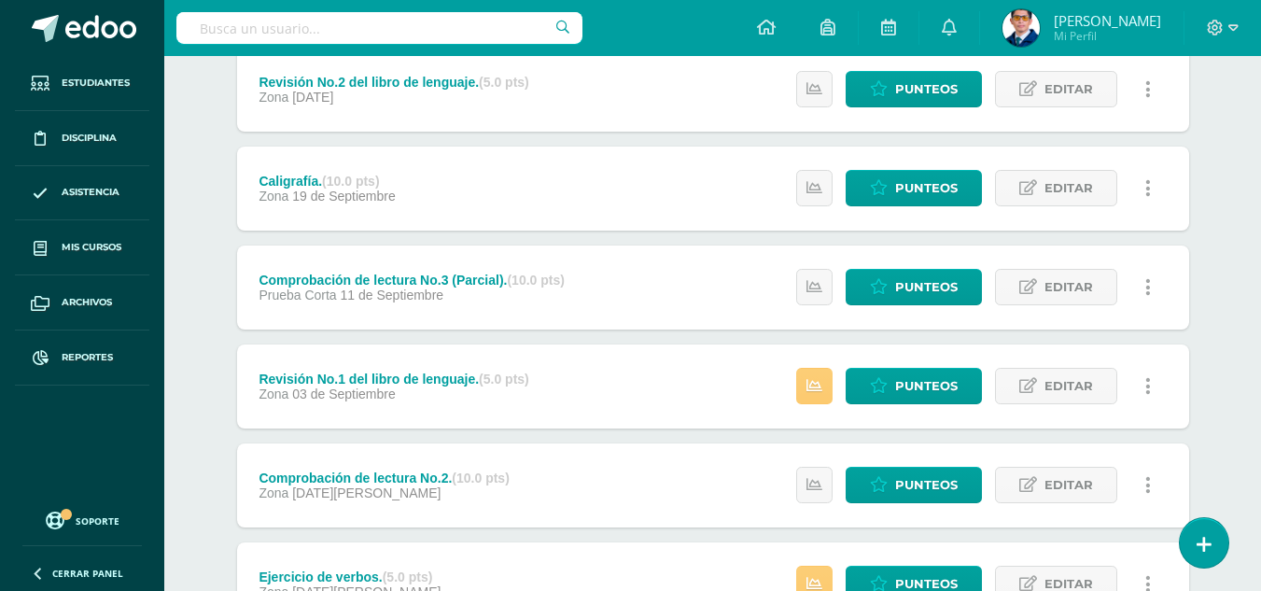
scroll to position [818, 0]
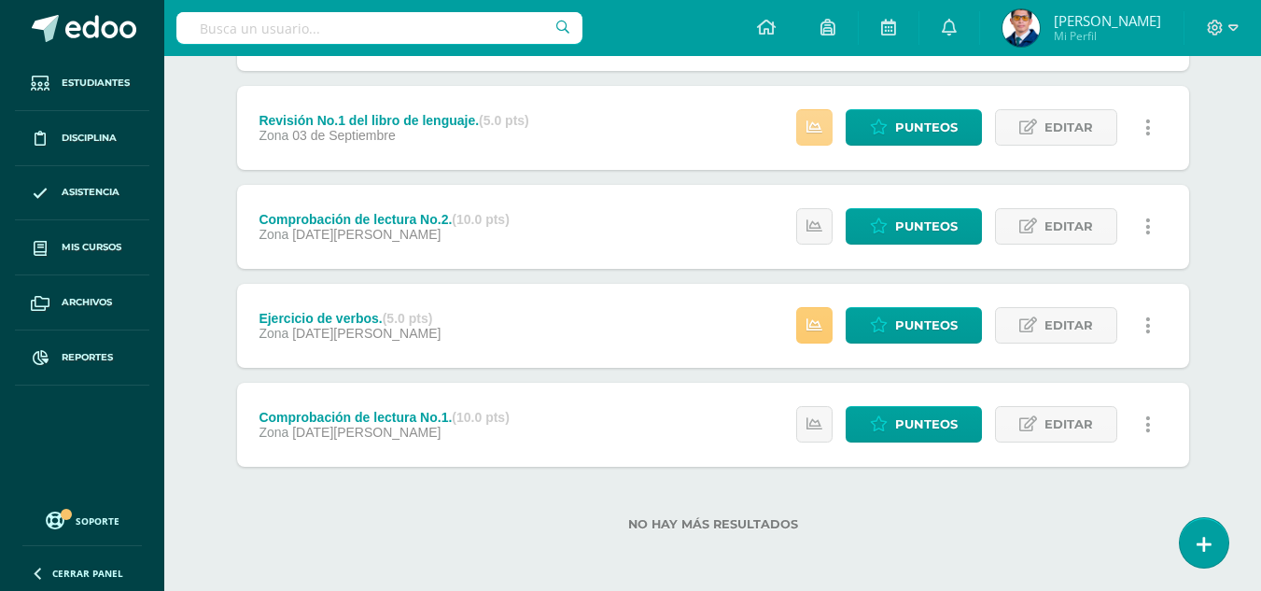
click at [812, 128] on icon at bounding box center [814, 127] width 16 height 16
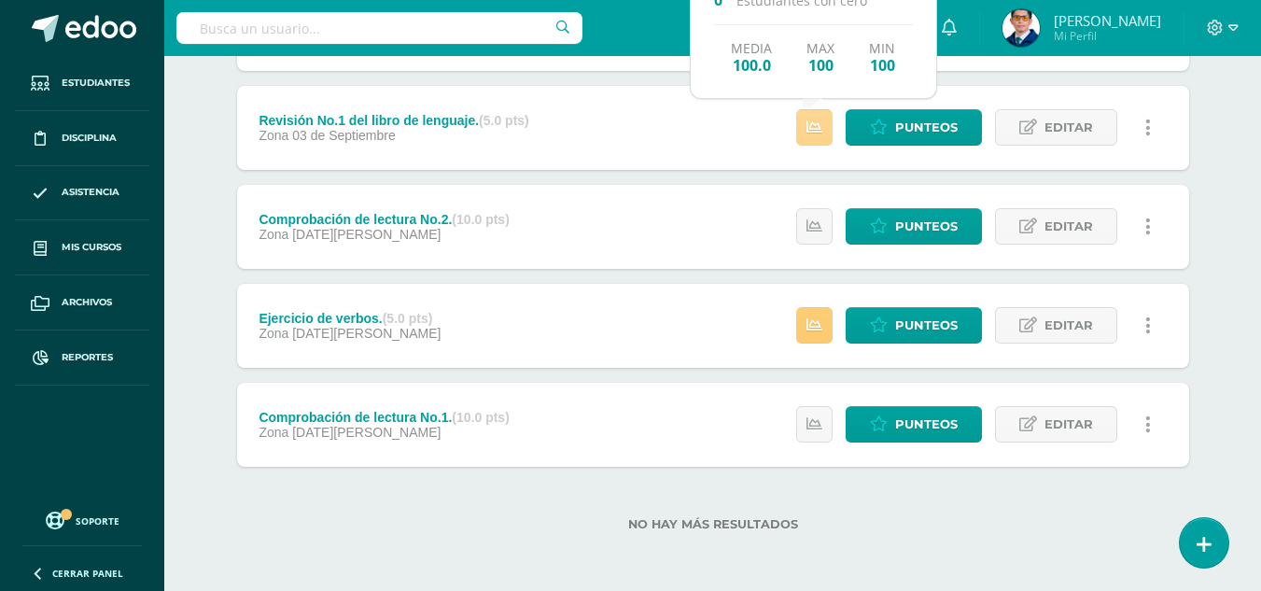
scroll to position [725, 0]
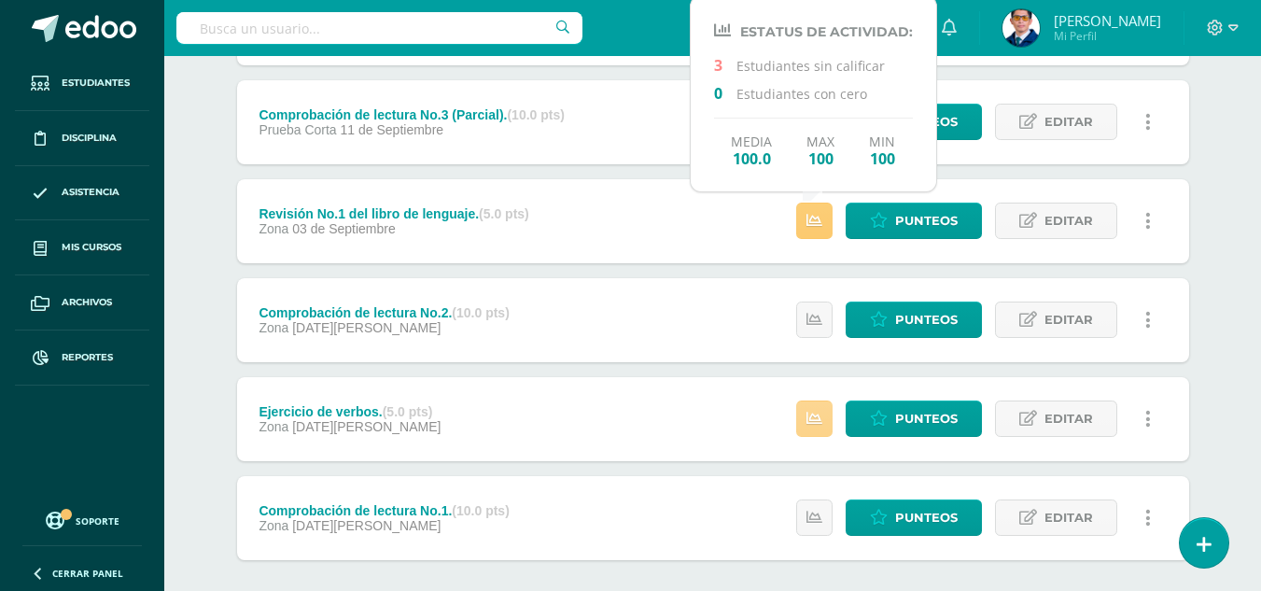
click at [825, 433] on link at bounding box center [814, 418] width 36 height 36
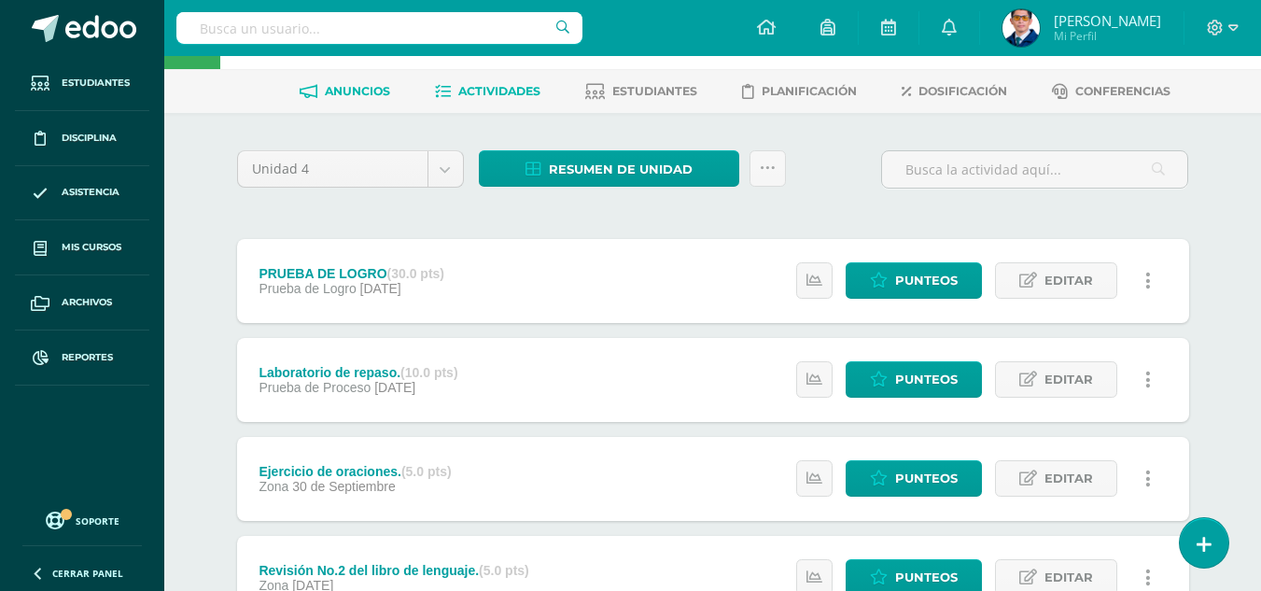
scroll to position [0, 0]
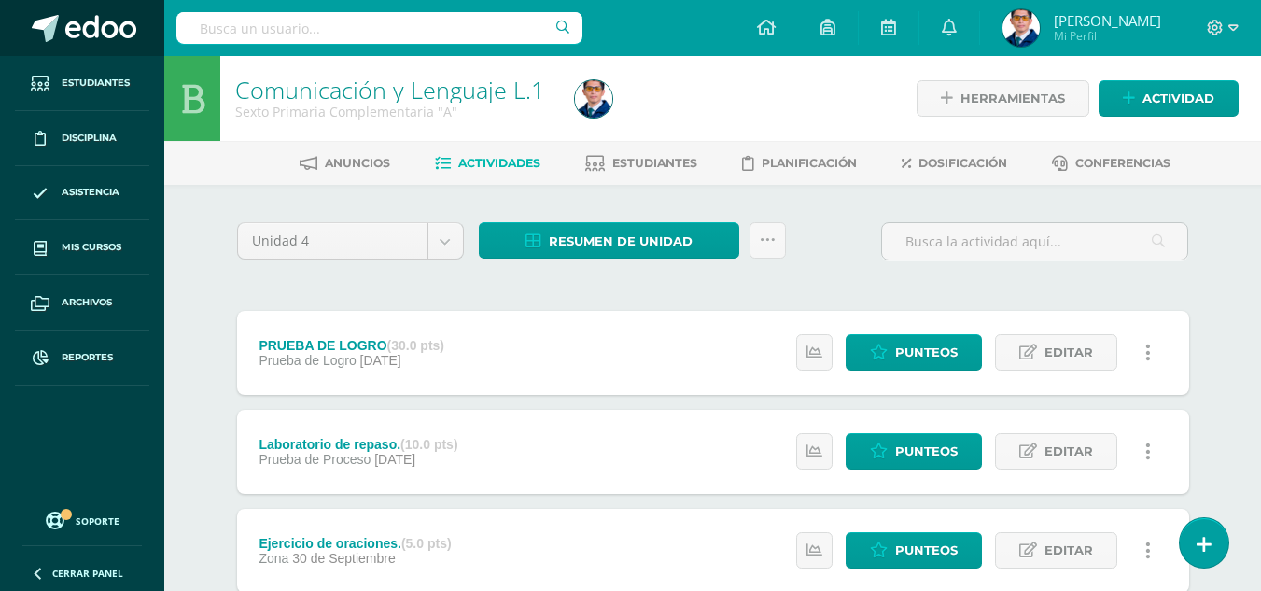
click at [77, 29] on span at bounding box center [100, 29] width 71 height 28
click at [630, 166] on span "Estudiantes" at bounding box center [654, 163] width 85 height 14
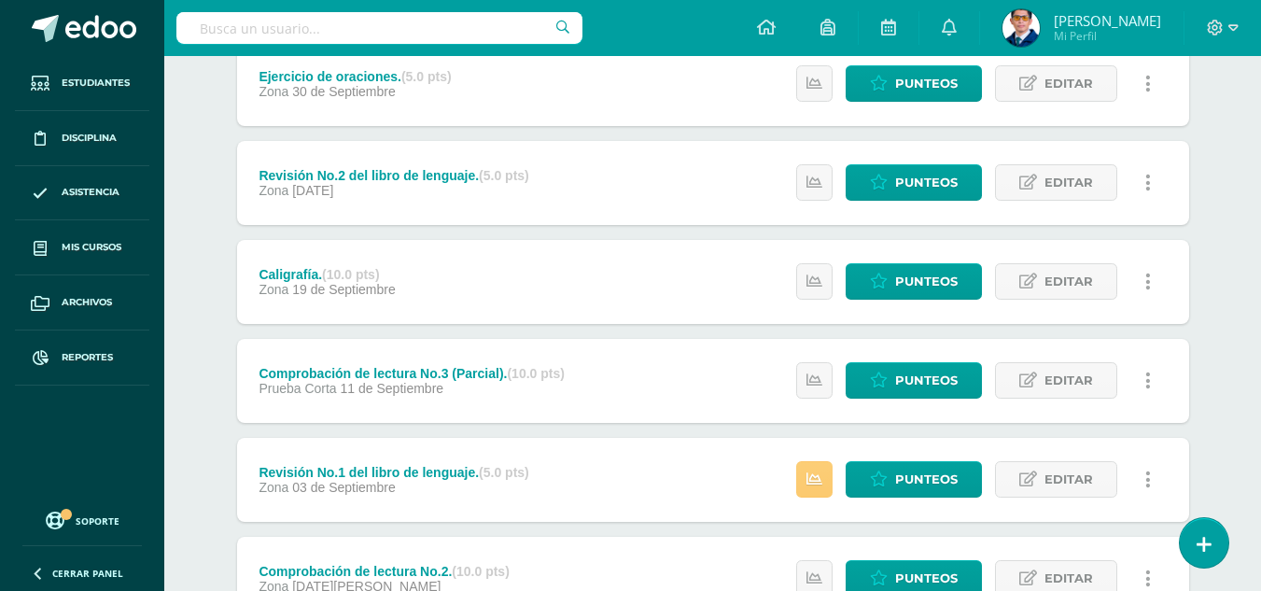
scroll to position [653, 0]
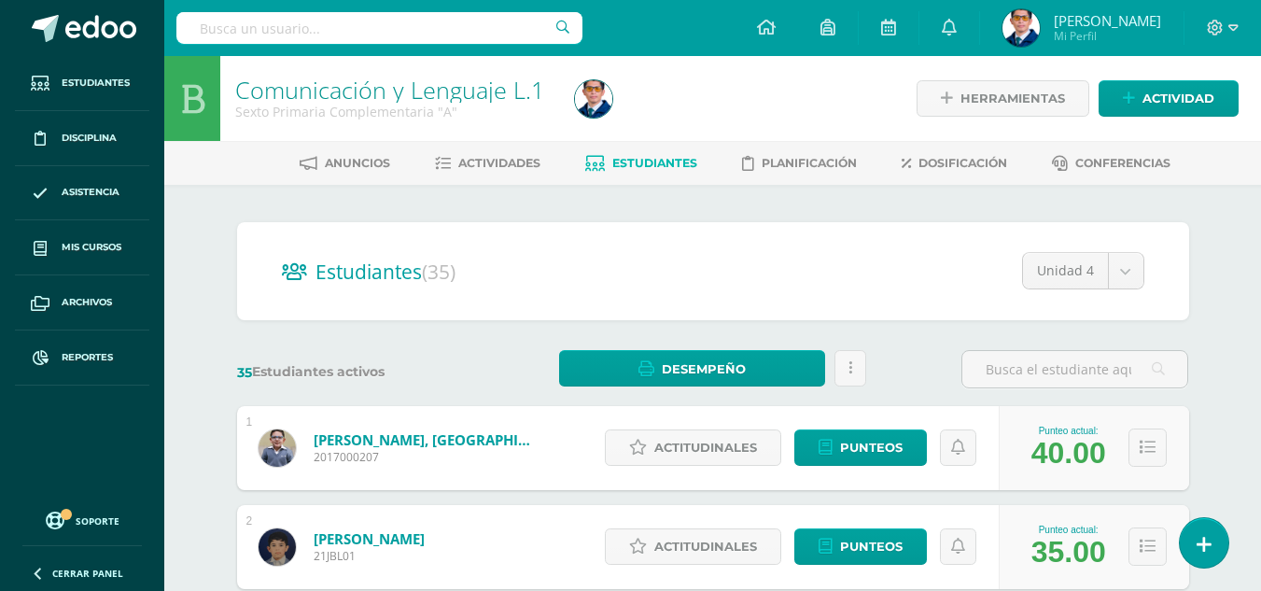
click at [438, 445] on link "Aguilar Morales, Santiago" at bounding box center [426, 439] width 224 height 19
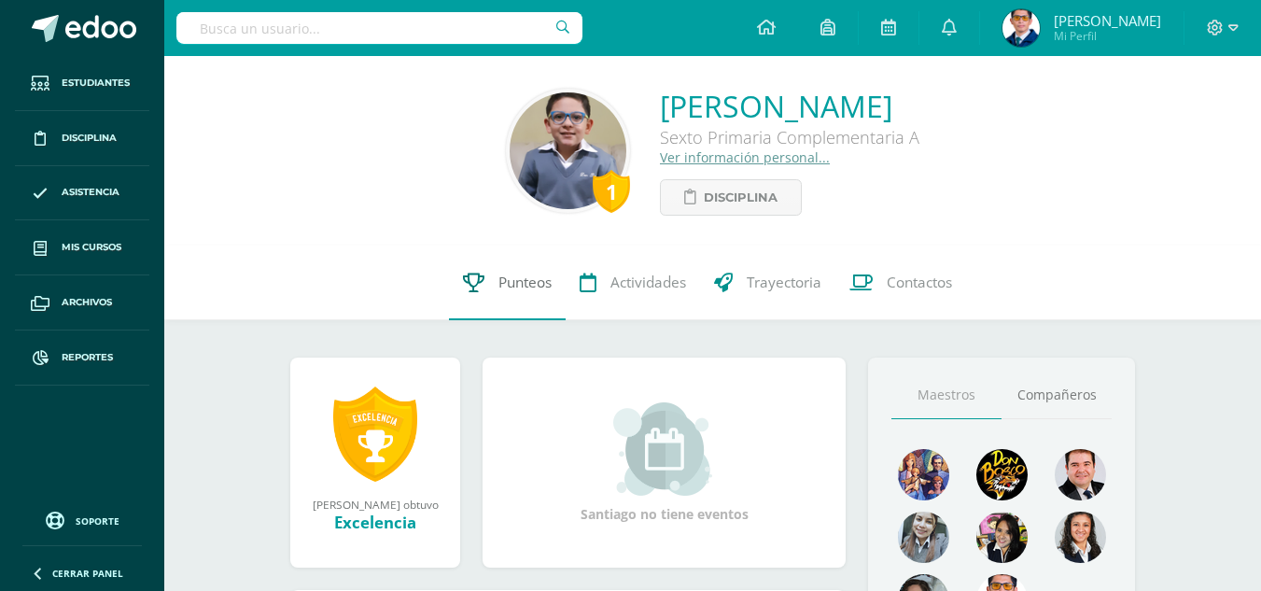
click at [528, 288] on span "Punteos" at bounding box center [524, 282] width 53 height 20
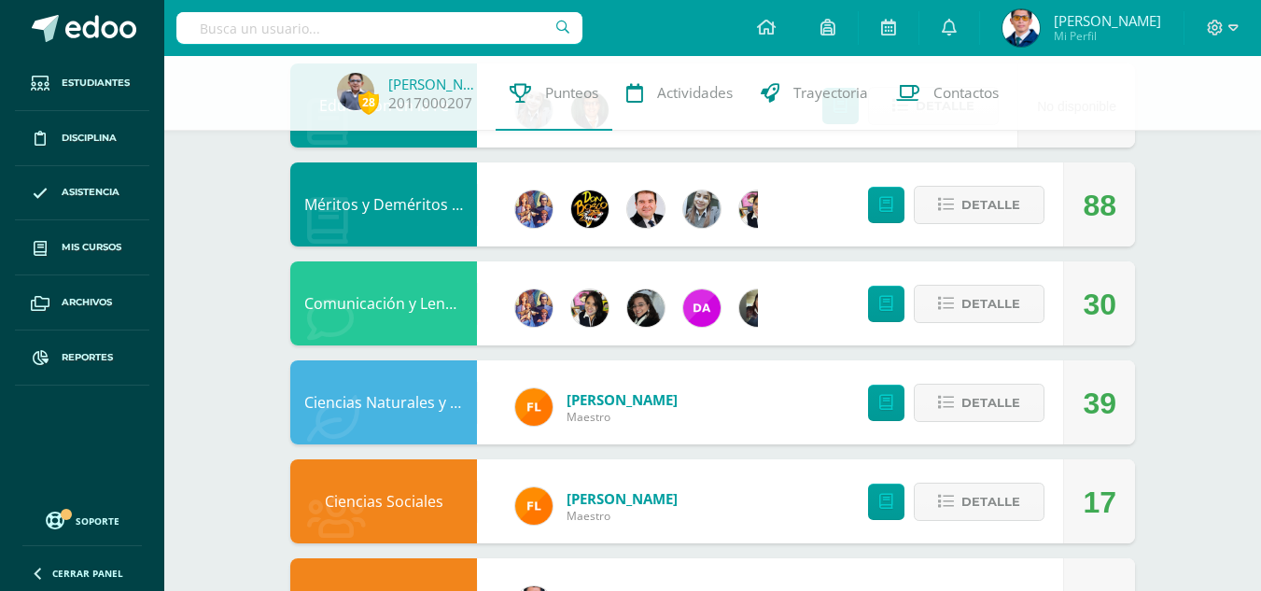
scroll to position [1208, 0]
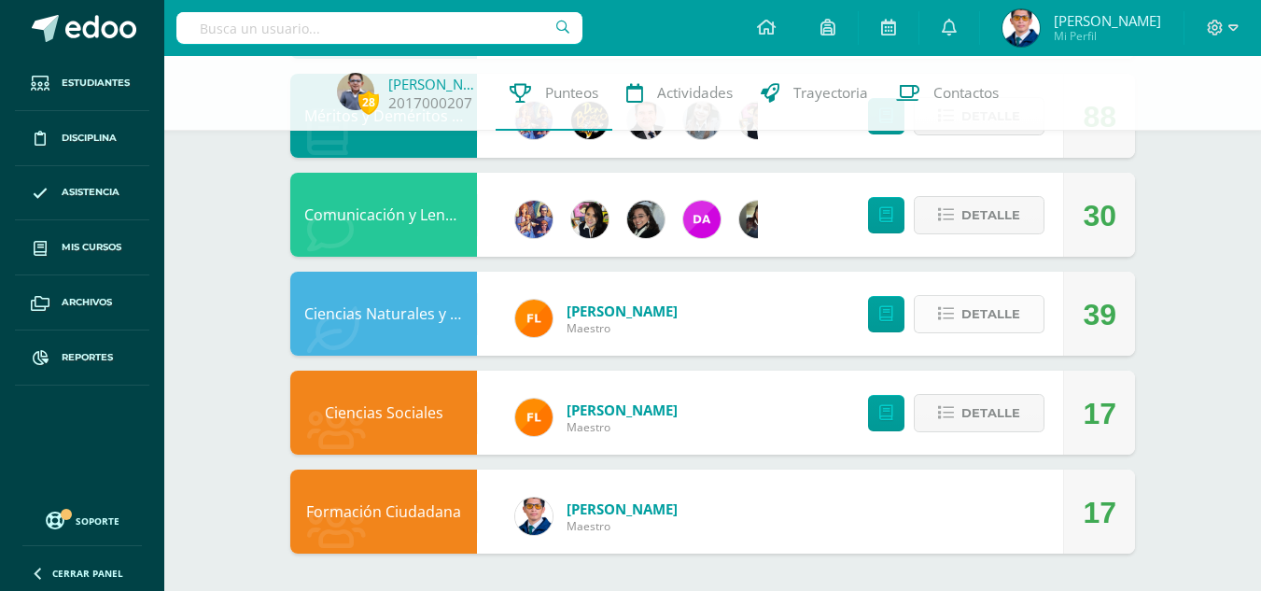
click at [996, 314] on span "Detalle" at bounding box center [990, 314] width 59 height 35
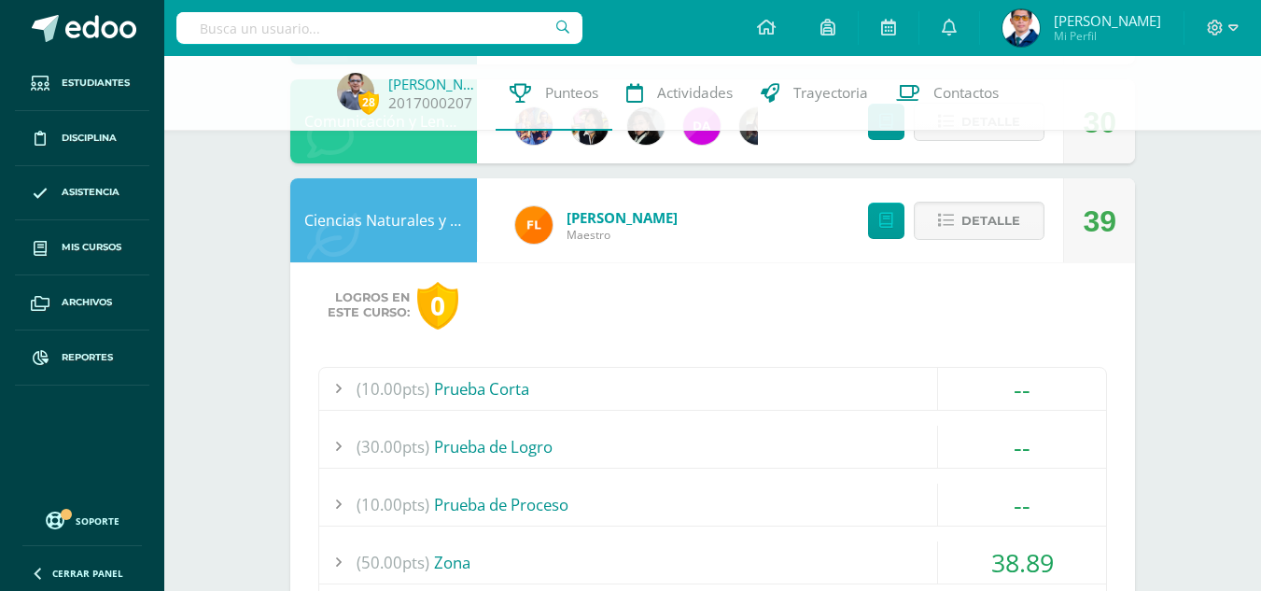
scroll to position [1395, 0]
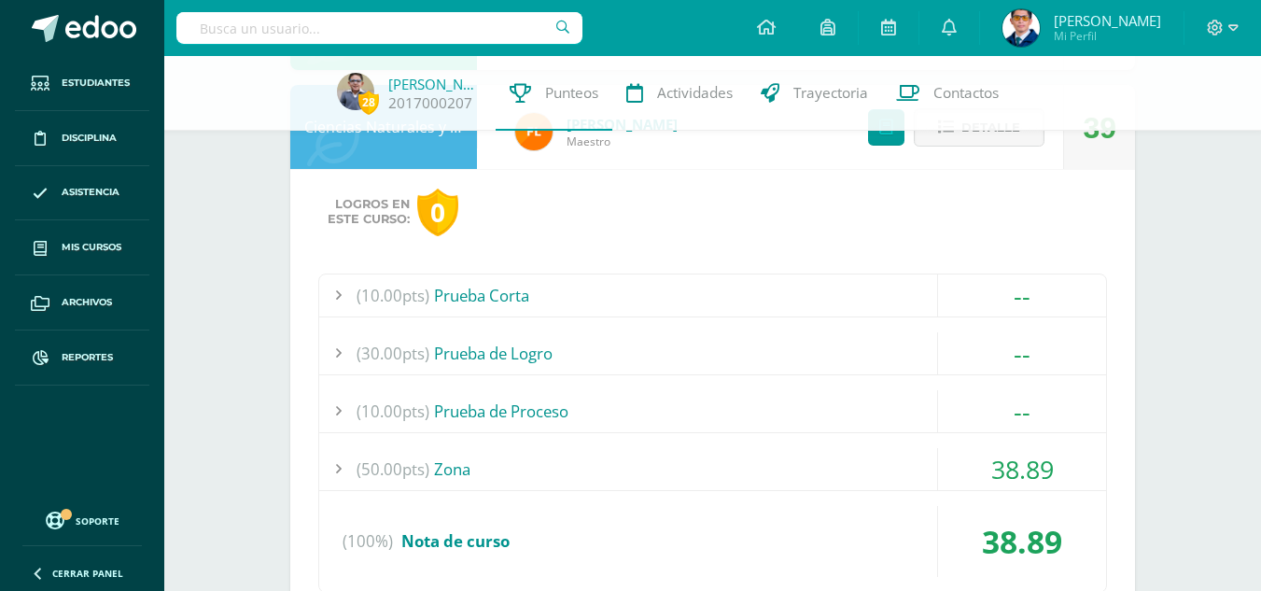
click at [455, 463] on div "(50.00pts) Zona" at bounding box center [712, 469] width 787 height 42
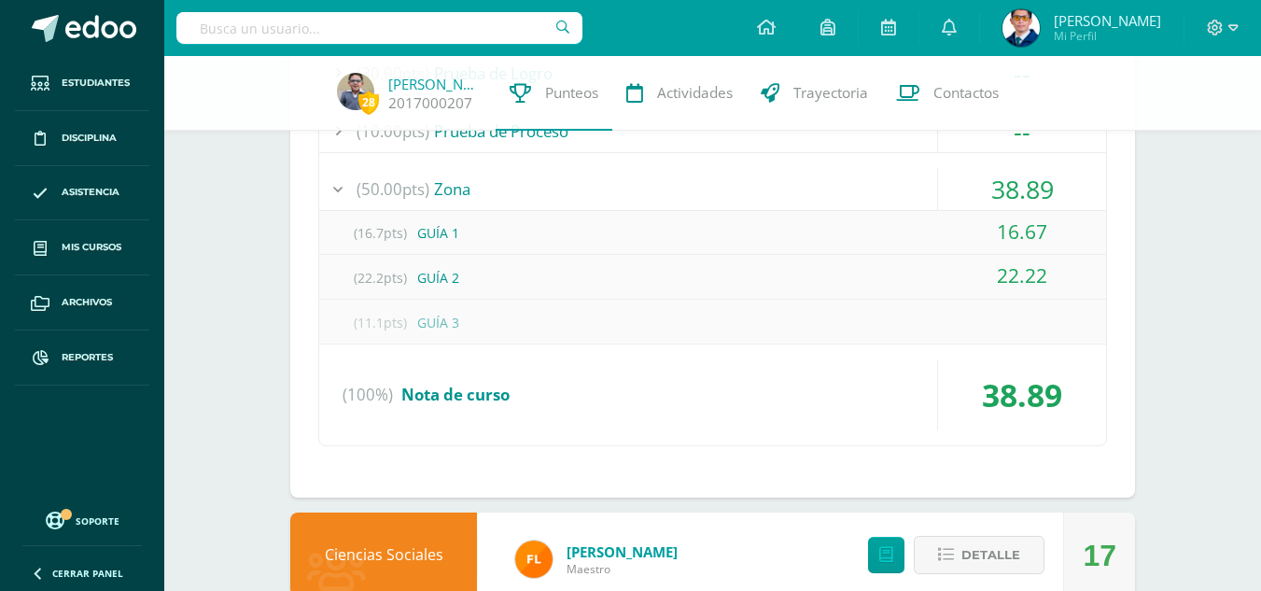
scroll to position [1488, 0]
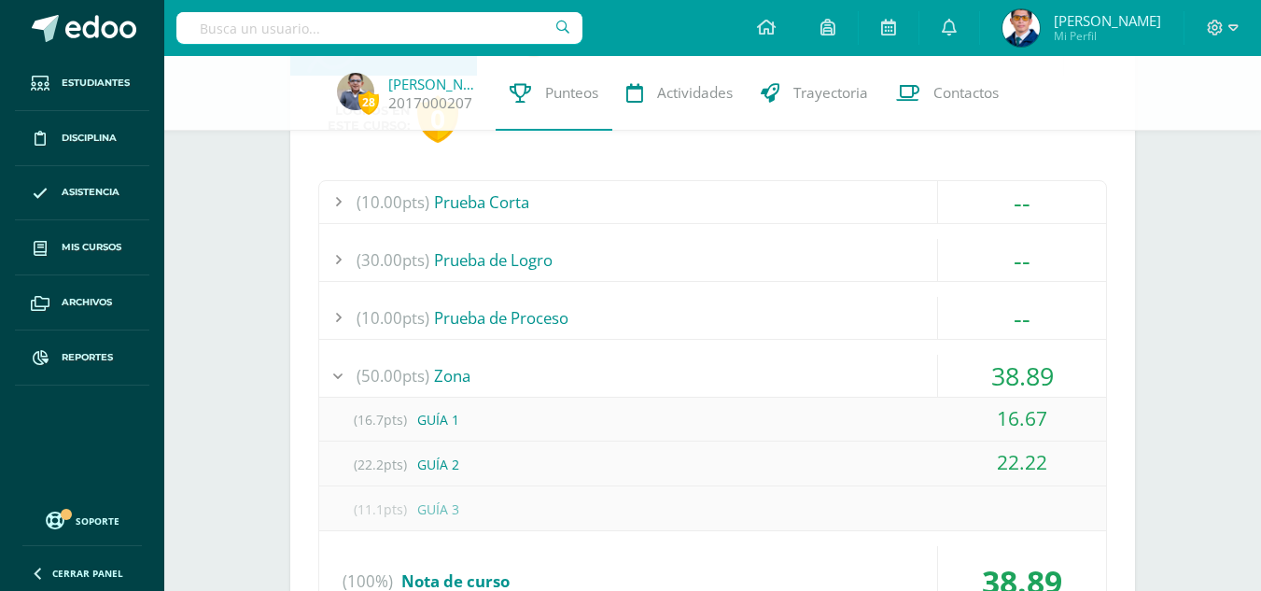
click at [491, 264] on div "(30.00pts) Prueba de Logro" at bounding box center [712, 260] width 787 height 42
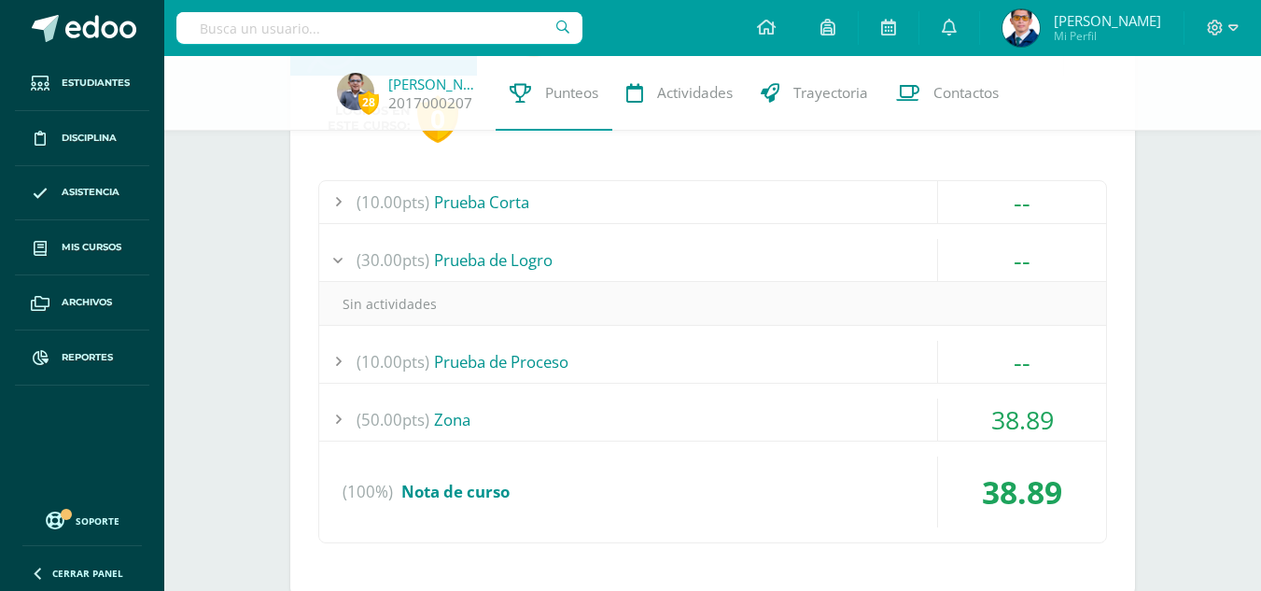
click at [495, 206] on div "(10.00pts) Prueba Corta" at bounding box center [712, 202] width 787 height 42
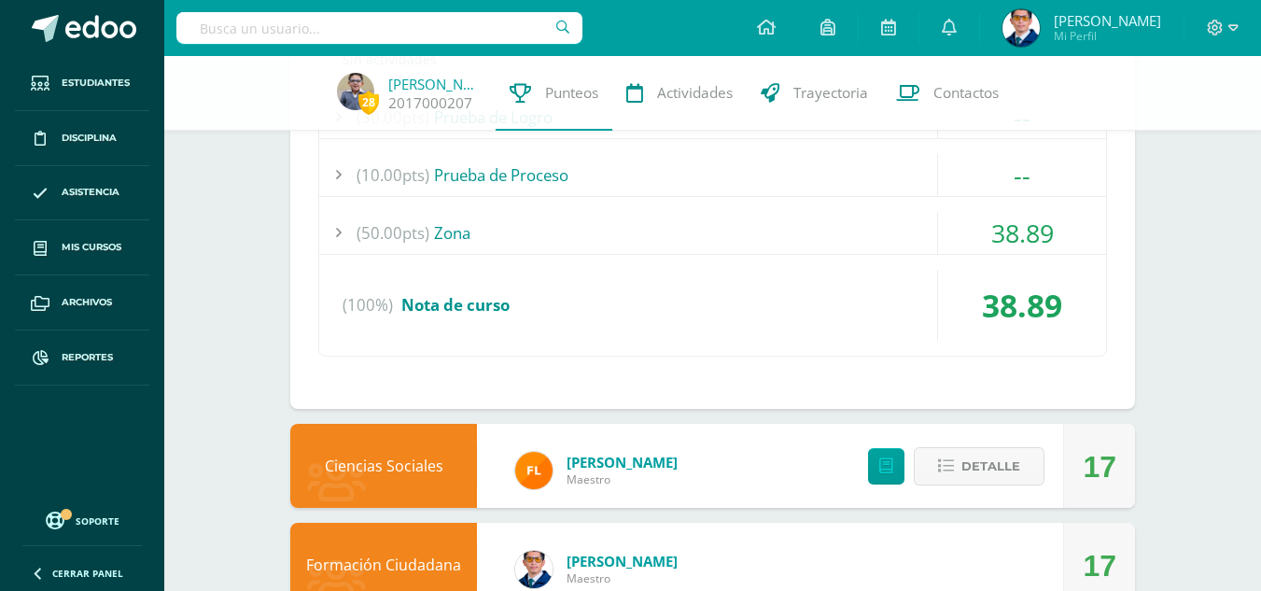
click at [481, 239] on div "(50.00pts) Zona" at bounding box center [712, 233] width 787 height 42
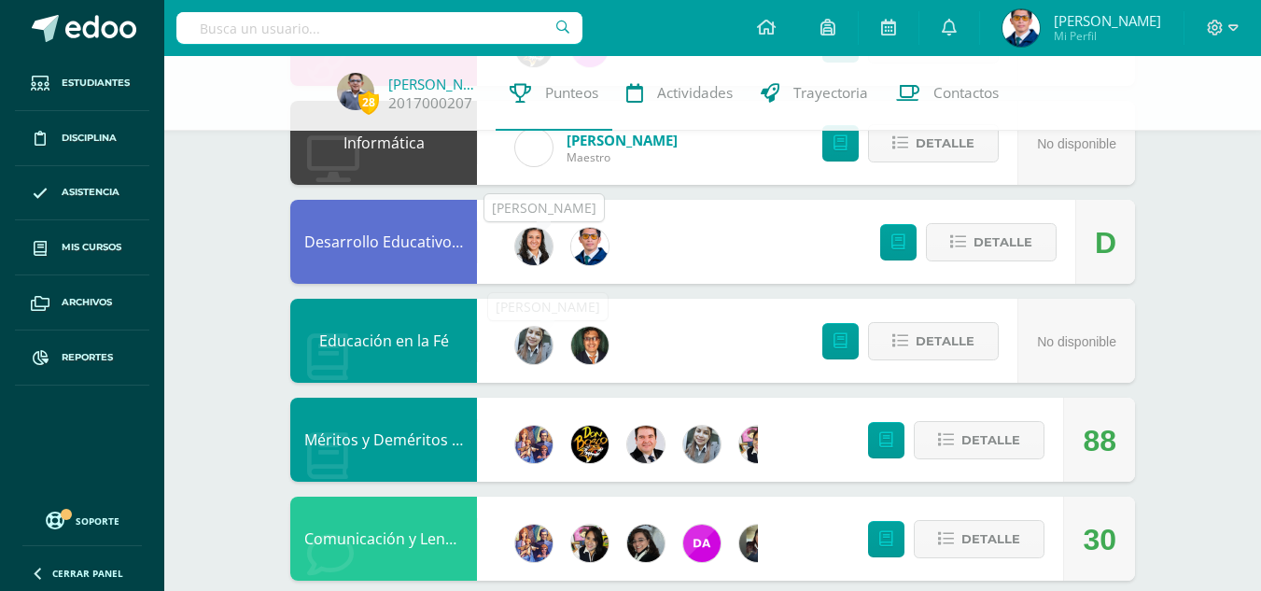
scroll to position [1164, 0]
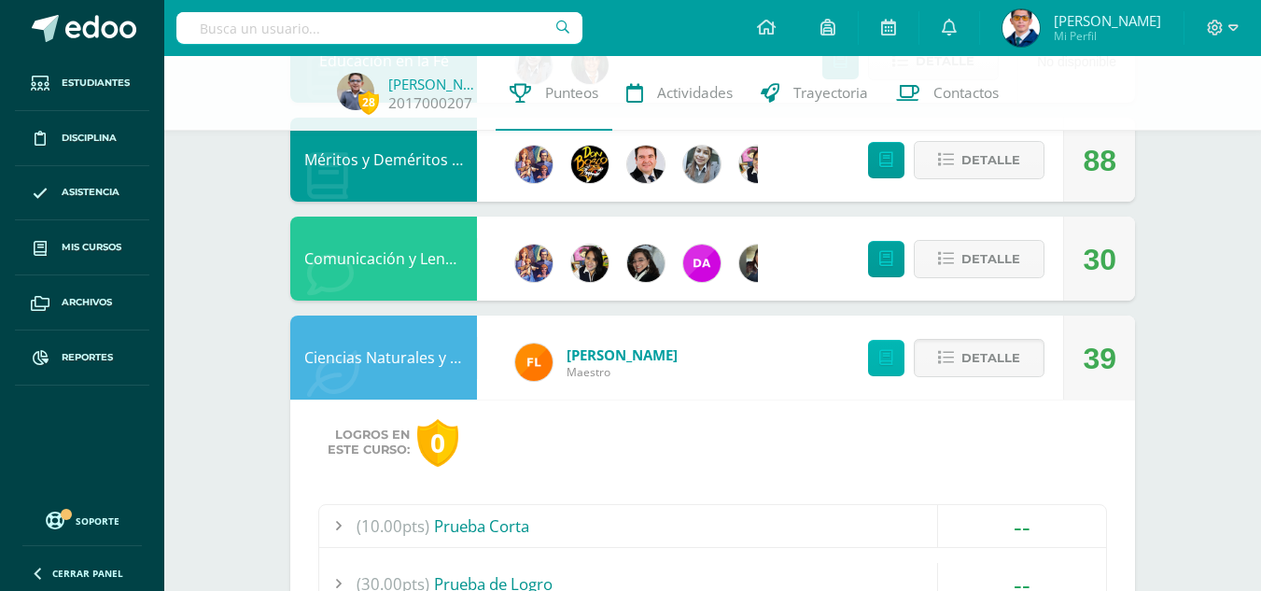
click at [880, 365] on icon at bounding box center [886, 358] width 14 height 16
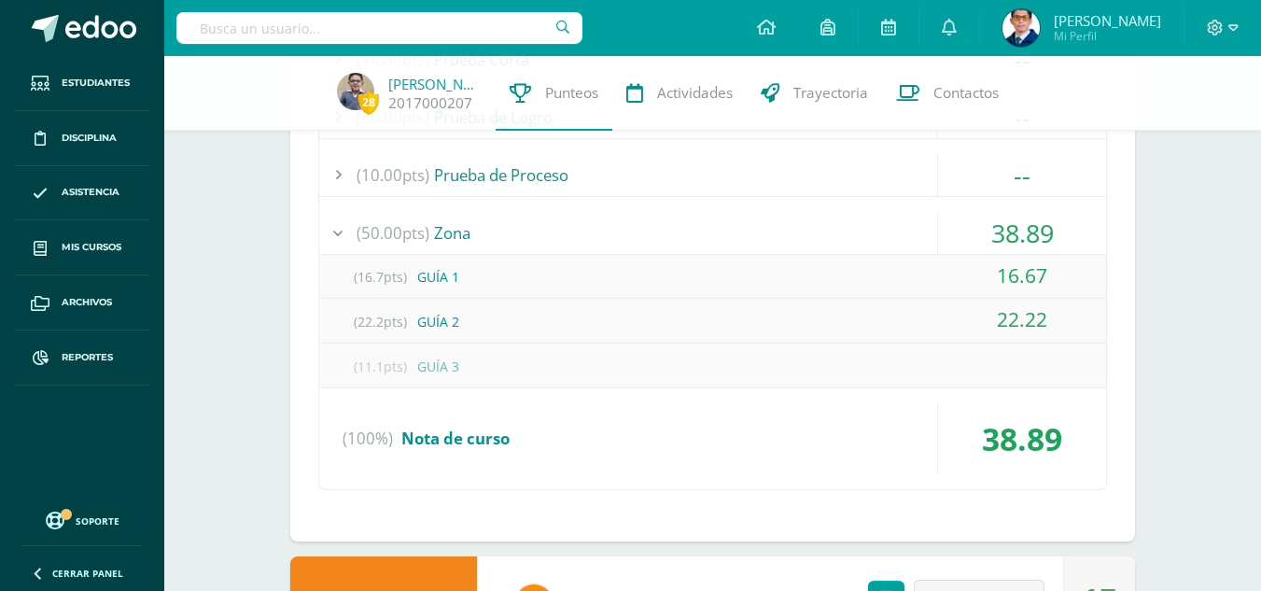
scroll to position [1818, 0]
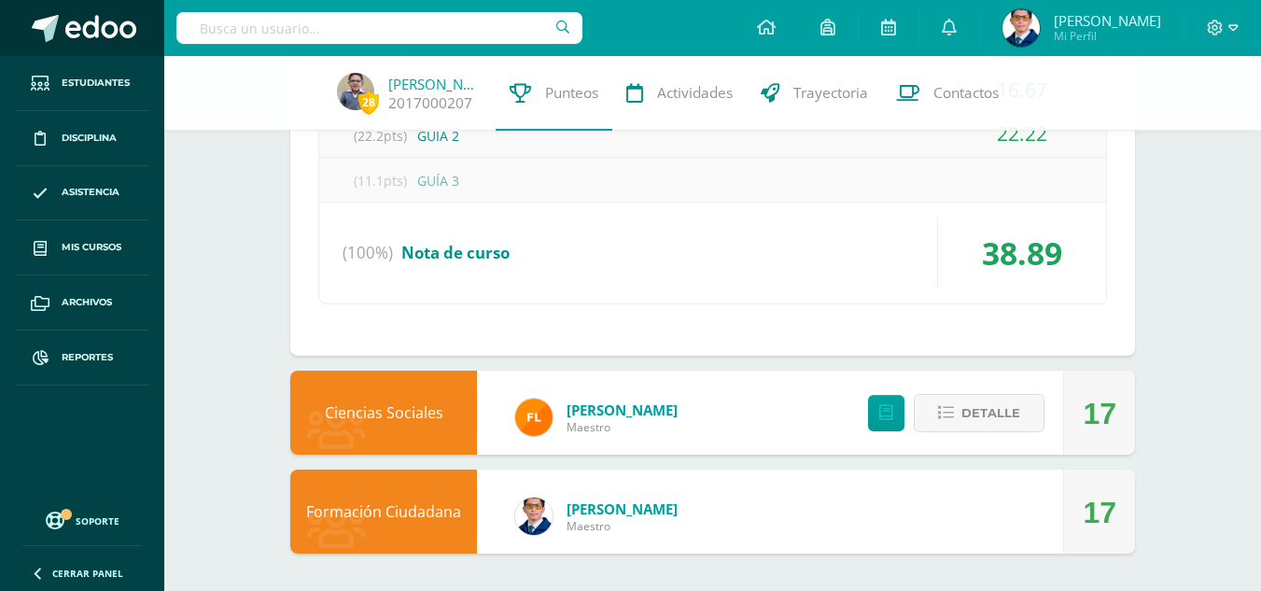
click at [77, 12] on link at bounding box center [82, 28] width 164 height 56
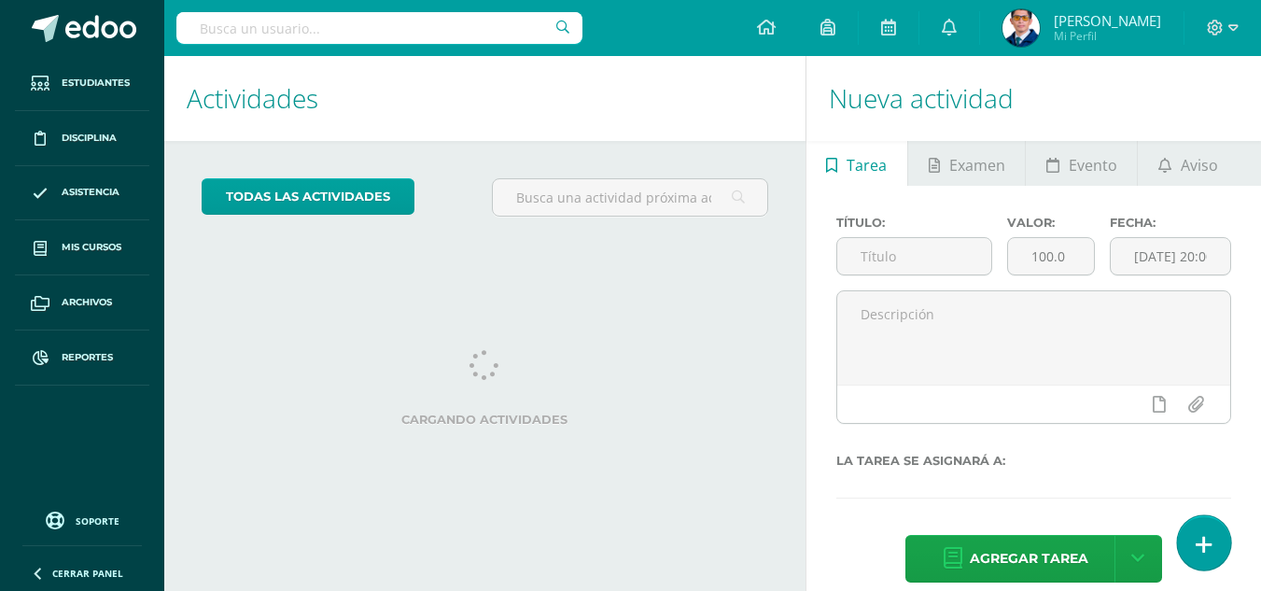
click at [1208, 551] on icon at bounding box center [1203, 544] width 17 height 21
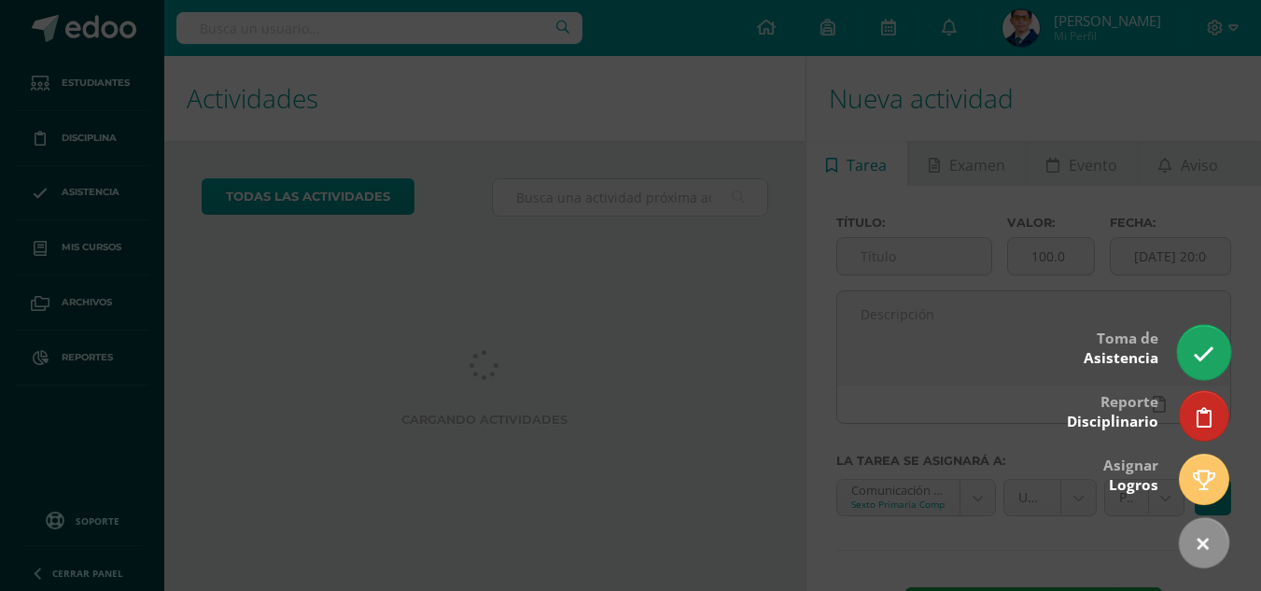
click at [1200, 360] on icon at bounding box center [1202, 353] width 21 height 21
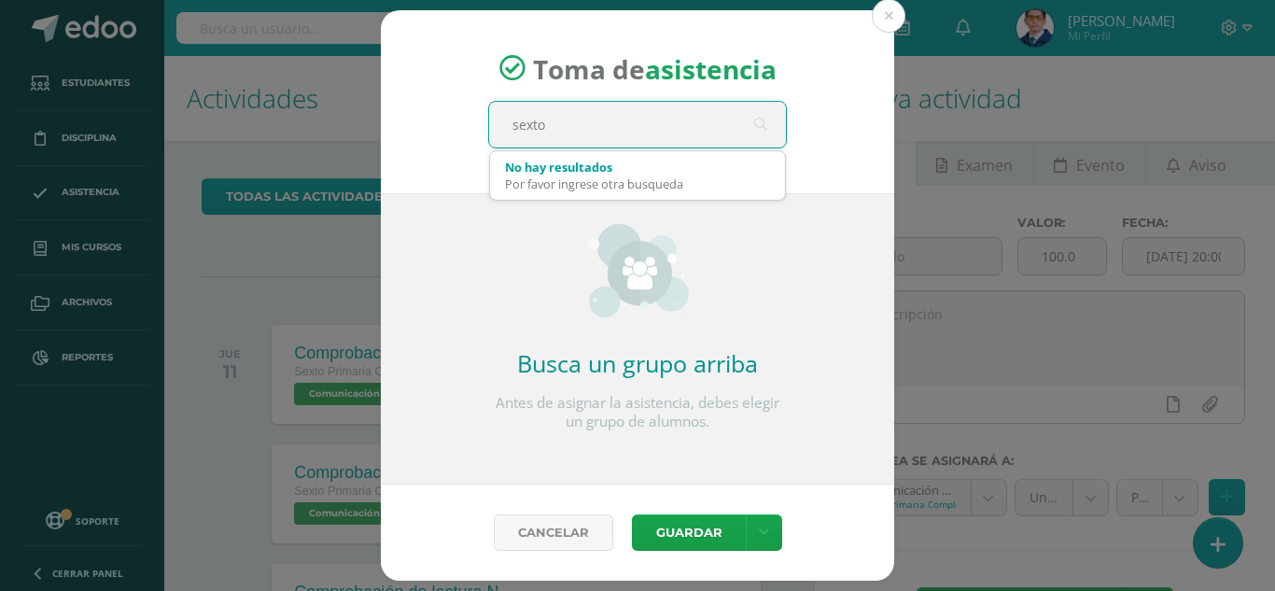
type input "sexto a"
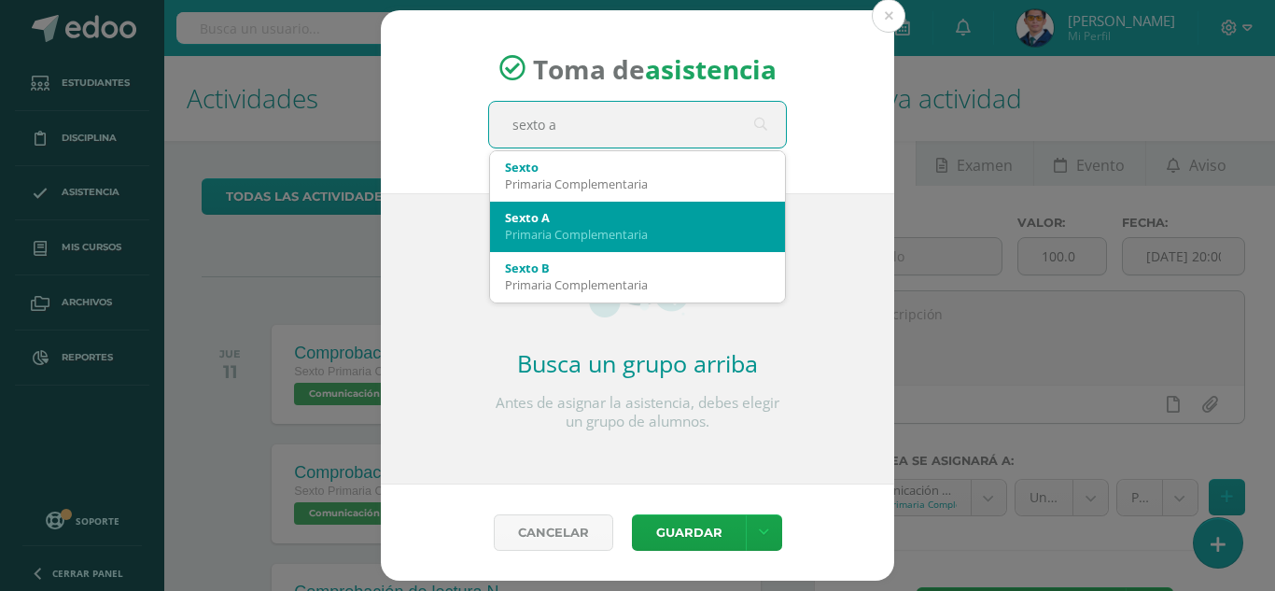
click at [648, 242] on div "Primaria Complementaria" at bounding box center [637, 234] width 265 height 17
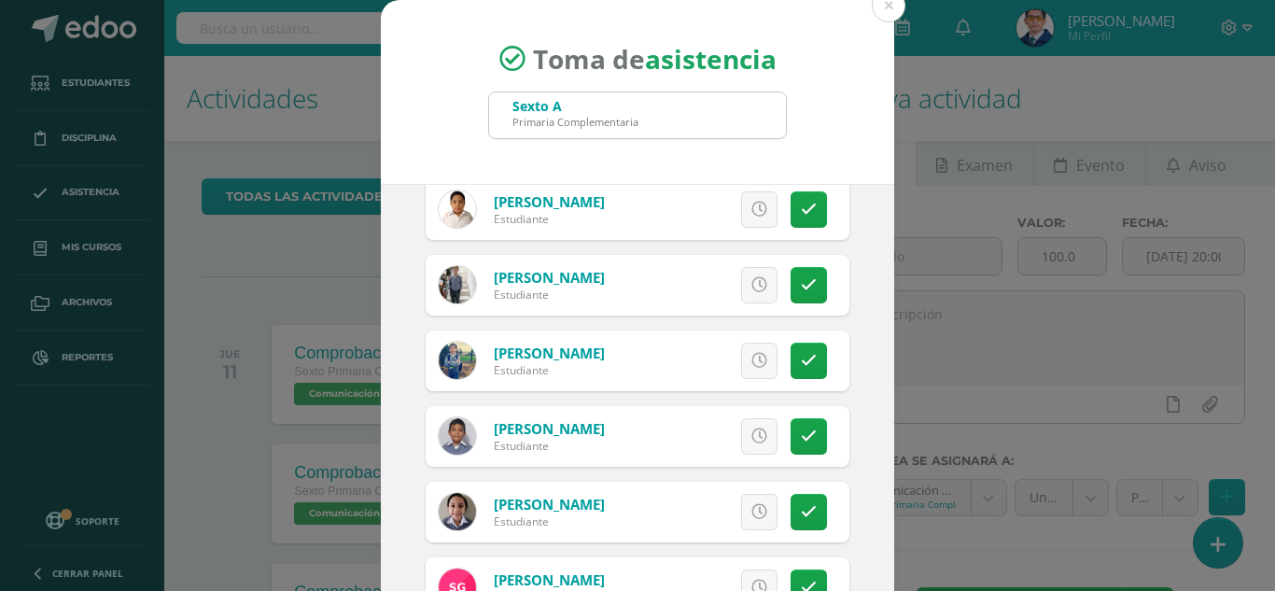
scroll to position [373, 0]
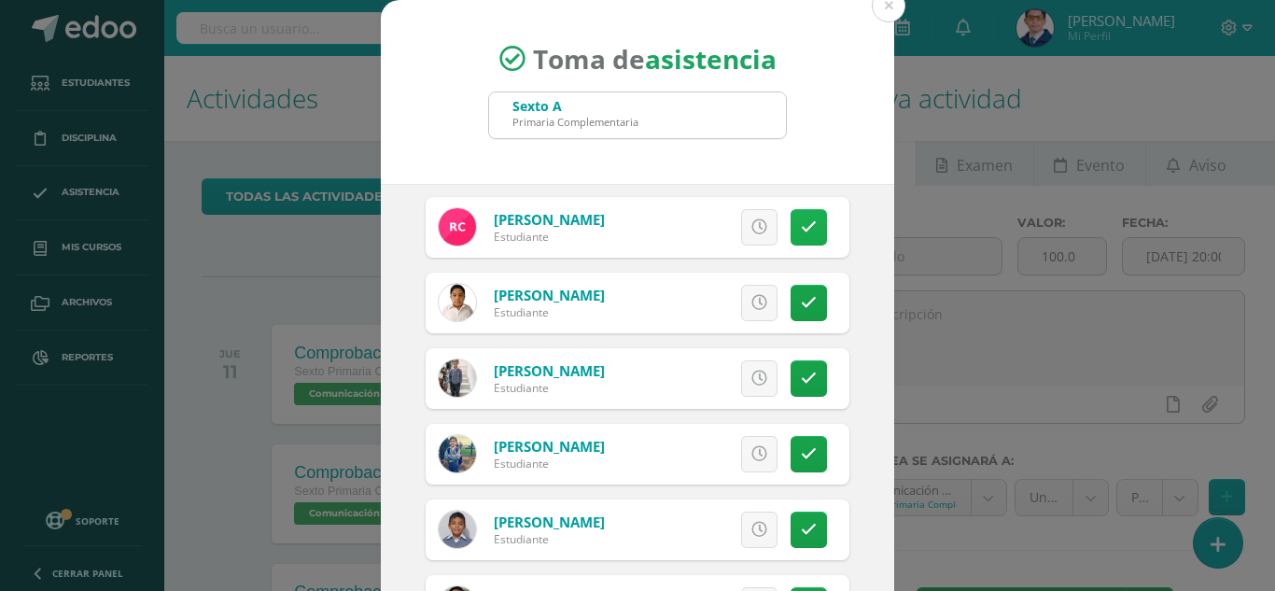
click at [801, 231] on icon at bounding box center [809, 227] width 16 height 16
click at [712, 216] on span "Excusa" at bounding box center [727, 227] width 51 height 35
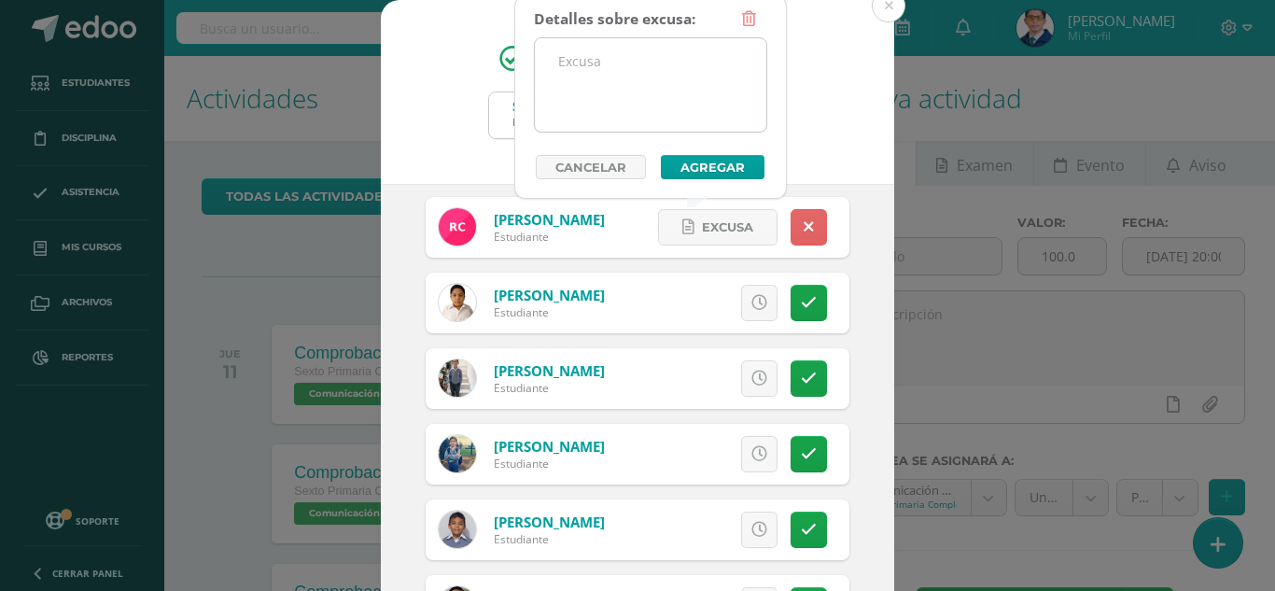
click at [697, 58] on textarea at bounding box center [650, 84] width 231 height 93
type textarea "v"
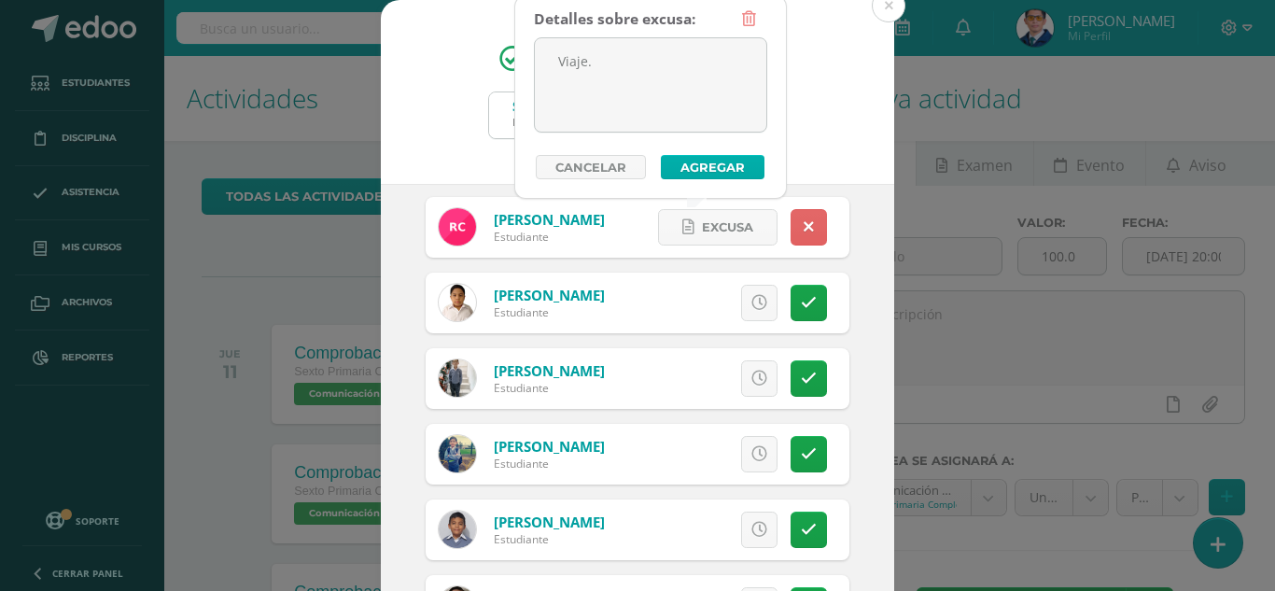
type textarea "Viaje."
click at [711, 170] on button "Agregar" at bounding box center [713, 167] width 104 height 24
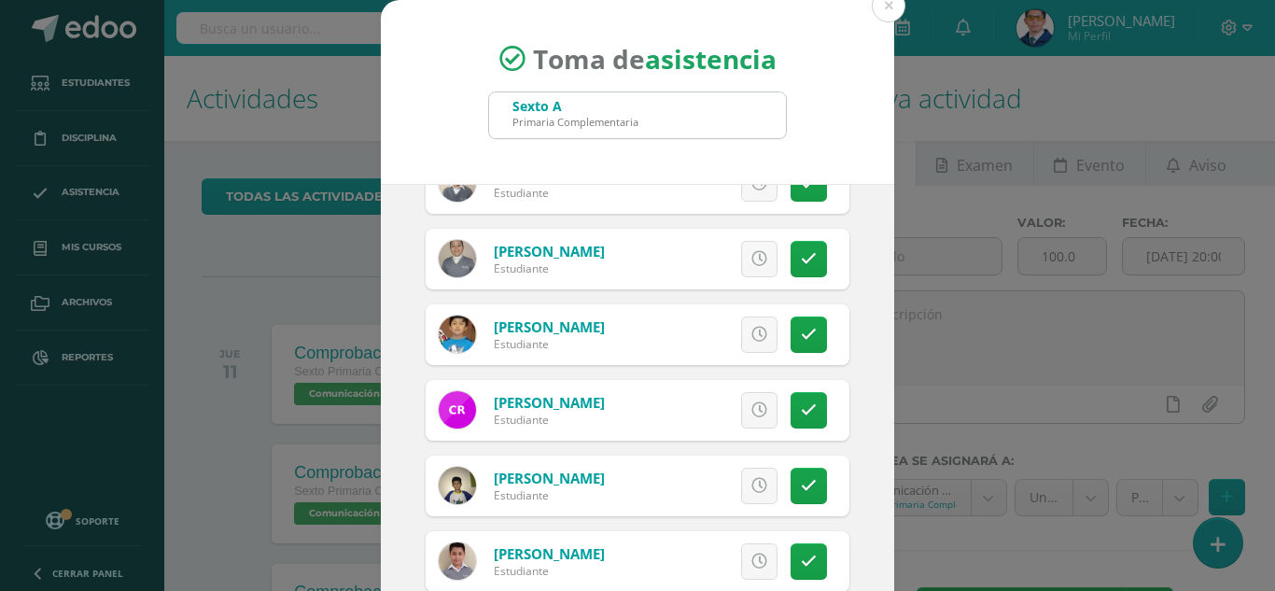
scroll to position [1573, 0]
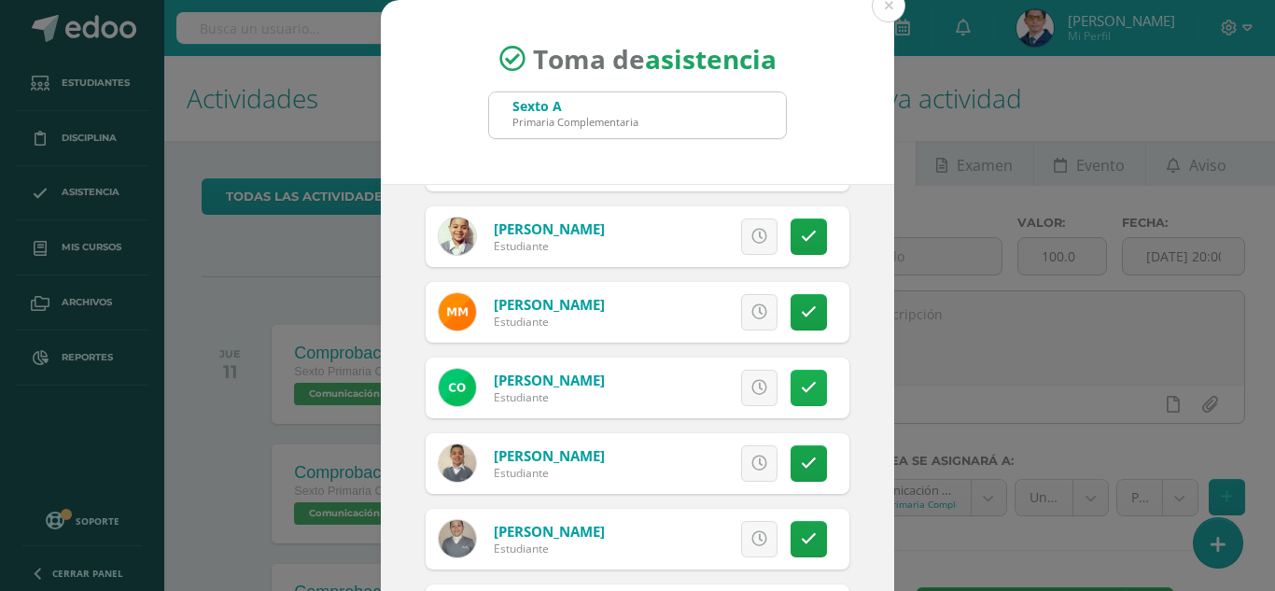
click at [801, 383] on icon at bounding box center [809, 388] width 16 height 16
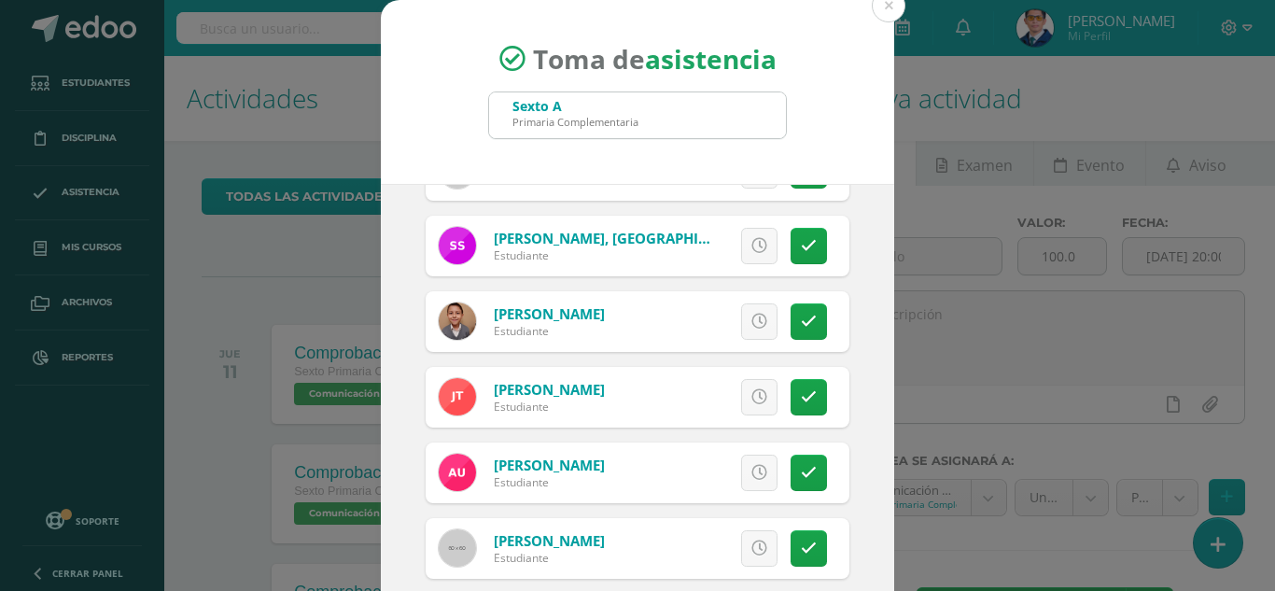
scroll to position [115, 0]
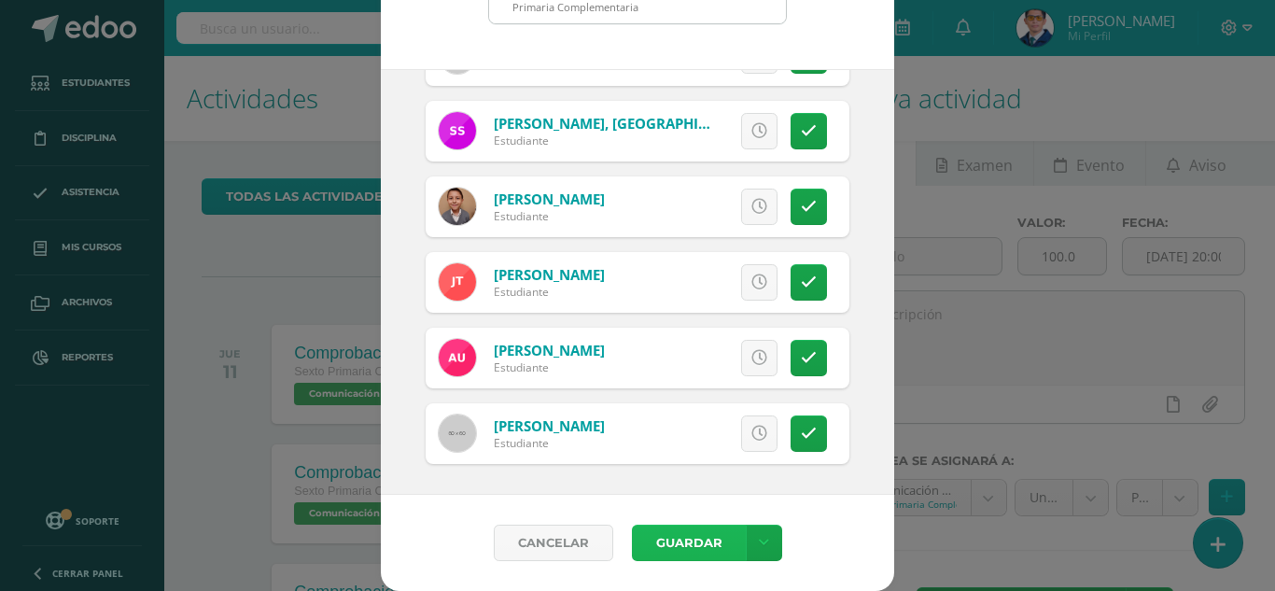
click at [682, 539] on button "Guardar" at bounding box center [689, 542] width 114 height 36
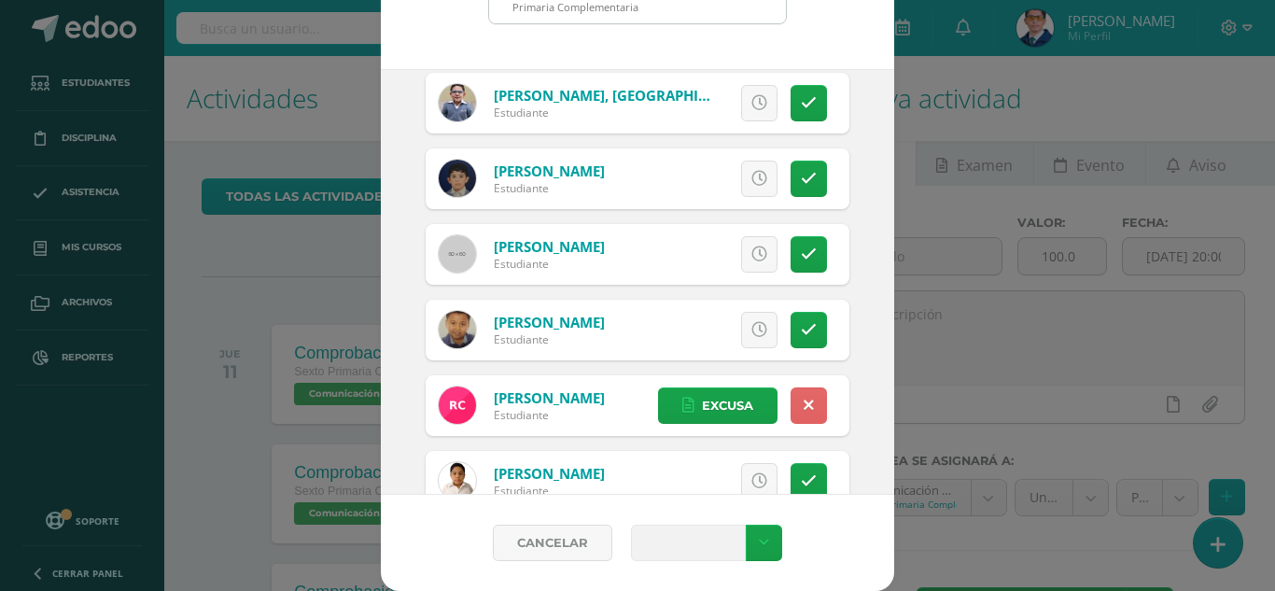
scroll to position [0, 0]
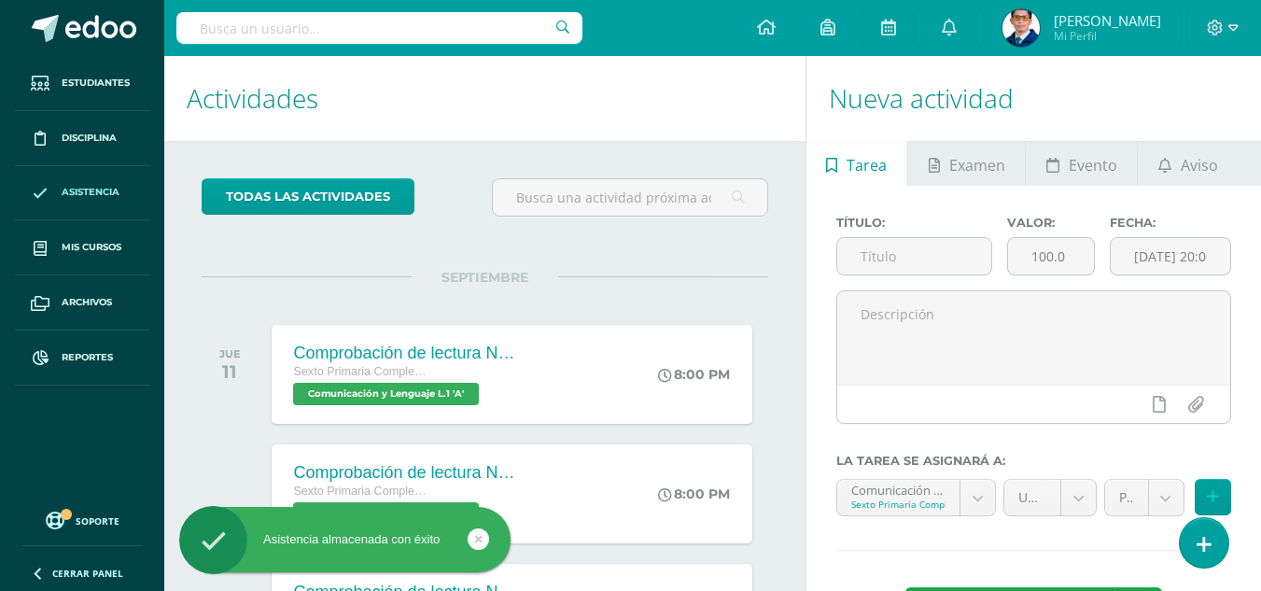
click at [85, 201] on link "Asistencia" at bounding box center [82, 193] width 134 height 55
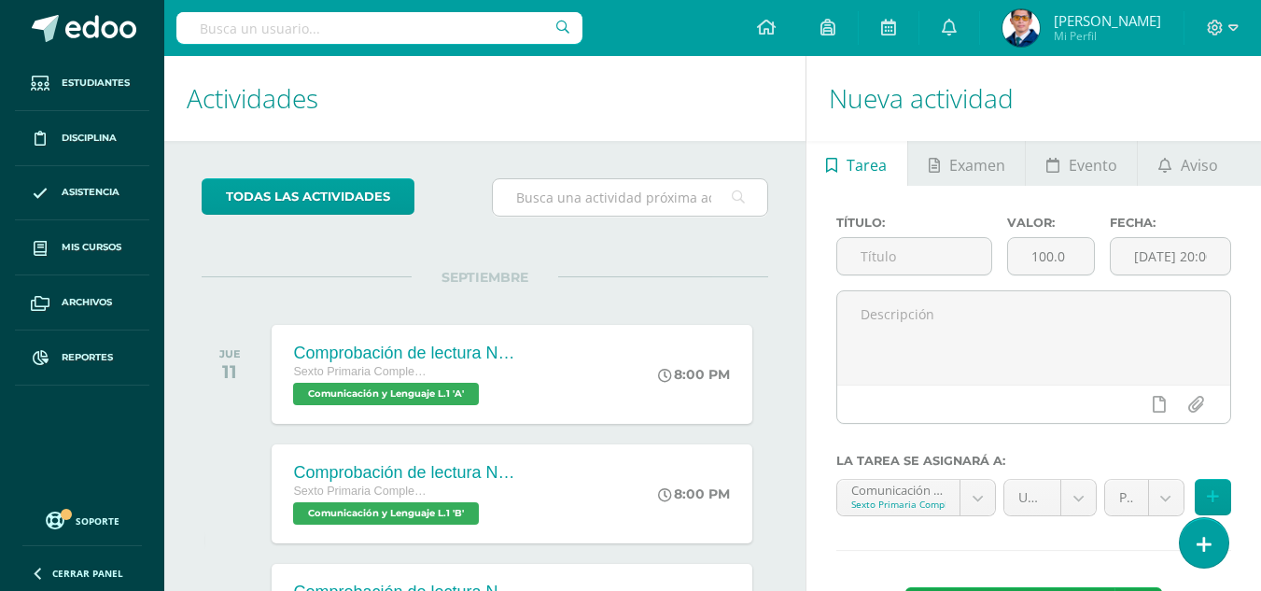
scroll to position [280, 0]
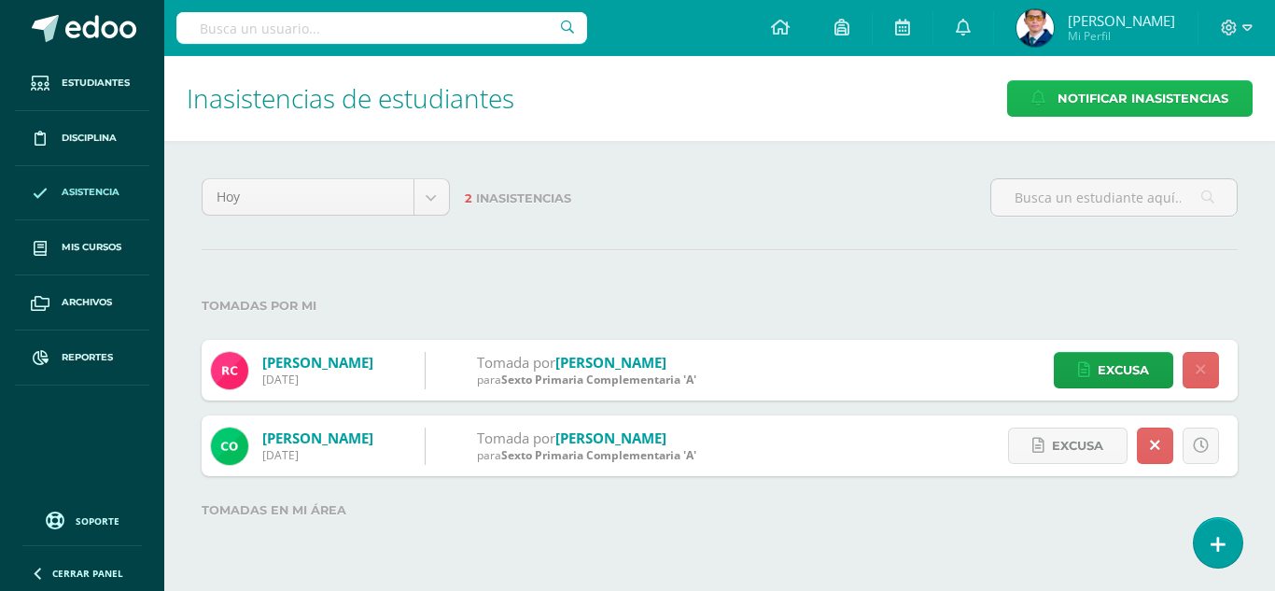
click at [1063, 92] on span "Notificar Inasistencias" at bounding box center [1142, 98] width 171 height 35
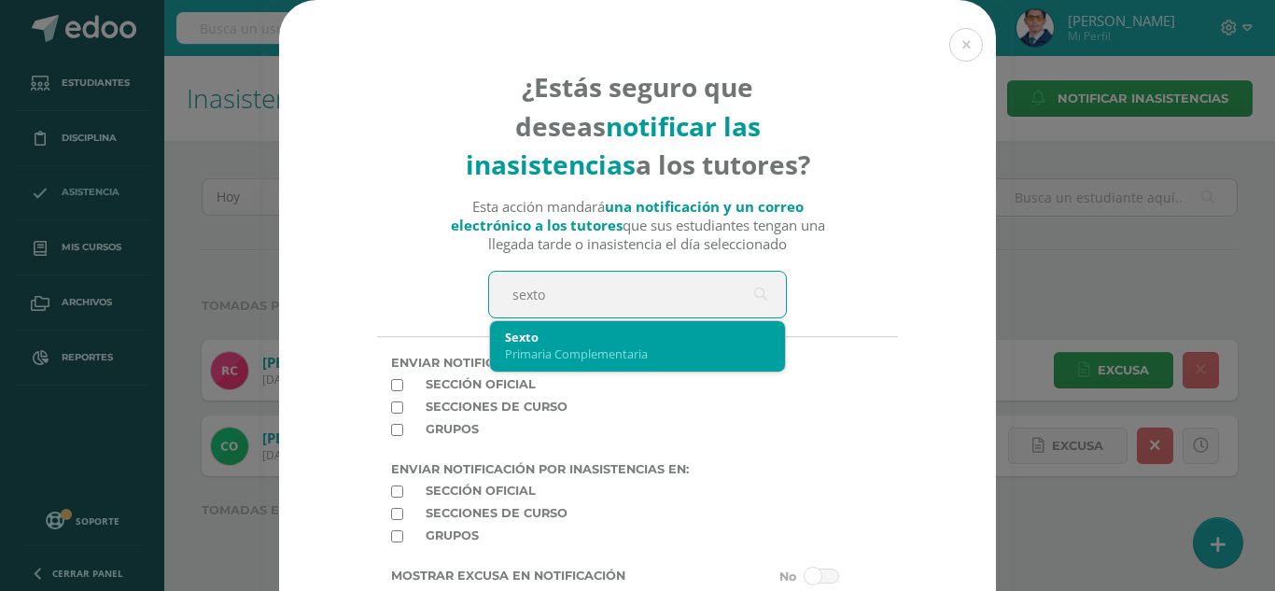
type input "sexto a"
click at [526, 355] on div "Primaria Complementaria" at bounding box center [637, 353] width 265 height 17
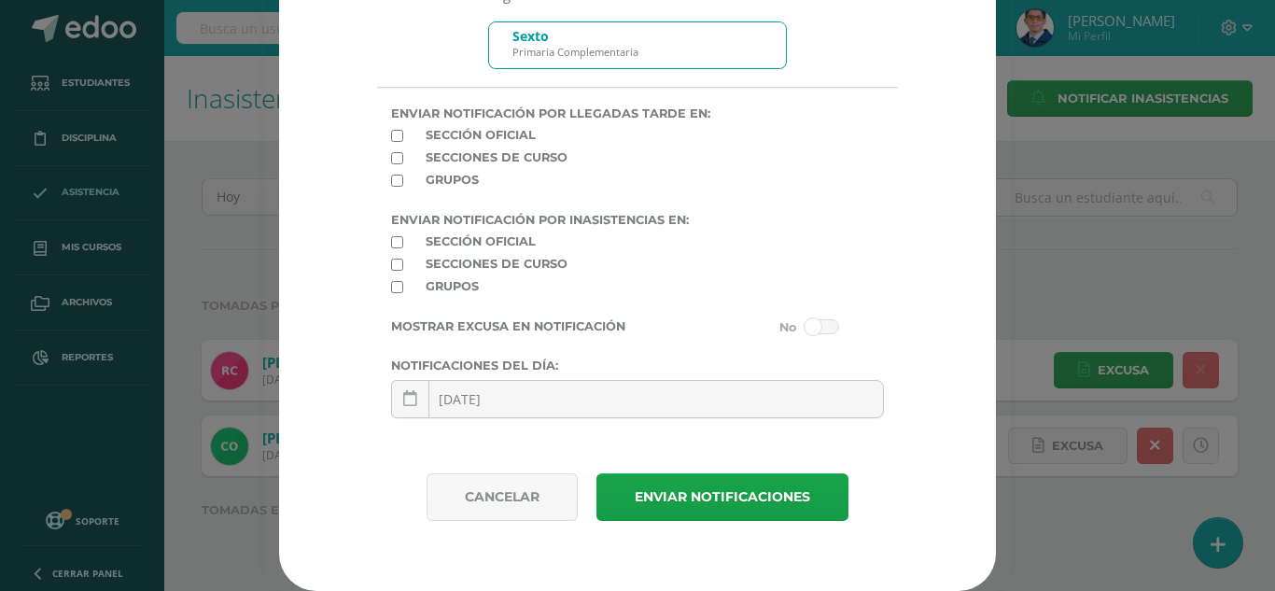
scroll to position [63, 0]
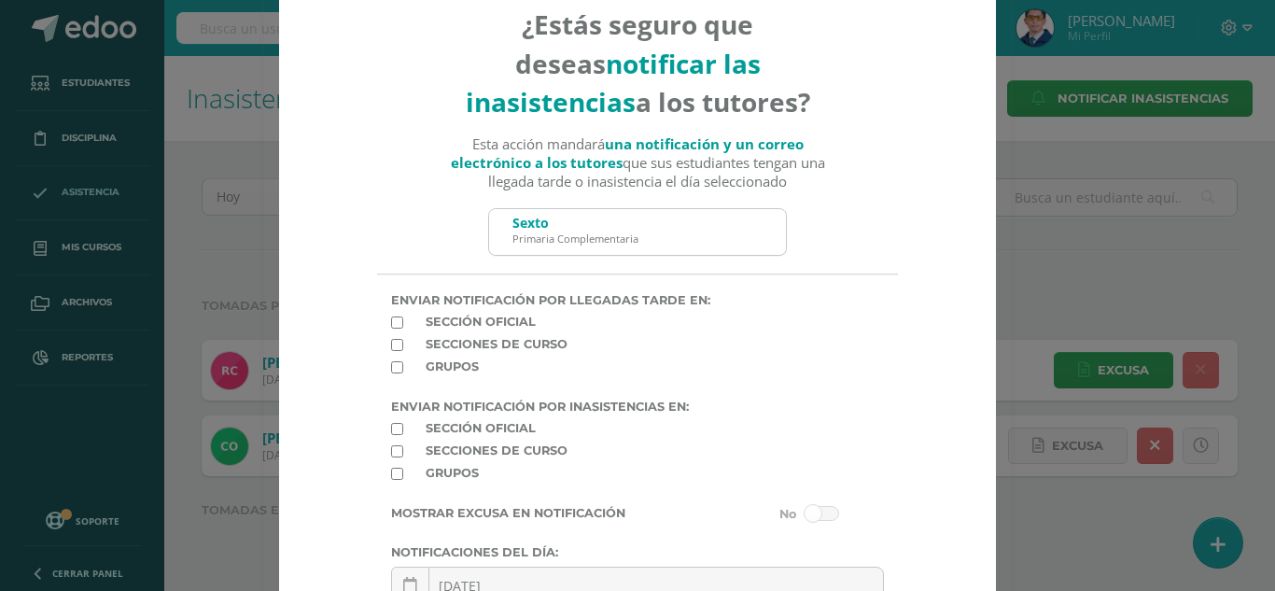
click at [393, 346] on input "checkbox" at bounding box center [397, 345] width 12 height 12
checkbox input "true"
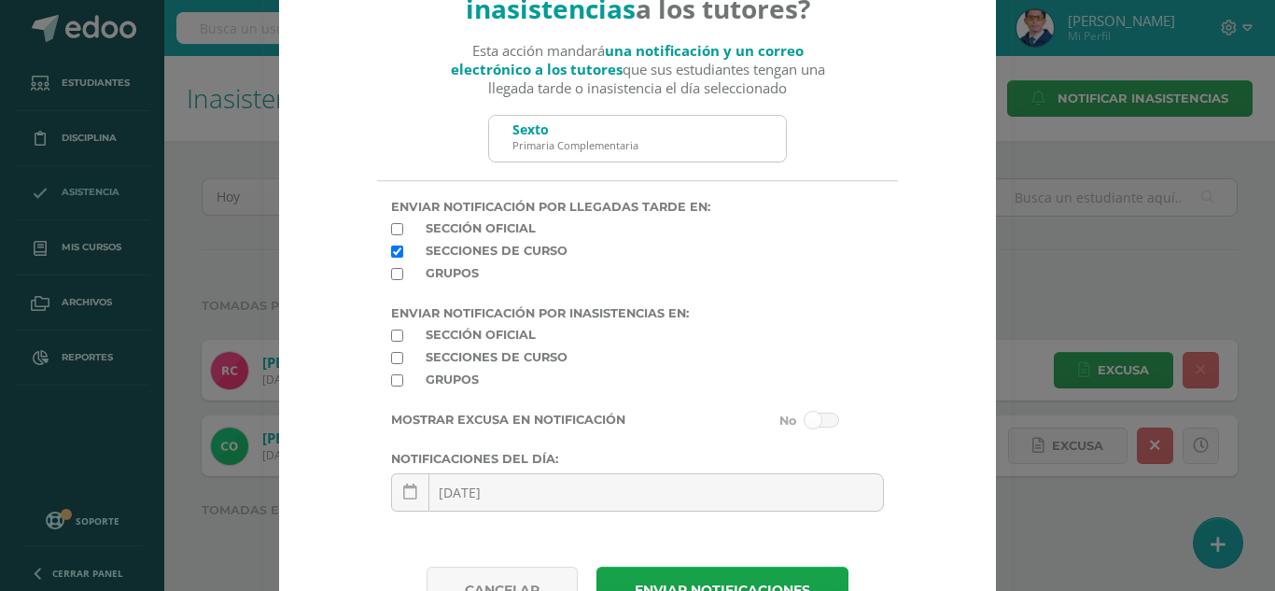
click at [391, 339] on input "checkbox" at bounding box center [397, 335] width 12 height 12
checkbox input "true"
click at [391, 356] on input "checkbox" at bounding box center [397, 358] width 12 height 12
checkbox input "true"
click at [394, 337] on input "checkbox" at bounding box center [397, 335] width 12 height 12
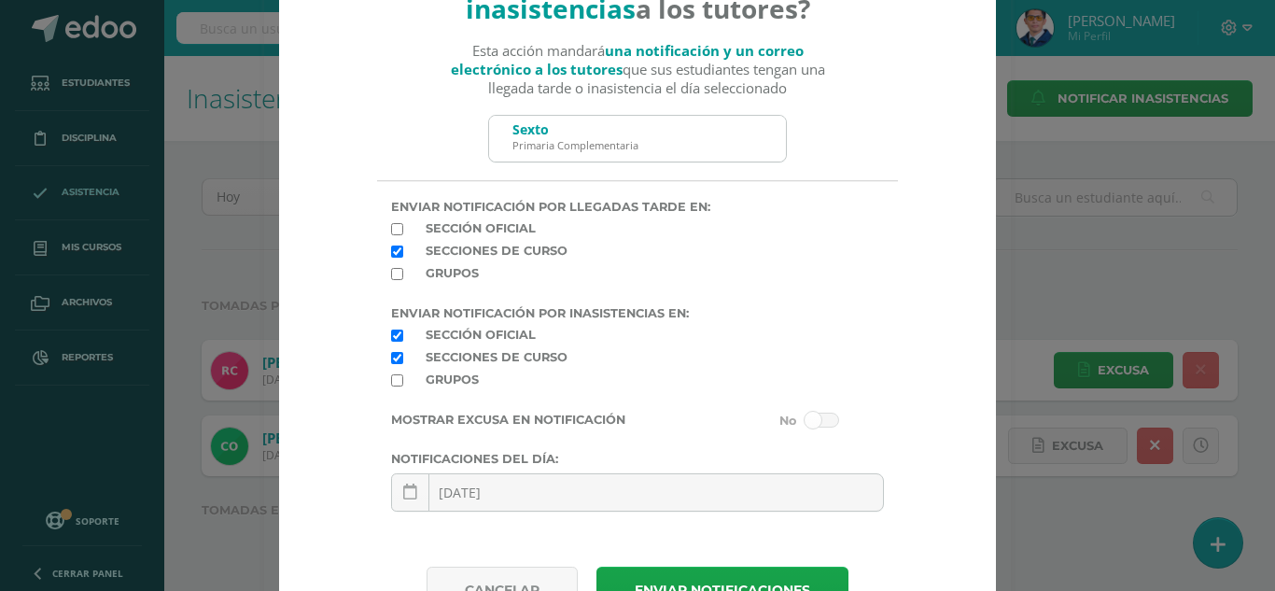
checkbox input "false"
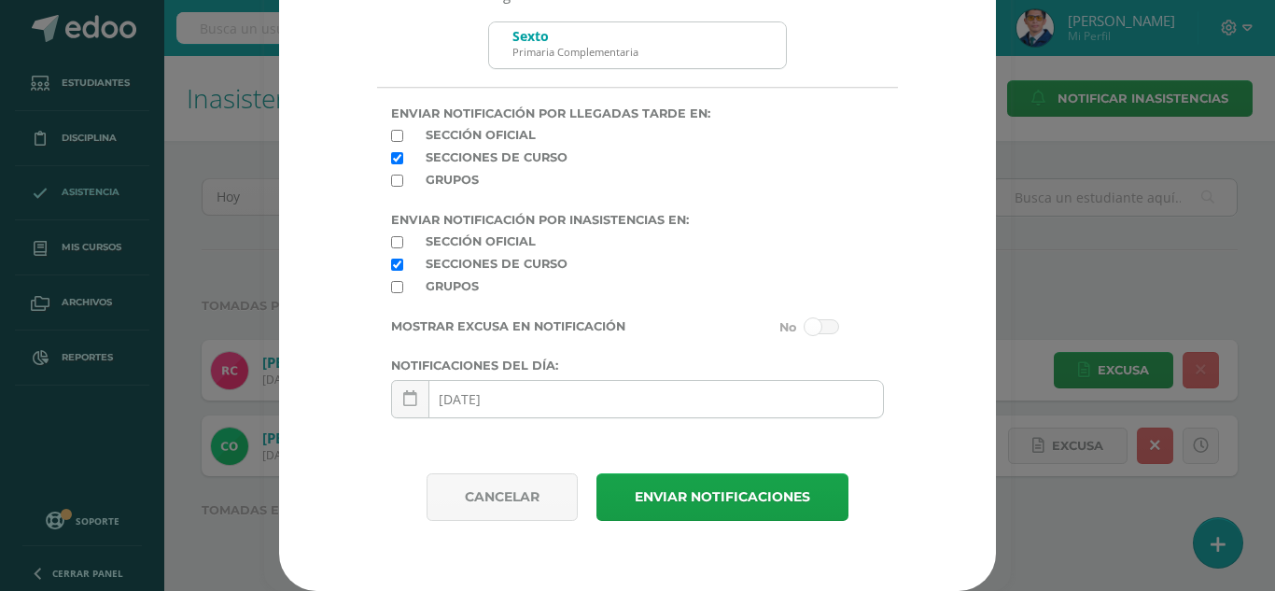
click at [526, 401] on input "[DATE]" at bounding box center [637, 399] width 491 height 36
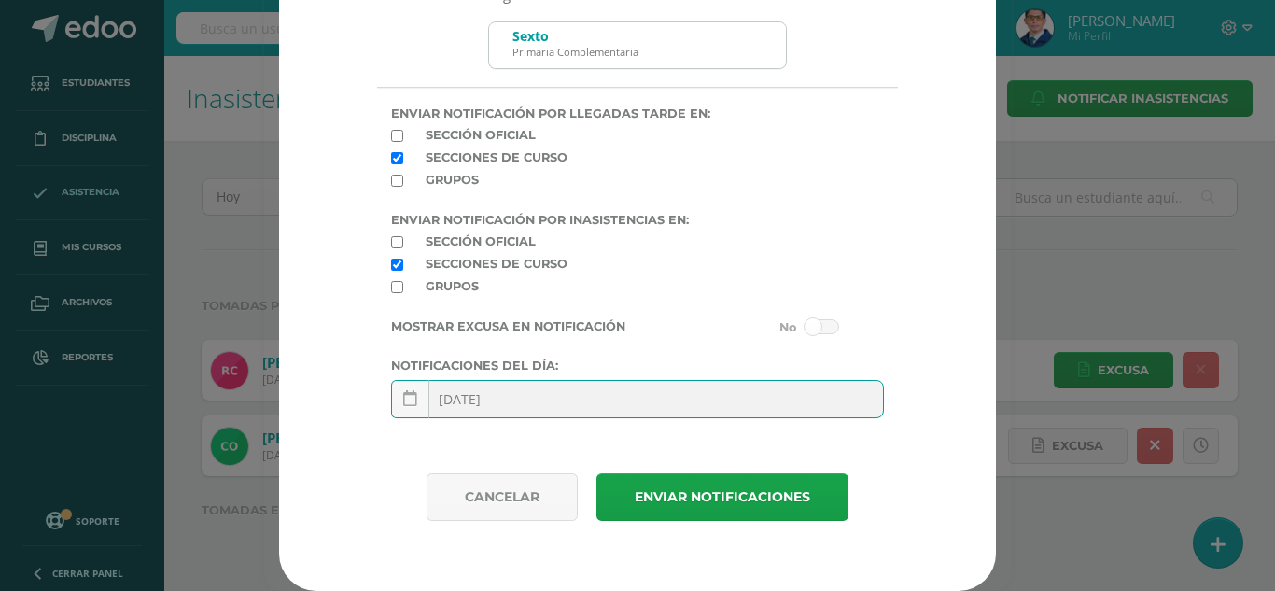
click at [526, 401] on input "[DATE]" at bounding box center [637, 399] width 491 height 36
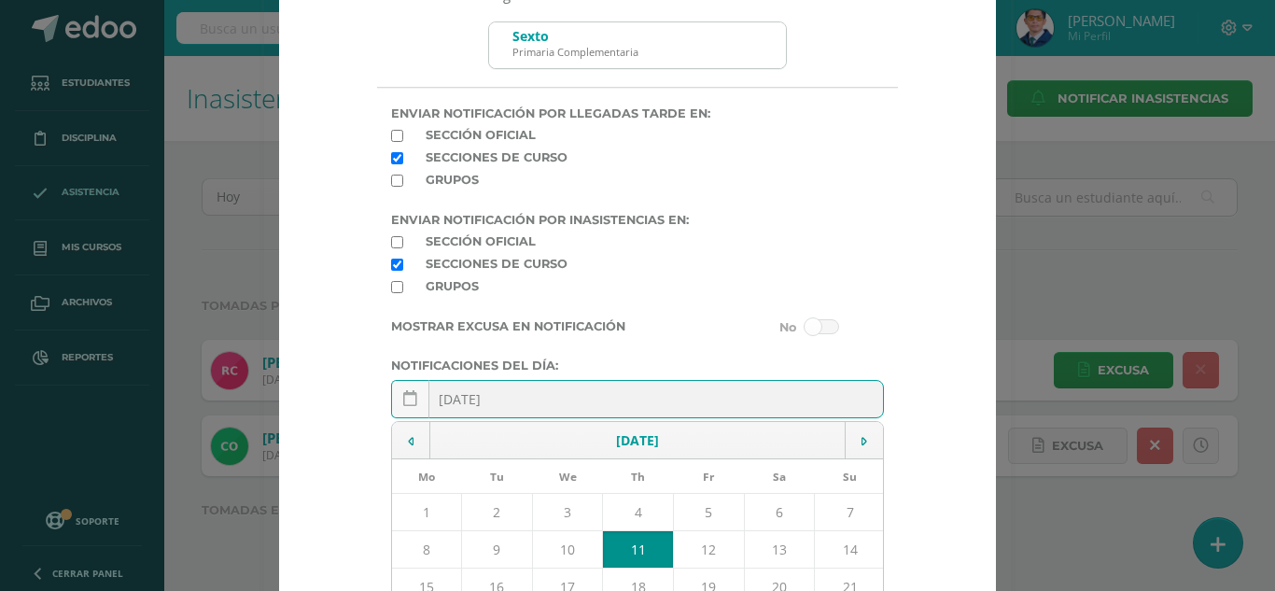
scroll to position [436, 0]
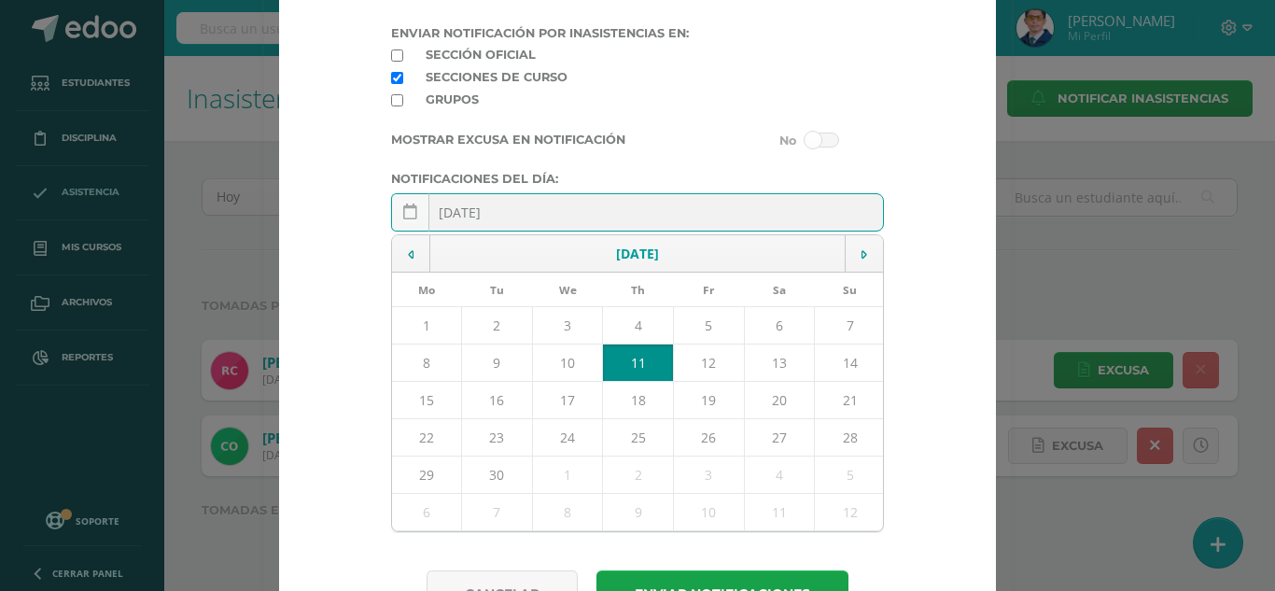
click at [628, 371] on td "11" at bounding box center [638, 361] width 71 height 37
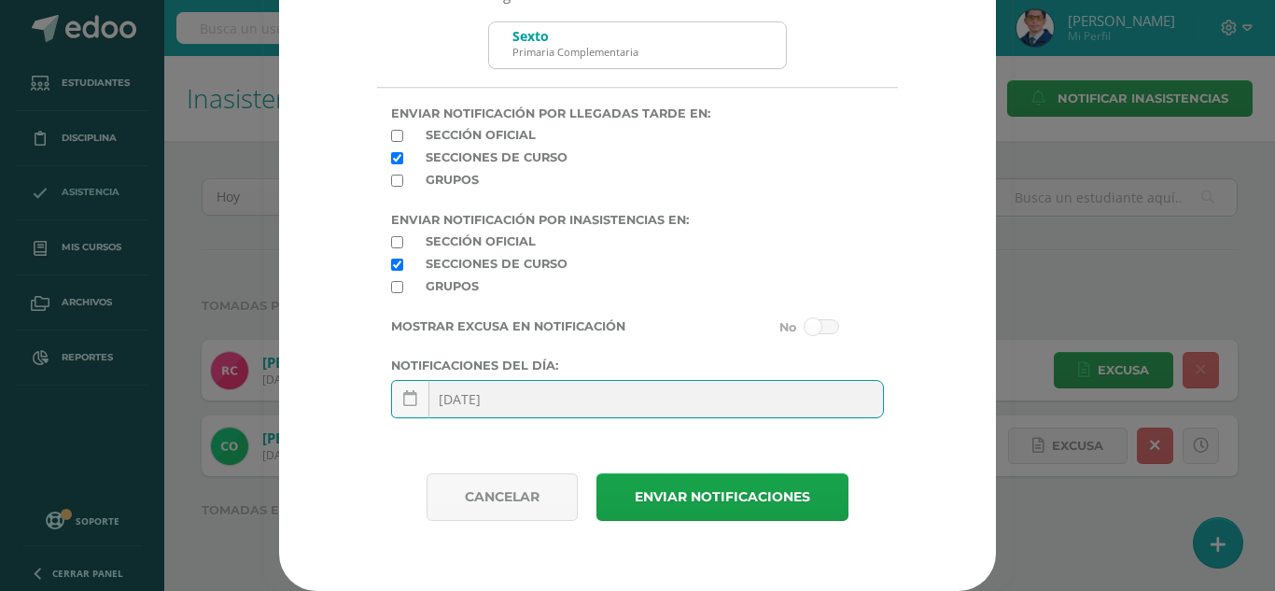
scroll to position [63, 0]
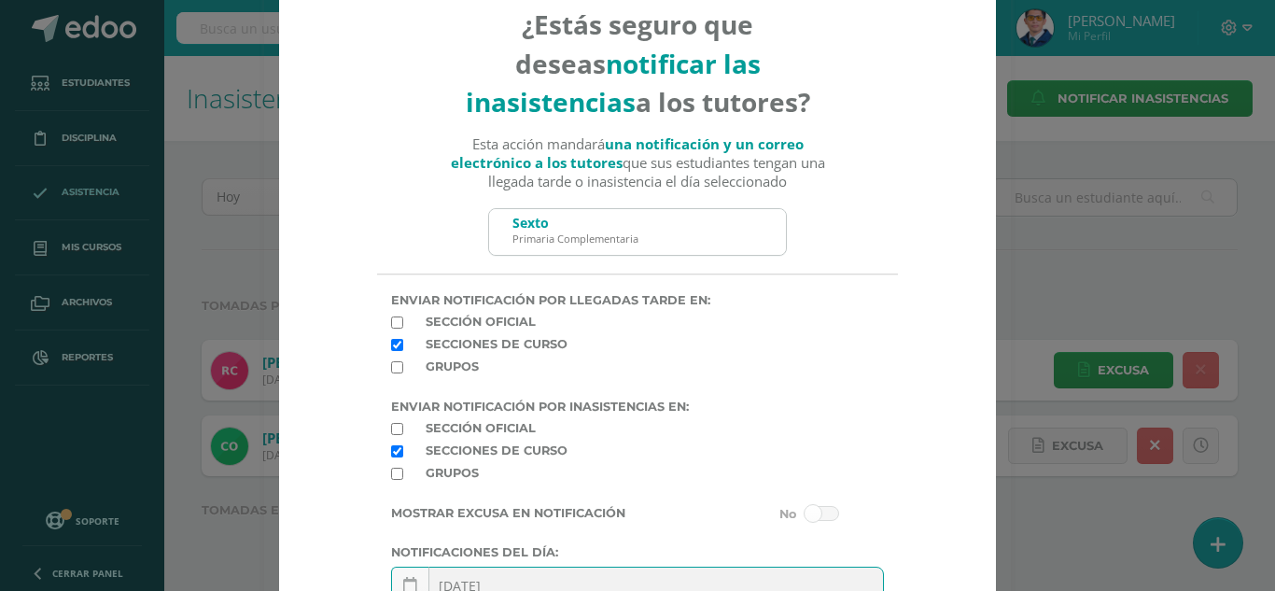
click at [606, 232] on div "Primaria Complementaria" at bounding box center [575, 238] width 126 height 14
click at [759, 227] on div "Sexto Primaria Complementaria" at bounding box center [637, 232] width 297 height 46
click at [665, 238] on div "Sexto Primaria Complementaria" at bounding box center [637, 232] width 297 height 46
click at [616, 252] on div "Sexto Primaria Complementaria" at bounding box center [637, 232] width 297 height 46
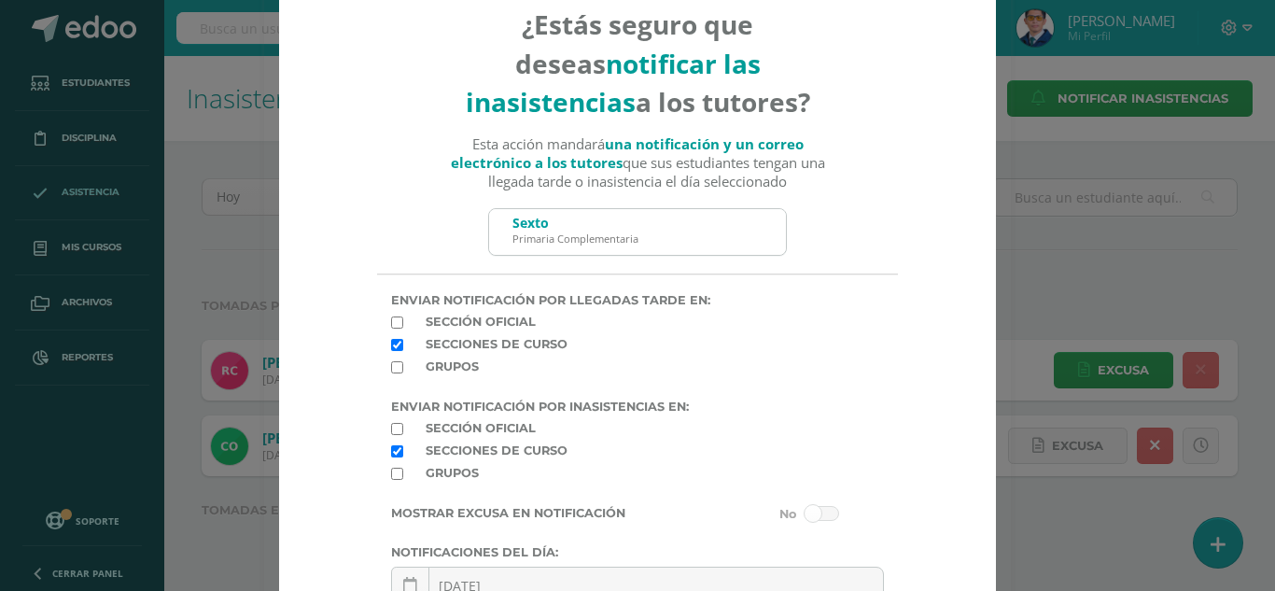
click at [610, 233] on div "Primaria Complementaria" at bounding box center [575, 238] width 126 height 14
click at [522, 220] on div "Sexto" at bounding box center [575, 223] width 126 height 18
click at [502, 222] on div "Sexto Primaria Complementaria" at bounding box center [637, 232] width 297 height 46
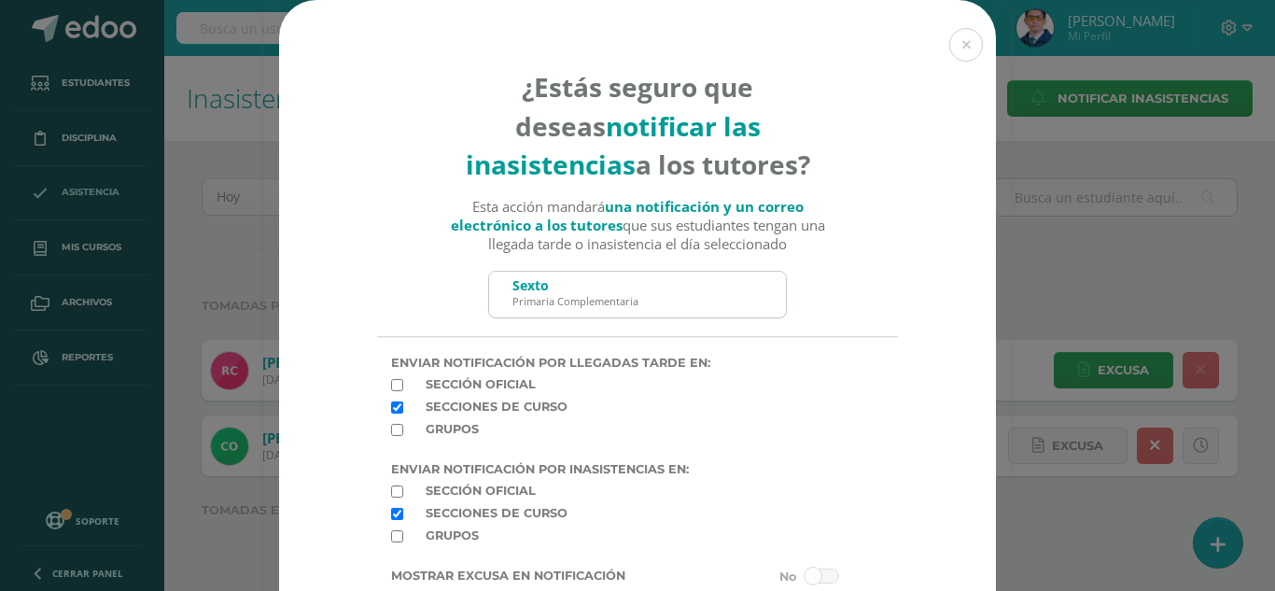
click at [552, 299] on div "Primaria Complementaria" at bounding box center [575, 301] width 126 height 14
click at [658, 298] on div "Sexto Primaria Complementaria" at bounding box center [637, 295] width 297 height 46
click at [967, 49] on button at bounding box center [966, 45] width 34 height 34
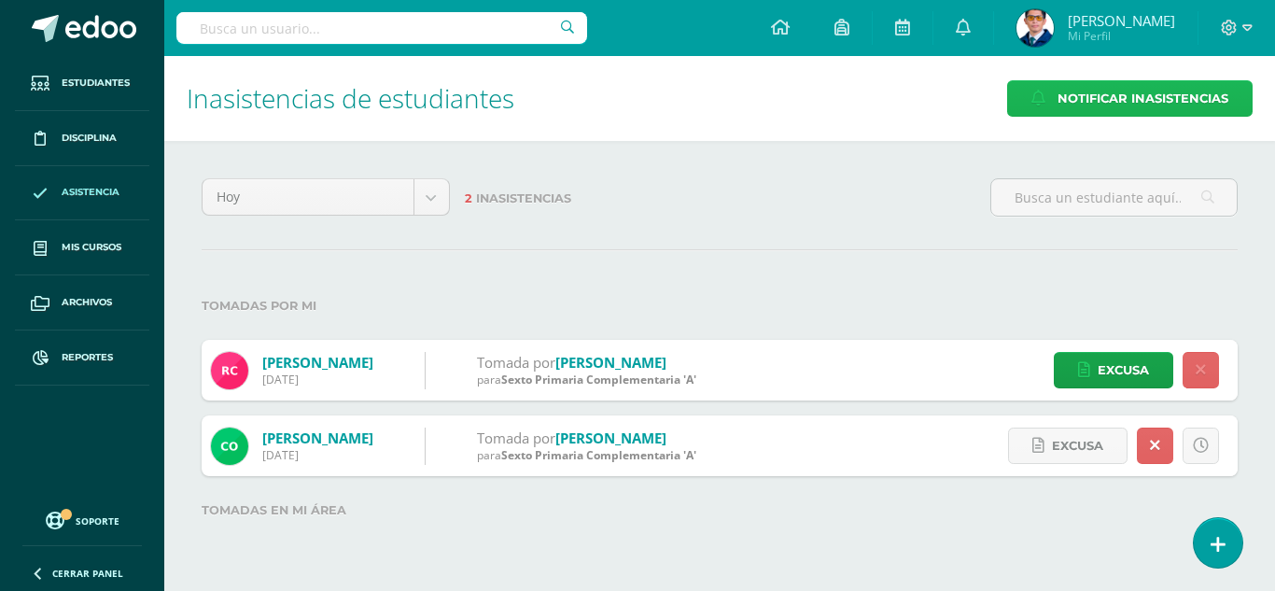
click at [1138, 93] on span "Notificar Inasistencias" at bounding box center [1142, 98] width 171 height 35
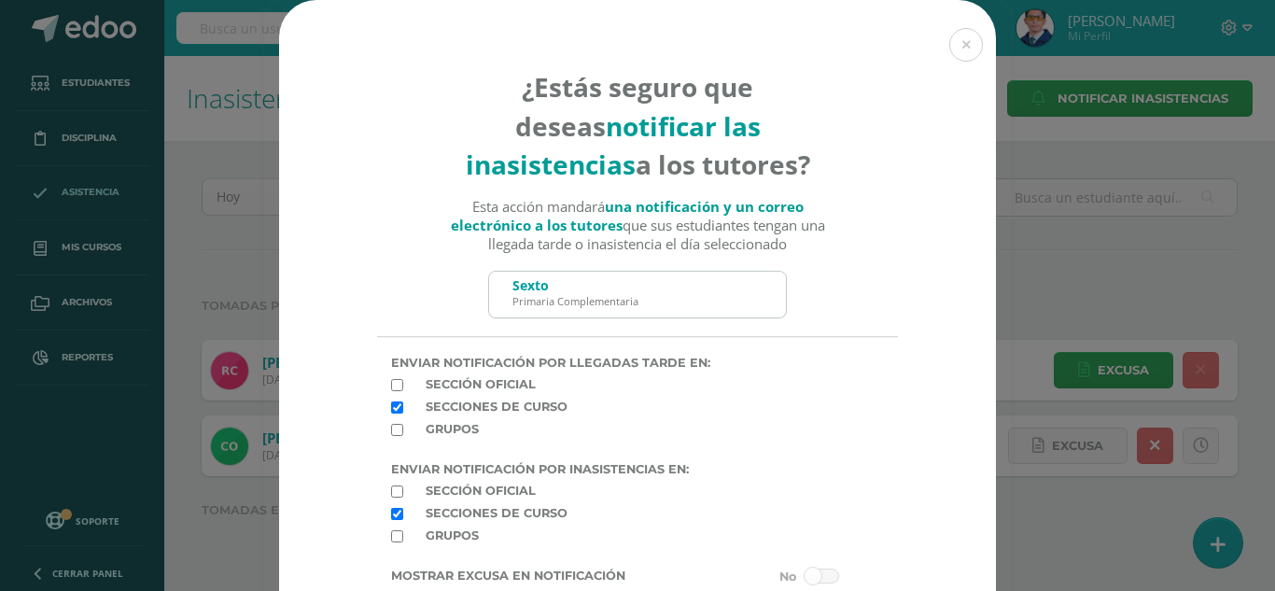
click at [568, 300] on div "Primaria Complementaria" at bounding box center [575, 301] width 126 height 14
click at [718, 281] on div "Sexto Primaria Complementaria" at bounding box center [637, 295] width 297 height 46
drag, startPoint x: 746, startPoint y: 294, endPoint x: 704, endPoint y: 305, distance: 43.5
click at [704, 305] on div "Sexto Primaria Complementaria" at bounding box center [637, 295] width 297 height 46
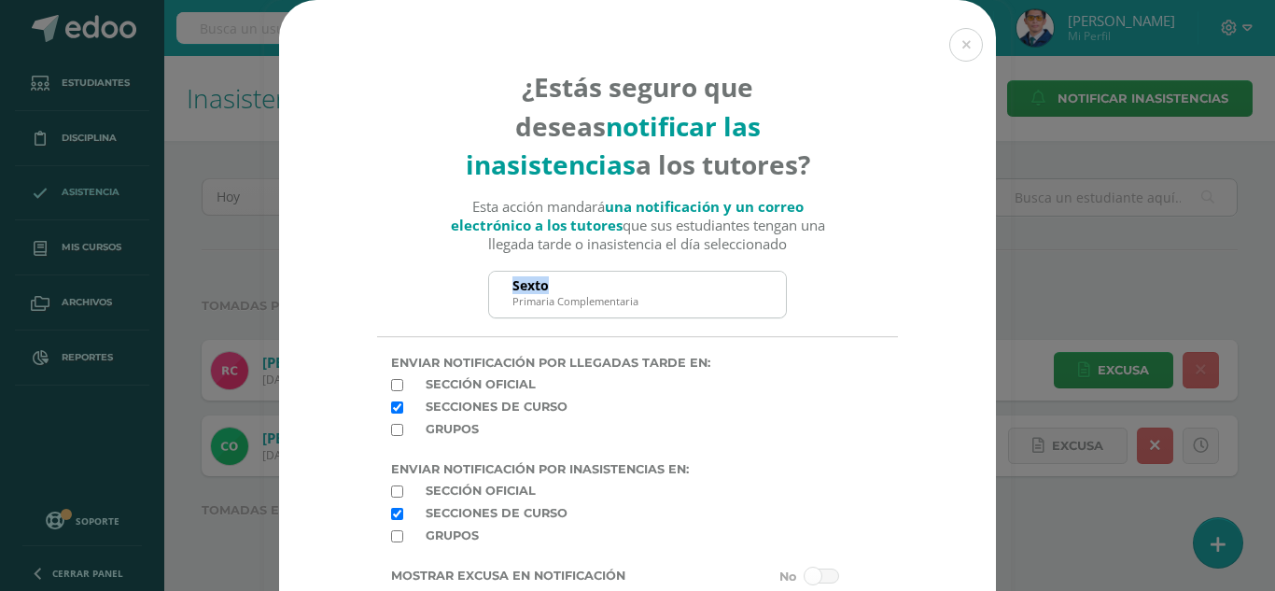
click at [704, 305] on div "Sexto Primaria Complementaria" at bounding box center [637, 295] width 297 height 46
click at [583, 426] on div "Grupos" at bounding box center [637, 433] width 508 height 22
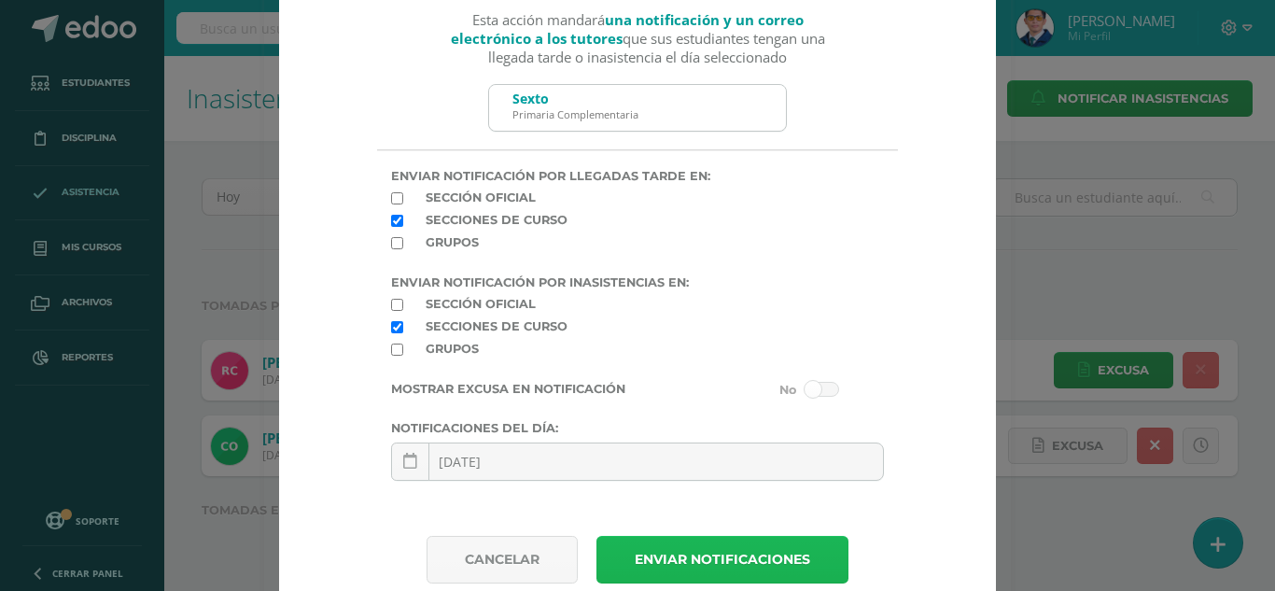
click at [743, 556] on button "Enviar notificaciones" at bounding box center [722, 560] width 252 height 48
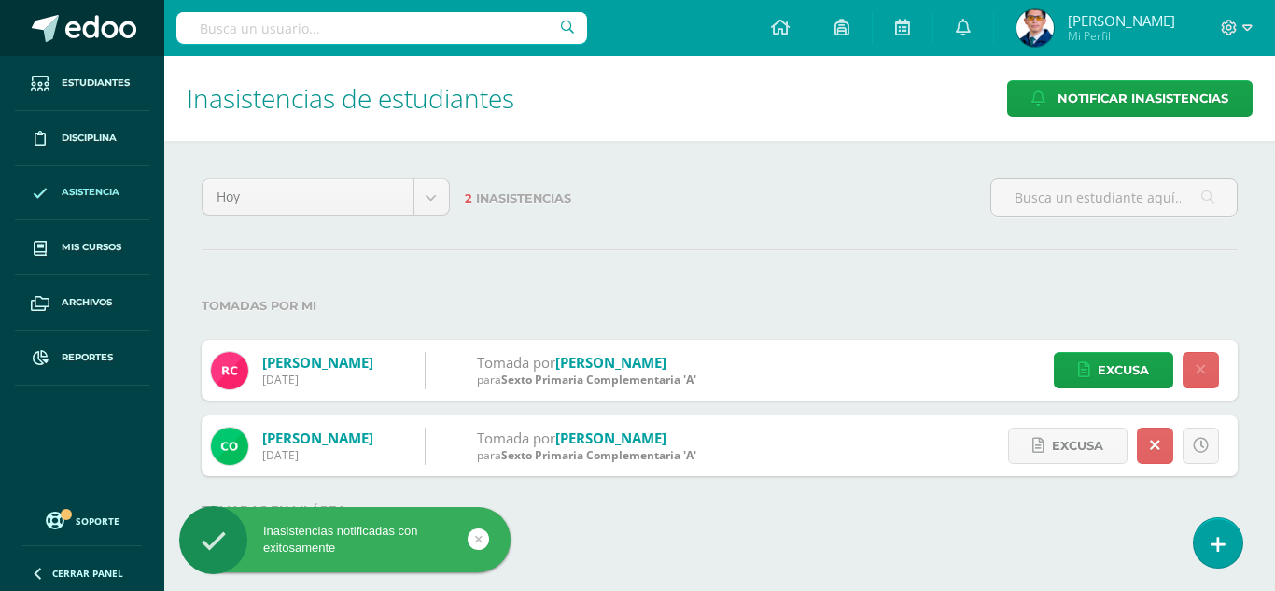
click at [81, 40] on span at bounding box center [100, 29] width 71 height 28
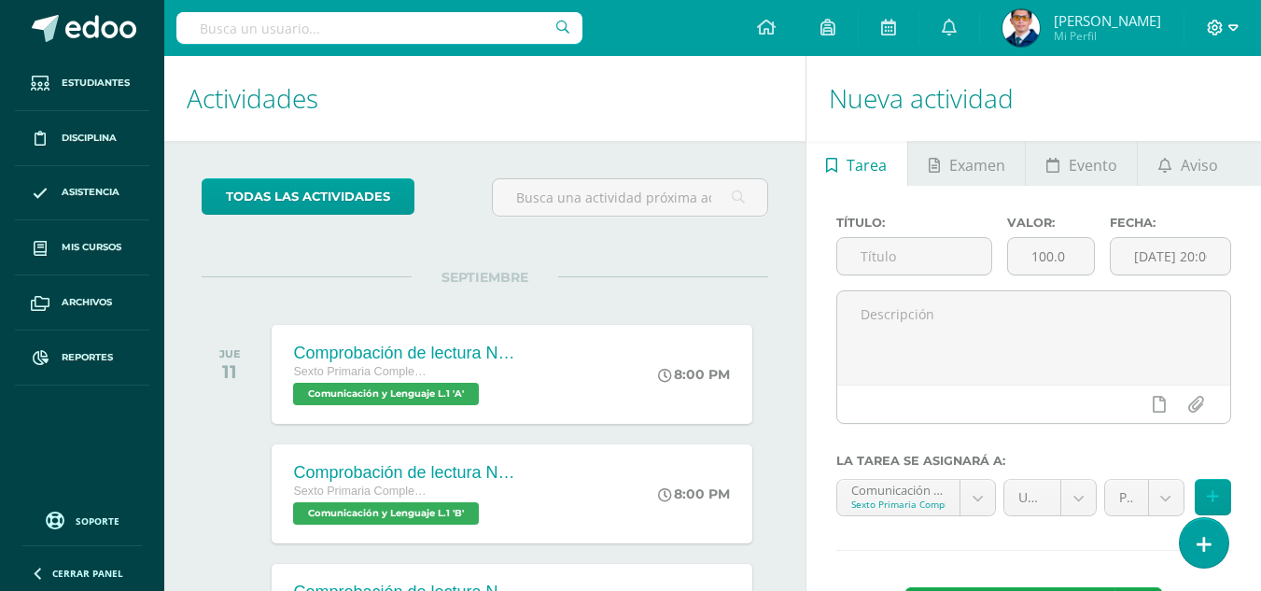
click at [1220, 31] on icon at bounding box center [1214, 28] width 17 height 17
click at [1153, 130] on span "Cerrar sesión" at bounding box center [1175, 127] width 84 height 18
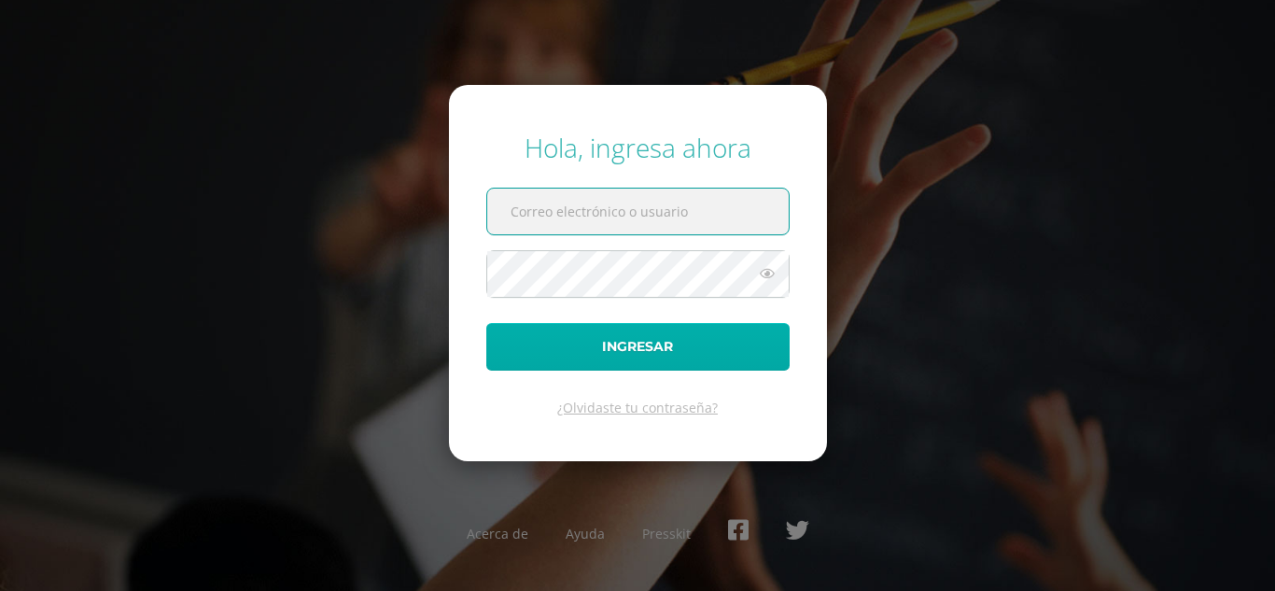
type input "[EMAIL_ADDRESS][DOMAIN_NAME]"
click at [656, 357] on button "Ingresar" at bounding box center [637, 347] width 303 height 48
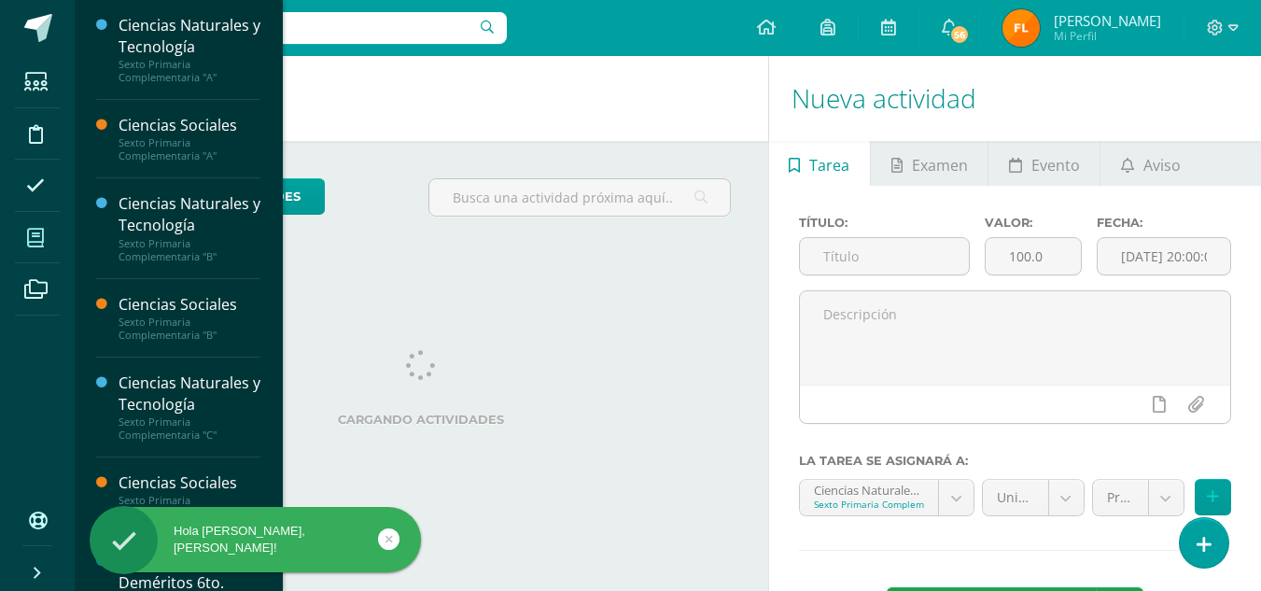
click at [26, 237] on span at bounding box center [36, 237] width 42 height 42
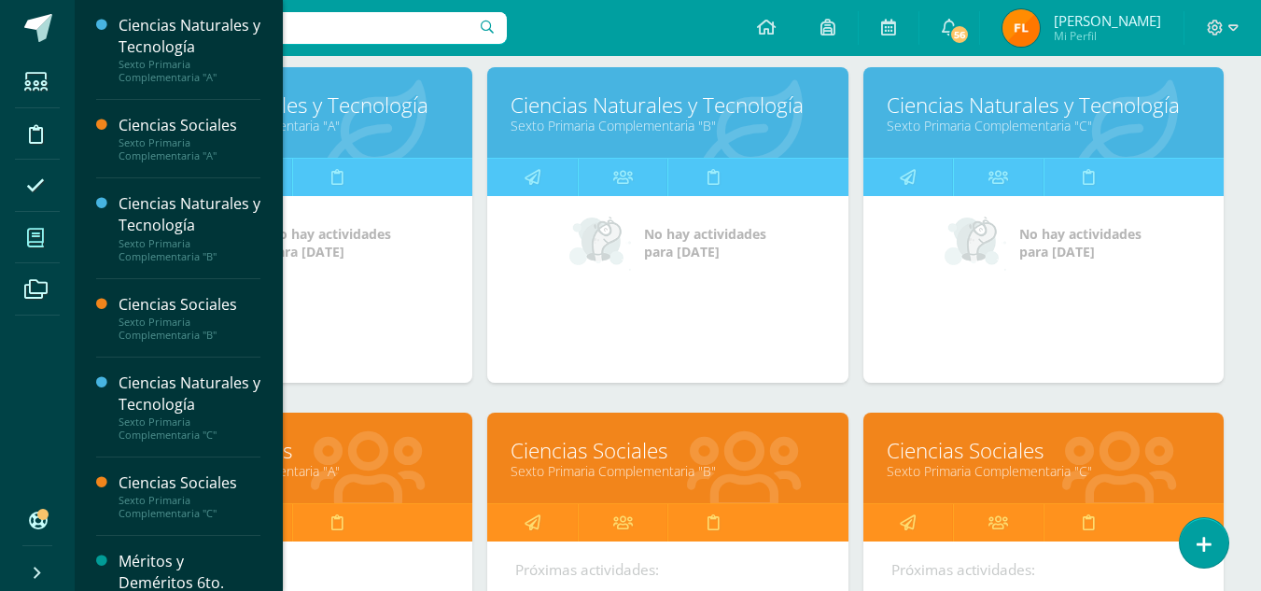
scroll to position [93, 0]
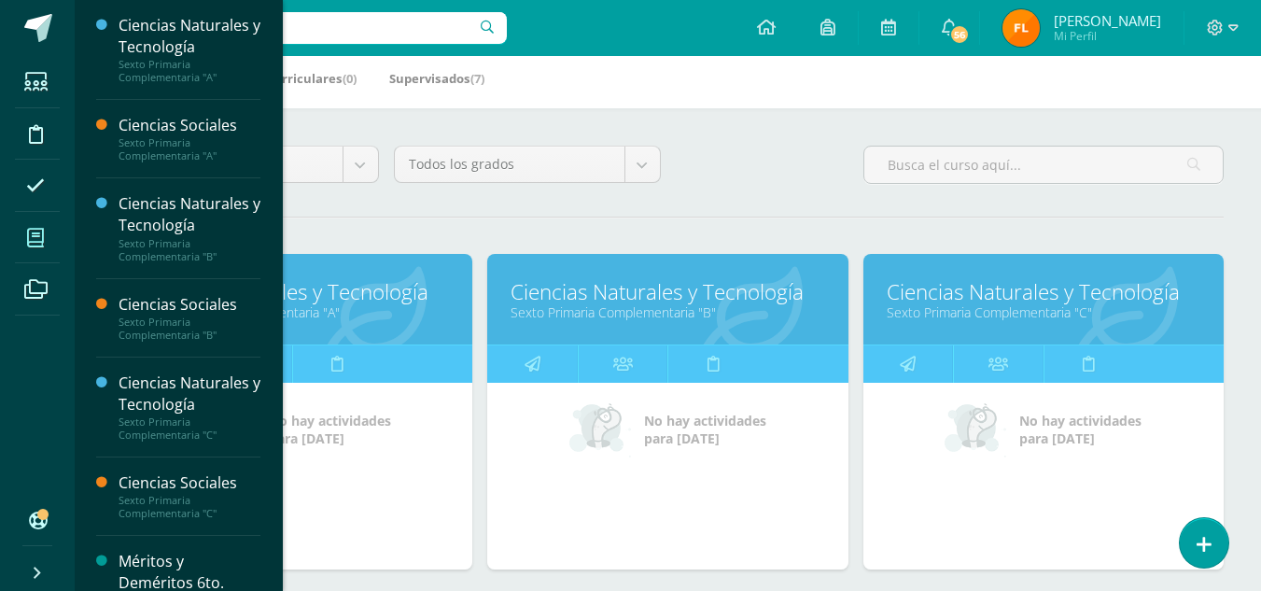
click at [605, 308] on link "Sexto Primaria Complementaria "B"" at bounding box center [667, 312] width 314 height 18
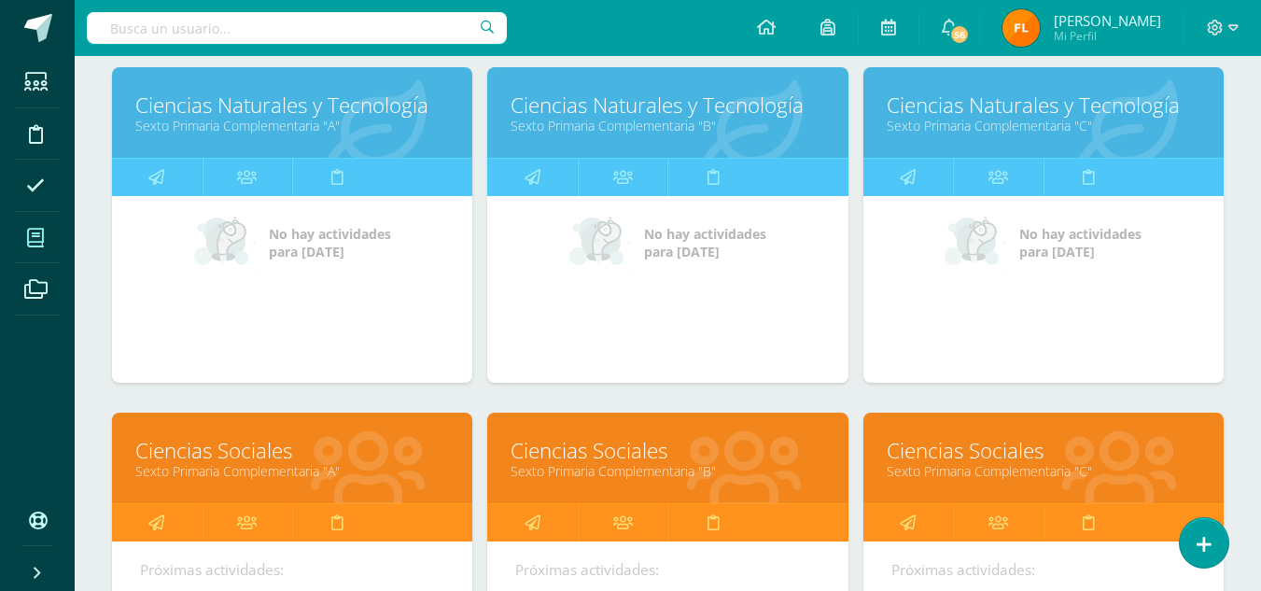
scroll to position [373, 0]
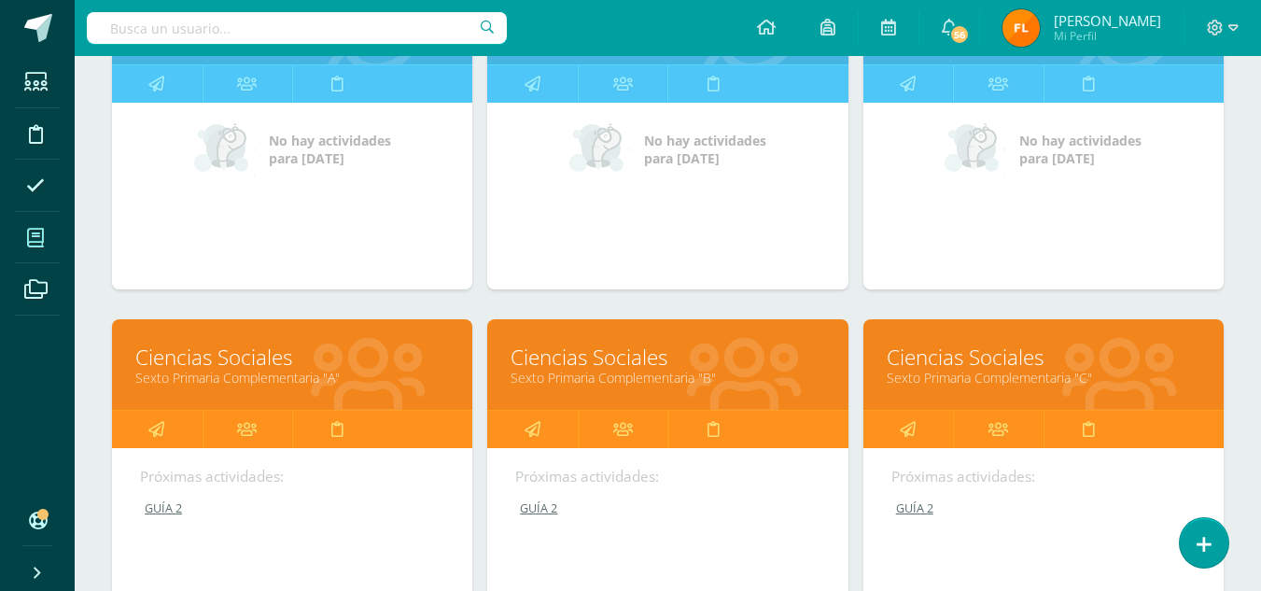
click at [913, 365] on link "Ciencias Sociales" at bounding box center [1043, 356] width 314 height 29
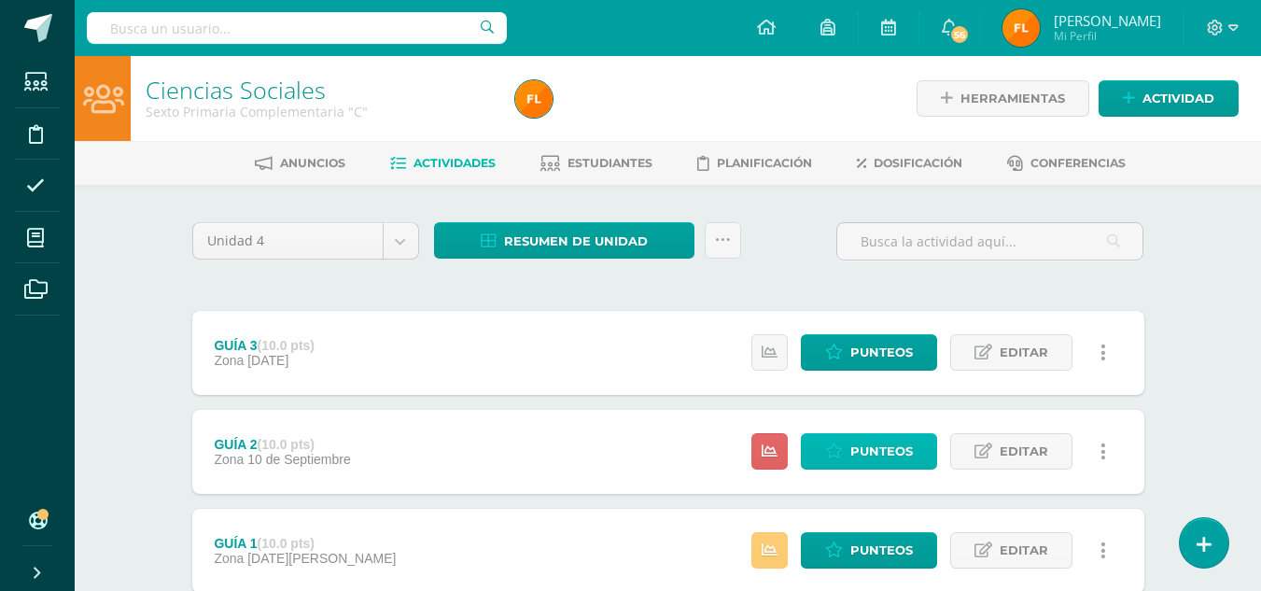
click span "Punteos"
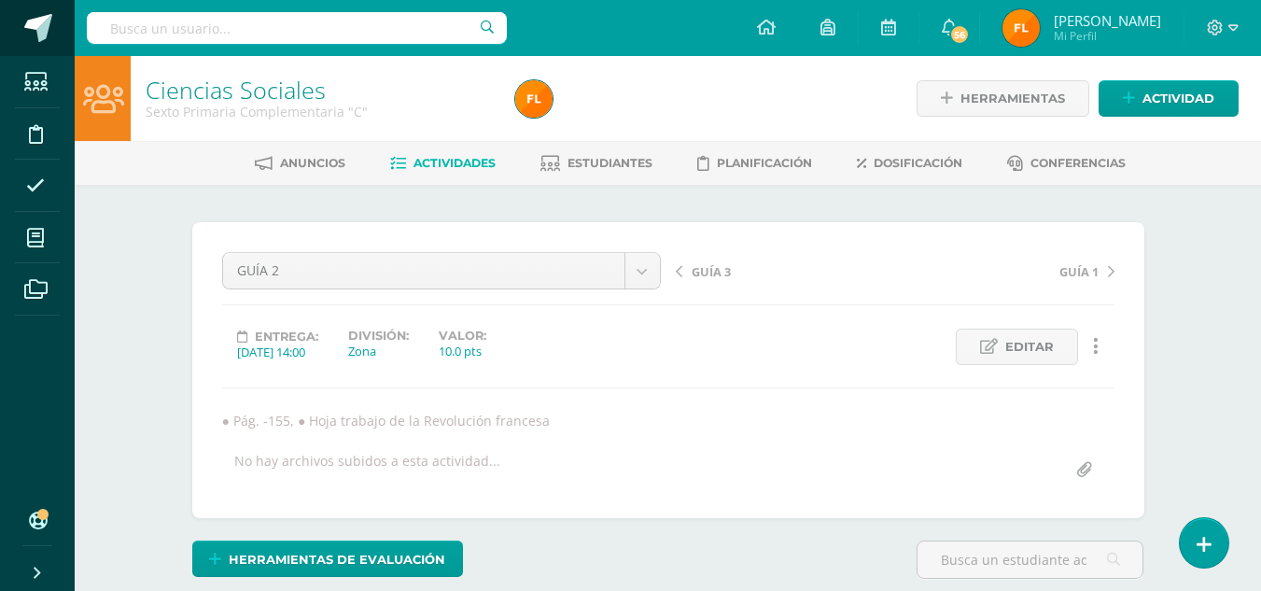
scroll to position [1, 0]
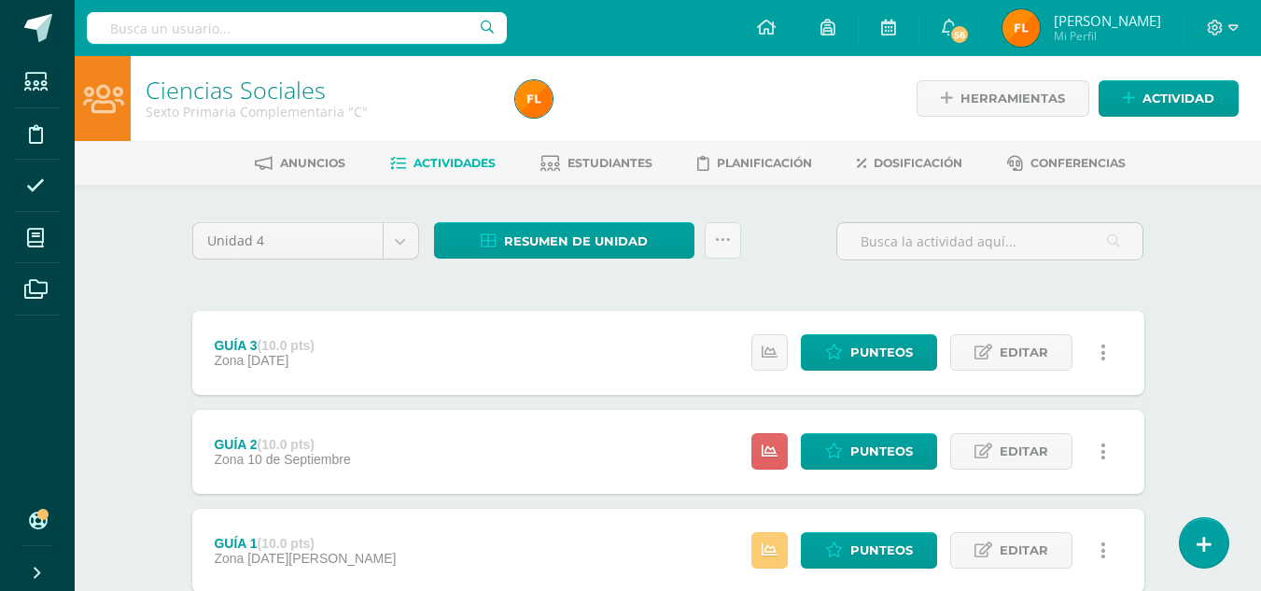
scroll to position [93, 0]
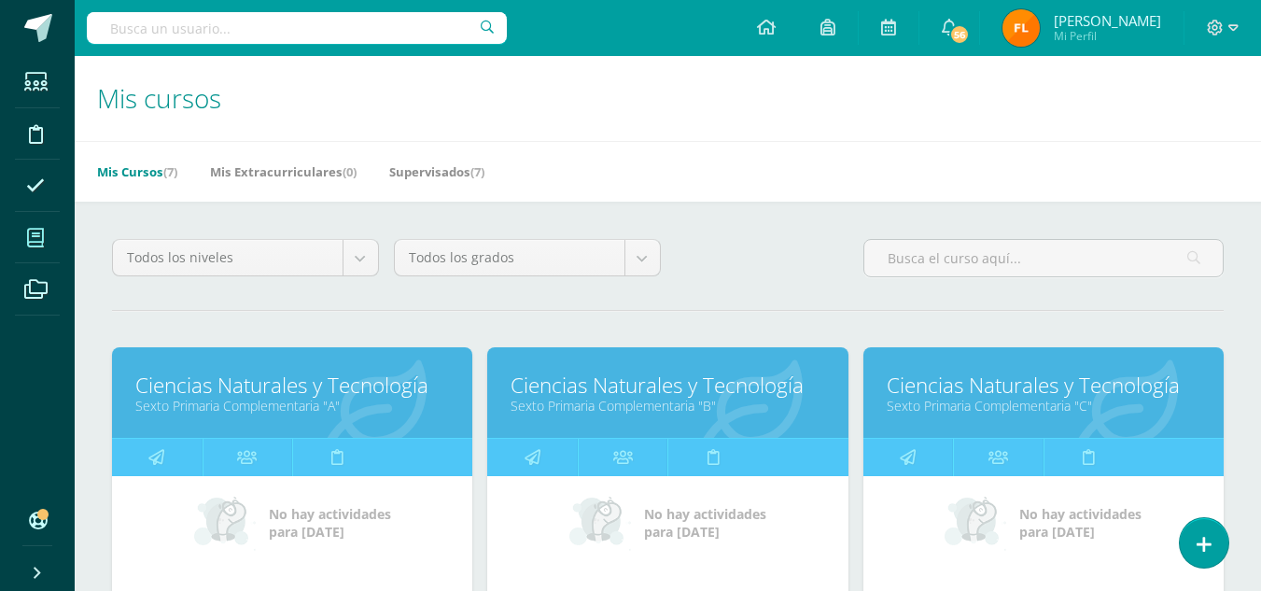
click at [1020, 382] on link "Ciencias Naturales y Tecnología" at bounding box center [1043, 384] width 314 height 29
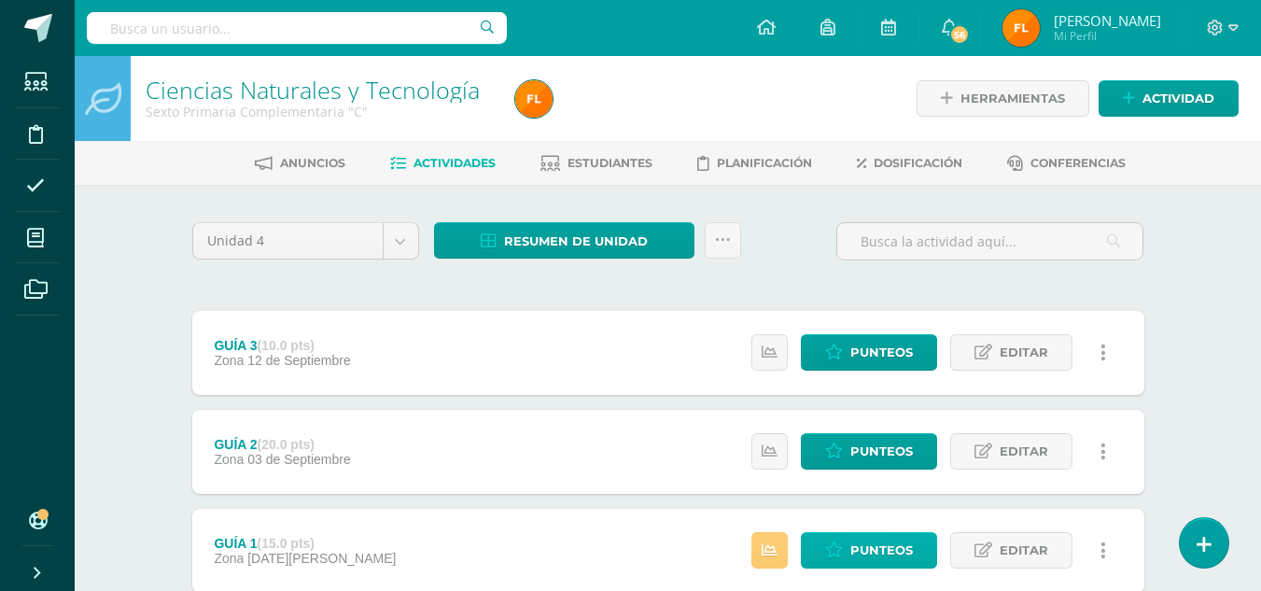
scroll to position [93, 0]
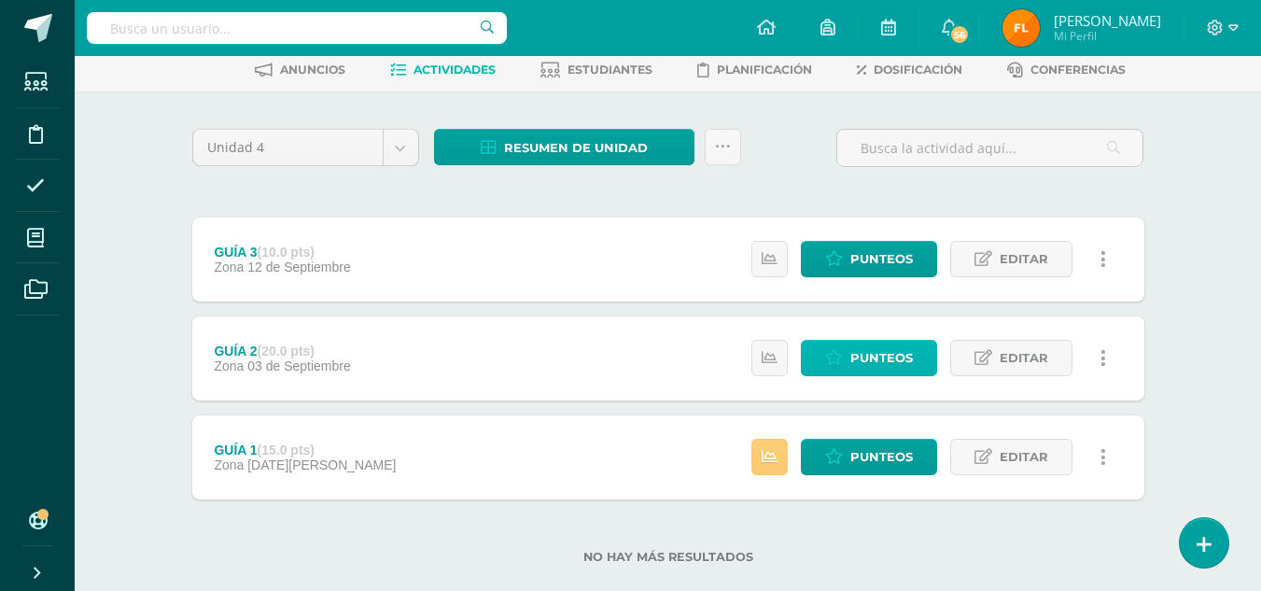
click at [869, 372] on span "Punteos" at bounding box center [881, 358] width 63 height 35
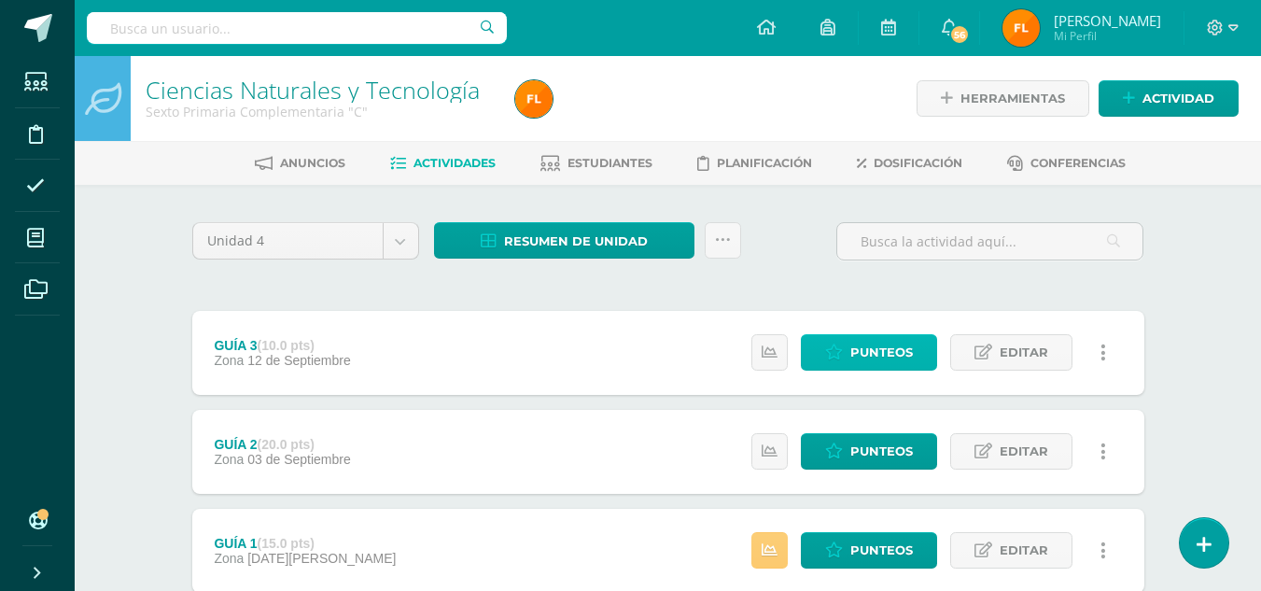
click at [874, 350] on span "Punteos" at bounding box center [881, 352] width 63 height 35
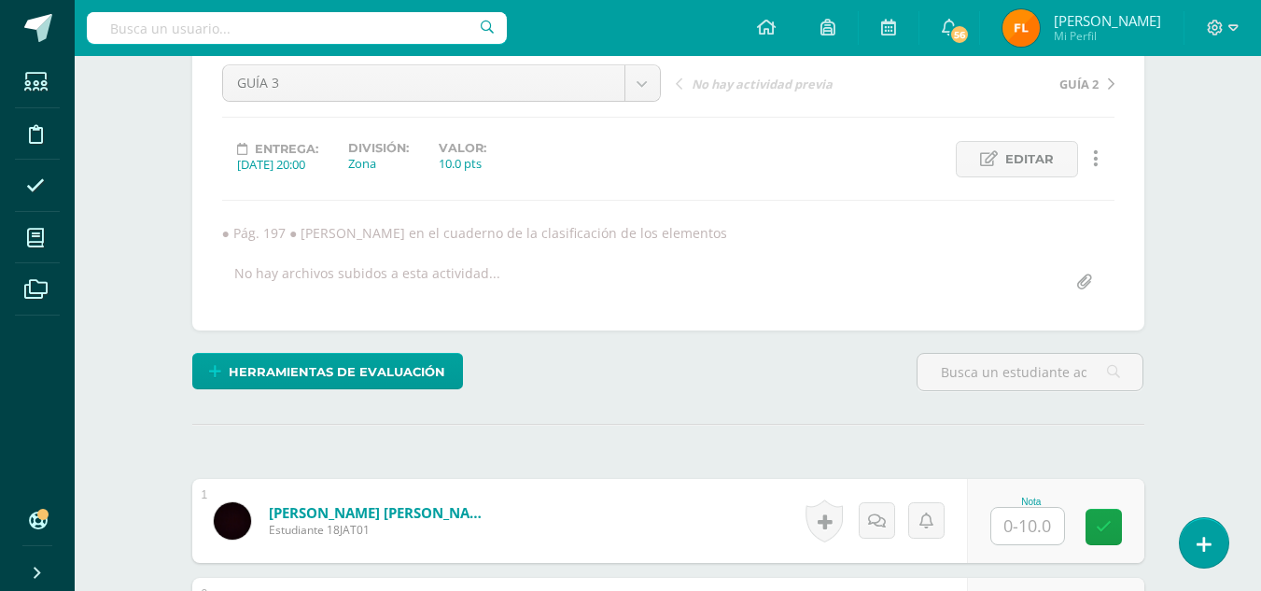
scroll to position [281, 0]
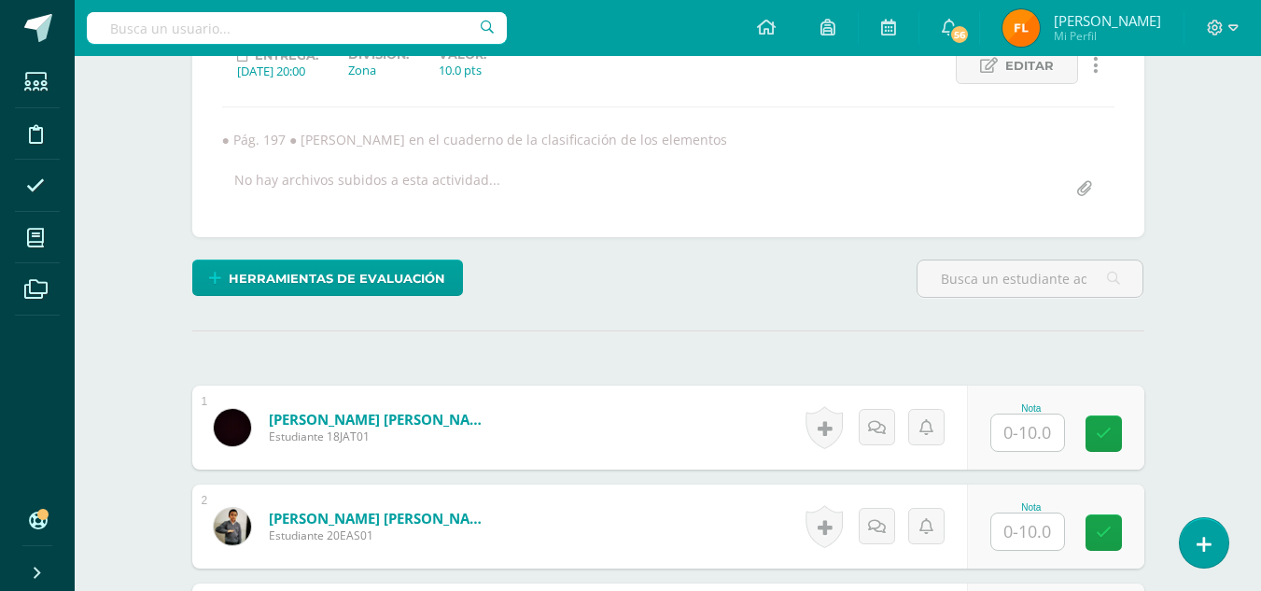
click at [999, 440] on input "text" at bounding box center [1027, 432] width 73 height 36
click at [1025, 433] on input "text" at bounding box center [1027, 432] width 73 height 36
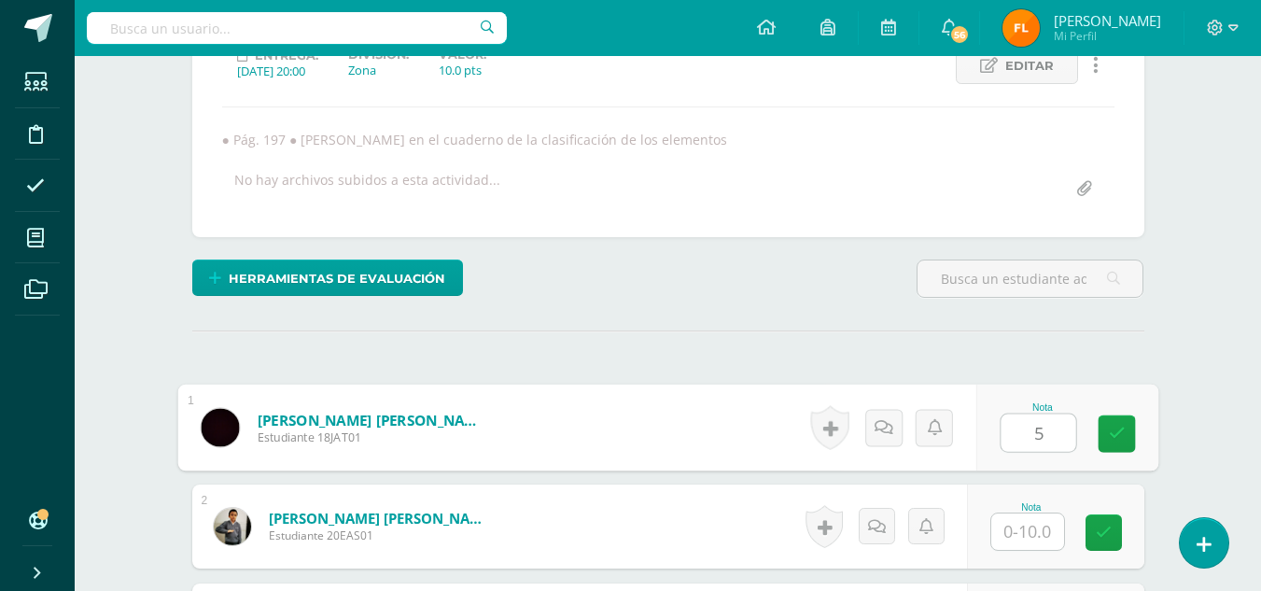
type input "5"
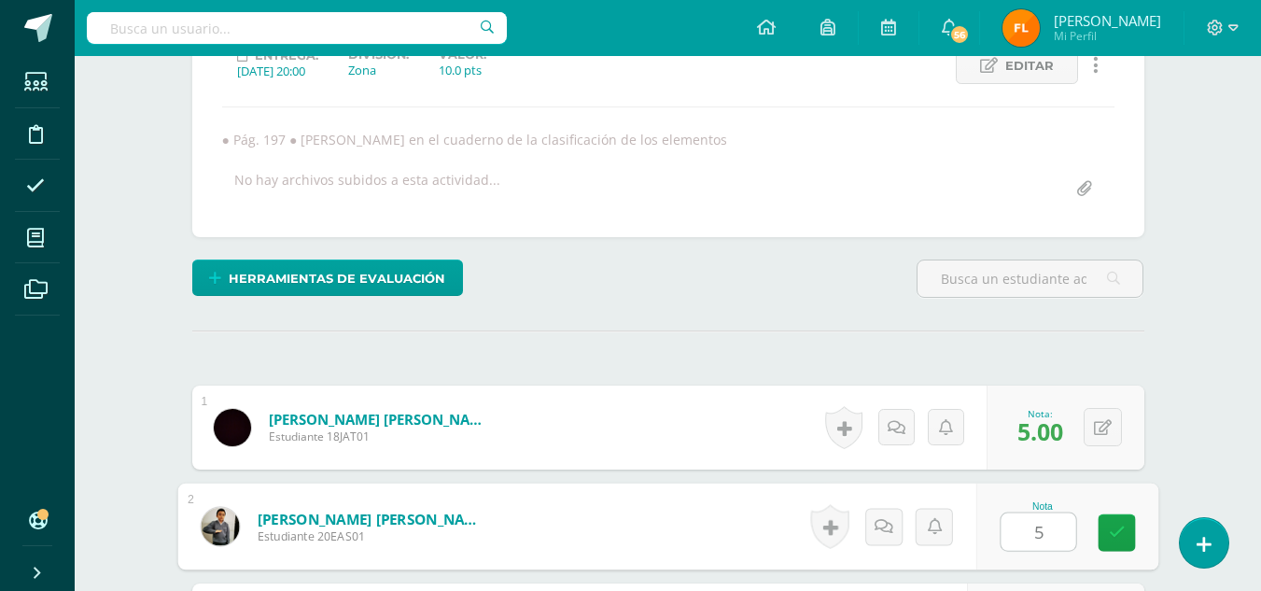
type input "5"
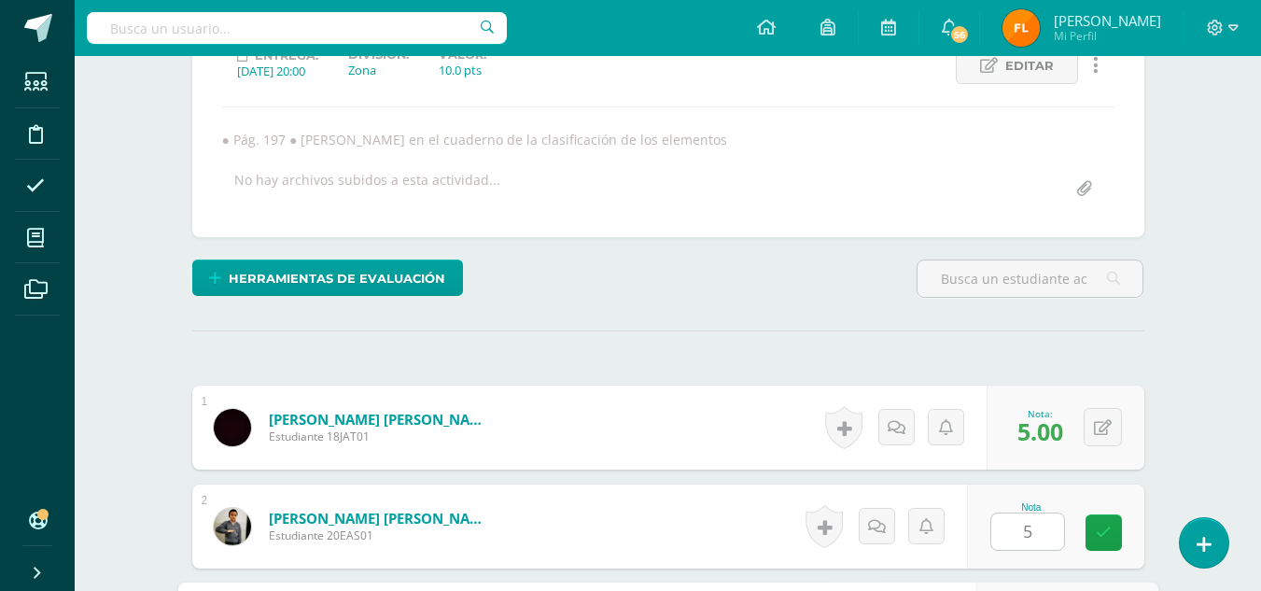
scroll to position [617, 0]
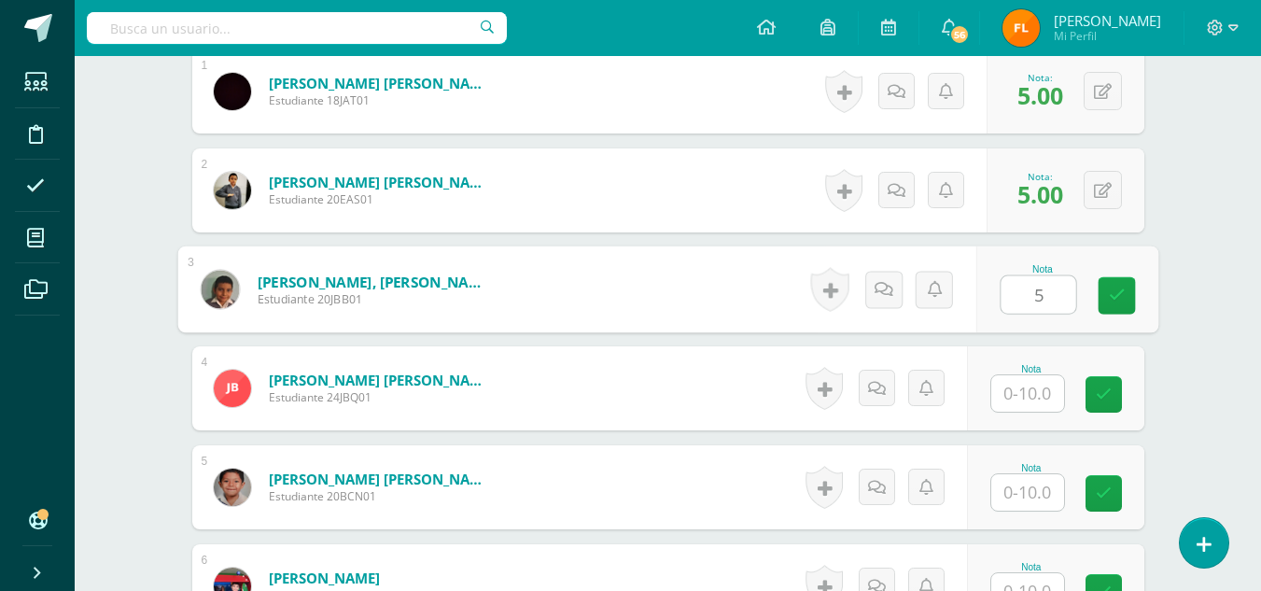
type input "5"
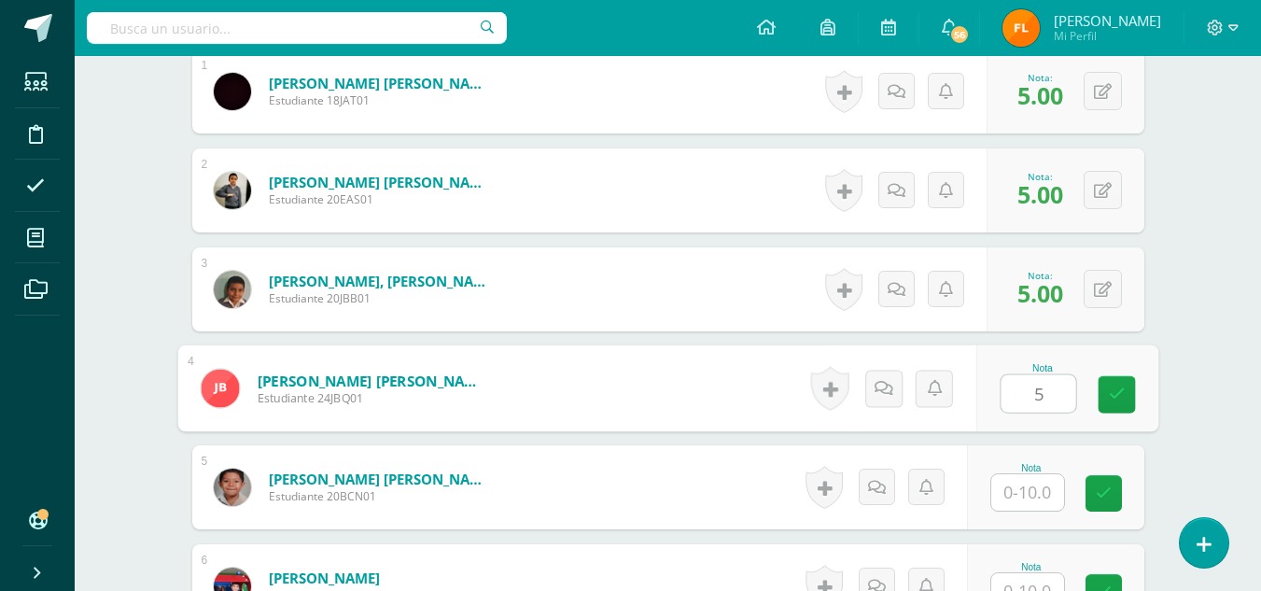
type input "5"
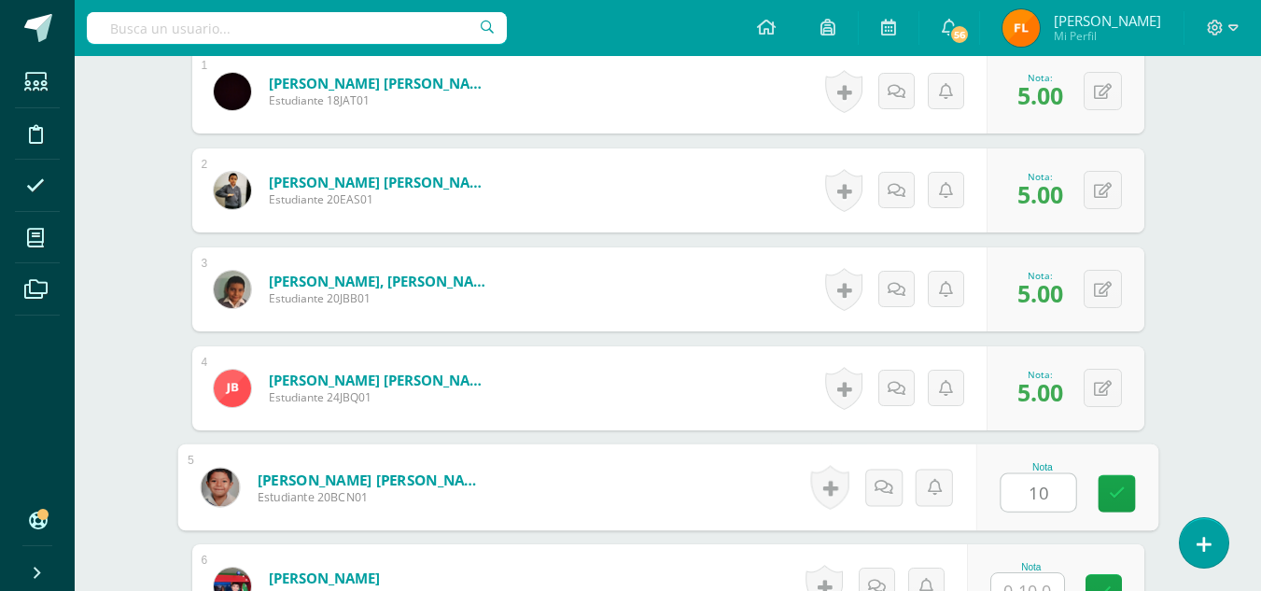
type input "10"
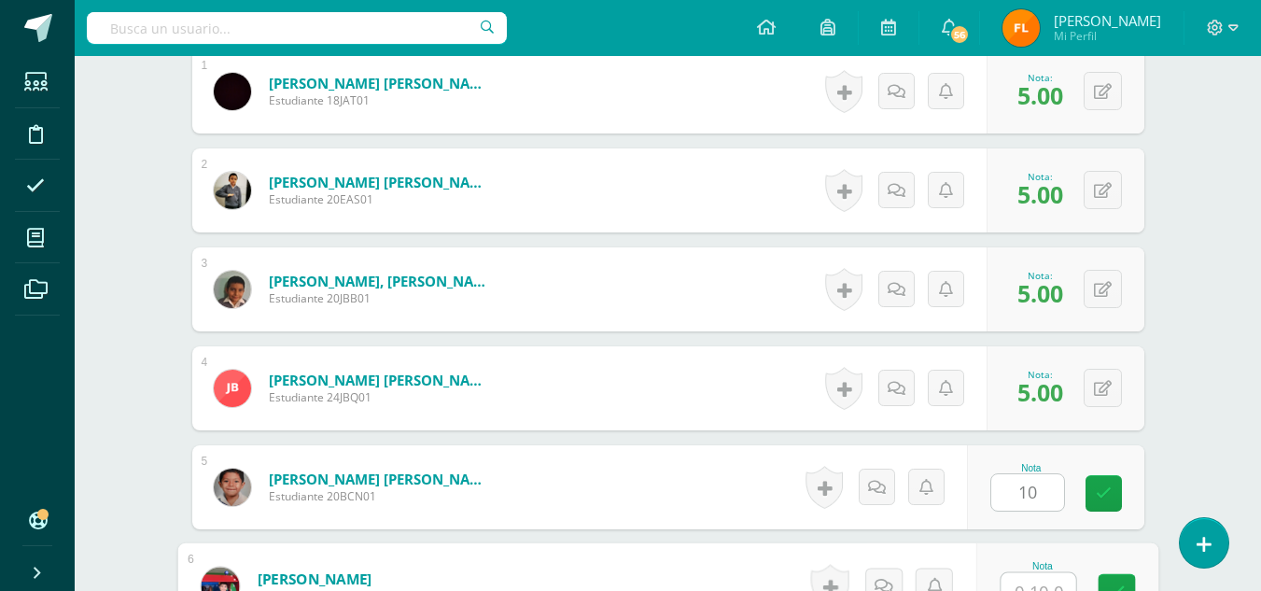
scroll to position [636, 0]
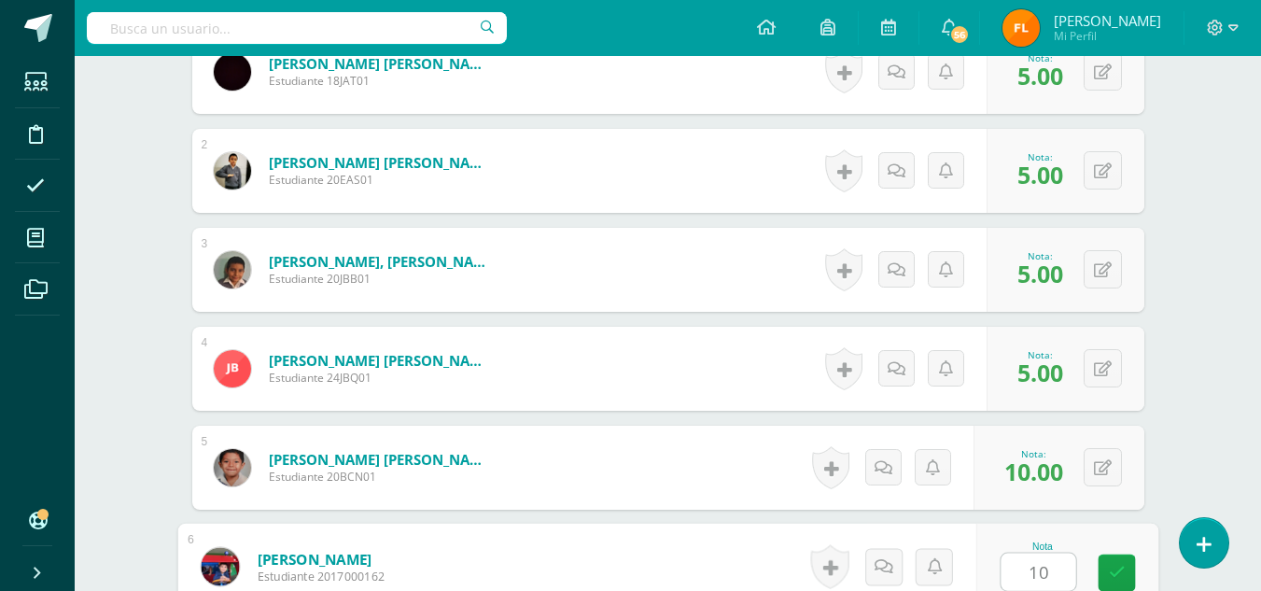
type input "10"
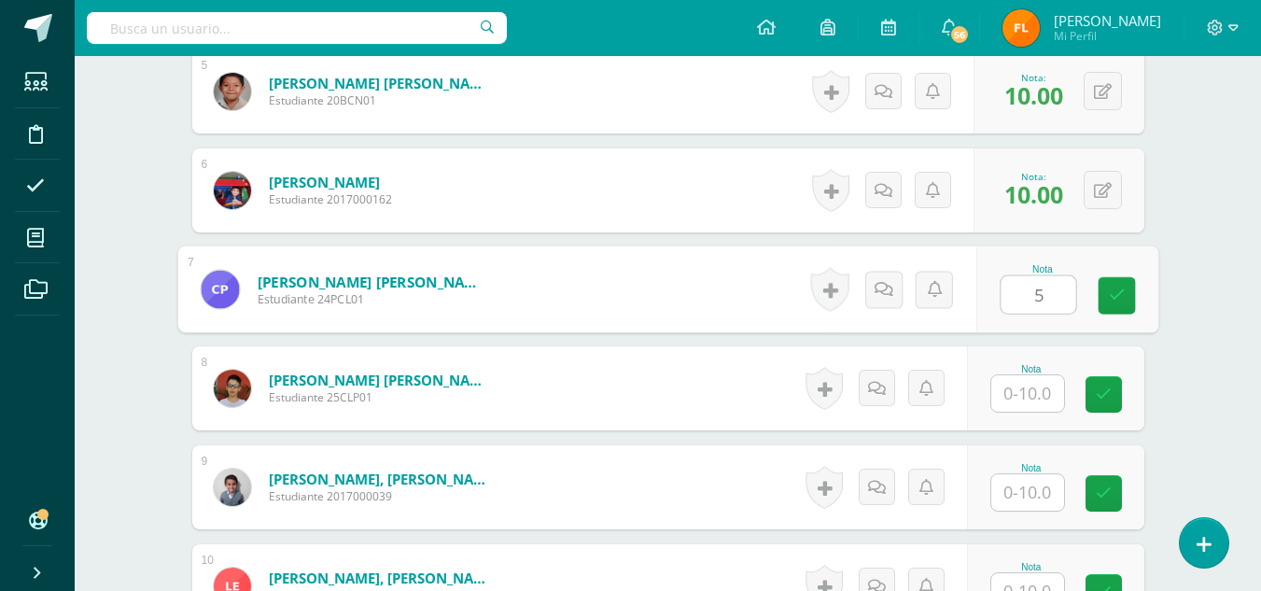
type input "5"
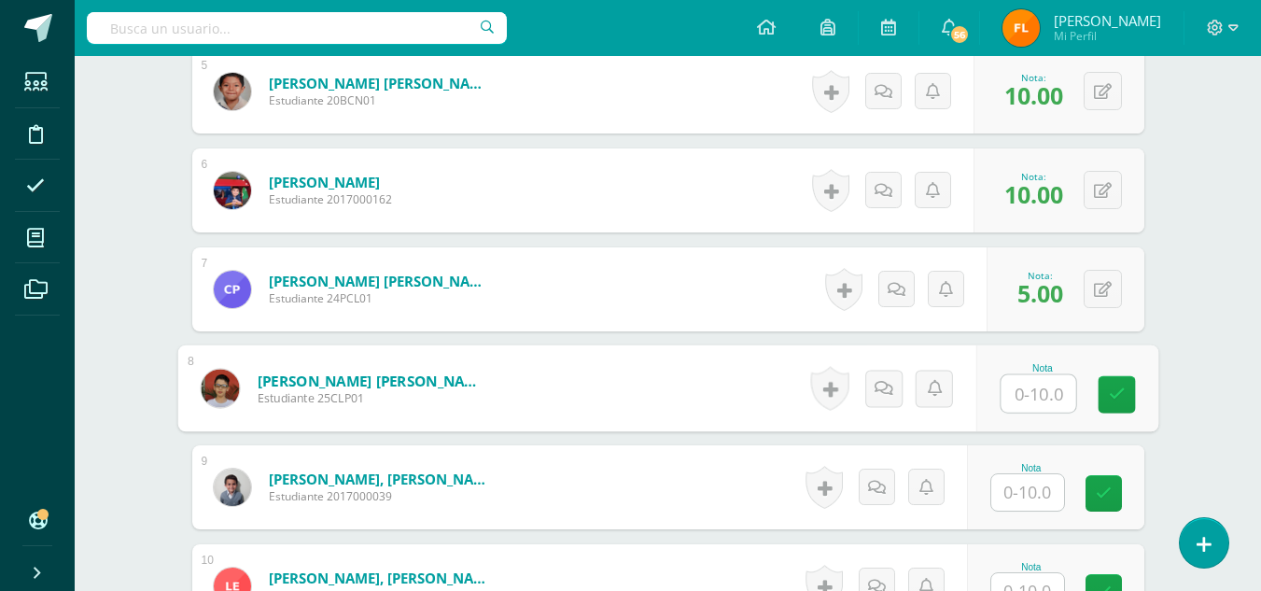
type input "0"
type input "5"
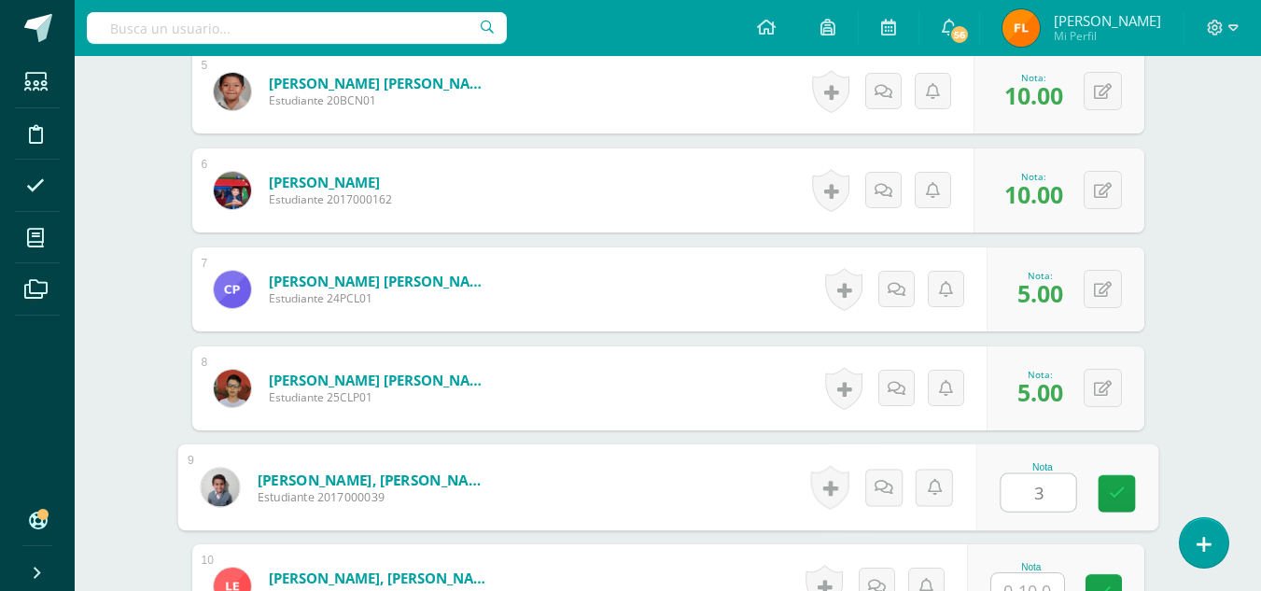
type input "3"
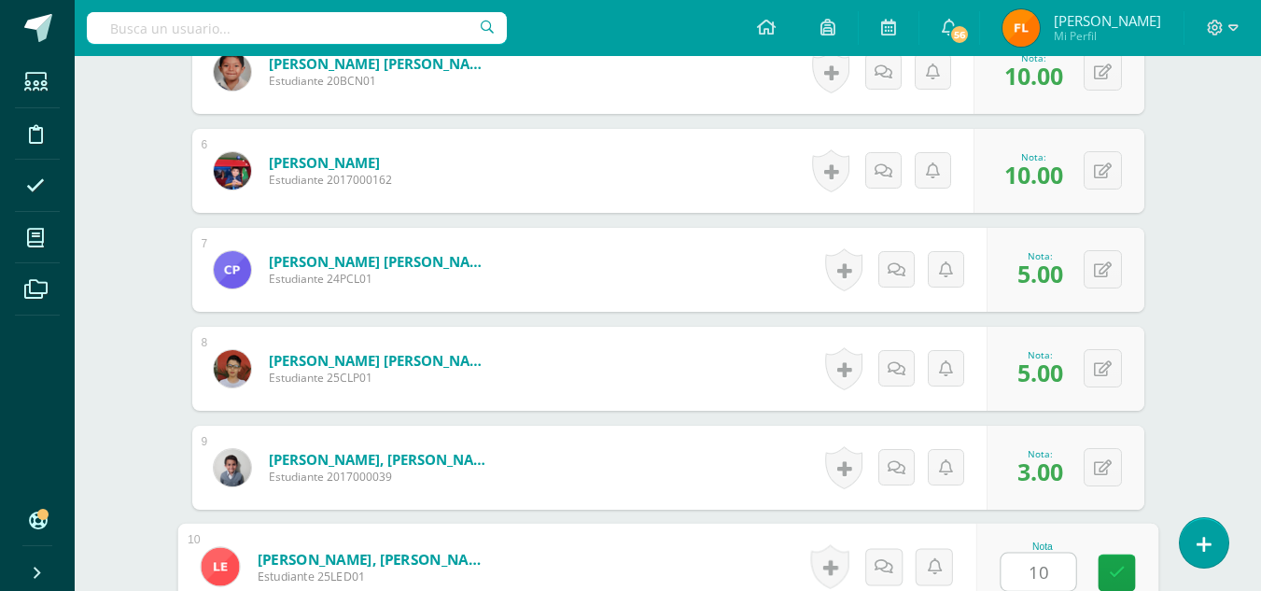
type input "10"
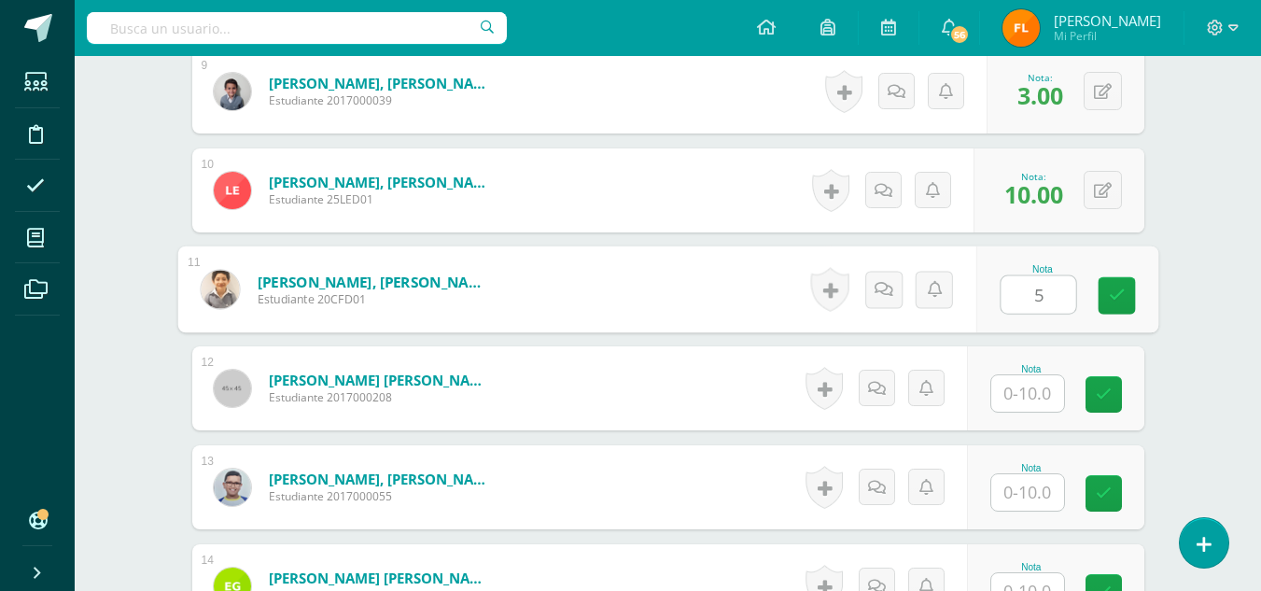
type input "5"
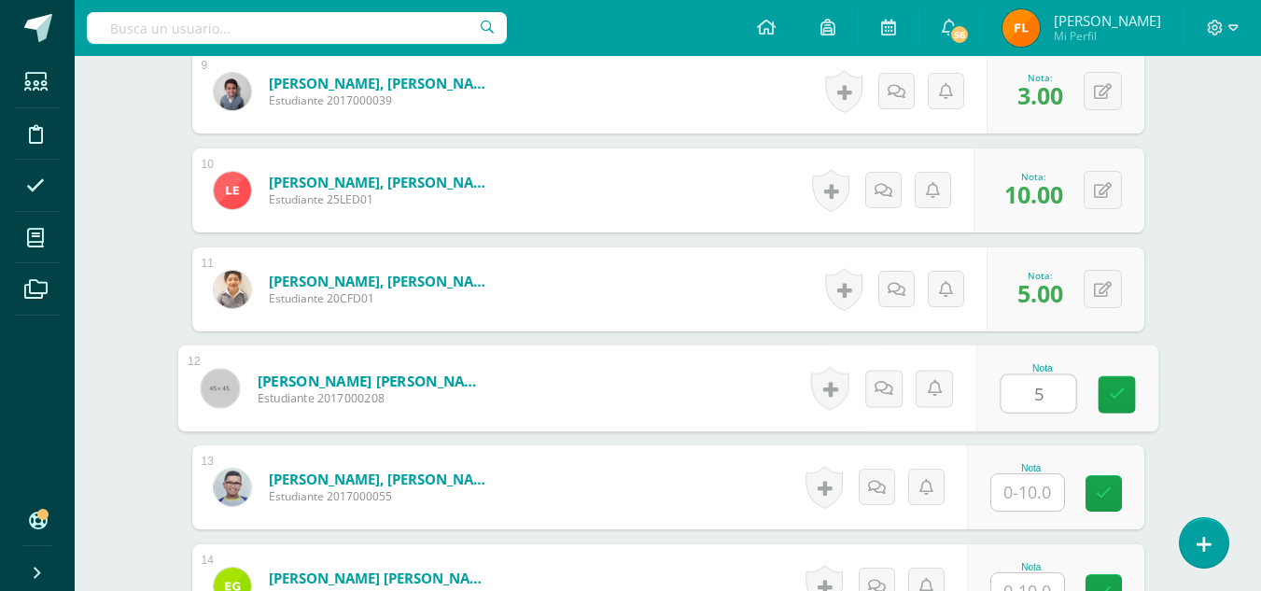
type input "5"
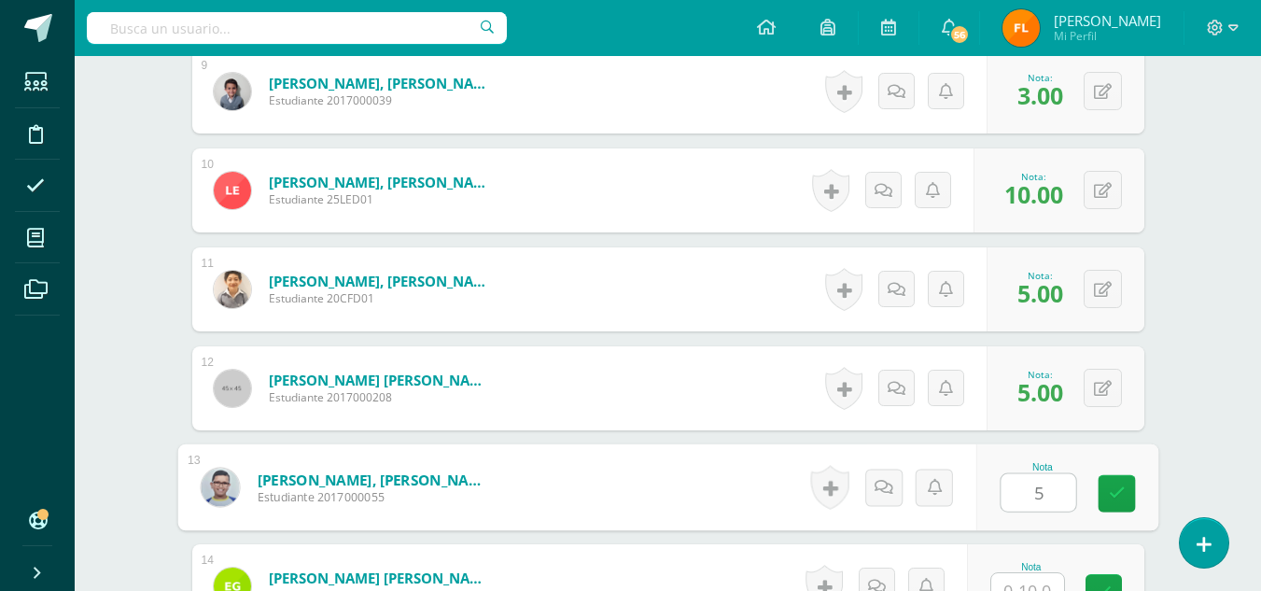
type input "5"
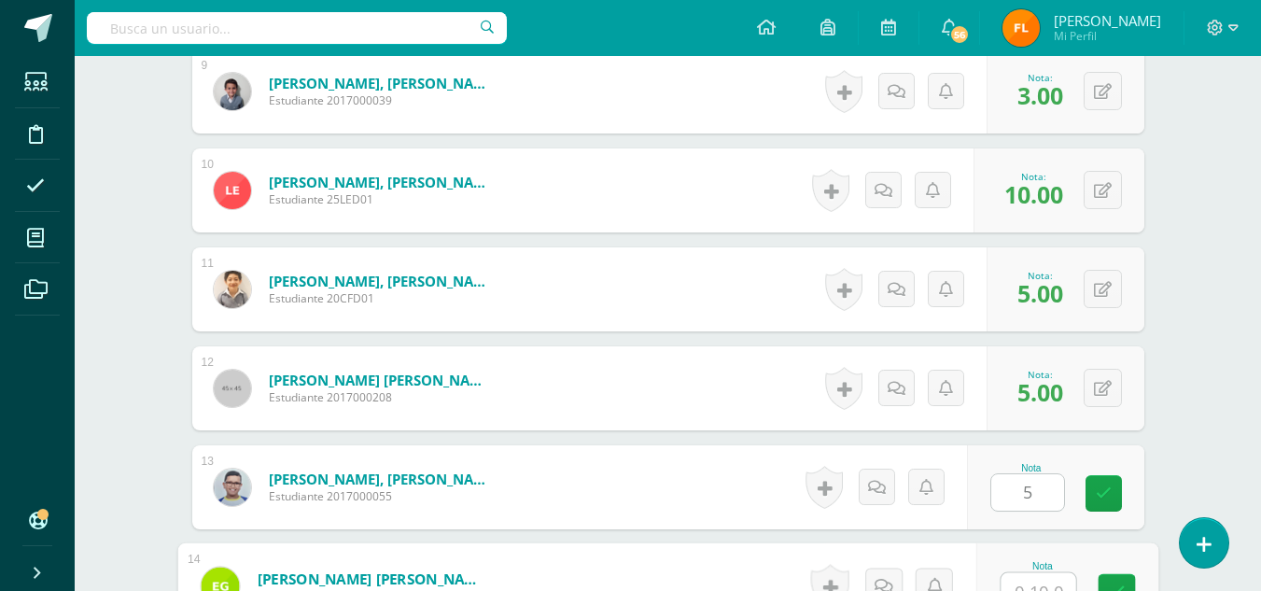
scroll to position [1428, 0]
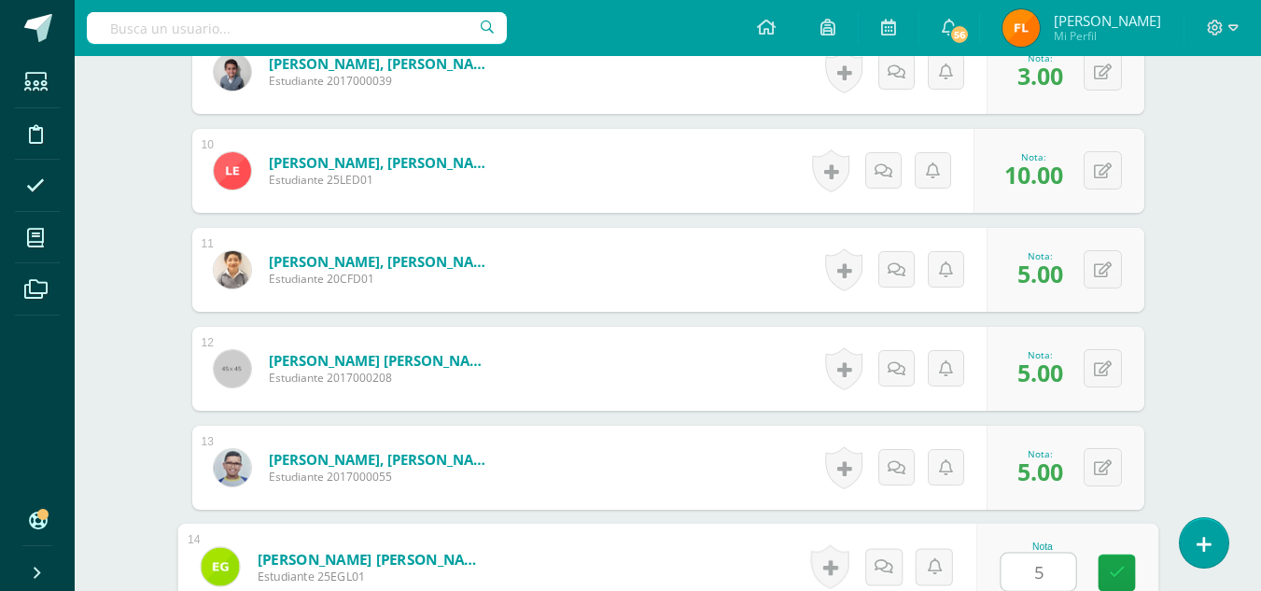
type input "5"
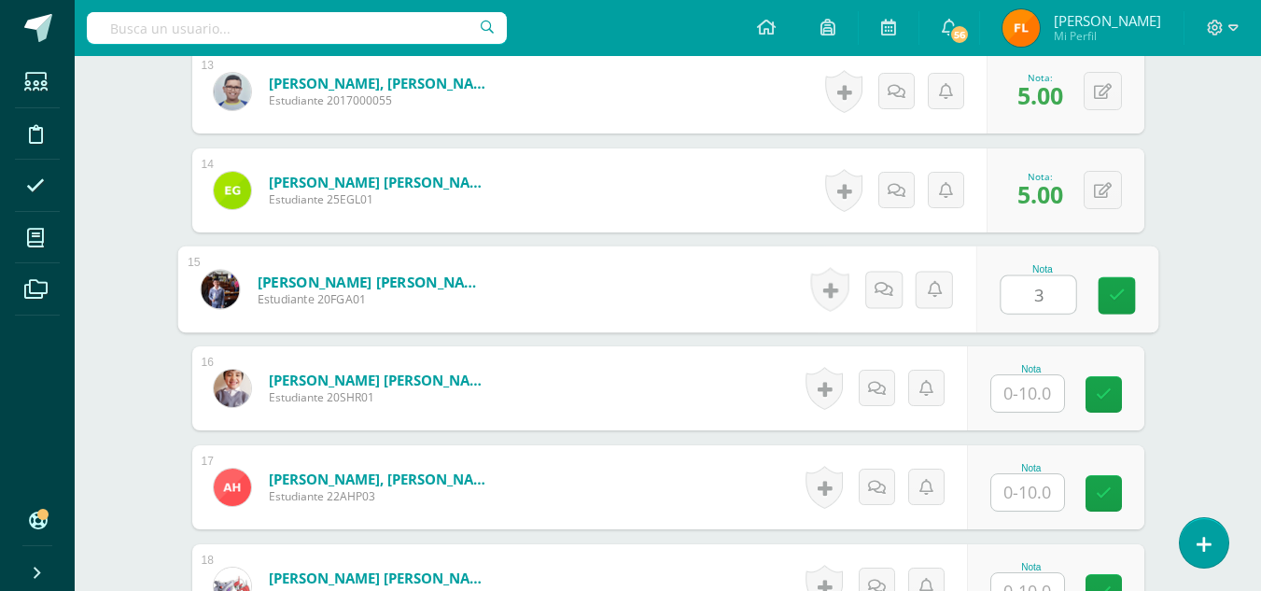
type input "3"
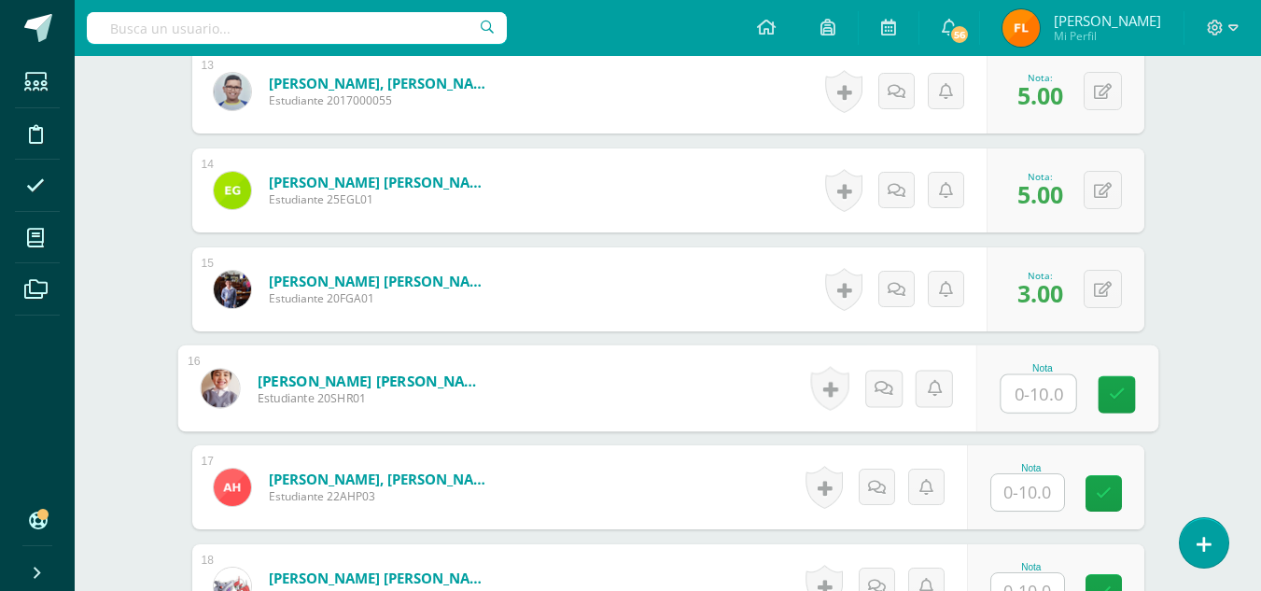
scroll to position [1430, 0]
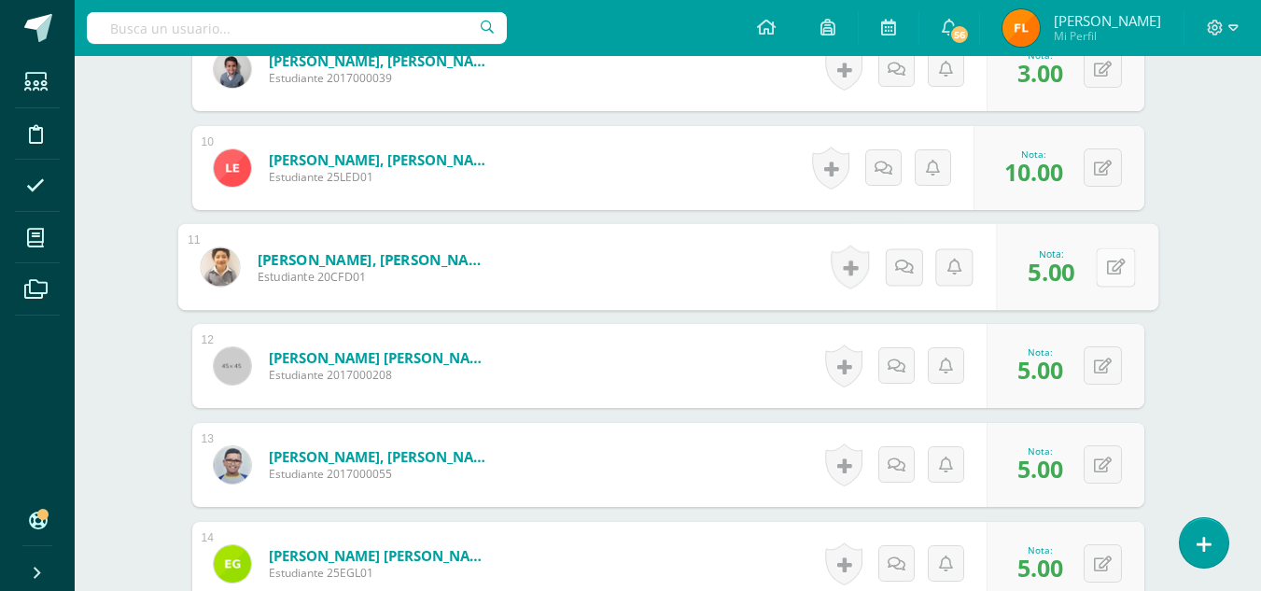
click at [1106, 270] on icon at bounding box center [1115, 266] width 19 height 16
click at [1007, 268] on input "5.00" at bounding box center [987, 272] width 75 height 37
type input "5"
type input "10"
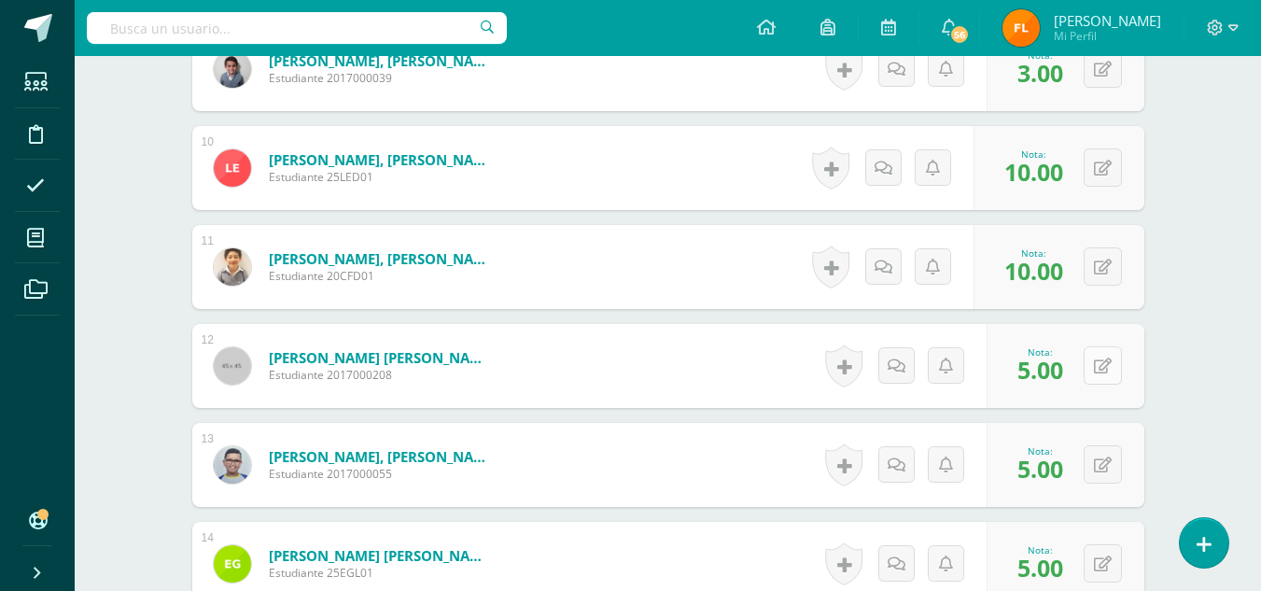
click at [1094, 369] on icon at bounding box center [1103, 366] width 18 height 16
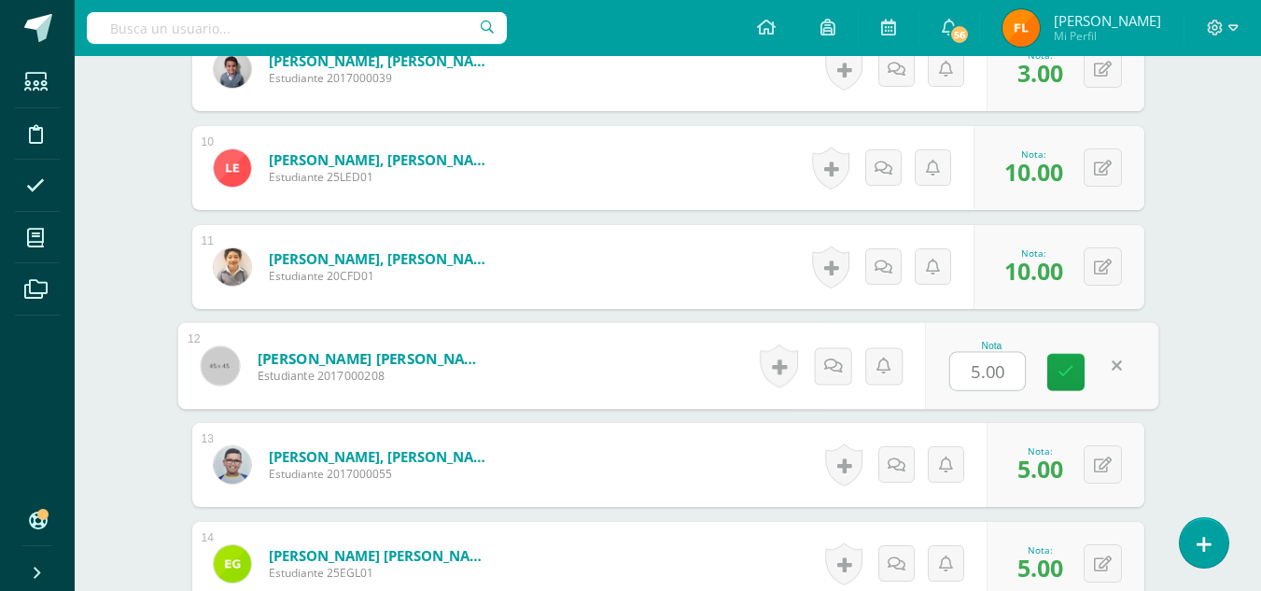
click at [1012, 371] on input "5.00" at bounding box center [987, 371] width 75 height 37
type input "5"
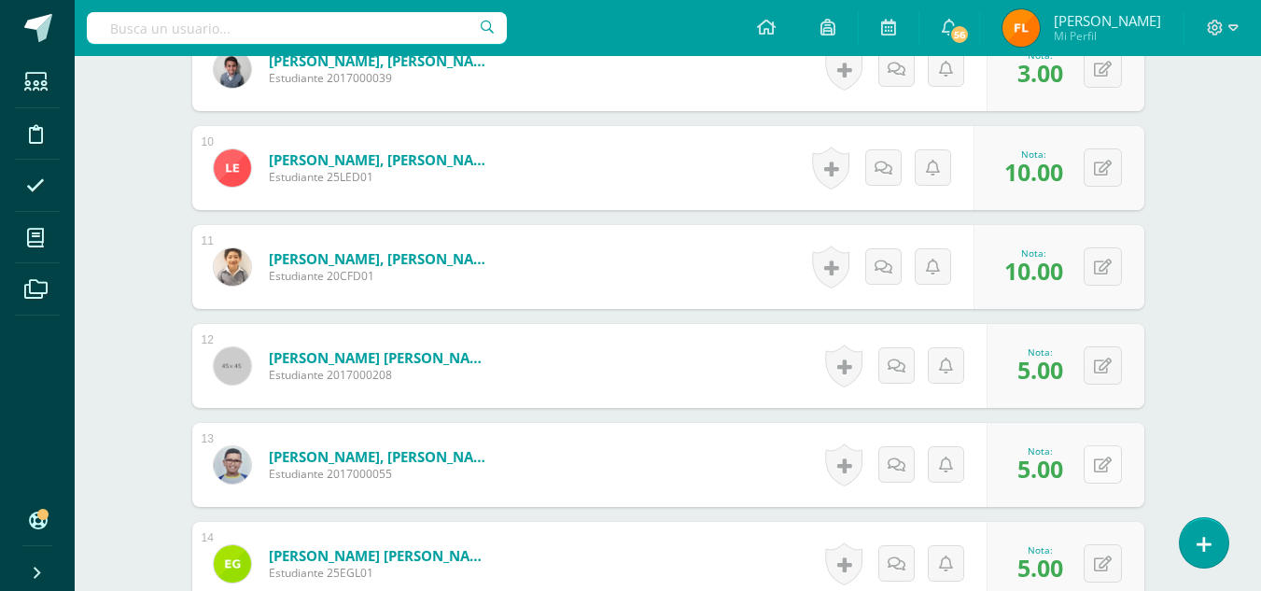
click at [1101, 460] on button at bounding box center [1102, 464] width 38 height 38
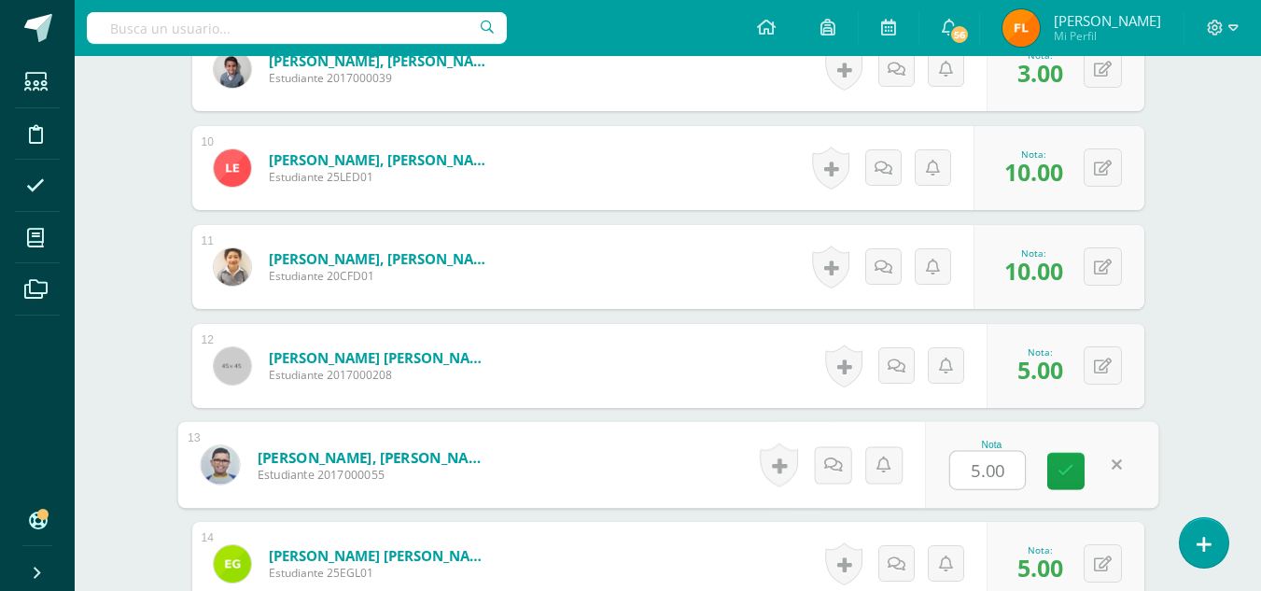
click at [1026, 474] on div "Nota 5.00" at bounding box center [991, 464] width 85 height 50
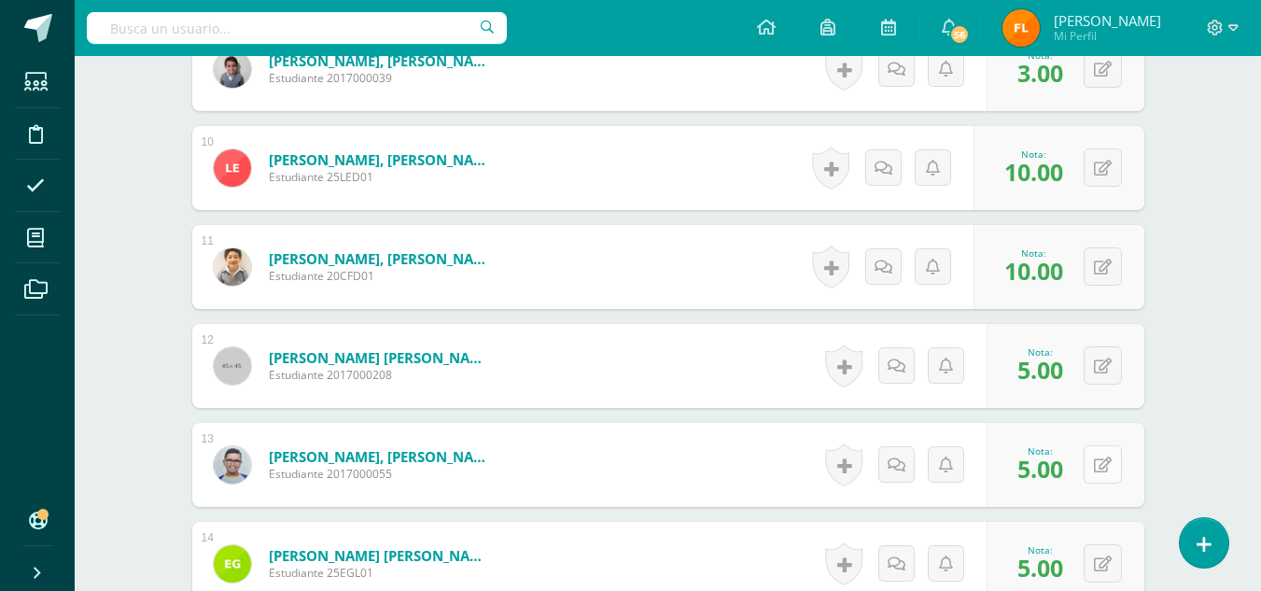
click at [1101, 465] on button at bounding box center [1102, 464] width 38 height 38
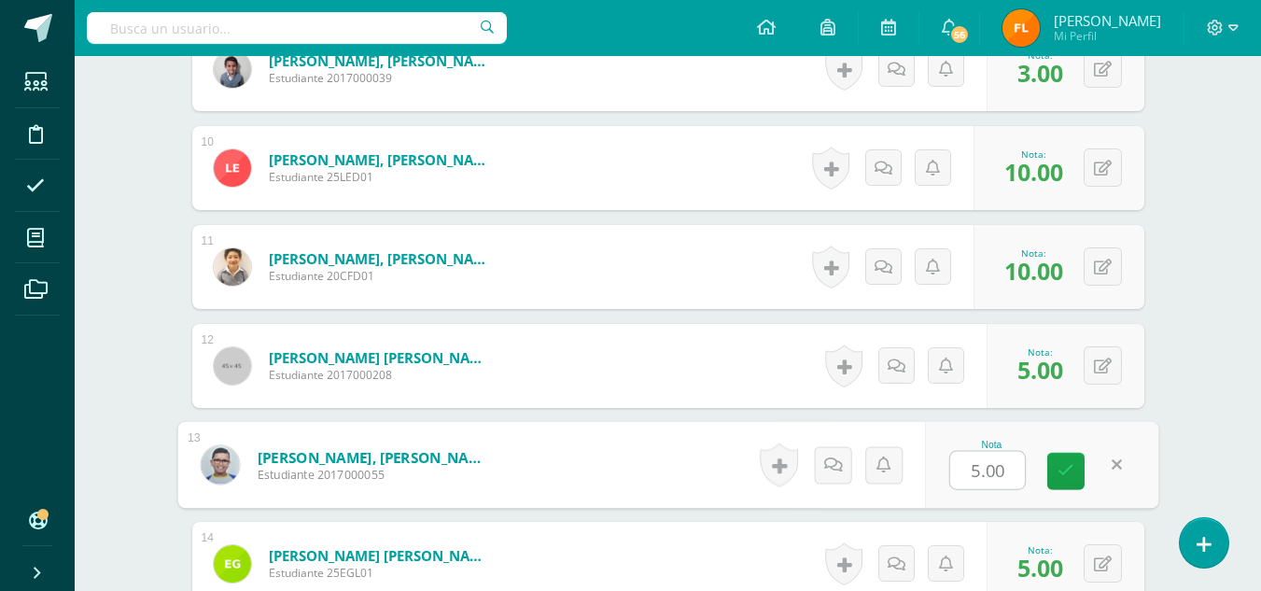
click at [1009, 472] on input "5.00" at bounding box center [987, 470] width 75 height 37
type input "5"
type input "10"
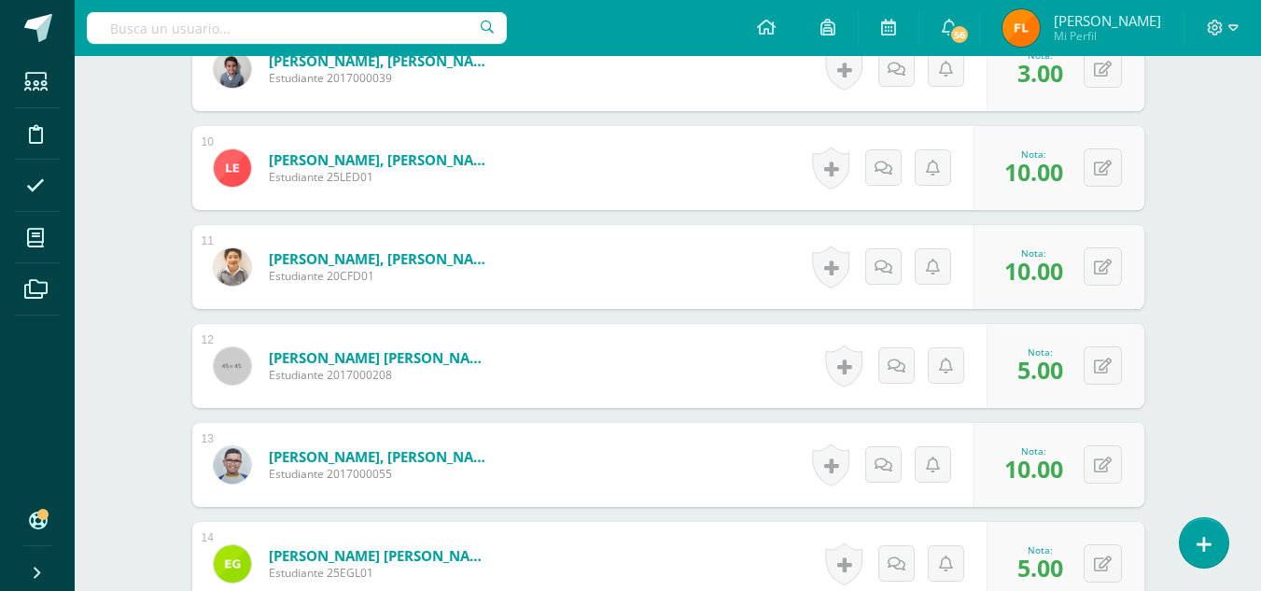
scroll to position [1617, 0]
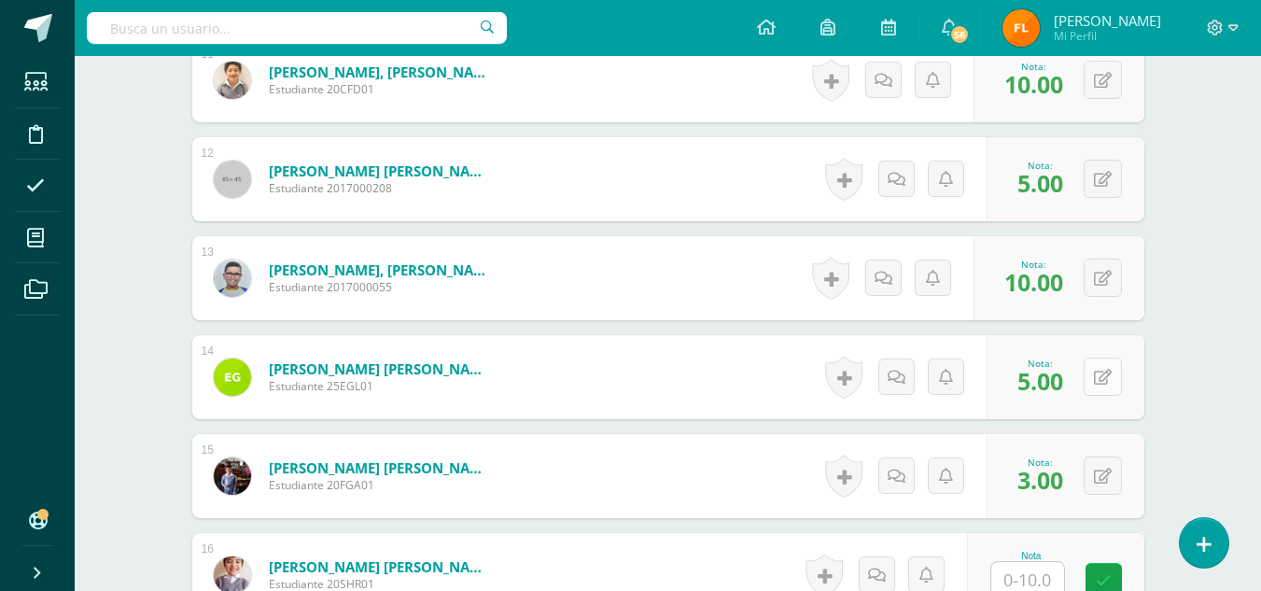
click at [1099, 392] on button at bounding box center [1102, 376] width 38 height 38
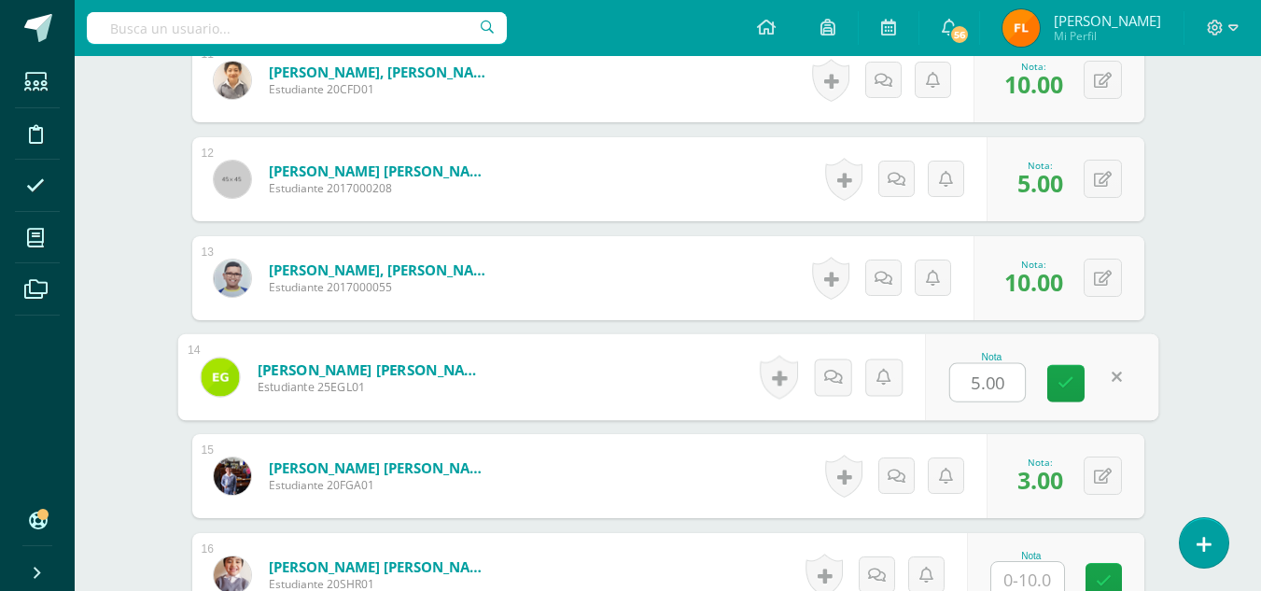
click at [1016, 386] on input "5.00" at bounding box center [987, 382] width 75 height 37
type input "5"
type input "10"
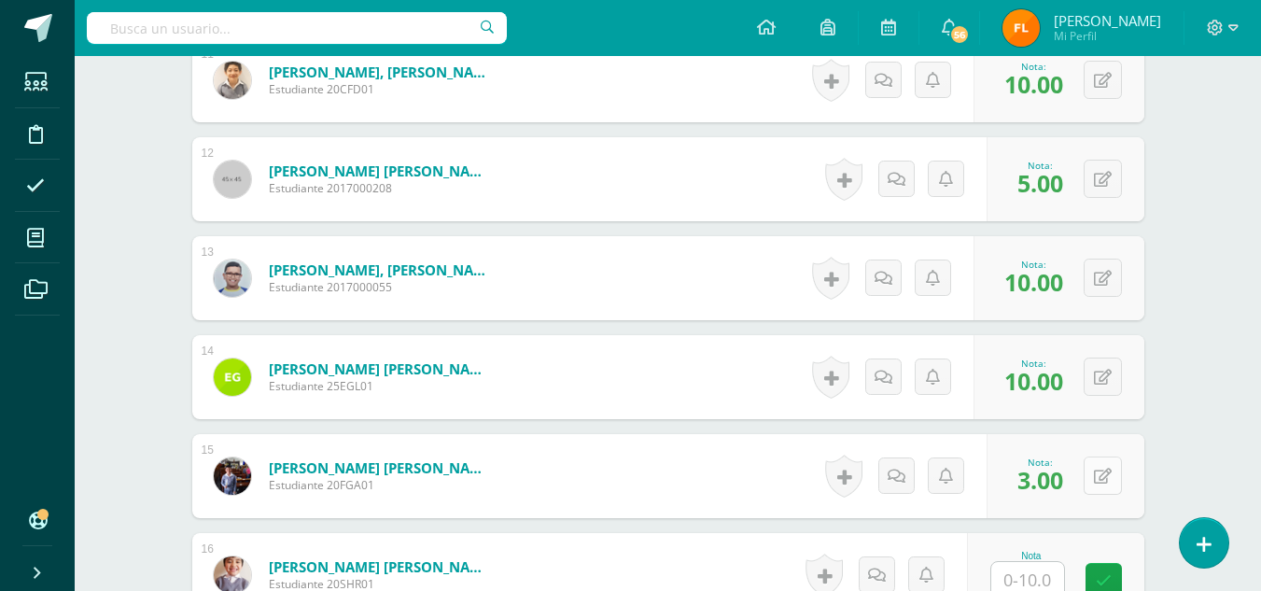
scroll to position [1897, 0]
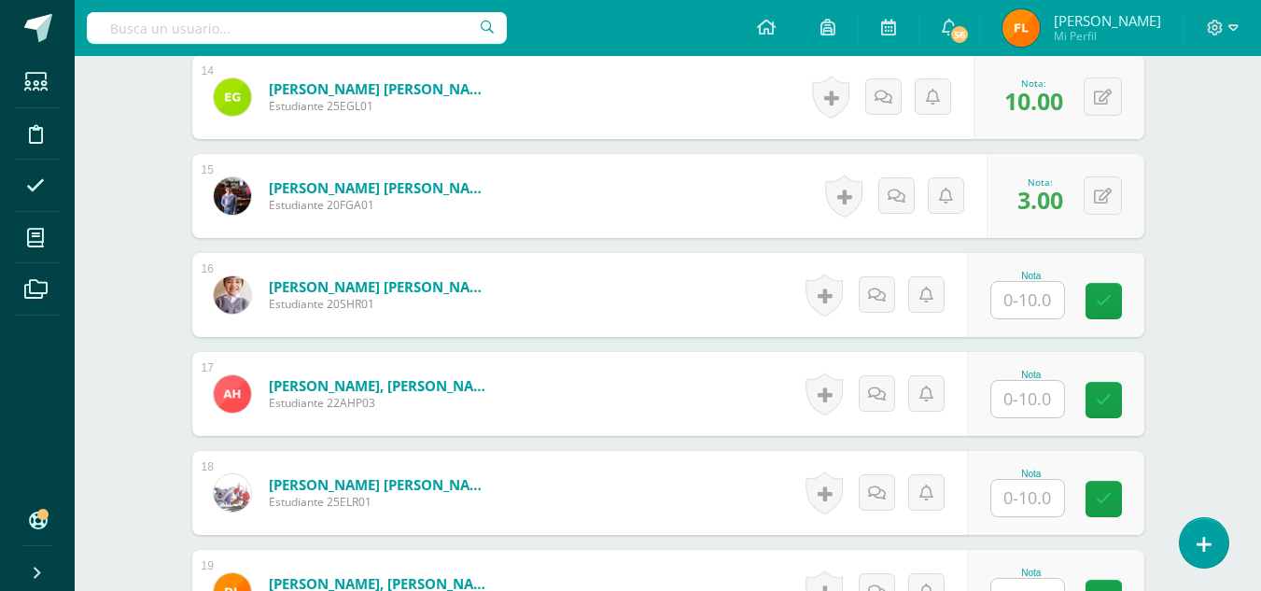
click at [1043, 303] on input "text" at bounding box center [1027, 300] width 73 height 36
type input "0"
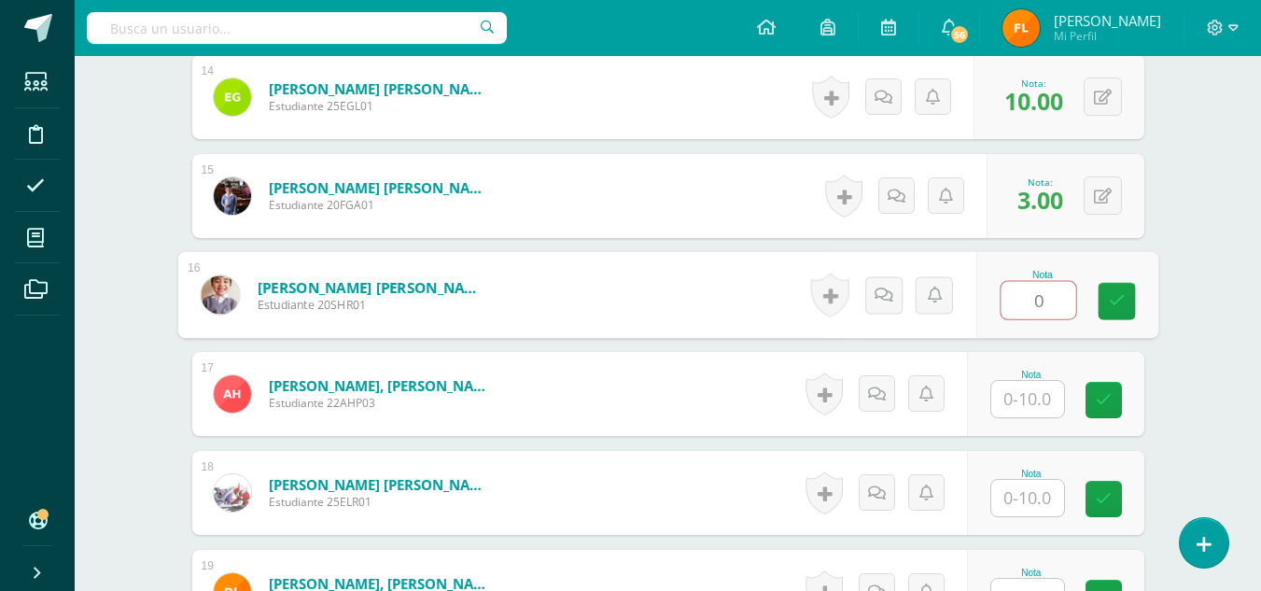
click at [1043, 303] on input "0" at bounding box center [1037, 300] width 75 height 37
type input "10"
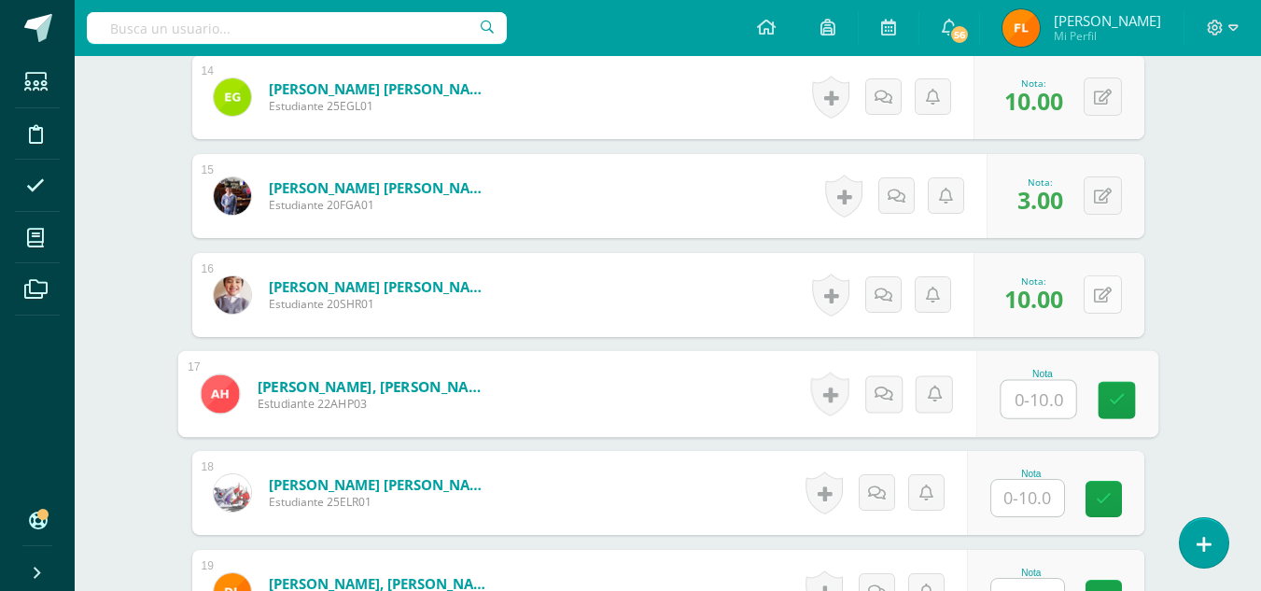
click at [1100, 304] on button at bounding box center [1102, 294] width 38 height 38
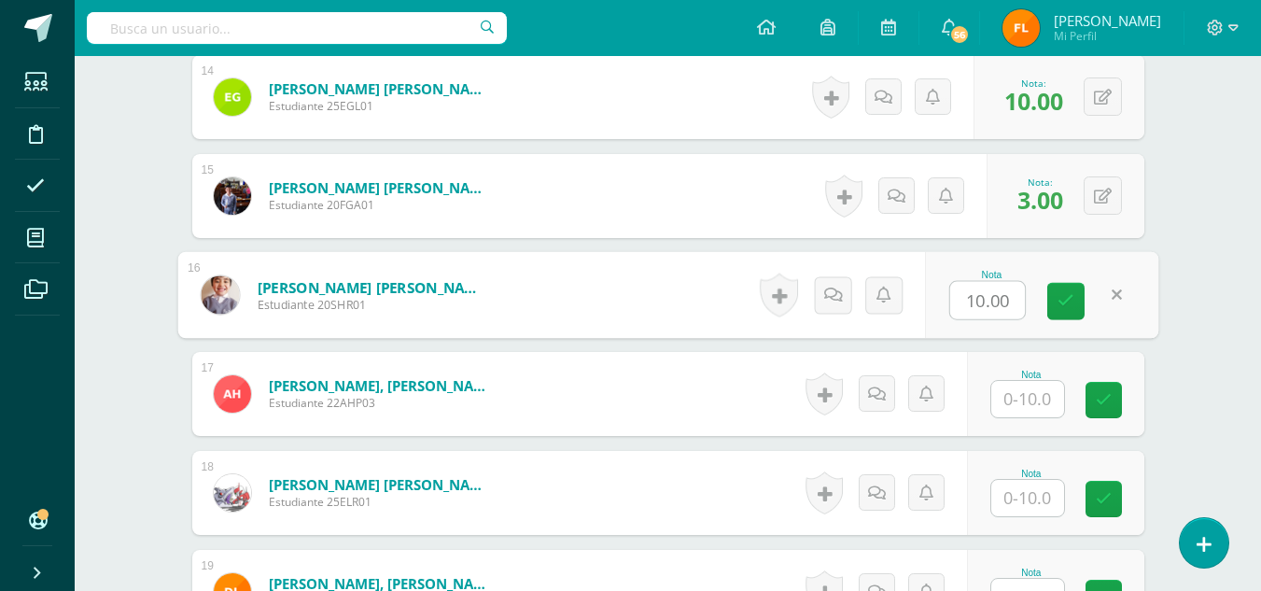
click at [1031, 397] on input "text" at bounding box center [1027, 399] width 73 height 36
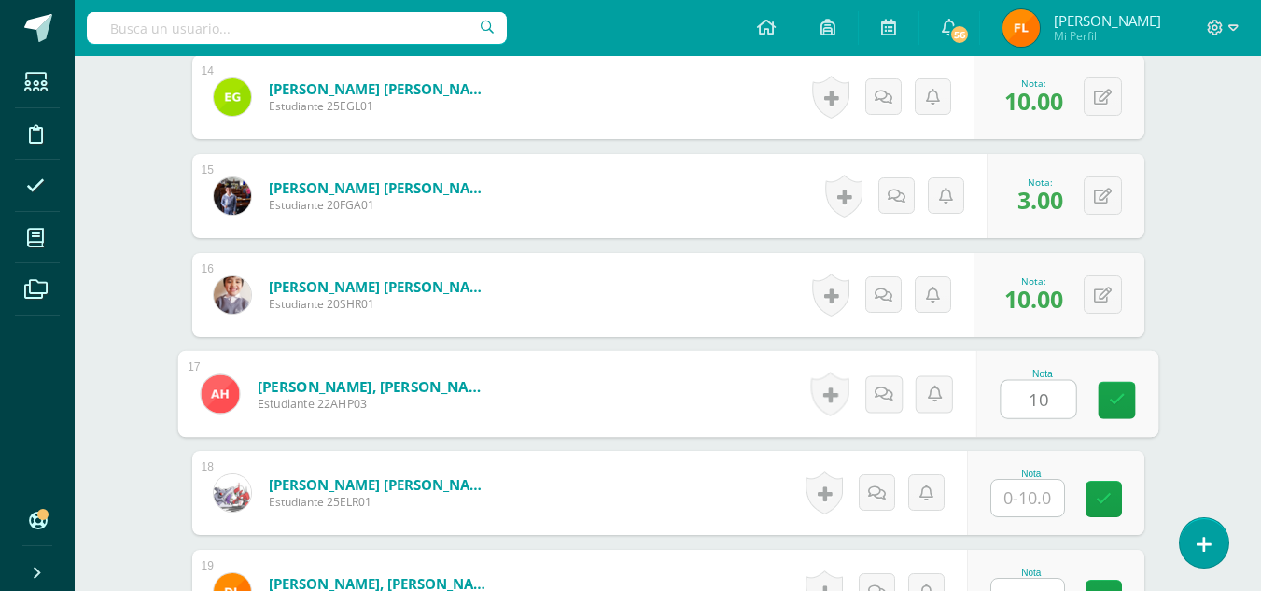
type input "10"
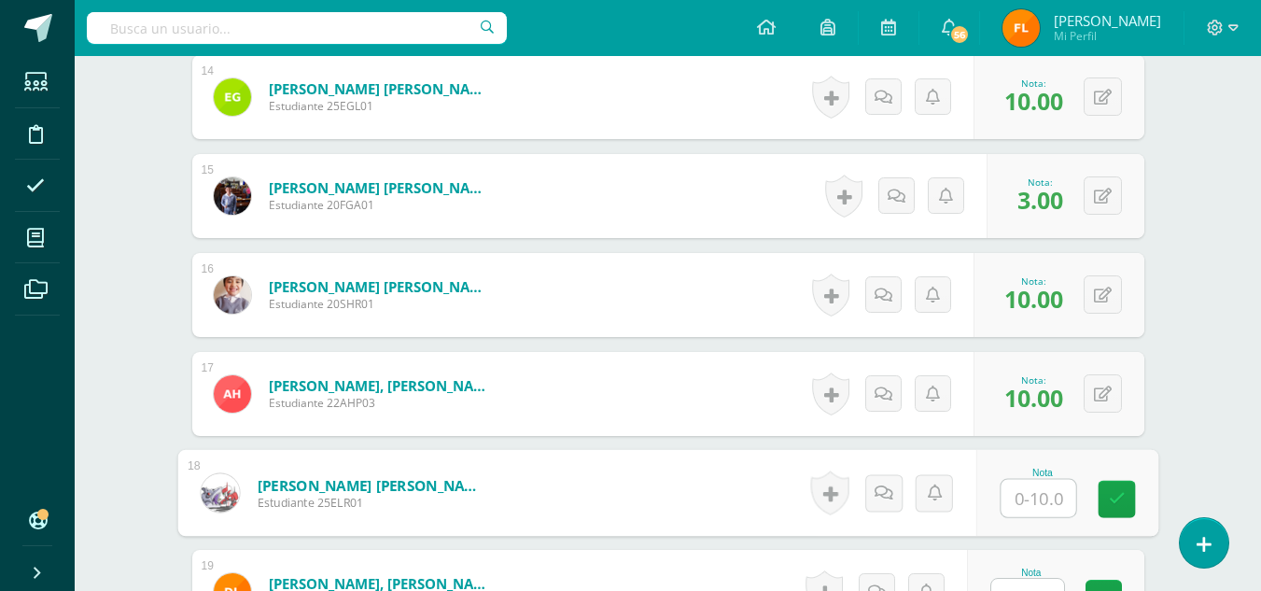
click at [1038, 503] on input "text" at bounding box center [1037, 498] width 75 height 37
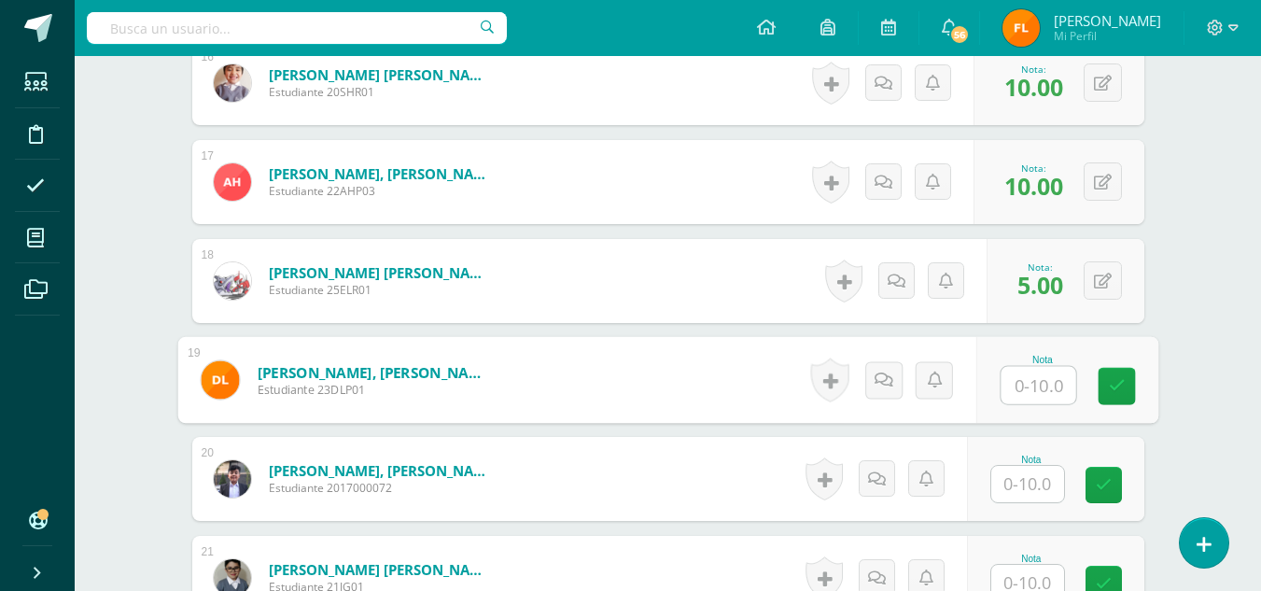
scroll to position [2202, 0]
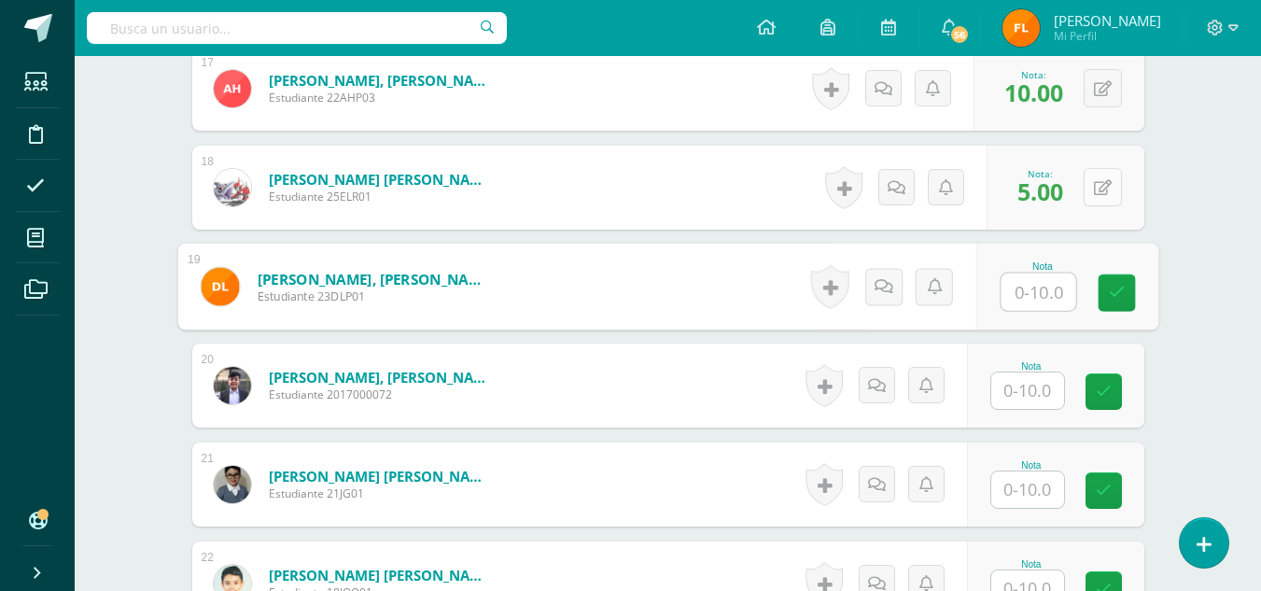
click at [1099, 180] on icon at bounding box center [1103, 188] width 18 height 16
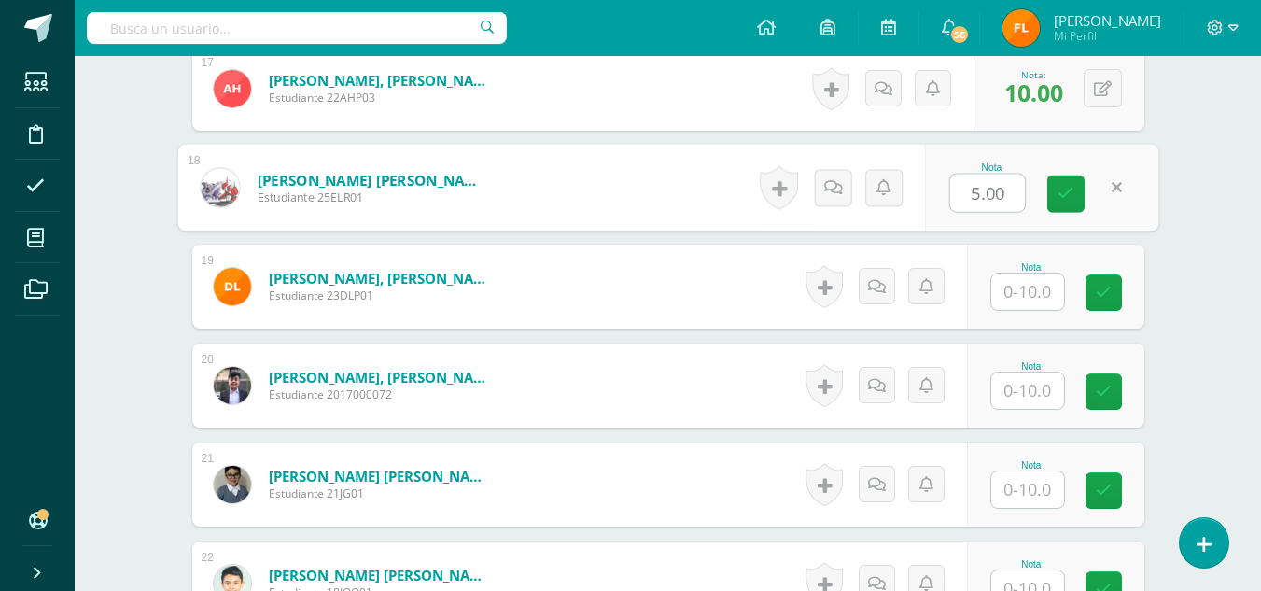
click at [1003, 198] on input "5.00" at bounding box center [987, 192] width 75 height 37
type input "5"
click at [1027, 300] on input "text" at bounding box center [1027, 291] width 73 height 36
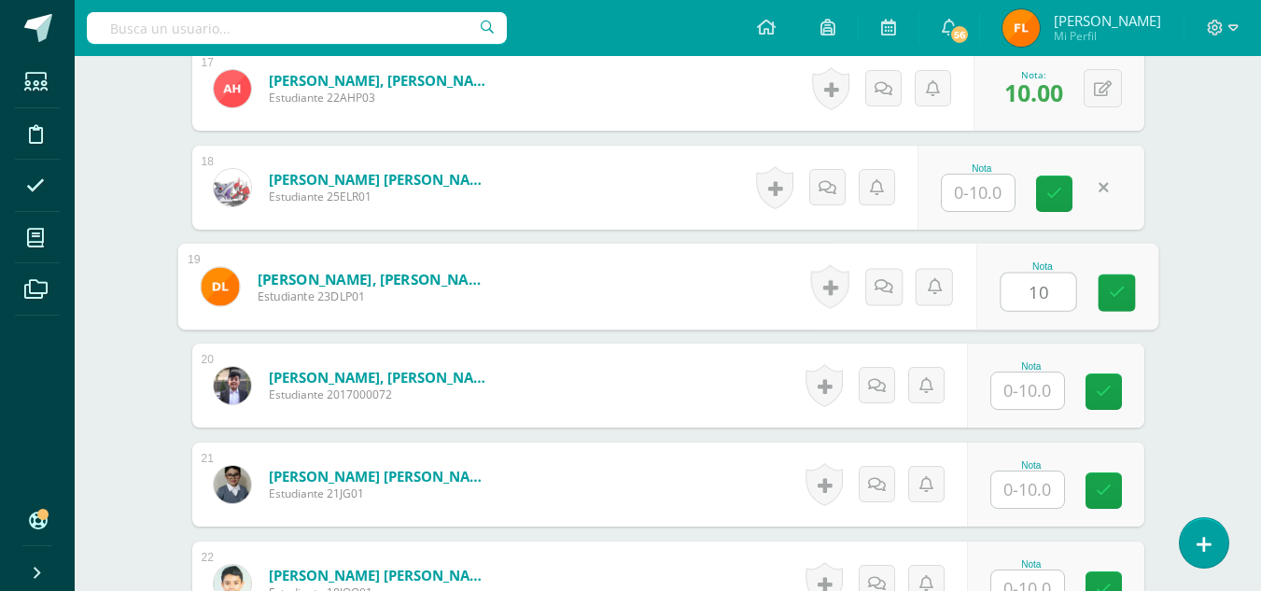
type input "1"
type input "5"
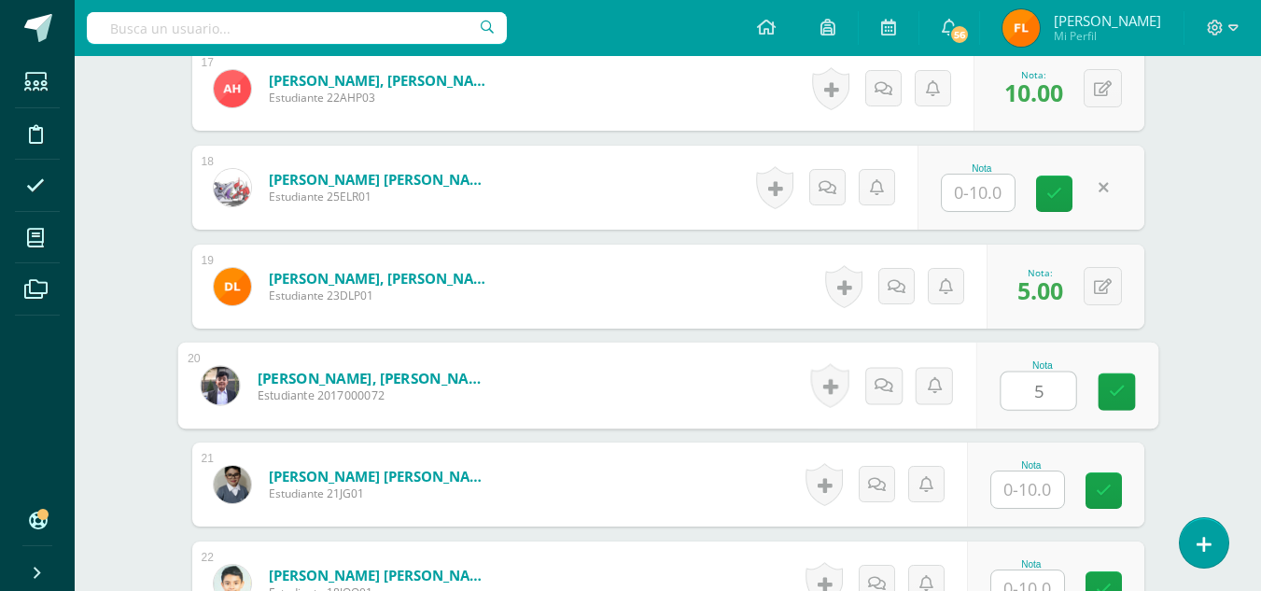
type input "5"
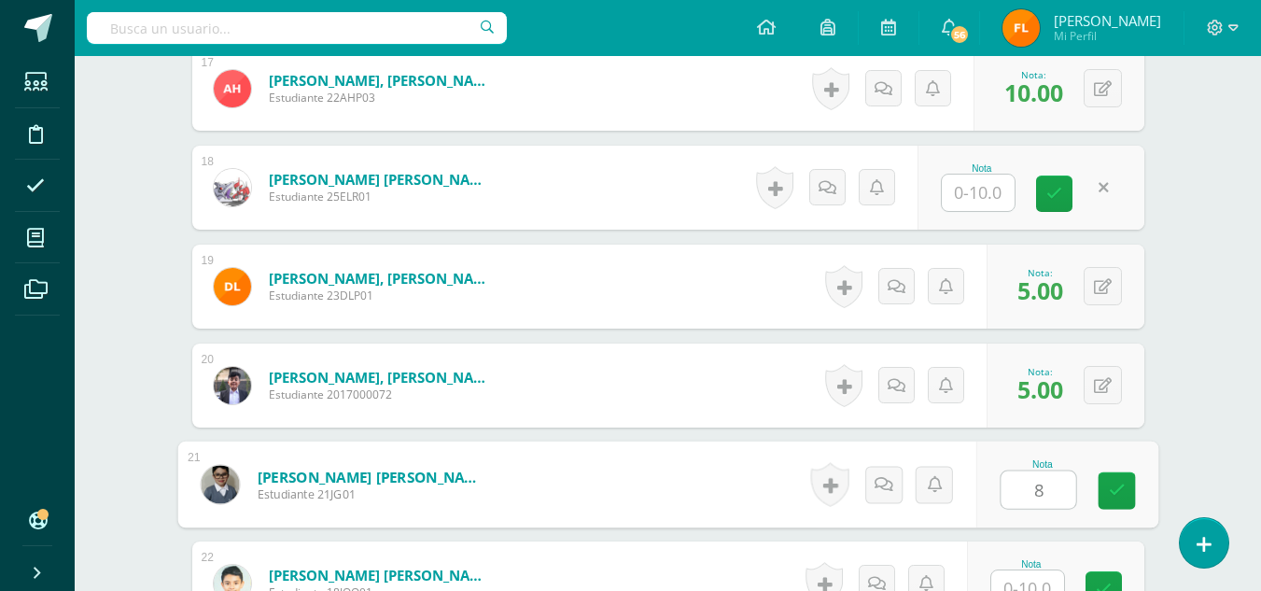
type input "8"
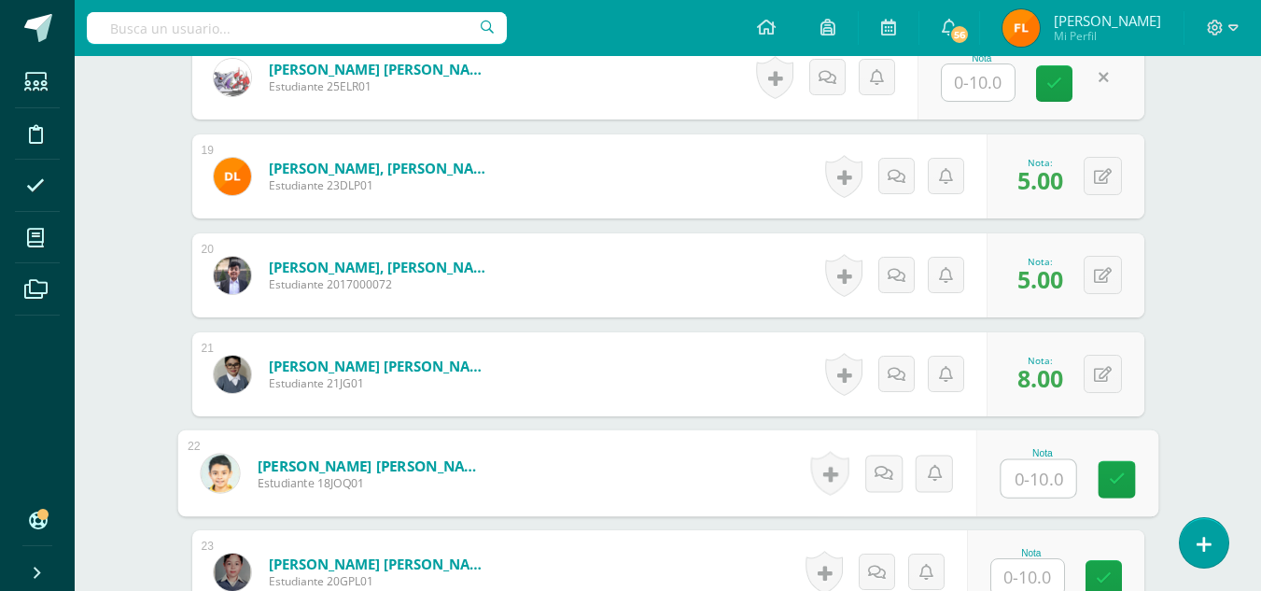
scroll to position [2405, 0]
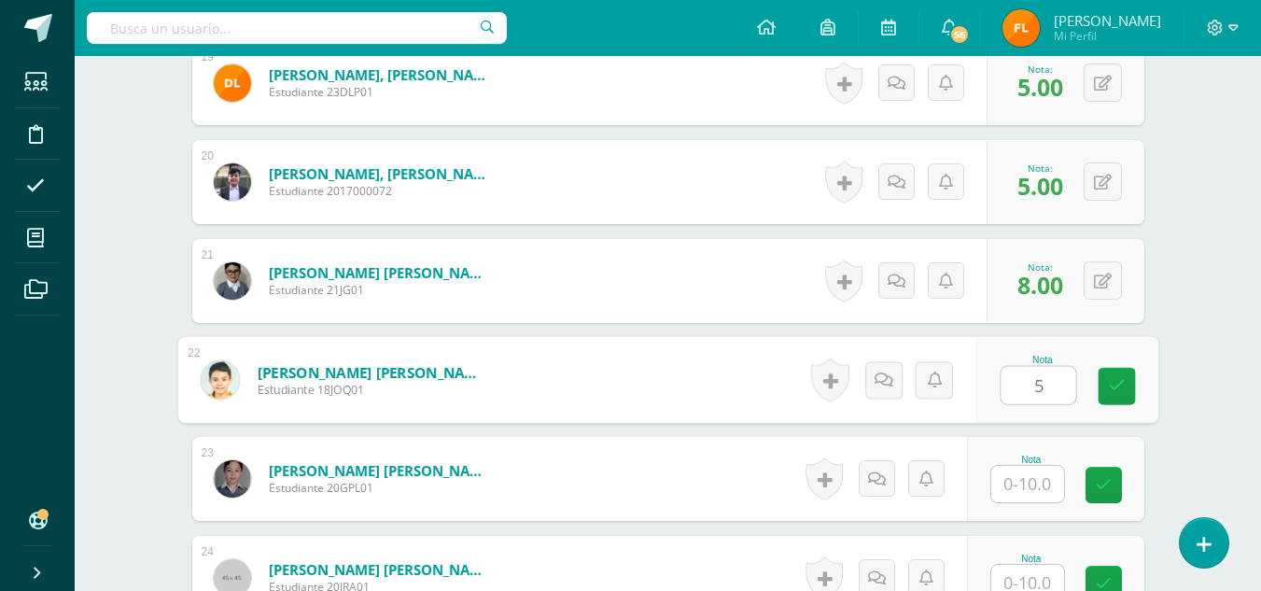
type input "5"
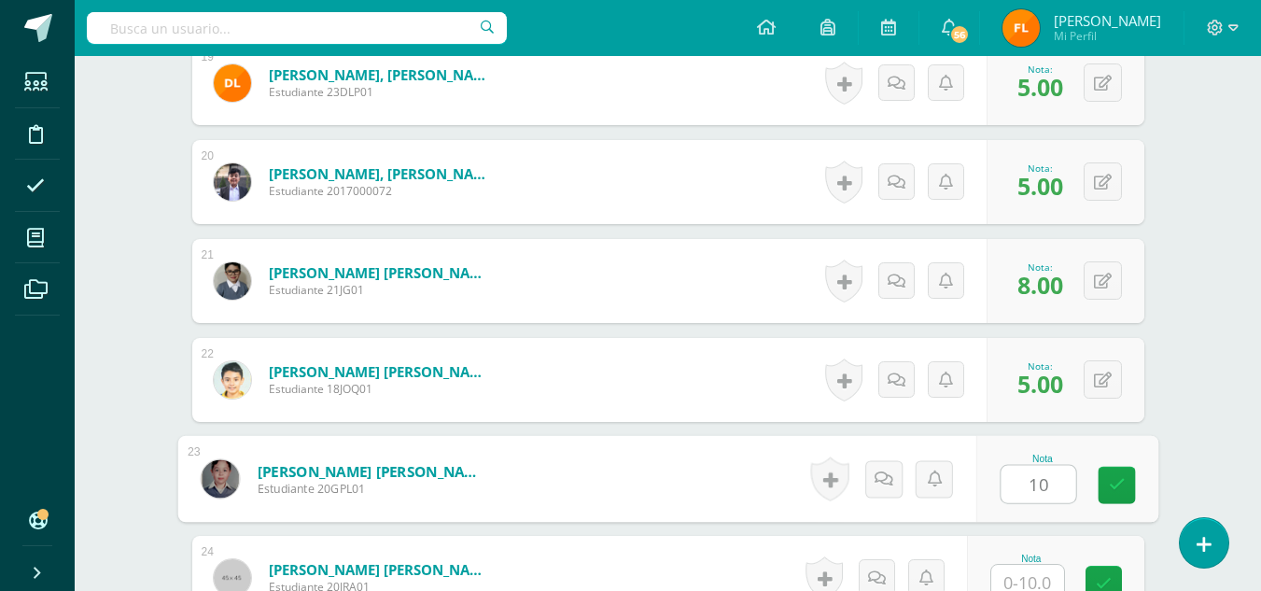
type input "10"
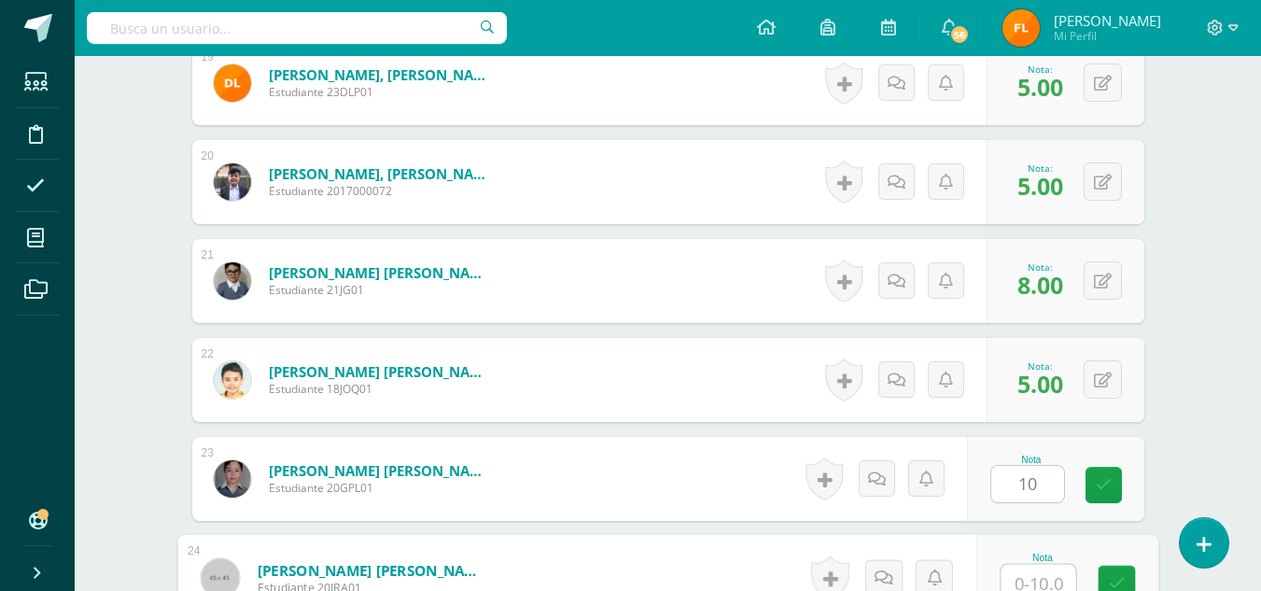
scroll to position [2417, 0]
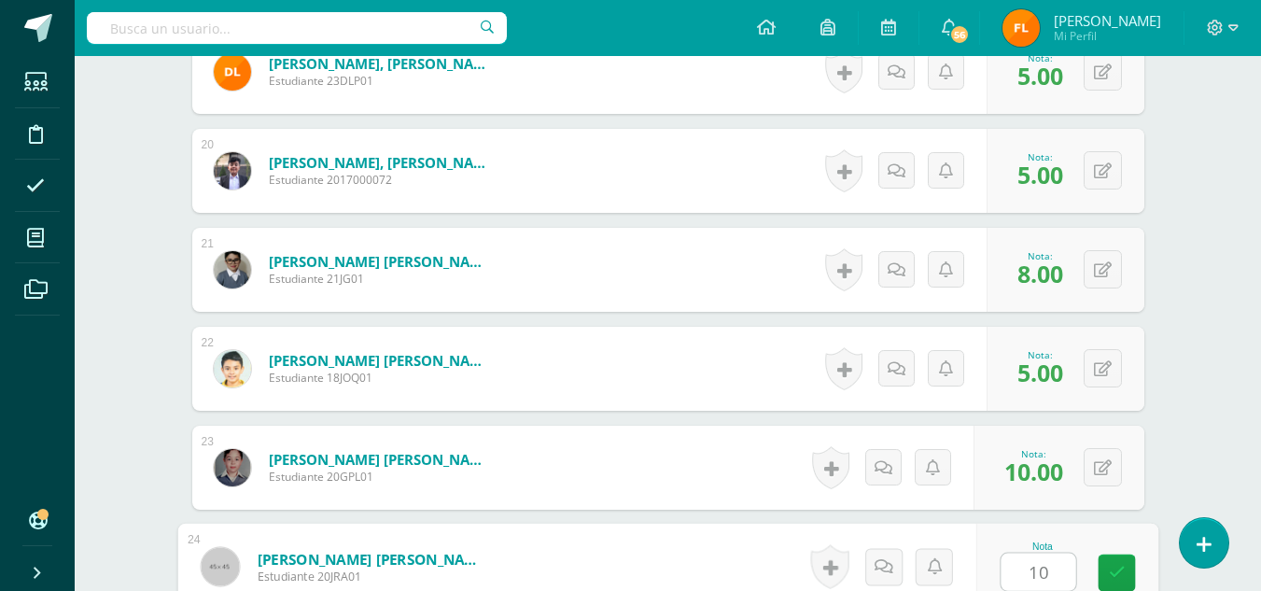
type input "10"
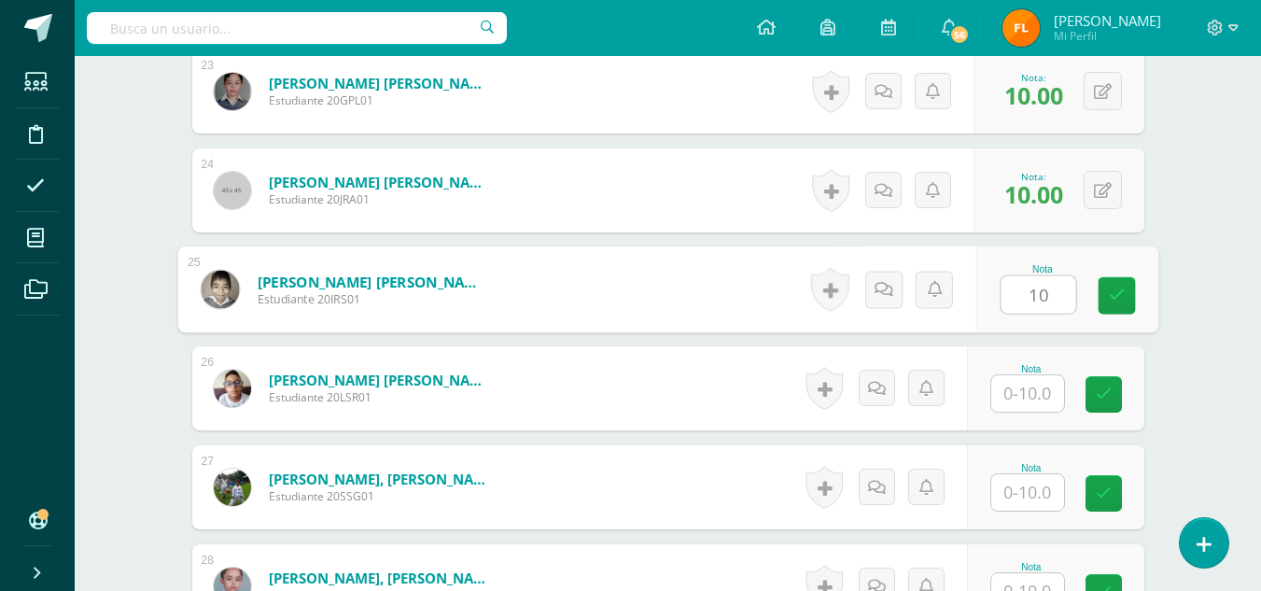
type input "10"
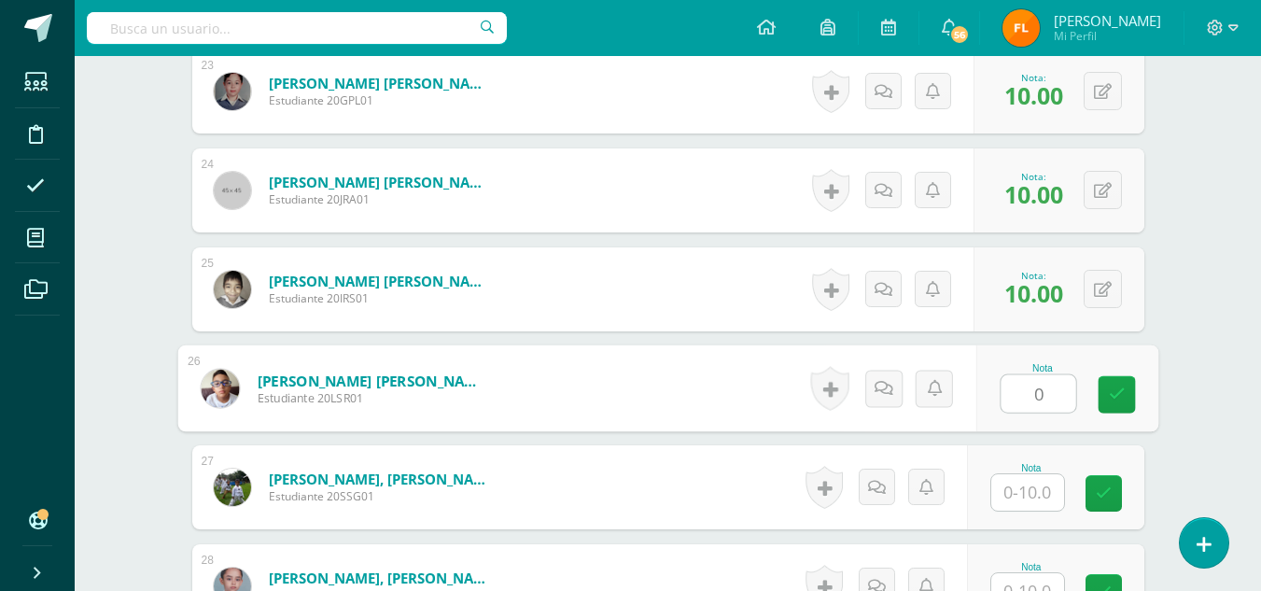
type input "0"
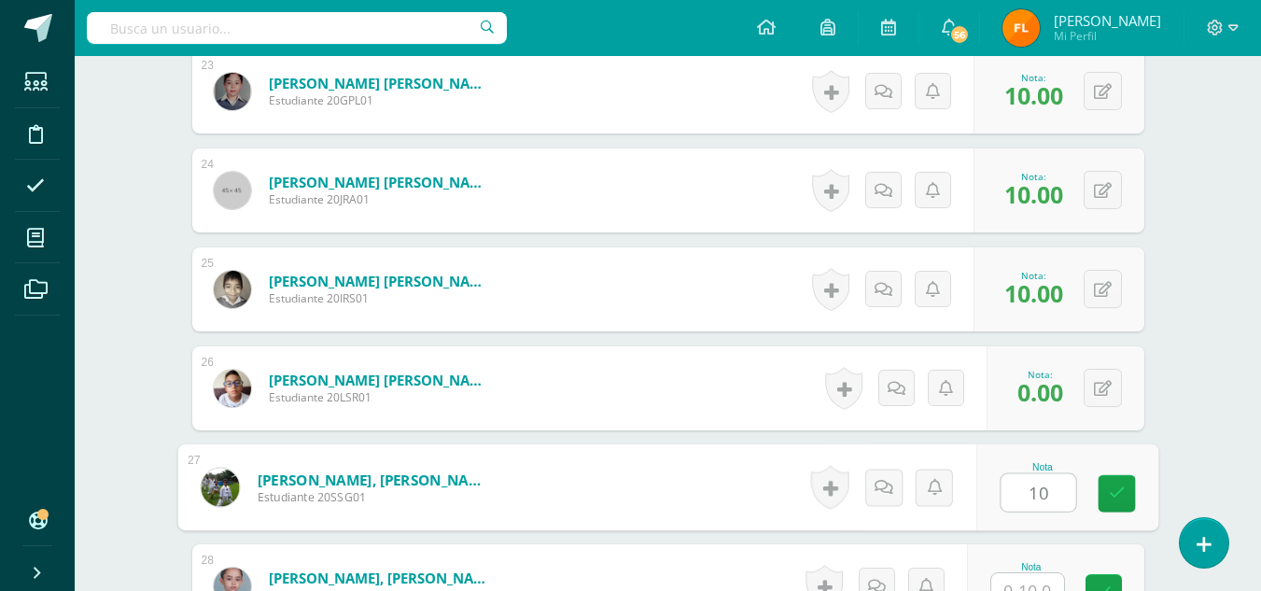
type input "10"
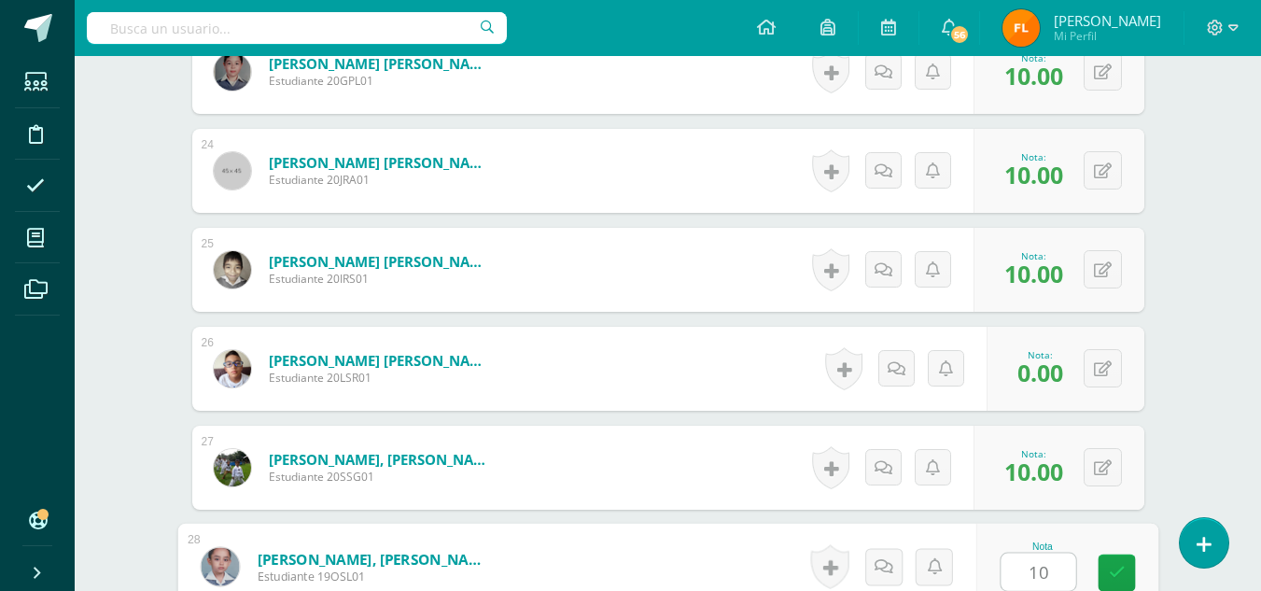
type input "10"
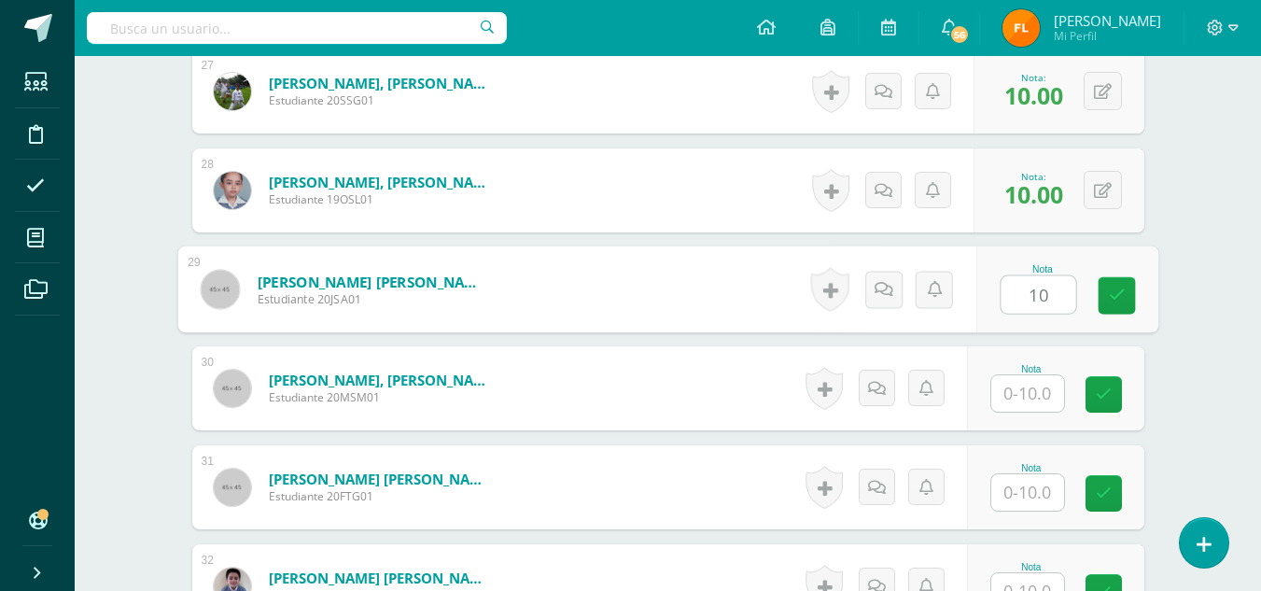
type input "10"
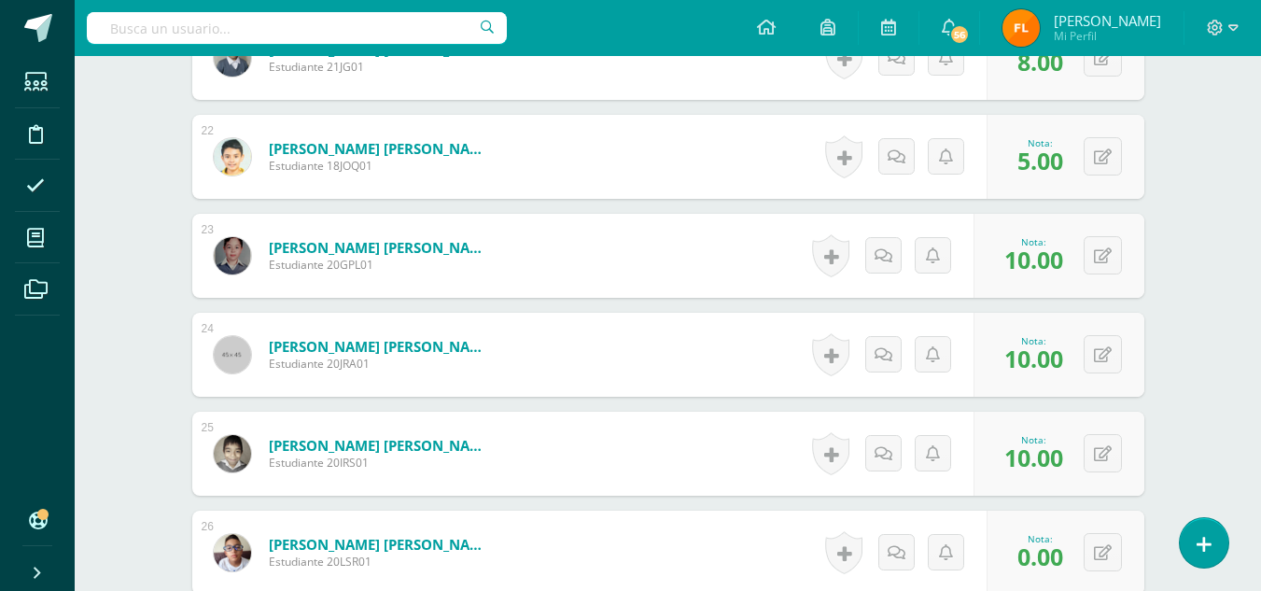
scroll to position [2815, 0]
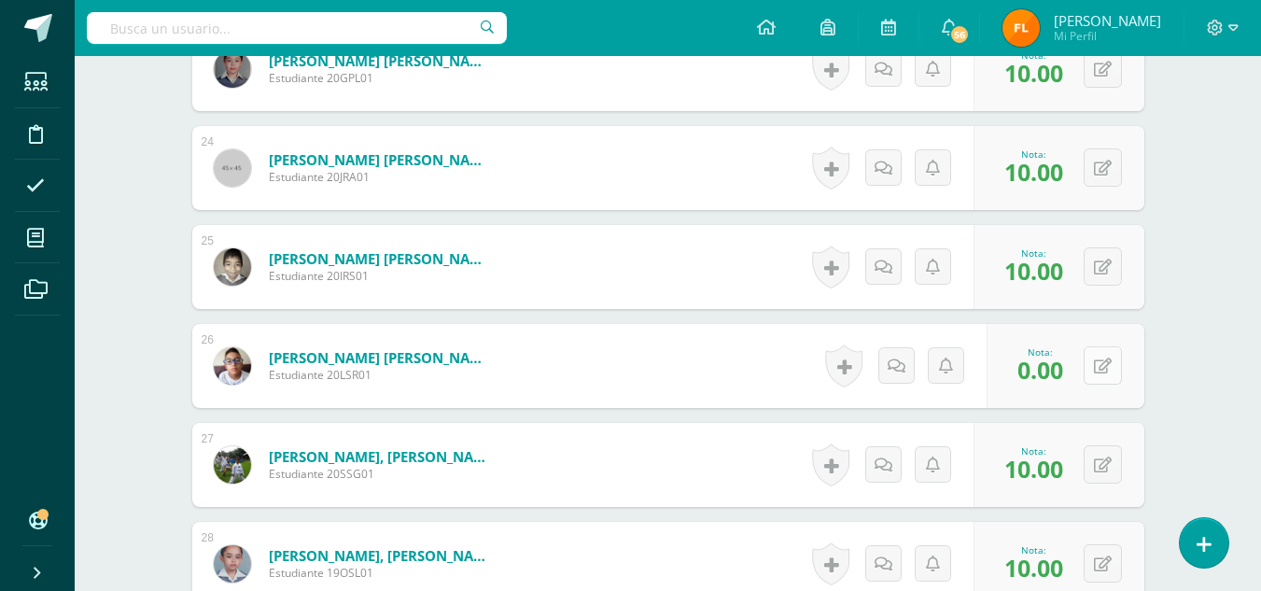
click at [1101, 369] on icon at bounding box center [1103, 366] width 18 height 16
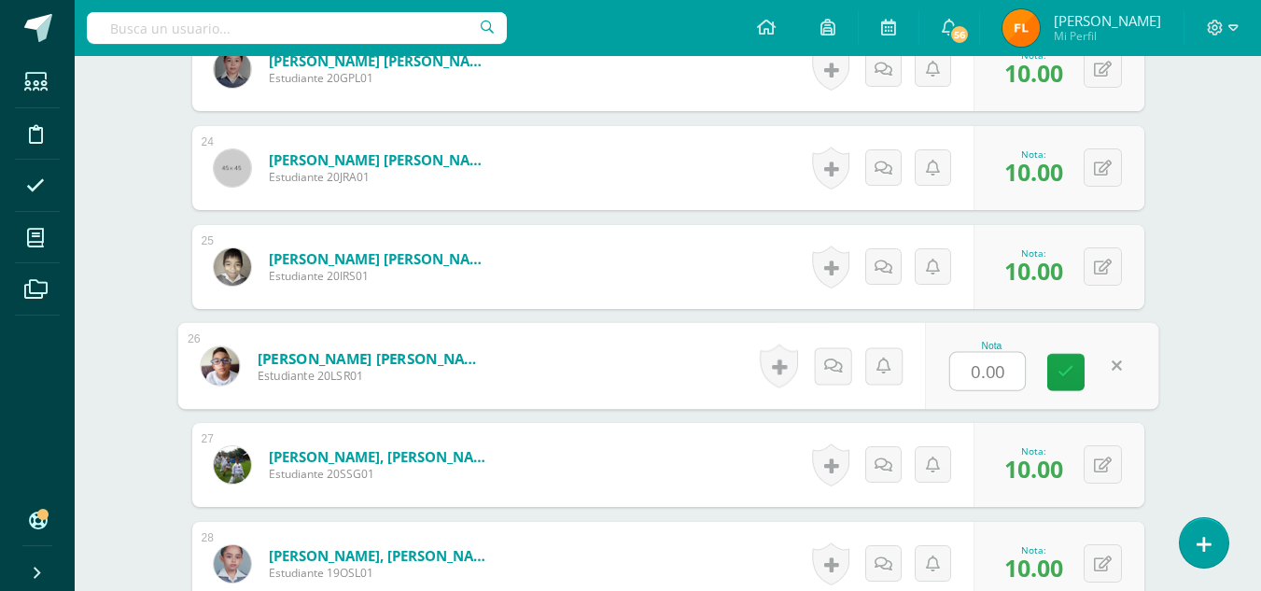
click at [1010, 378] on input "0.00" at bounding box center [987, 371] width 75 height 37
type input "0"
type input "1"
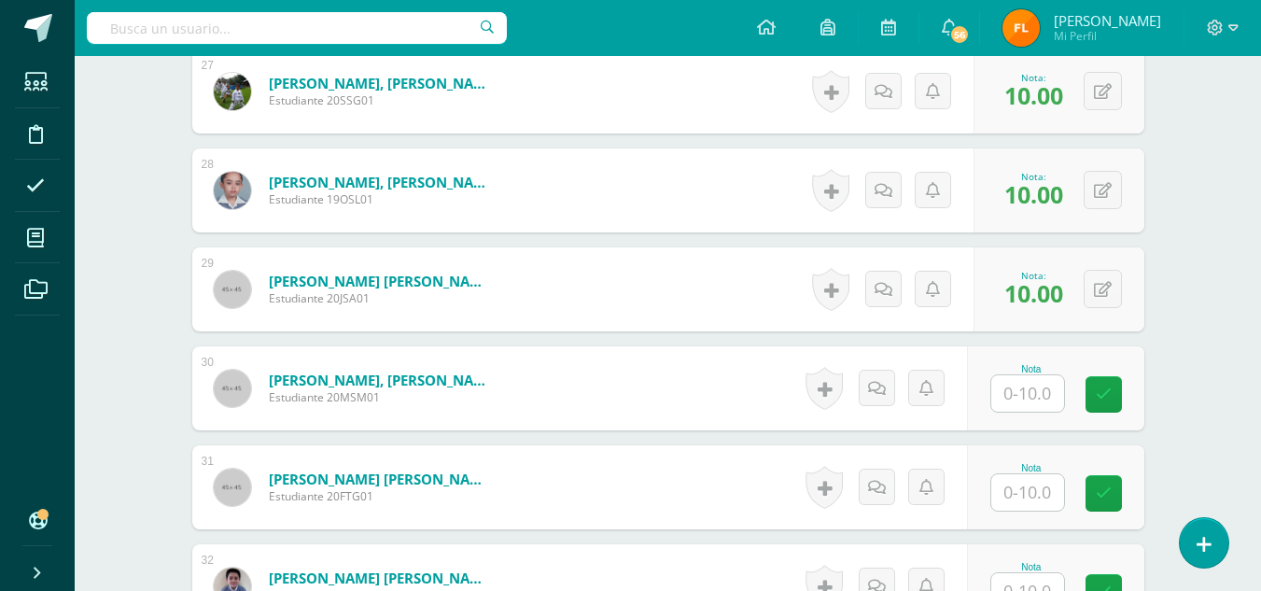
scroll to position [3282, 0]
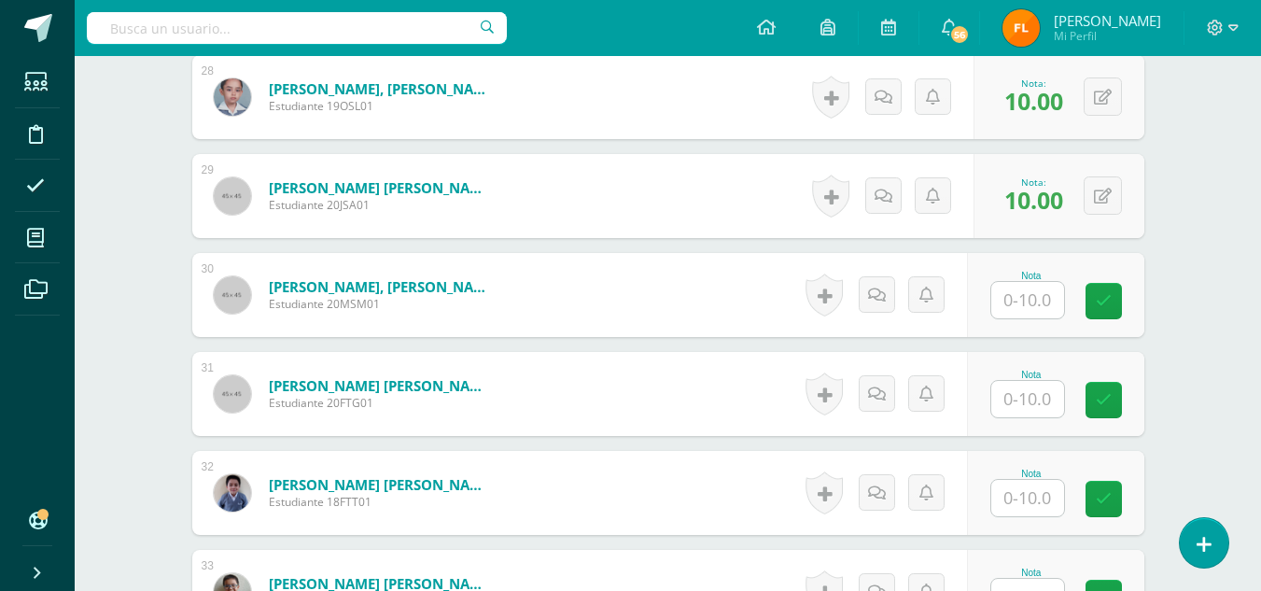
click at [1030, 298] on input "text" at bounding box center [1027, 300] width 73 height 36
type input "10"
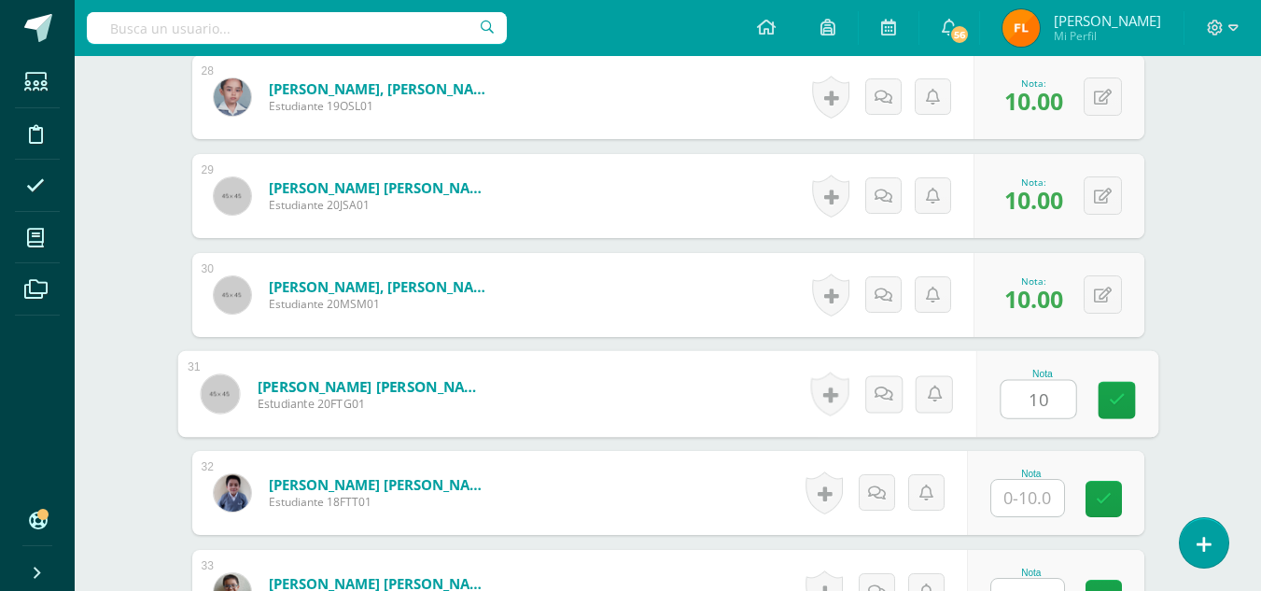
type input "10"
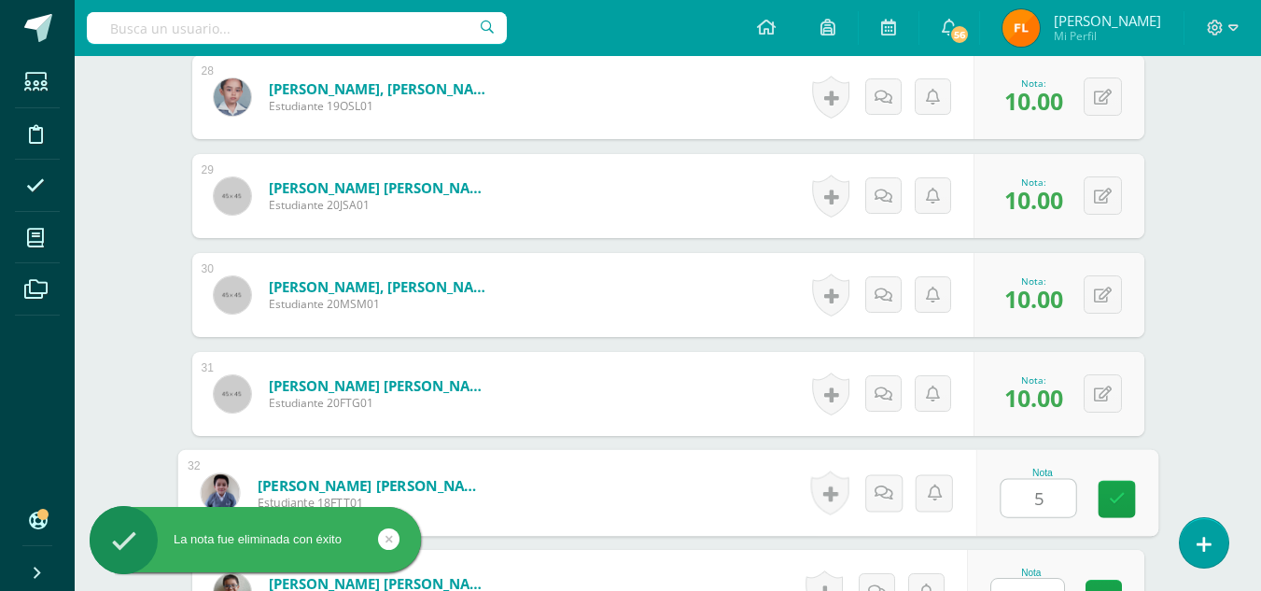
type input "5"
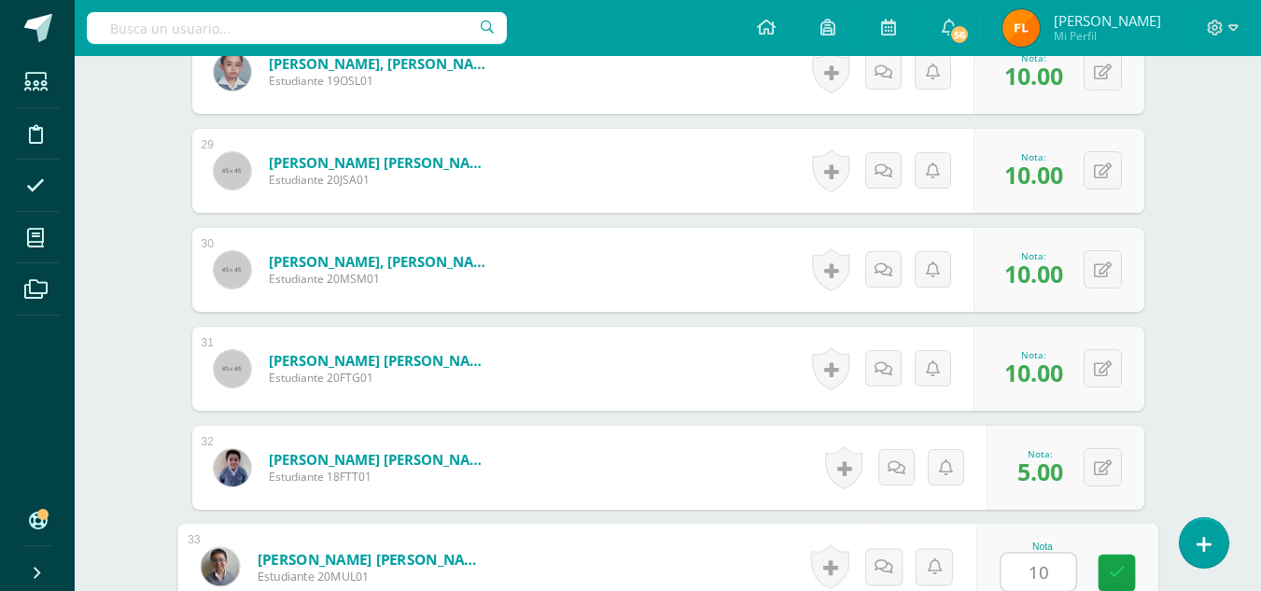
type input "10"
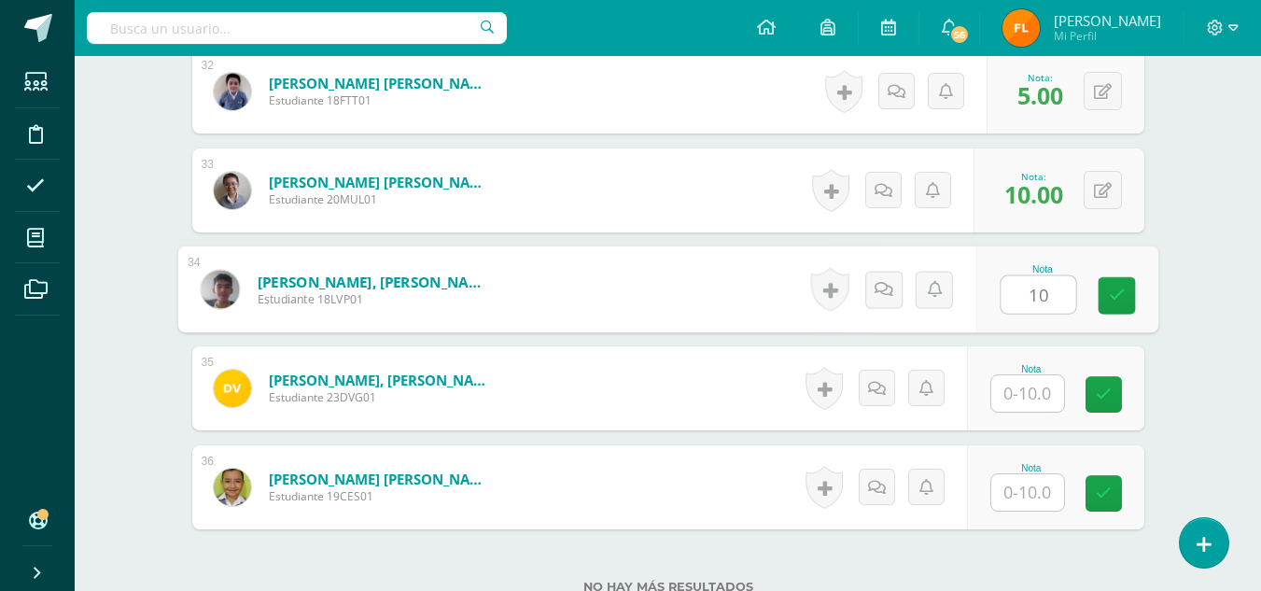
type input "10"
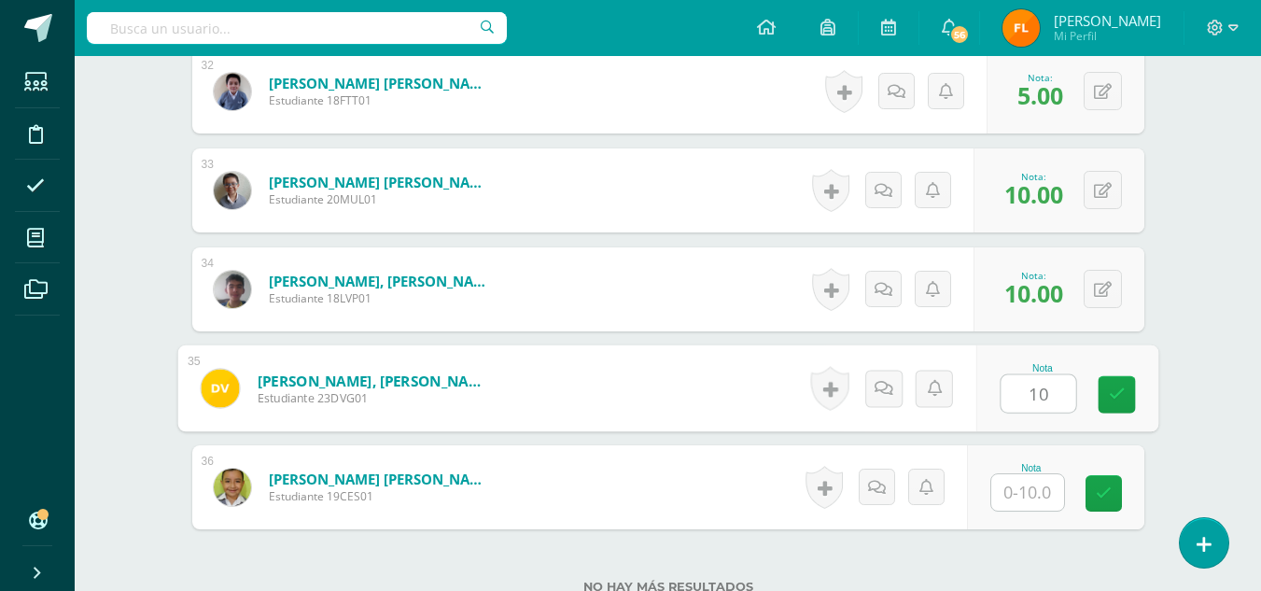
type input "10"
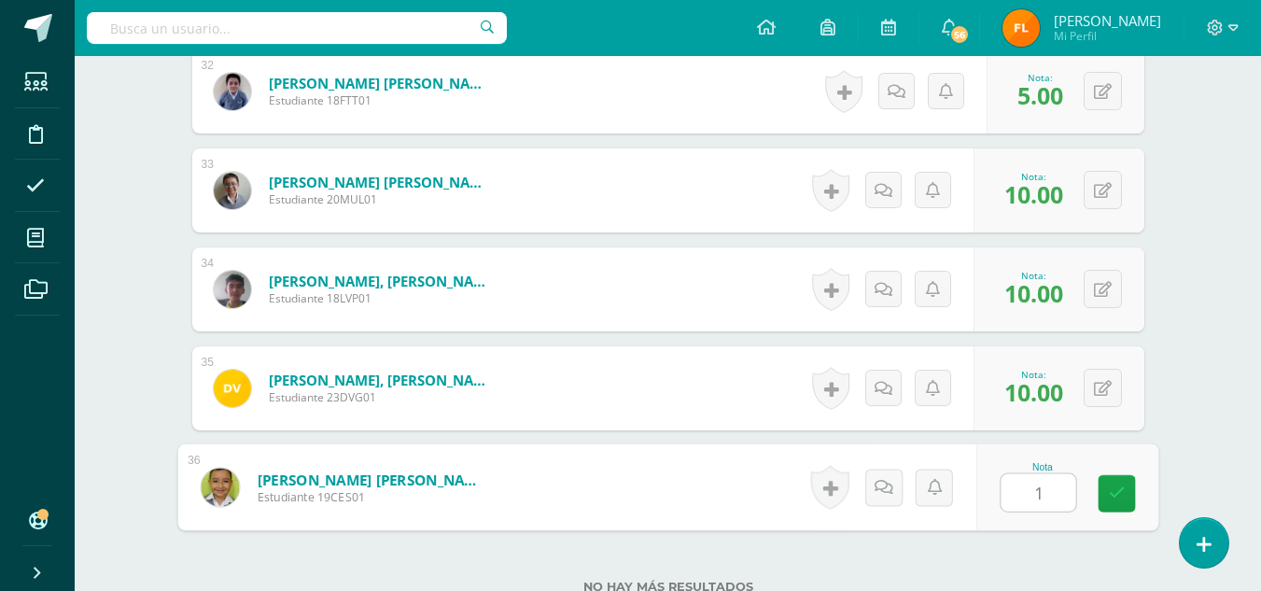
type input "10"
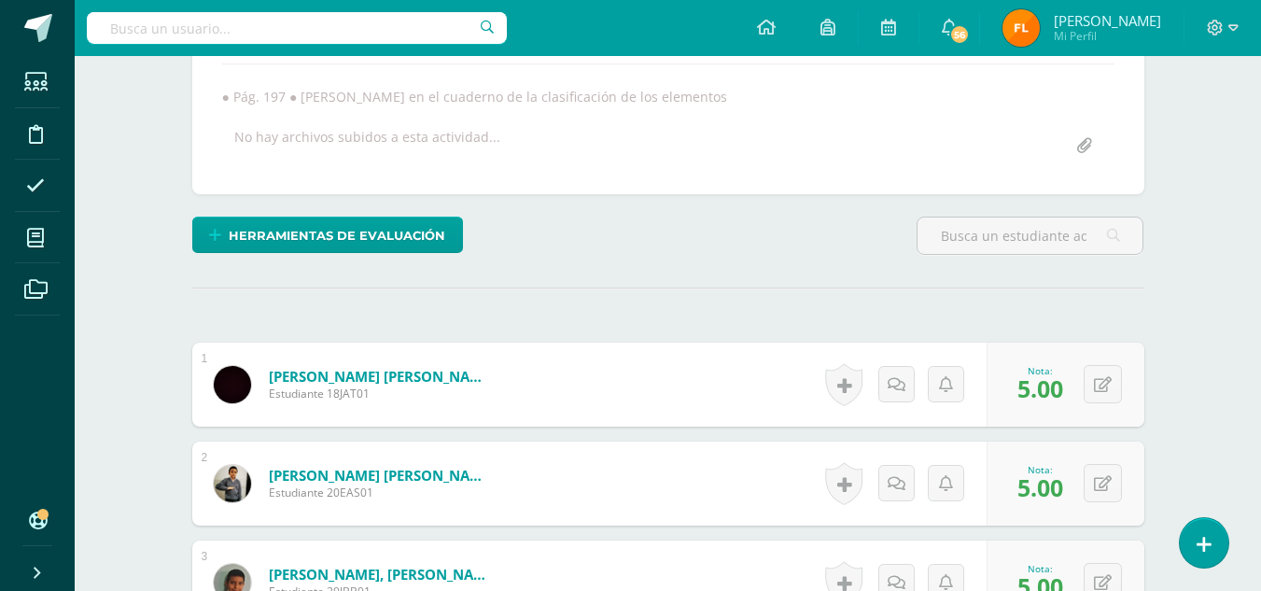
scroll to position [44, 0]
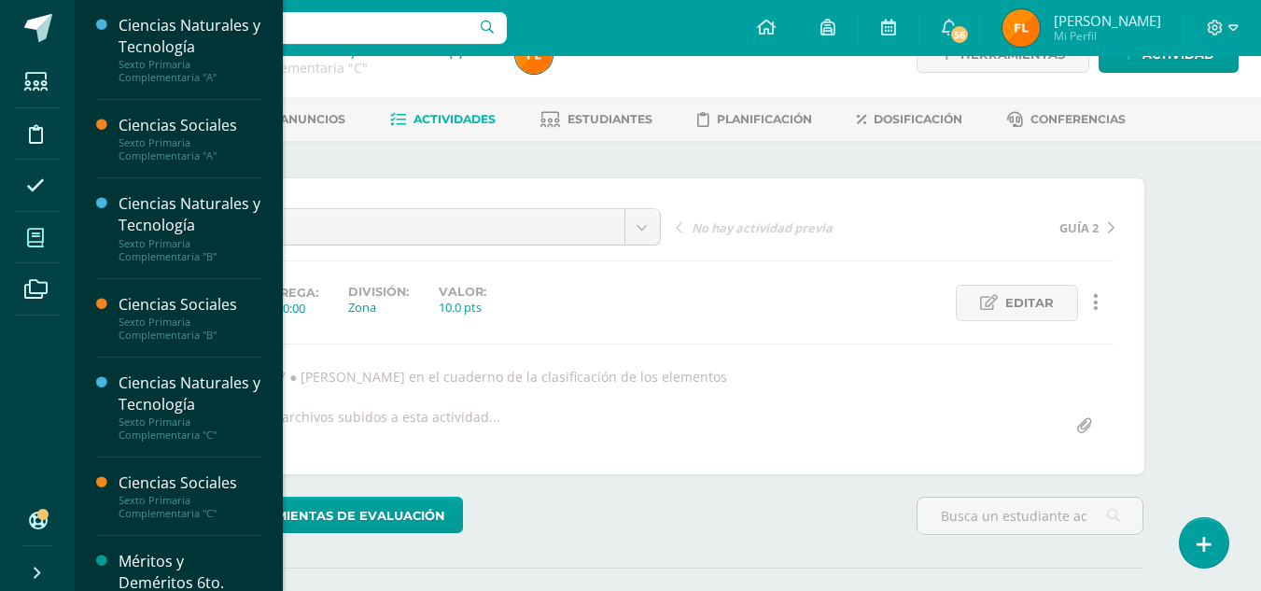
click at [41, 243] on icon at bounding box center [35, 238] width 17 height 19
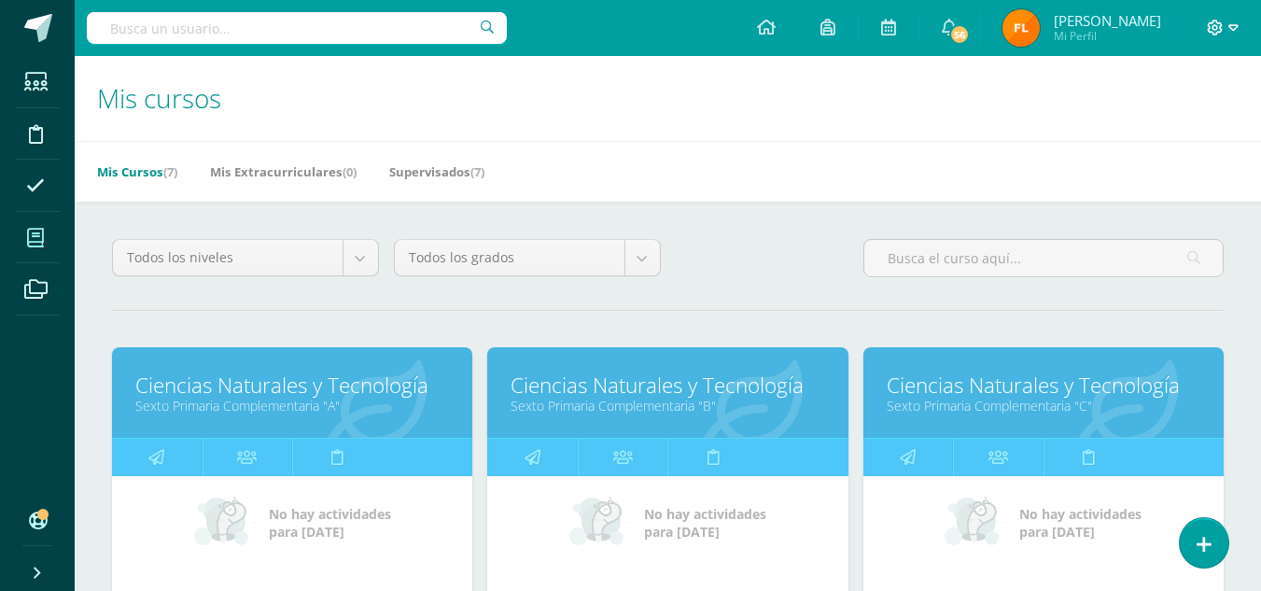
click at [1230, 25] on icon at bounding box center [1233, 27] width 10 height 7
click at [1195, 127] on span "Cerrar sesión" at bounding box center [1175, 127] width 84 height 18
